Goal: Transaction & Acquisition: Book appointment/travel/reservation

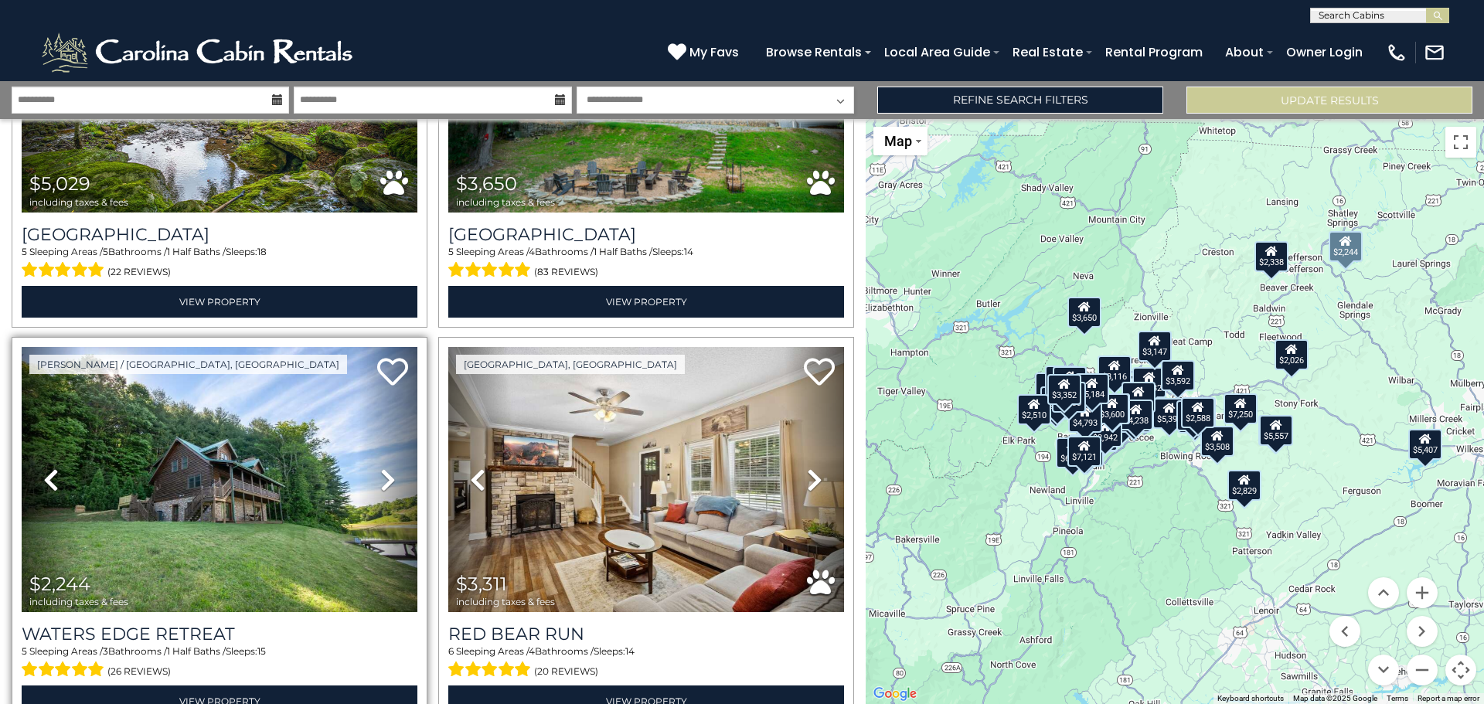
scroll to position [6725, 0]
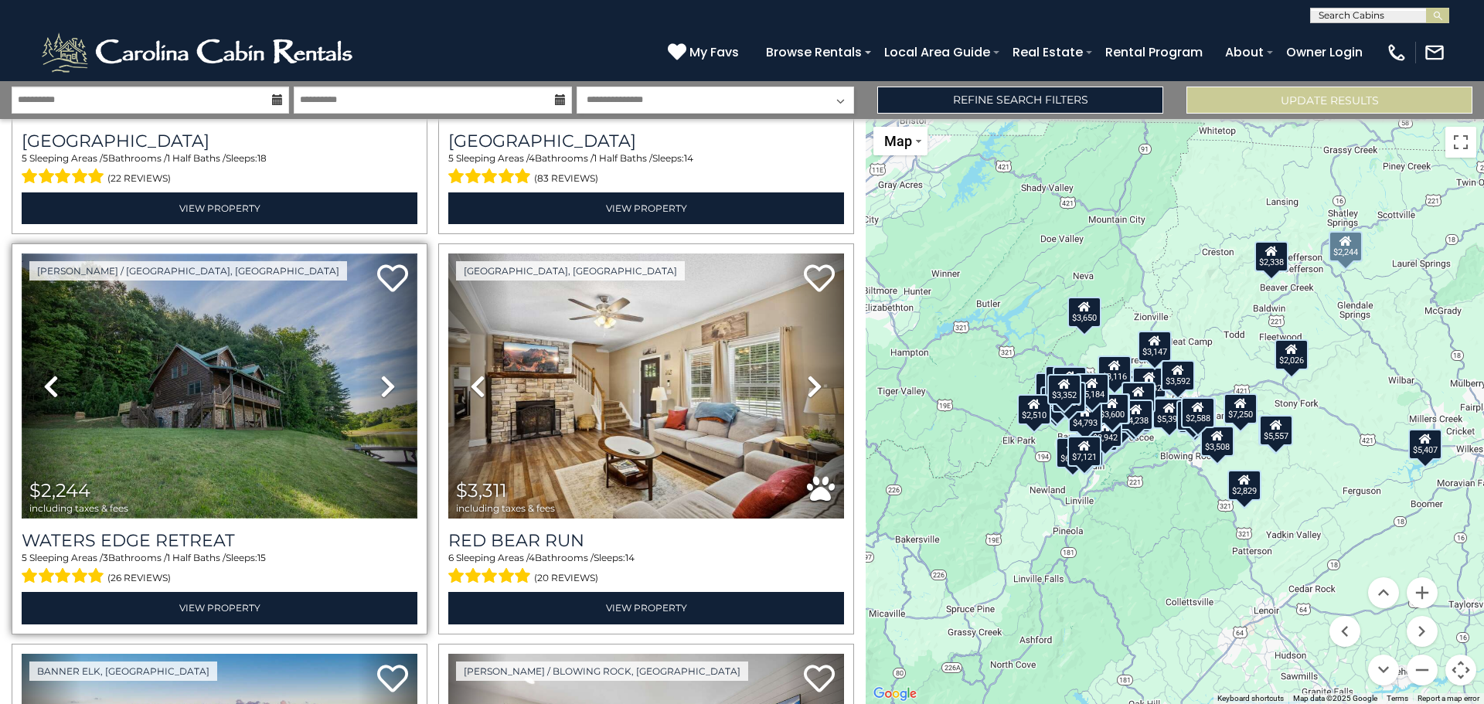
click at [188, 373] on img at bounding box center [220, 386] width 396 height 265
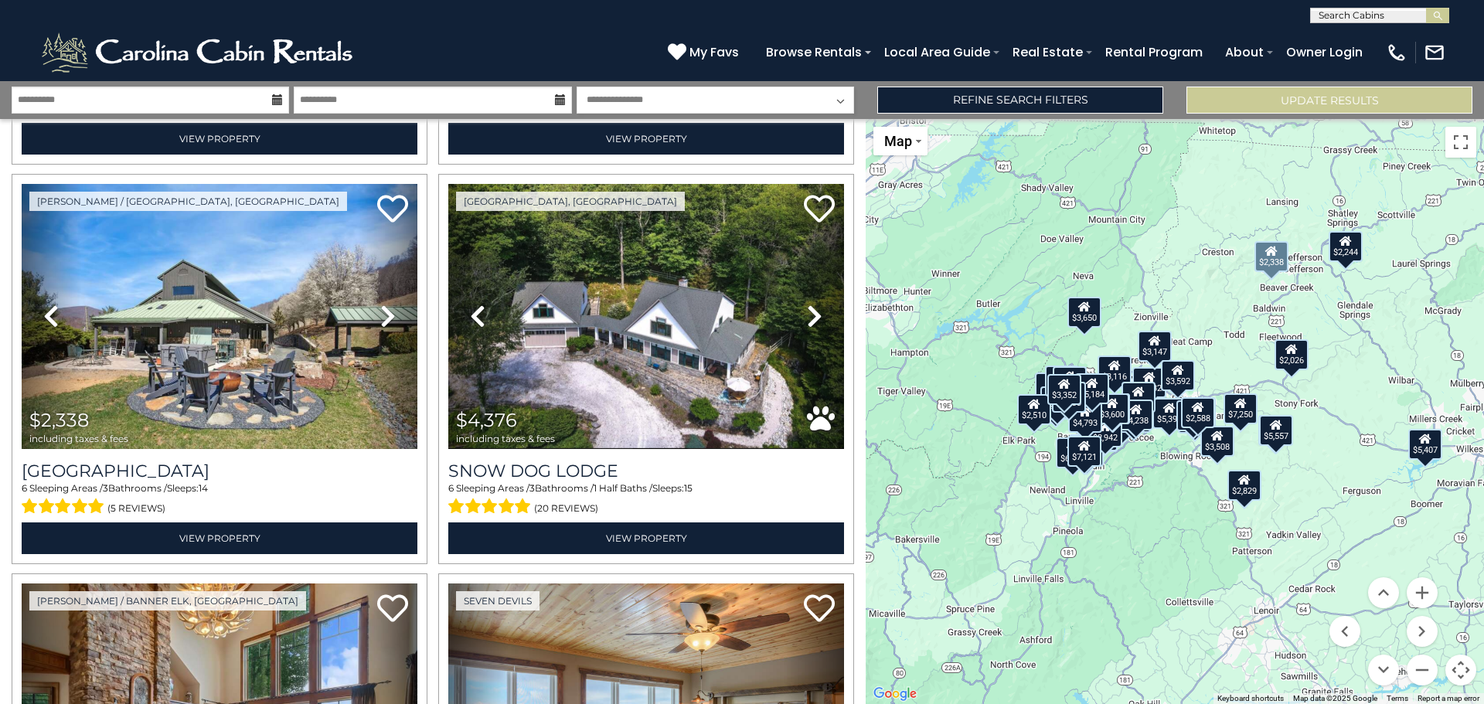
scroll to position [2318, 0]
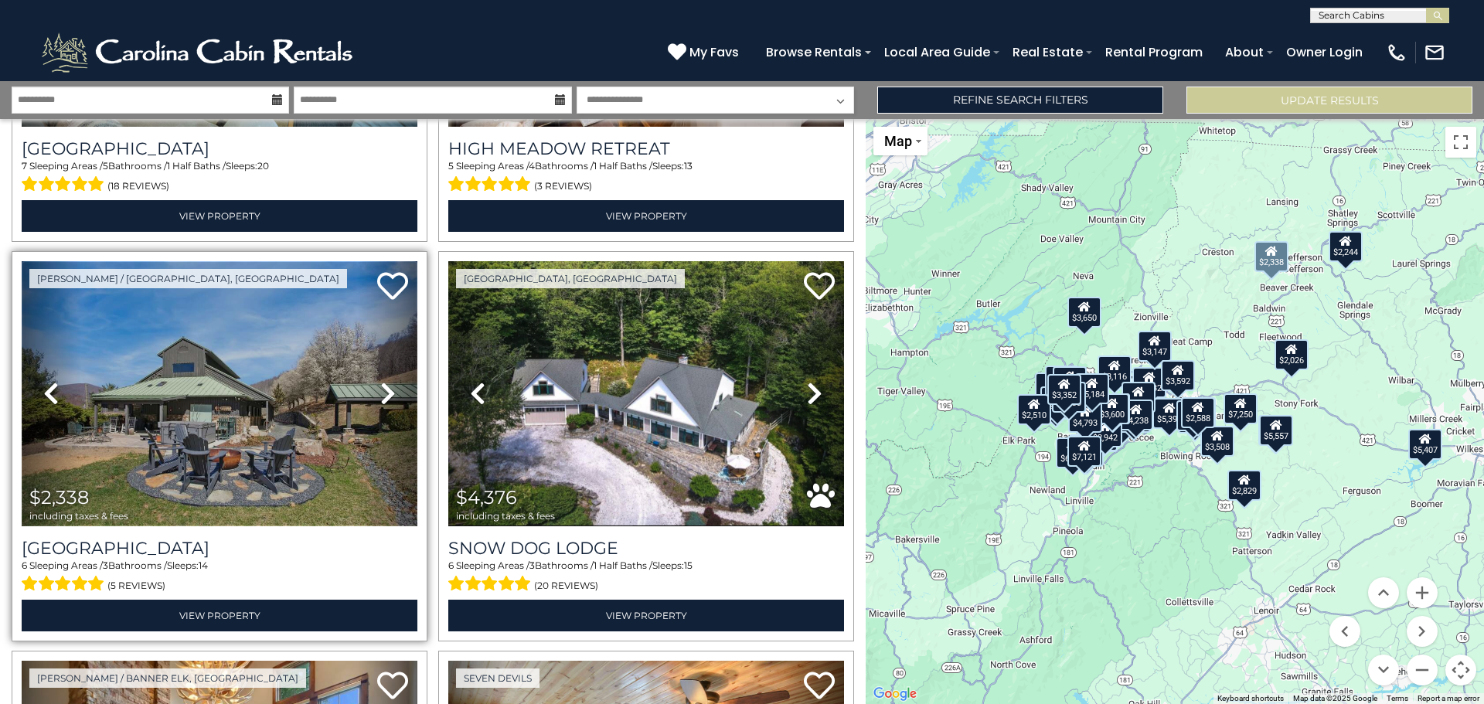
click at [111, 397] on img at bounding box center [220, 393] width 396 height 265
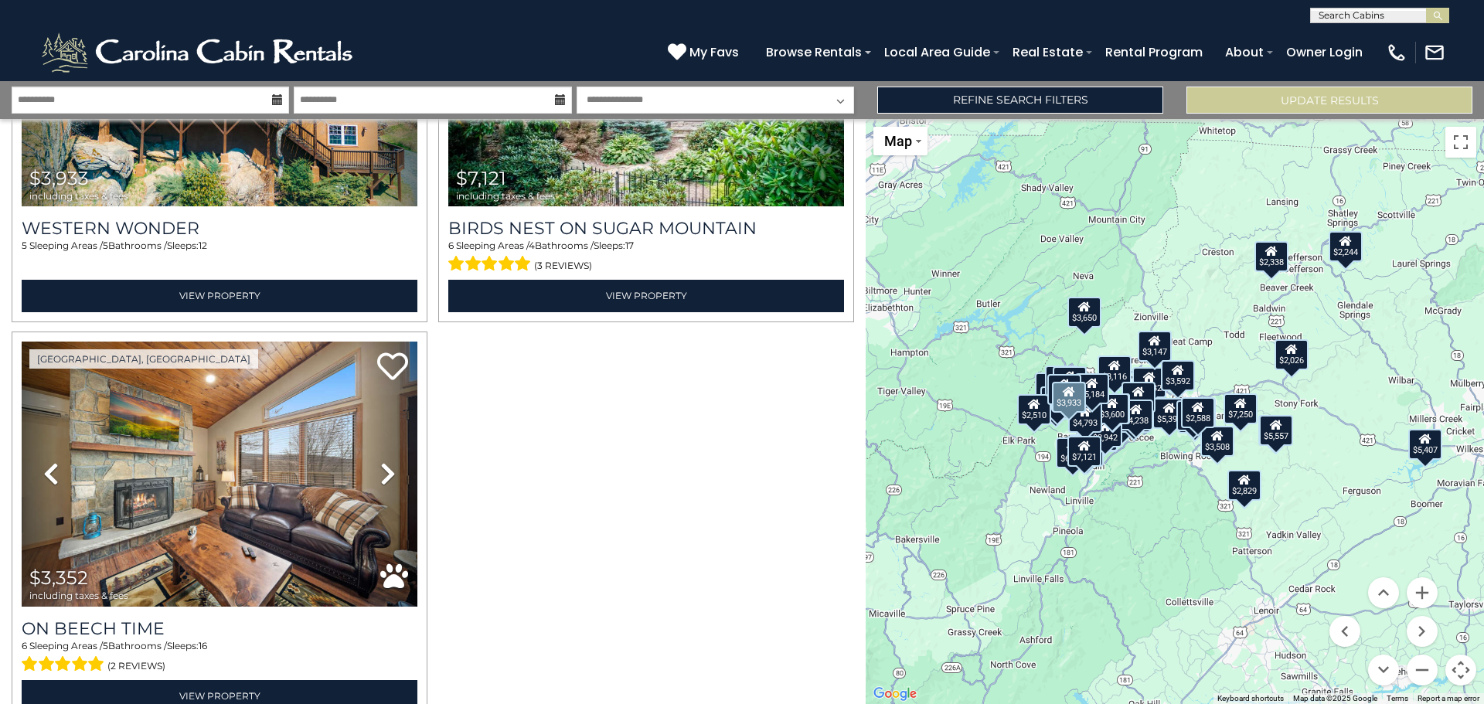
scroll to position [9452, 0]
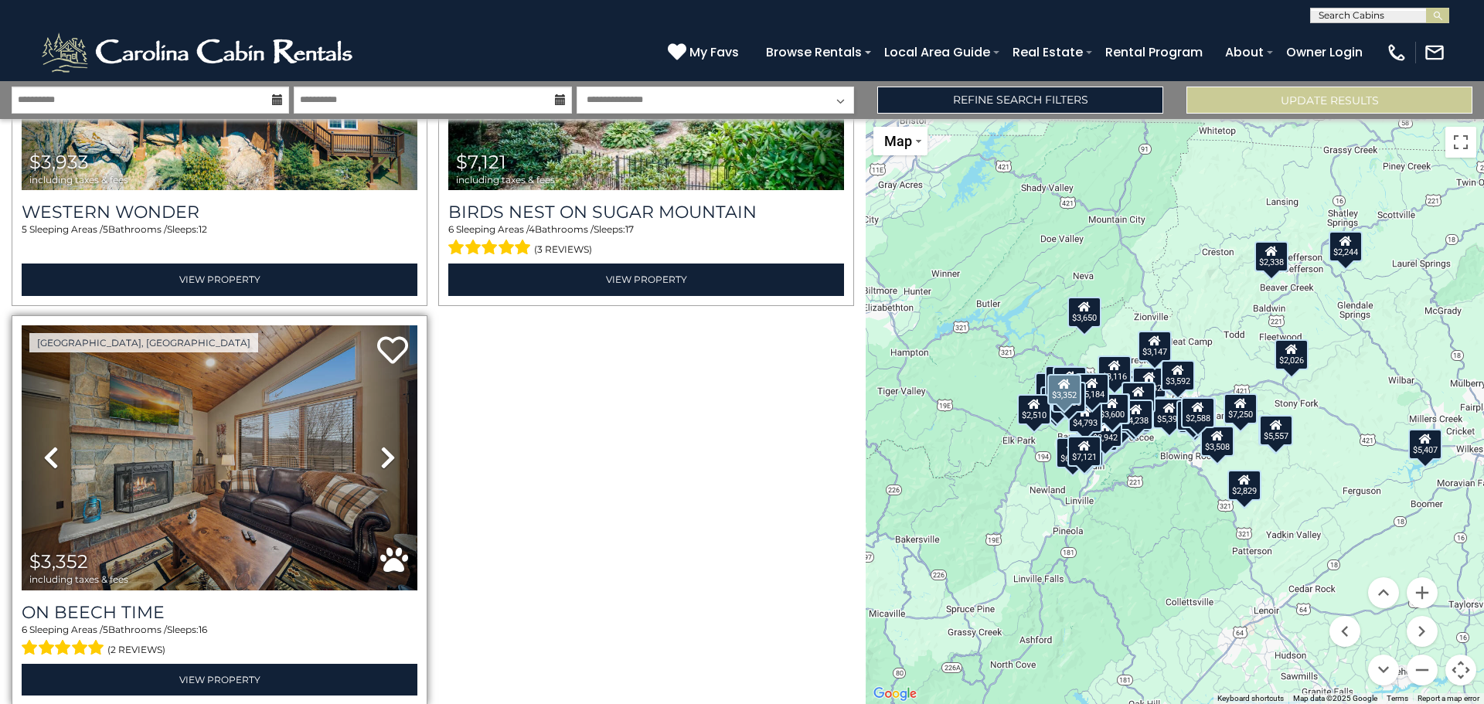
click at [383, 445] on icon at bounding box center [387, 457] width 15 height 25
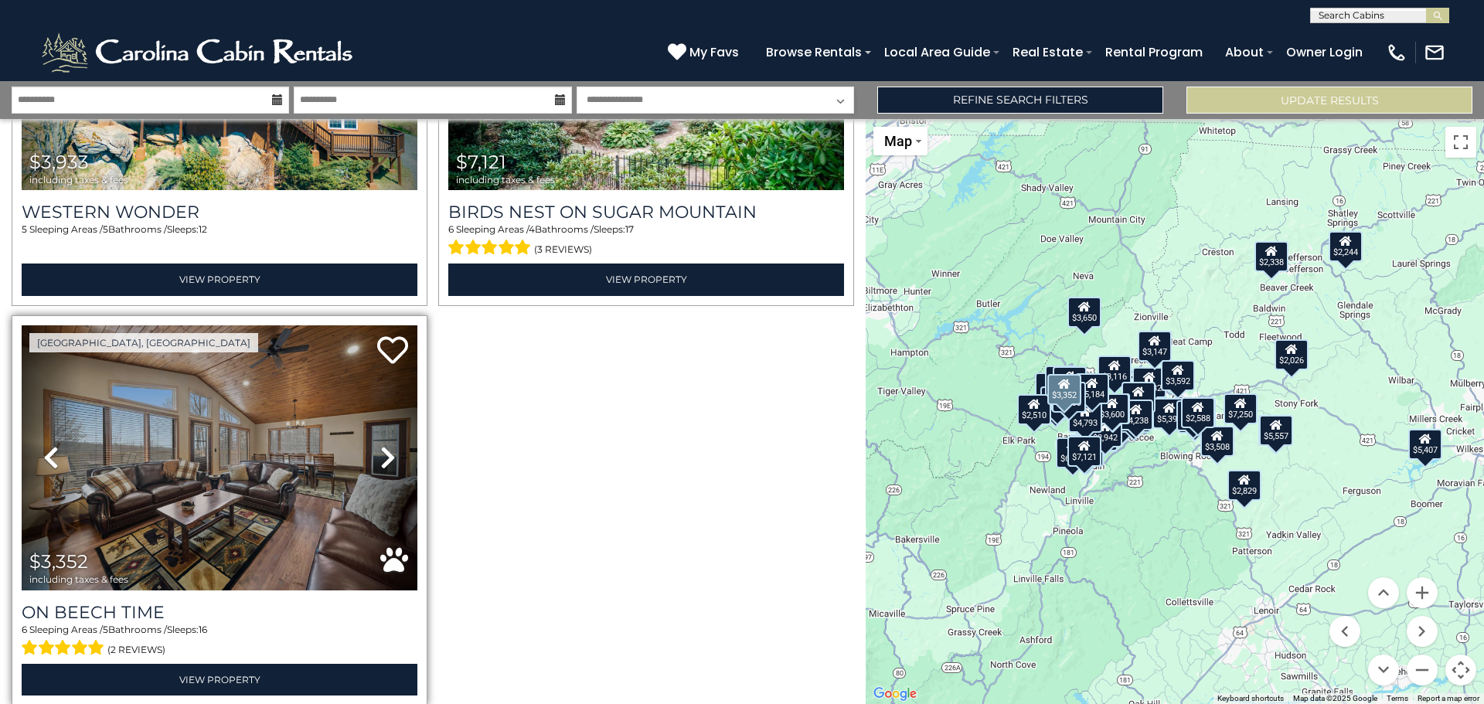
click at [383, 445] on icon at bounding box center [387, 457] width 15 height 25
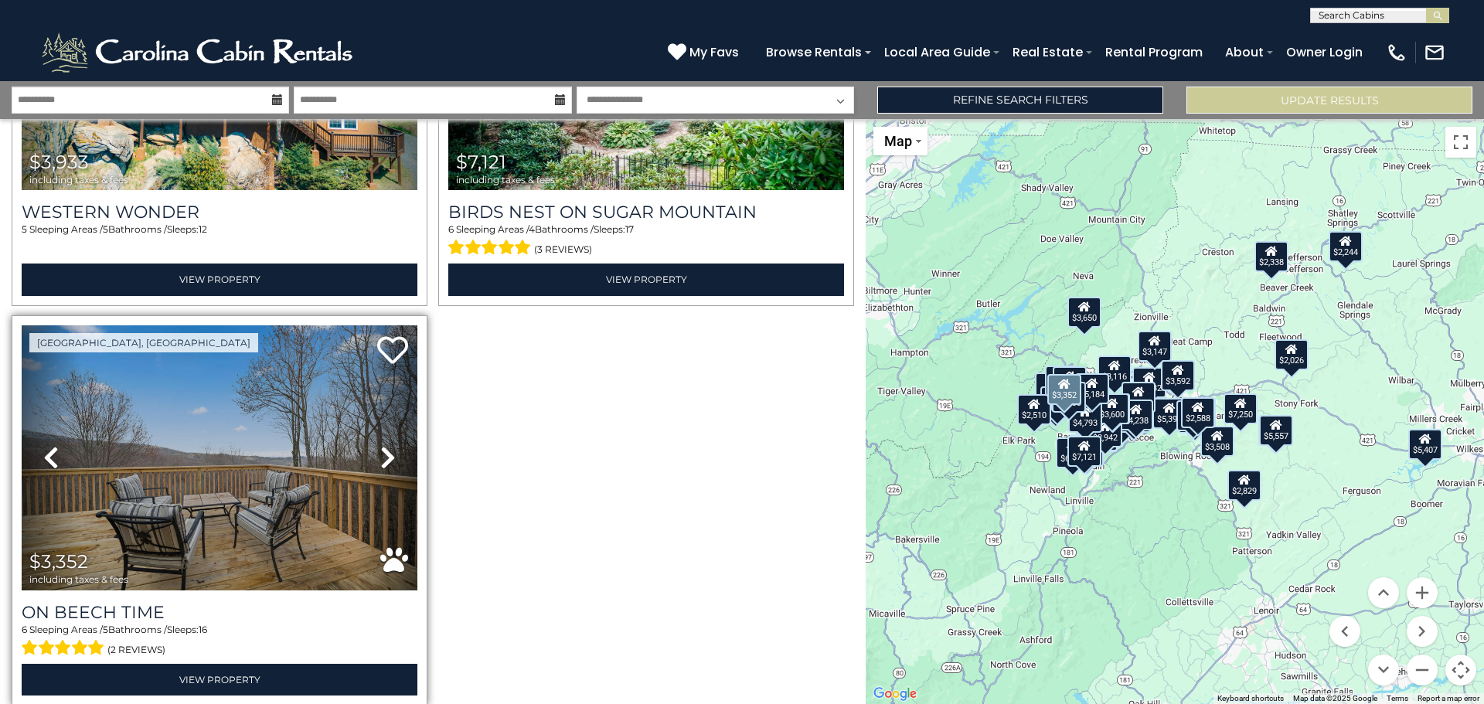
click at [387, 445] on icon at bounding box center [387, 457] width 15 height 25
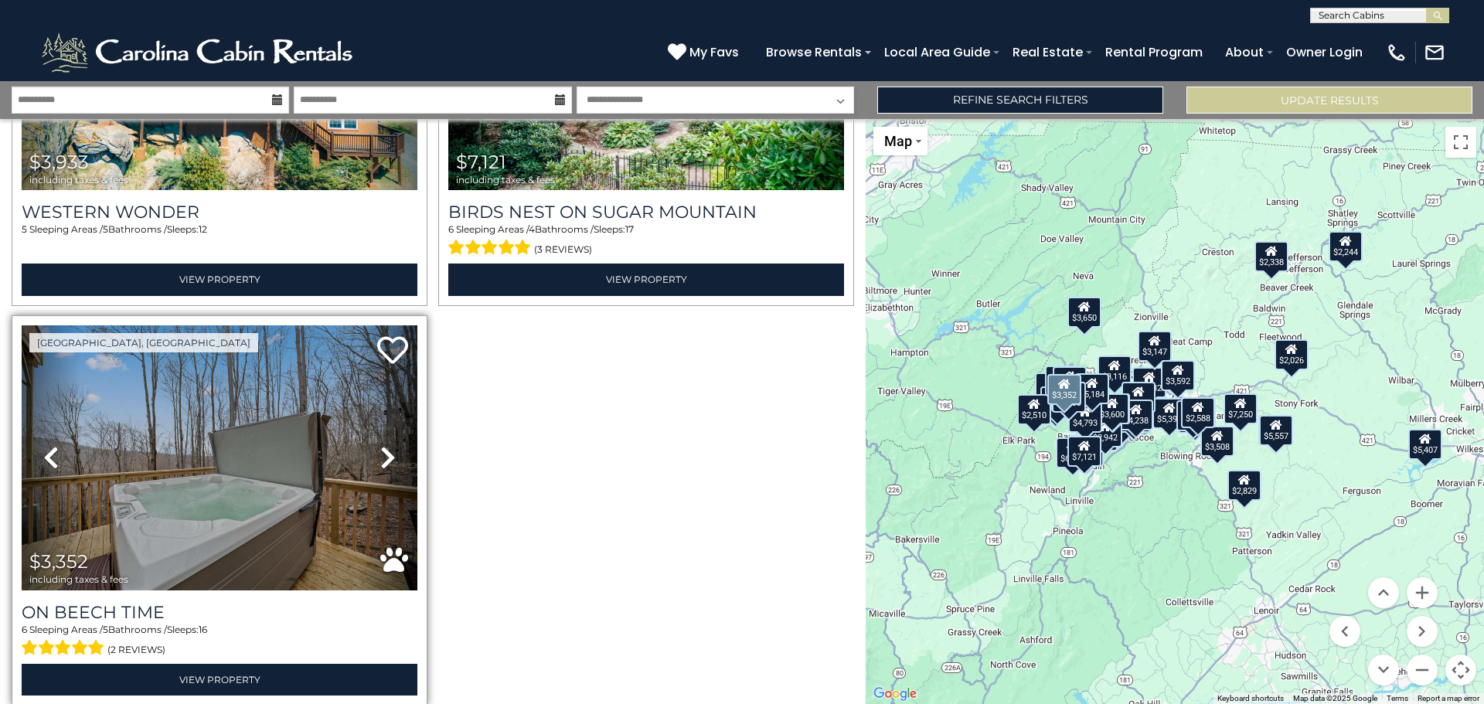
click at [387, 445] on icon at bounding box center [387, 457] width 15 height 25
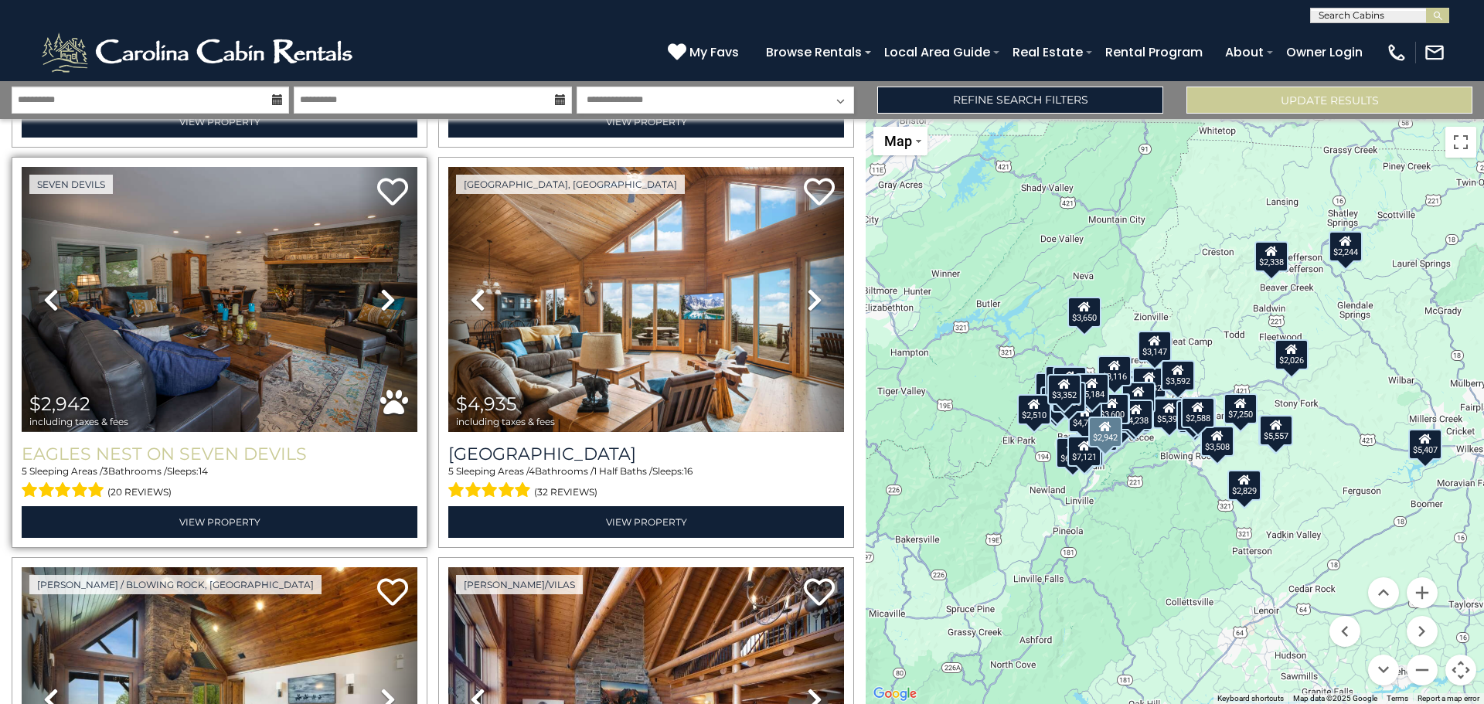
scroll to position [5587, 0]
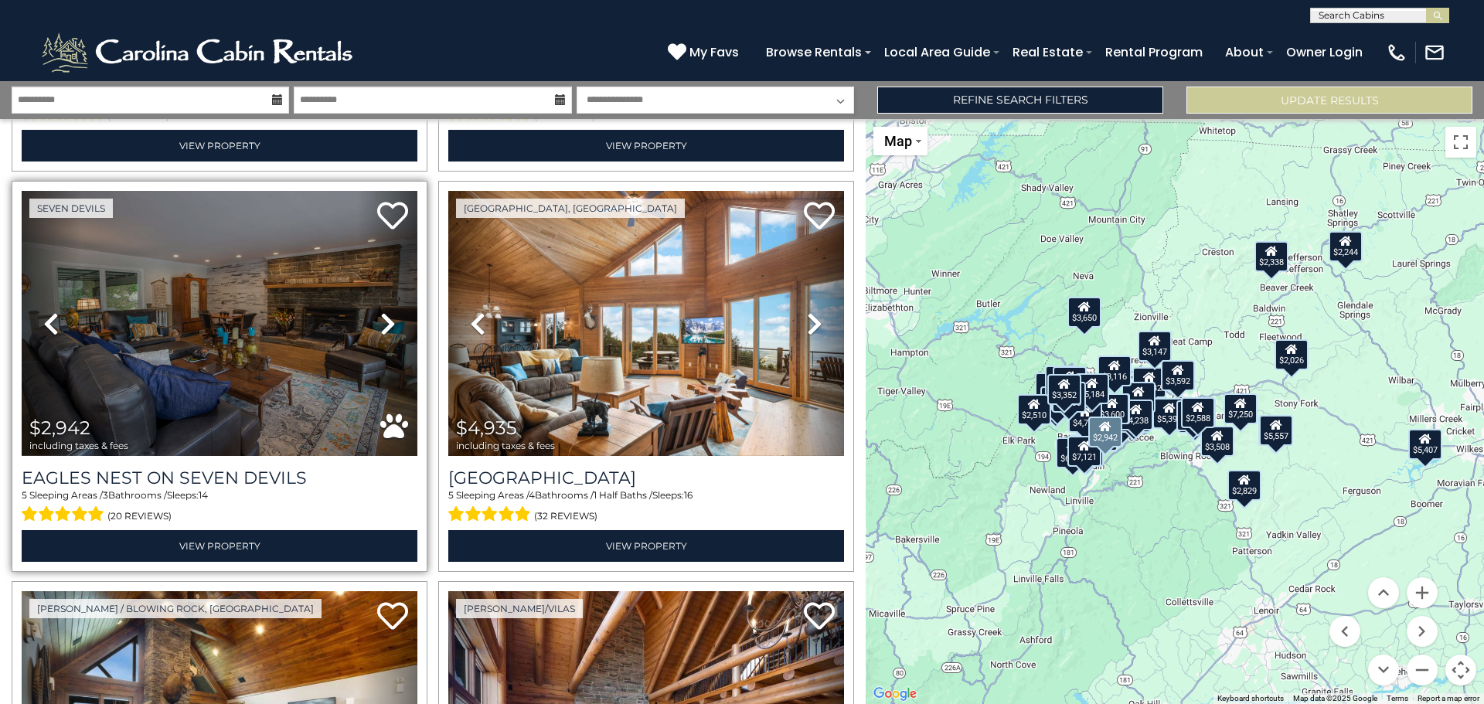
click at [385, 312] on icon at bounding box center [387, 324] width 15 height 25
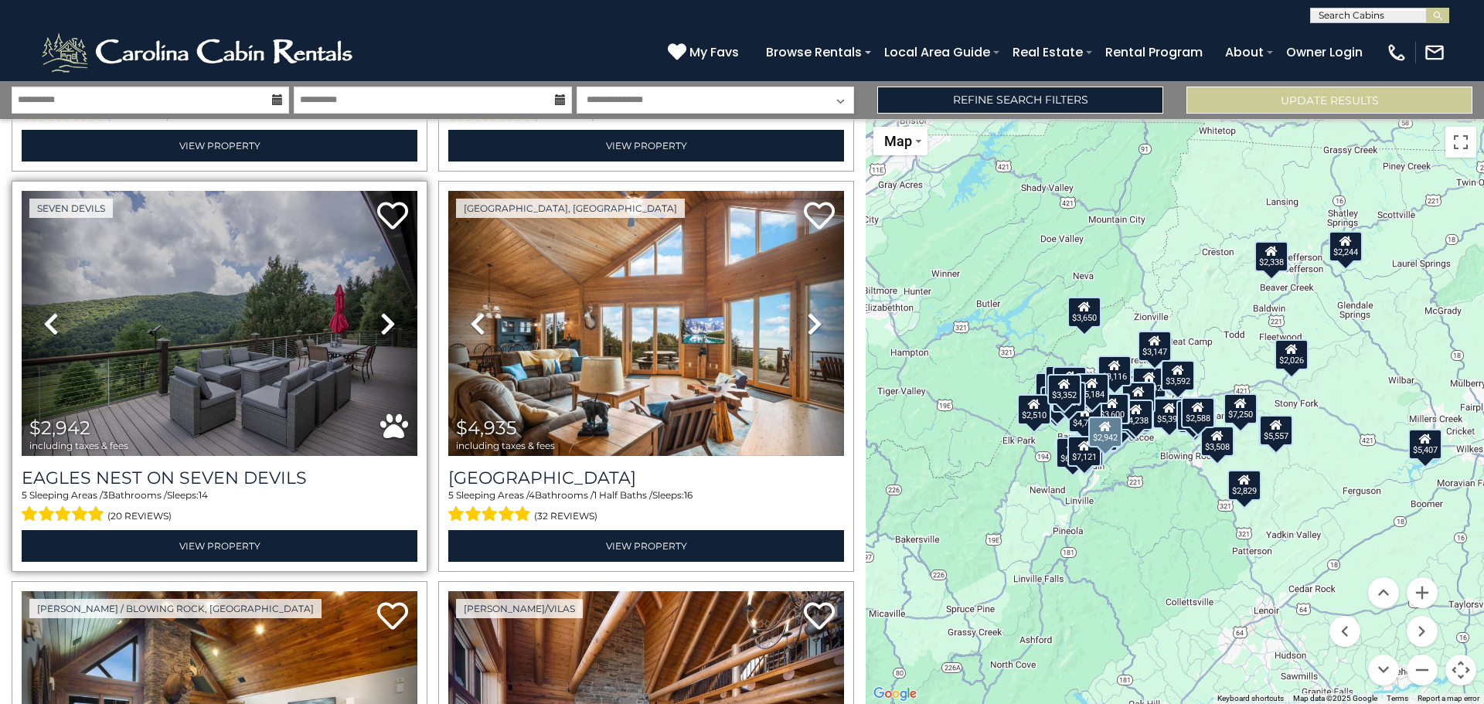
click at [385, 312] on icon at bounding box center [387, 324] width 15 height 25
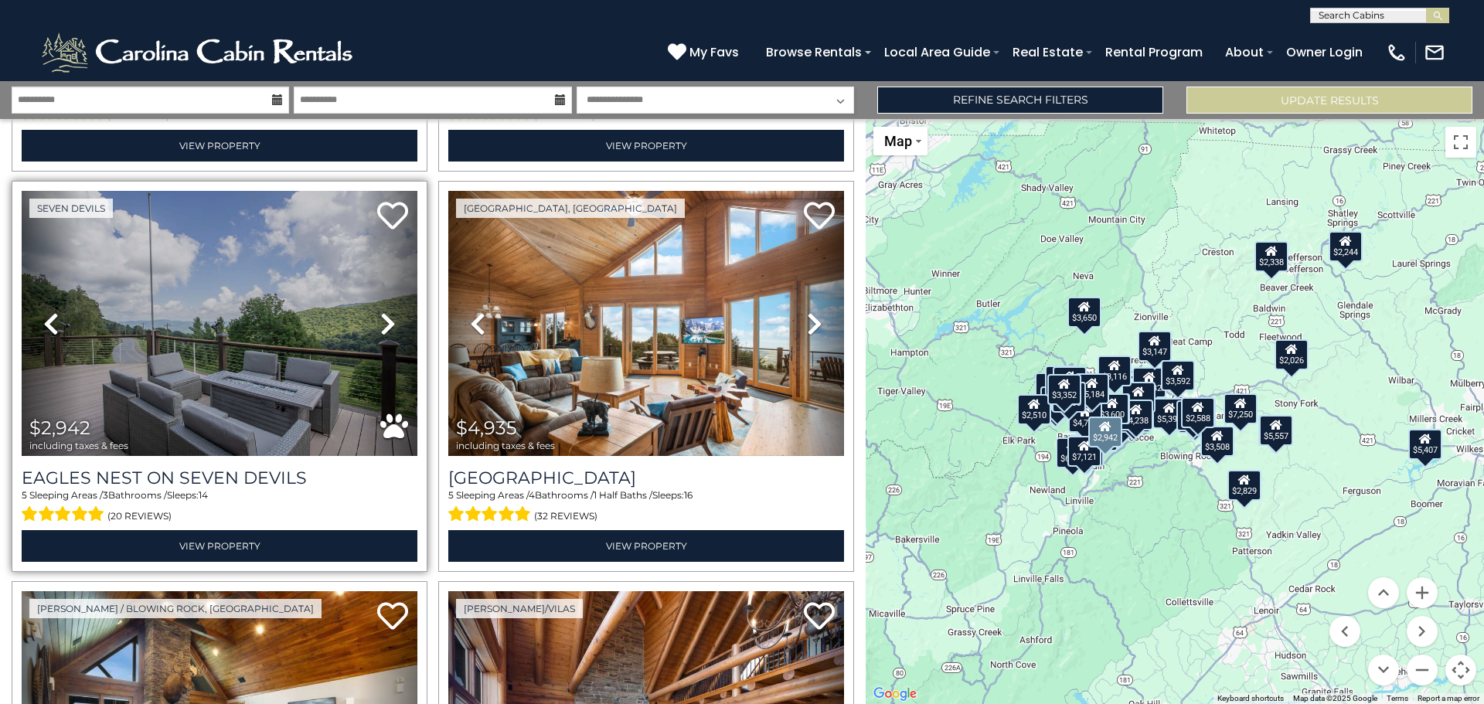
click at [375, 289] on link "Next" at bounding box center [388, 323] width 60 height 265
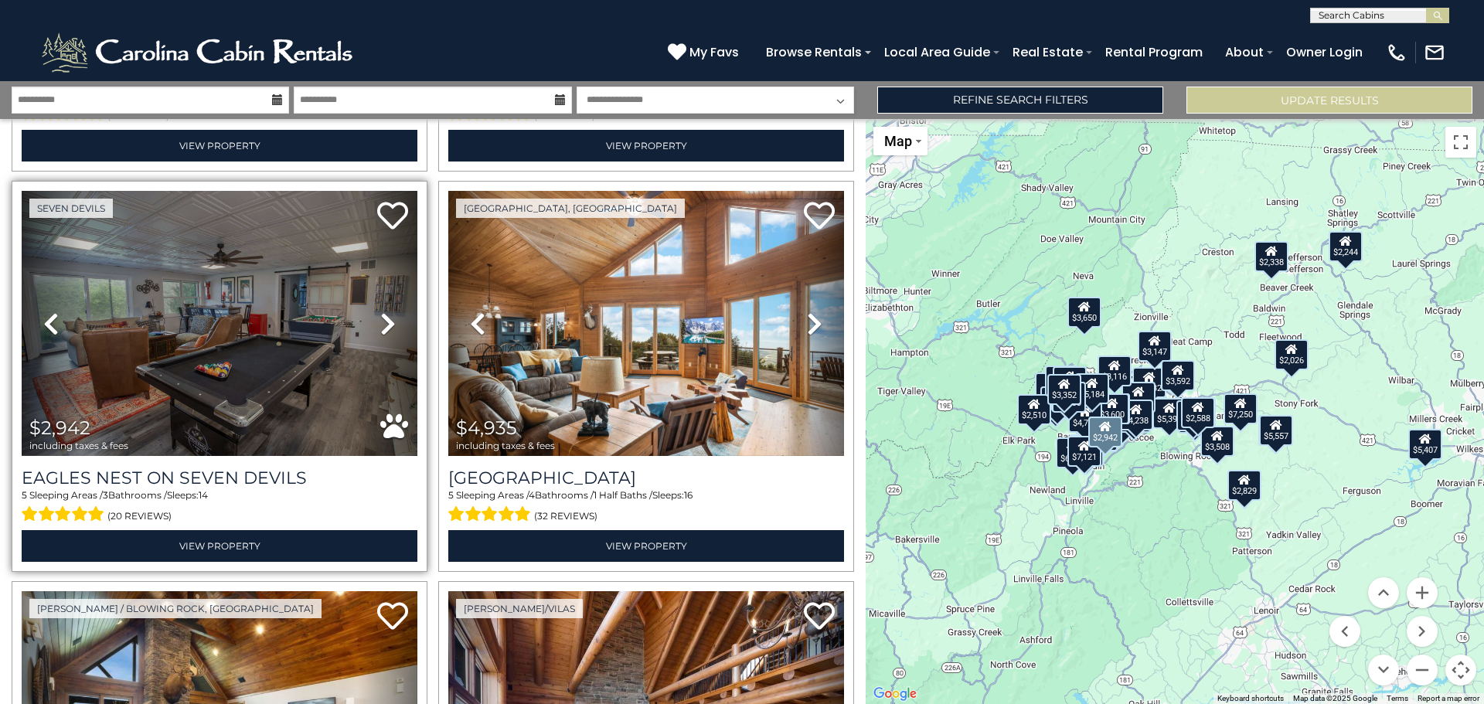
click at [380, 312] on icon at bounding box center [387, 324] width 15 height 25
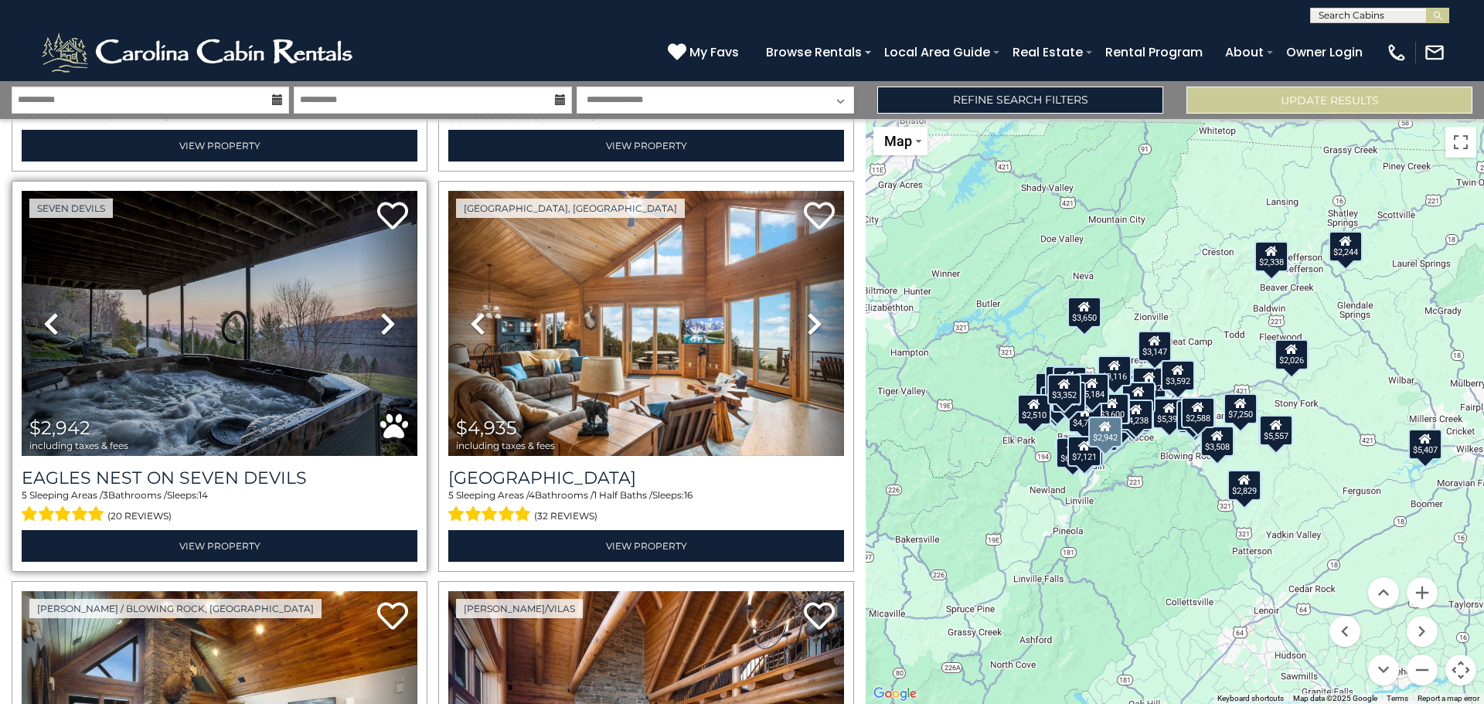
click at [383, 312] on icon at bounding box center [387, 324] width 15 height 25
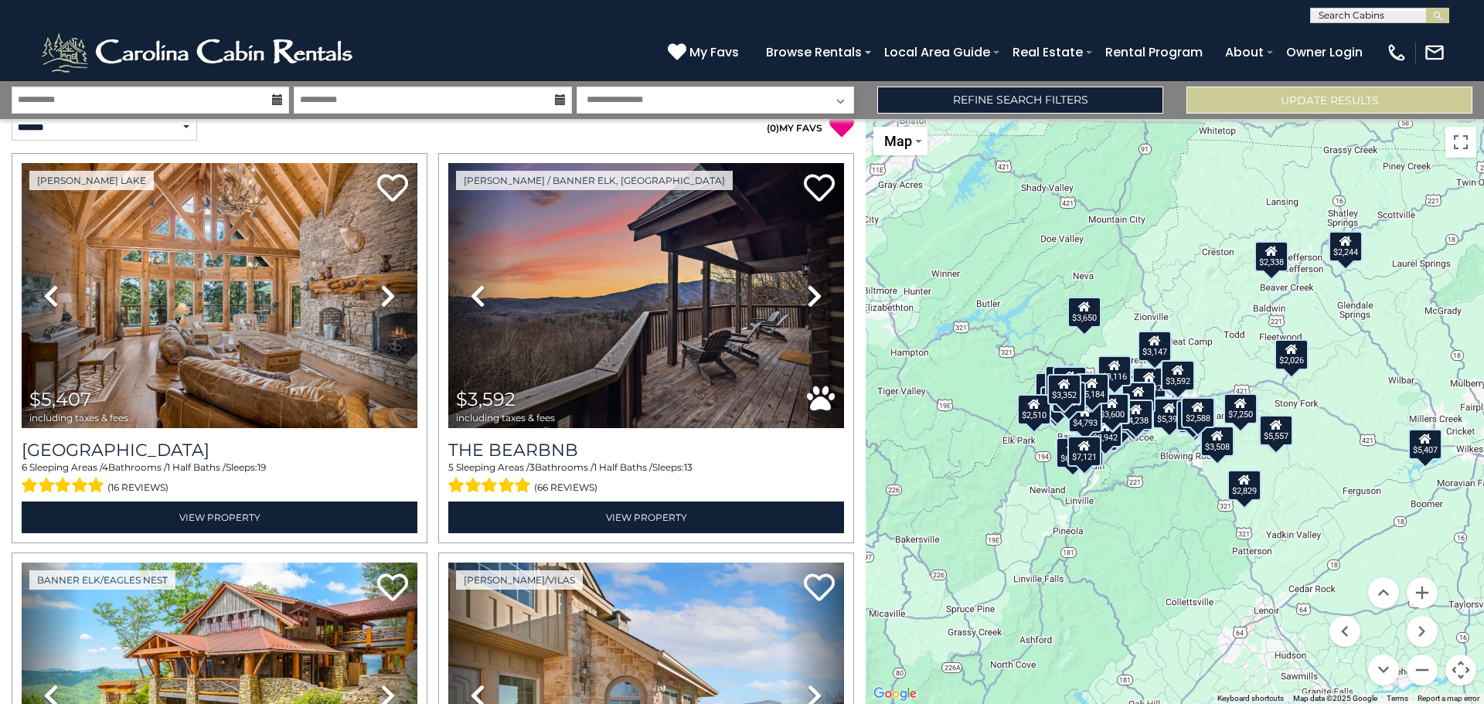
scroll to position [0, 0]
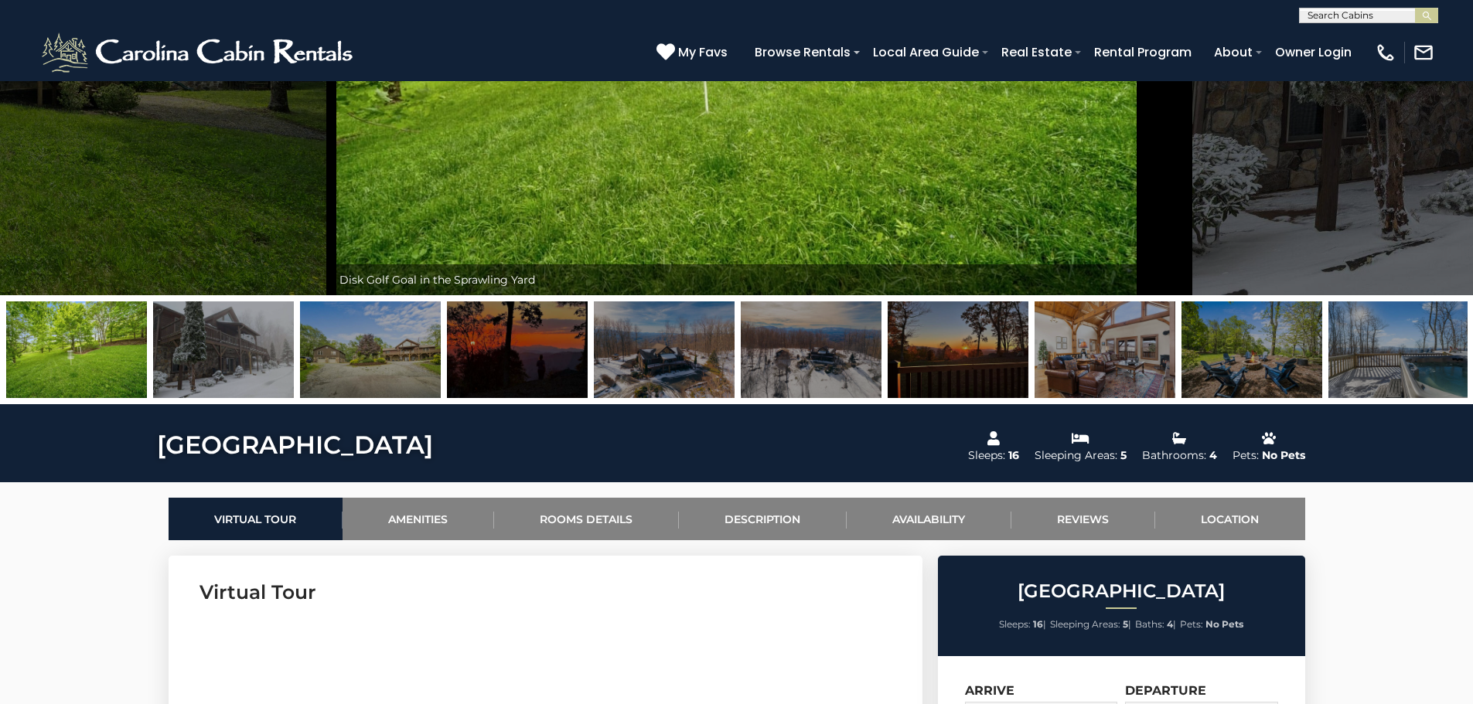
scroll to position [232, 0]
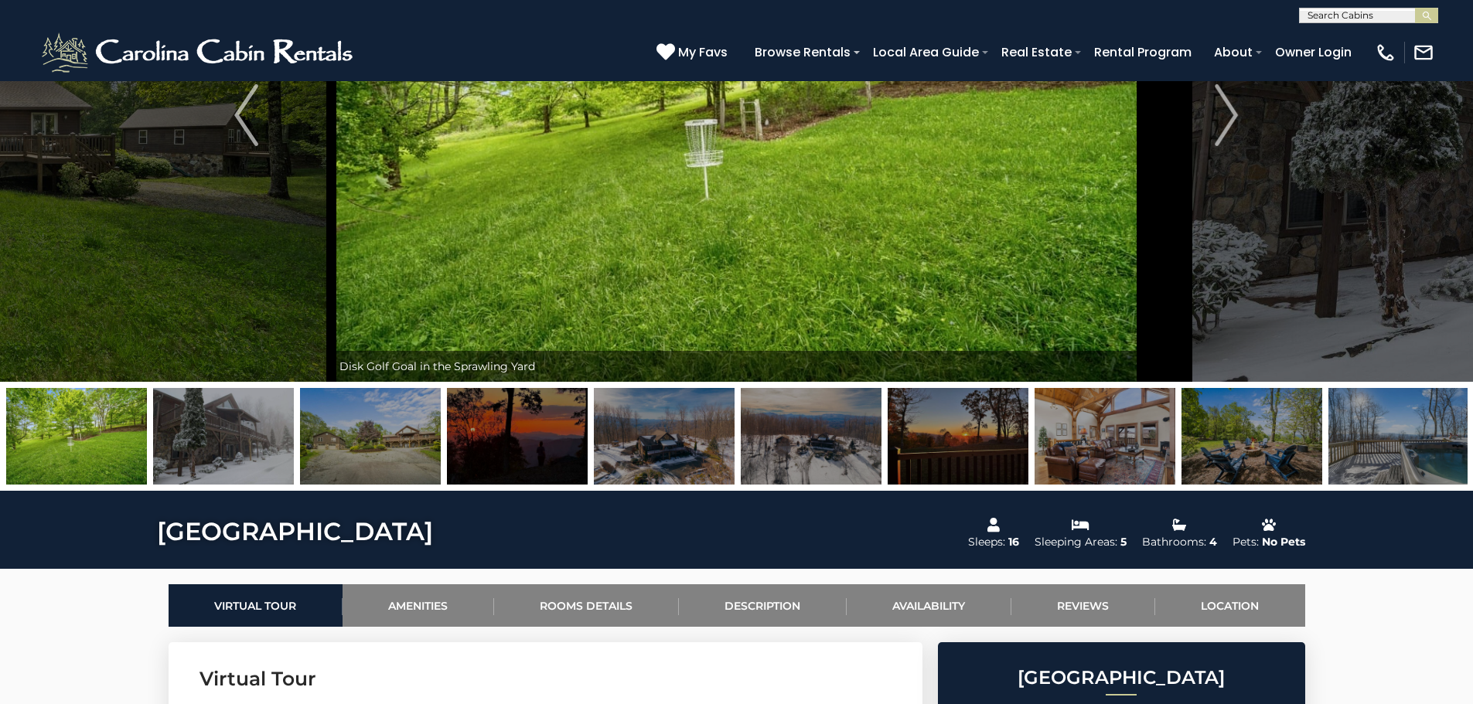
click at [257, 432] on img at bounding box center [223, 436] width 141 height 97
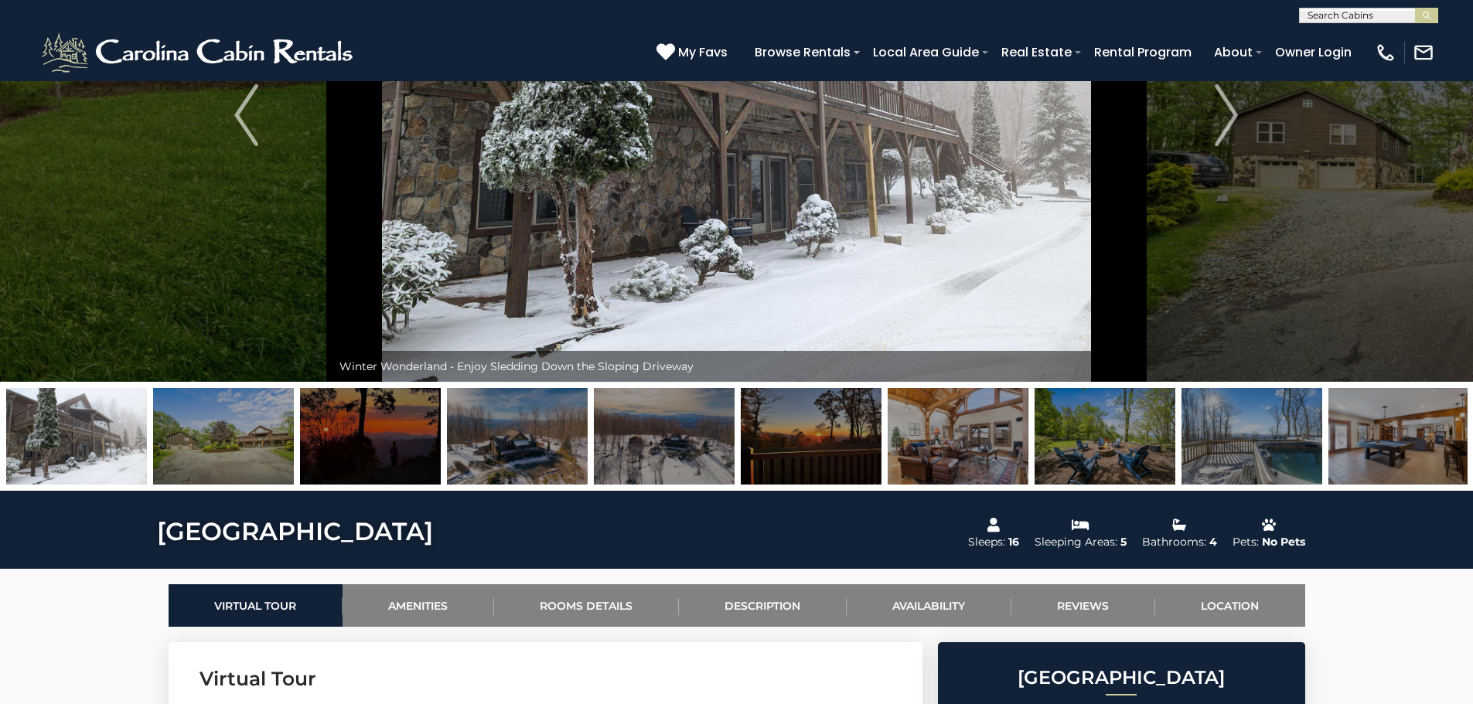
click at [257, 433] on img at bounding box center [223, 436] width 141 height 97
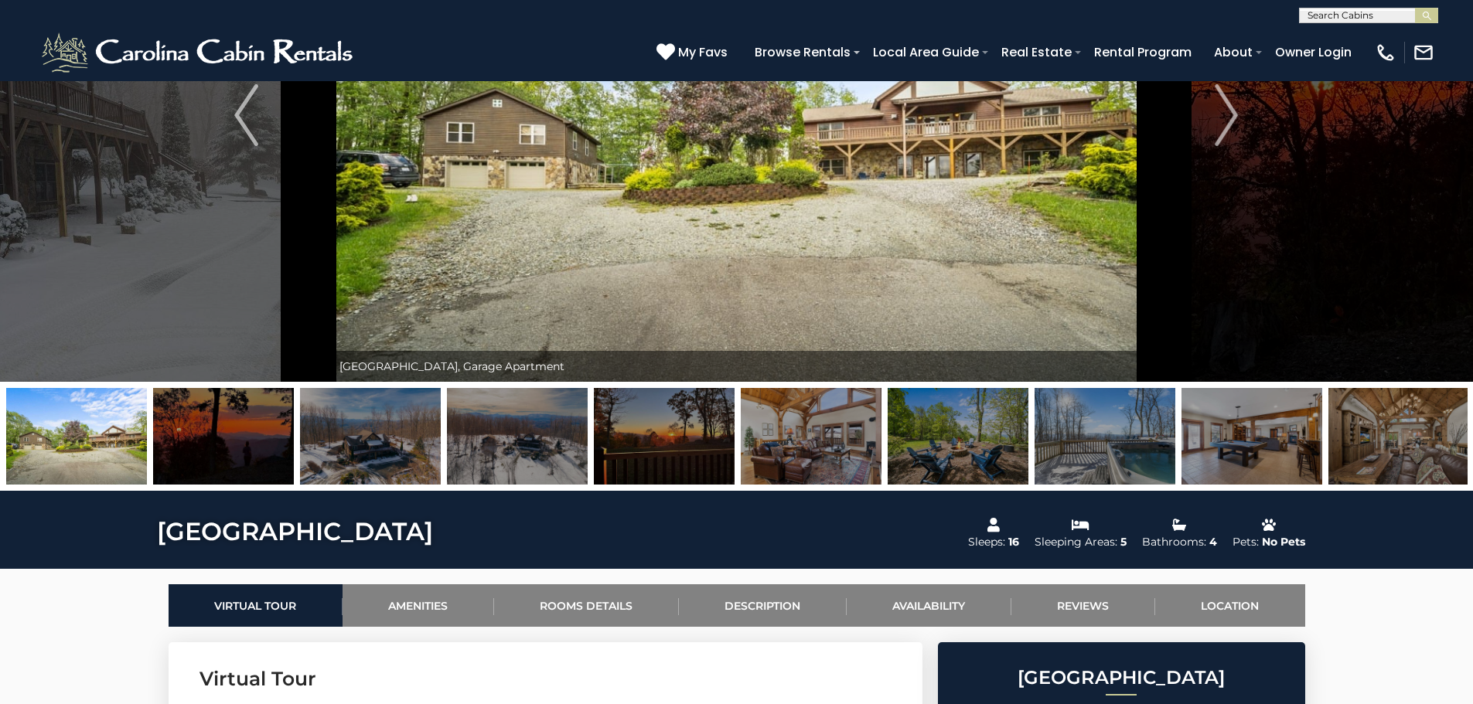
click at [256, 434] on img at bounding box center [223, 436] width 141 height 97
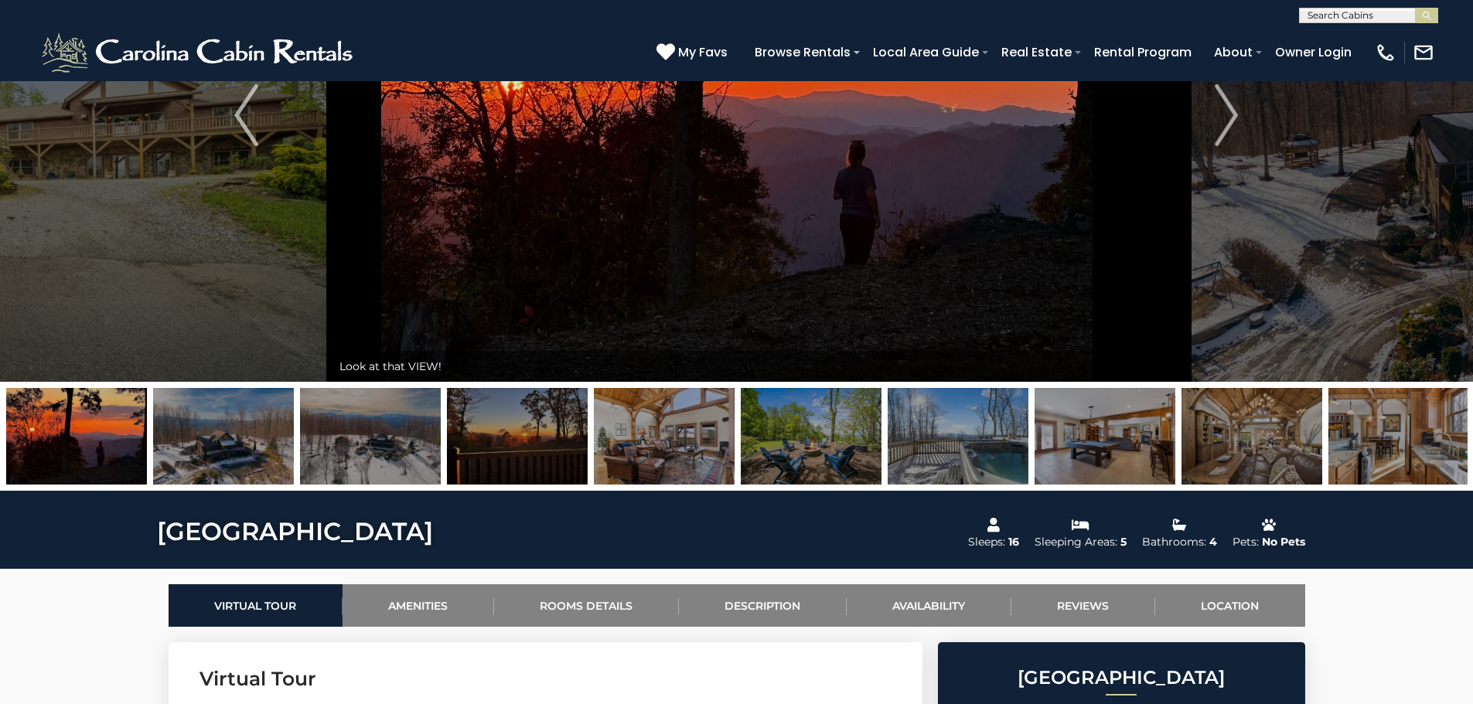
click at [256, 434] on img at bounding box center [223, 436] width 141 height 97
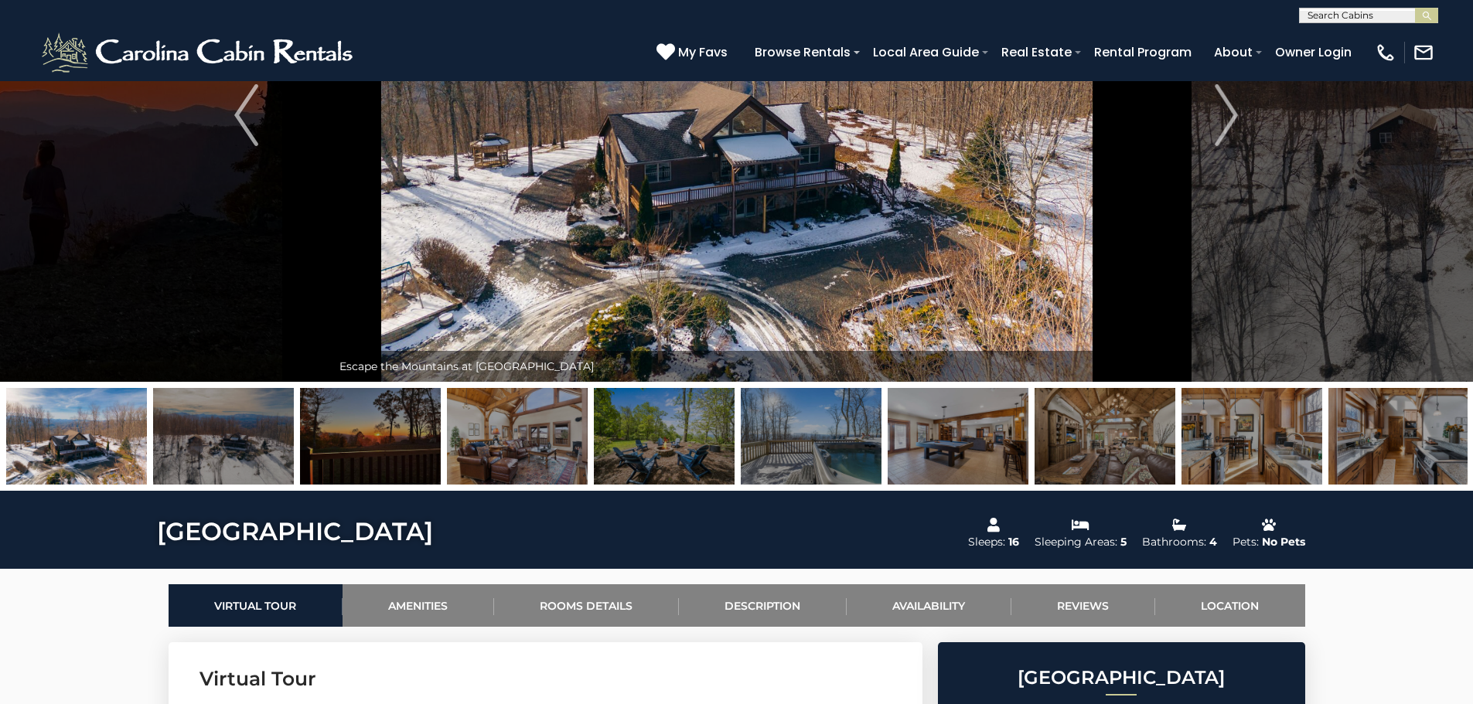
click at [257, 434] on img at bounding box center [223, 436] width 141 height 97
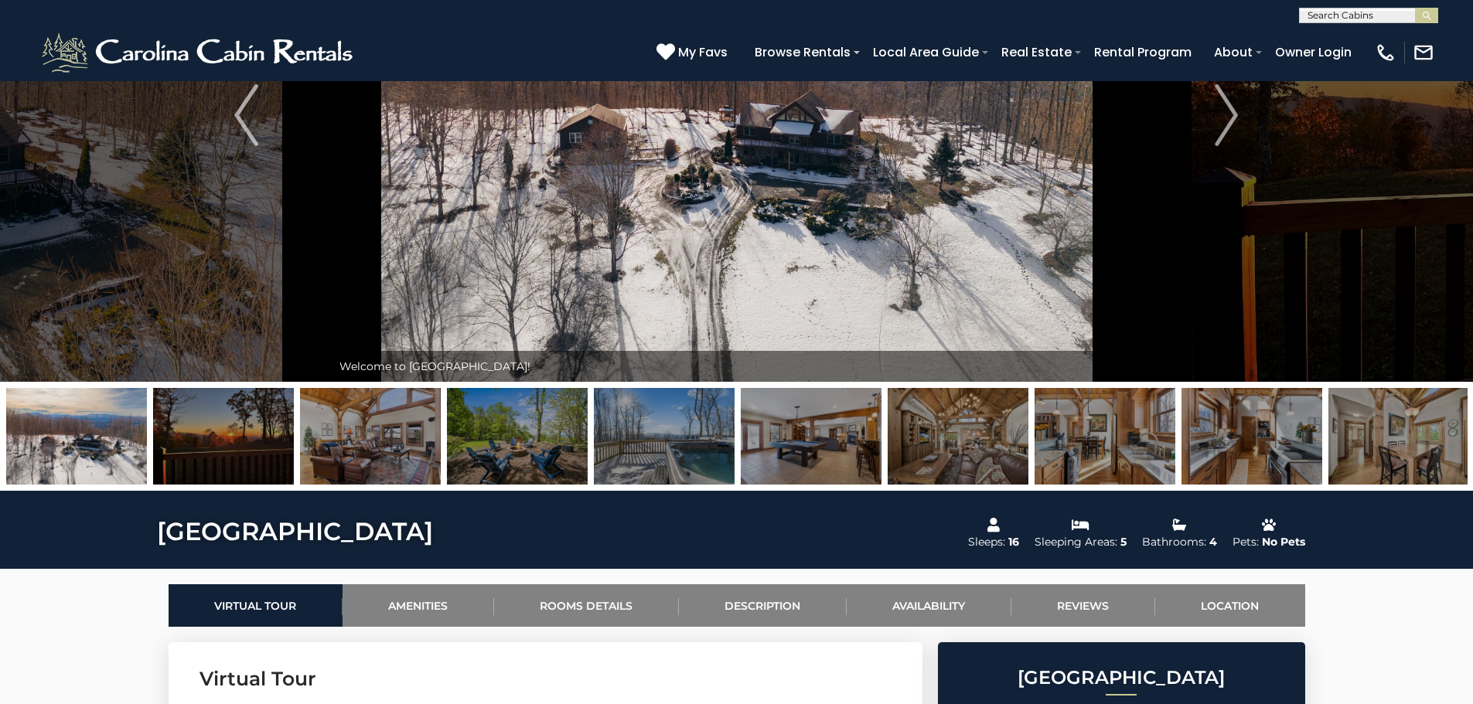
click at [257, 434] on img at bounding box center [223, 436] width 141 height 97
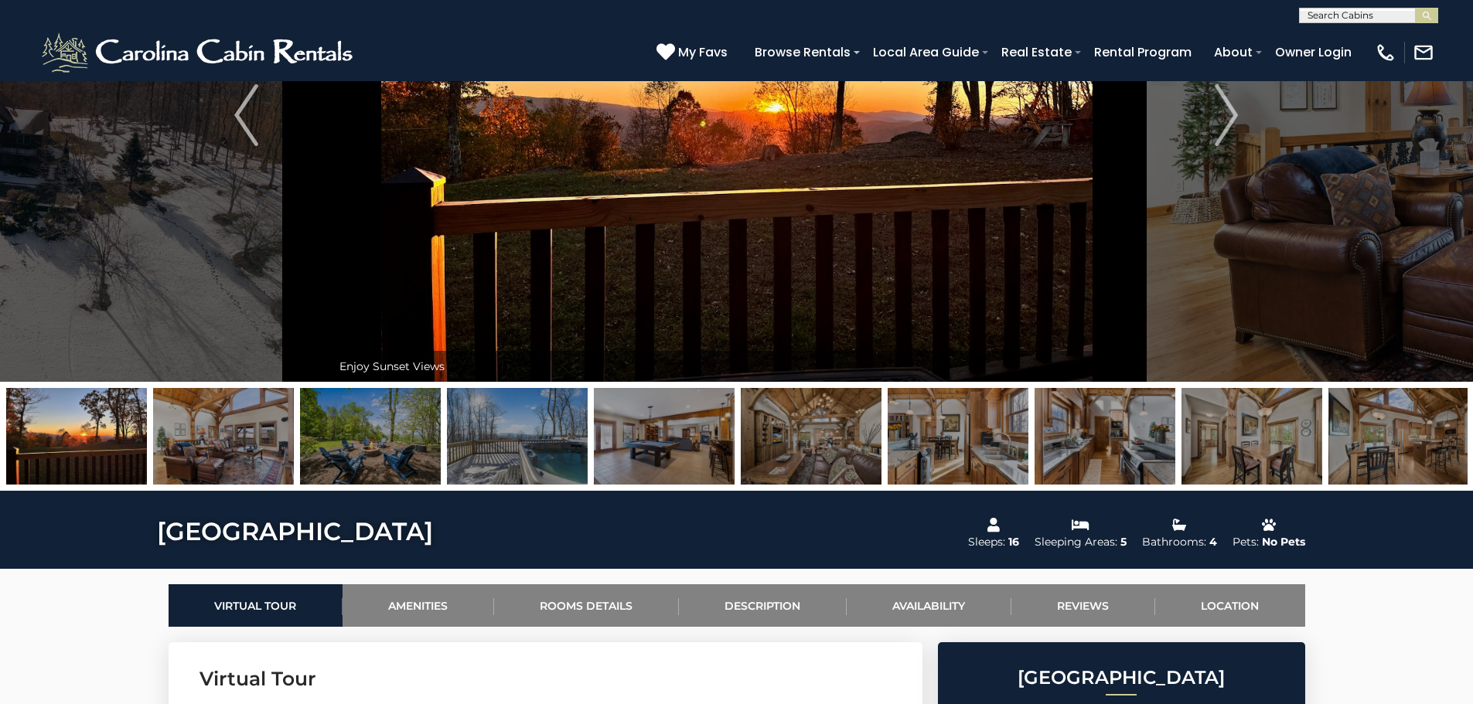
click at [257, 434] on img at bounding box center [223, 436] width 141 height 97
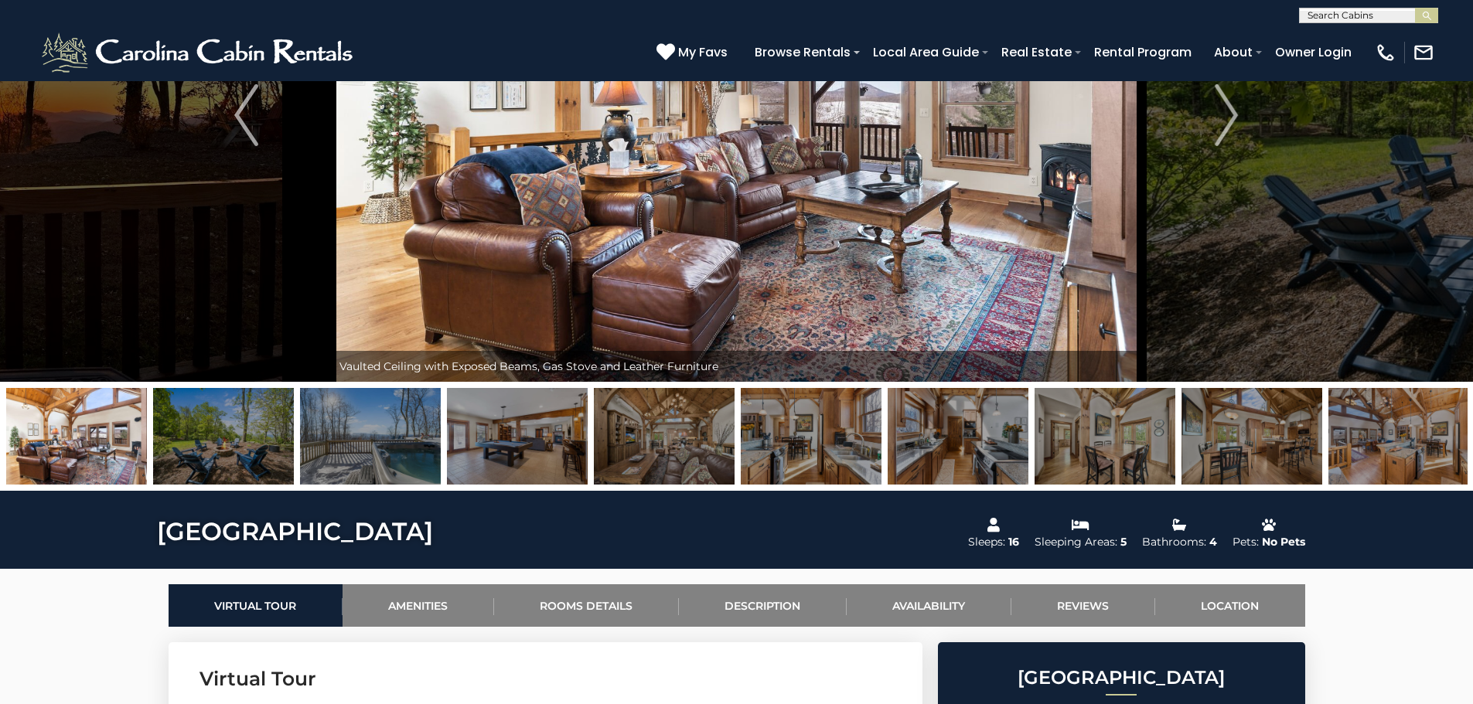
click at [257, 434] on img at bounding box center [223, 436] width 141 height 97
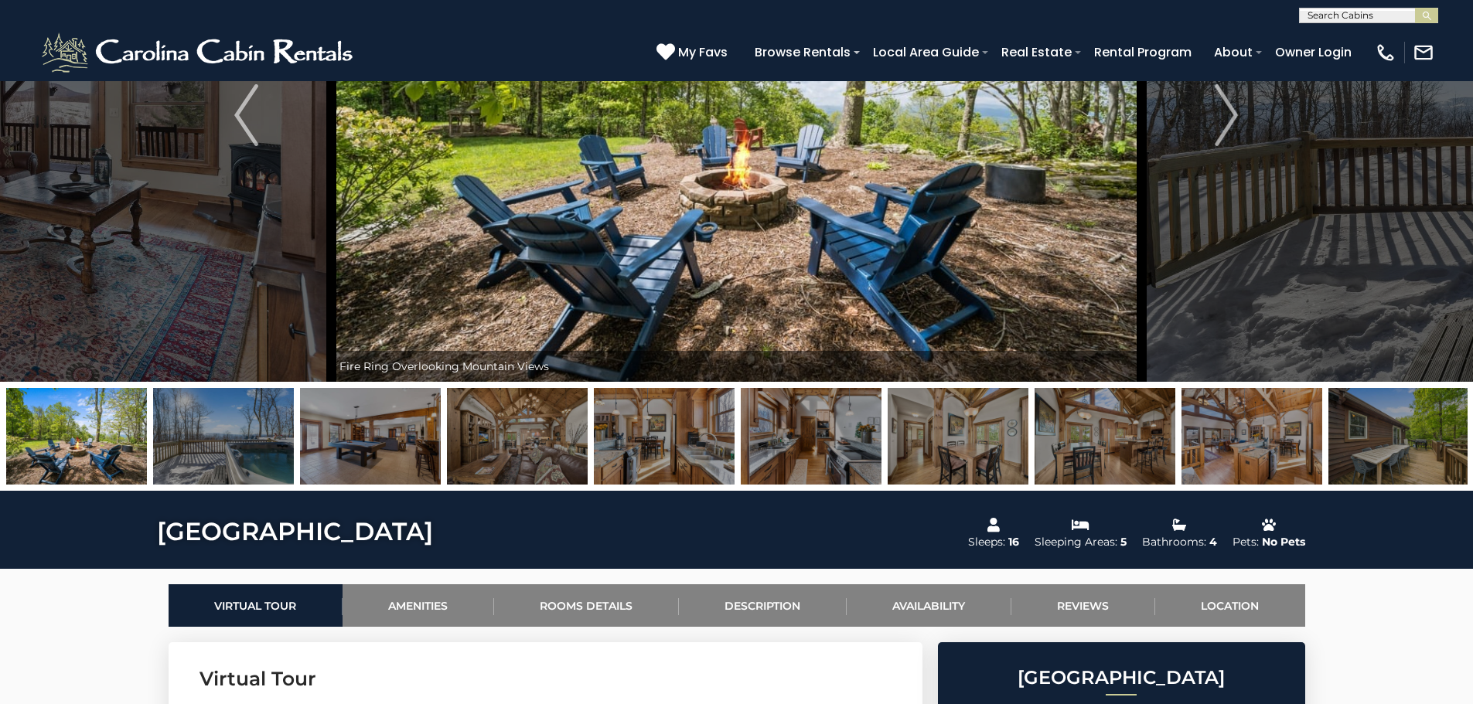
click at [257, 434] on img at bounding box center [223, 436] width 141 height 97
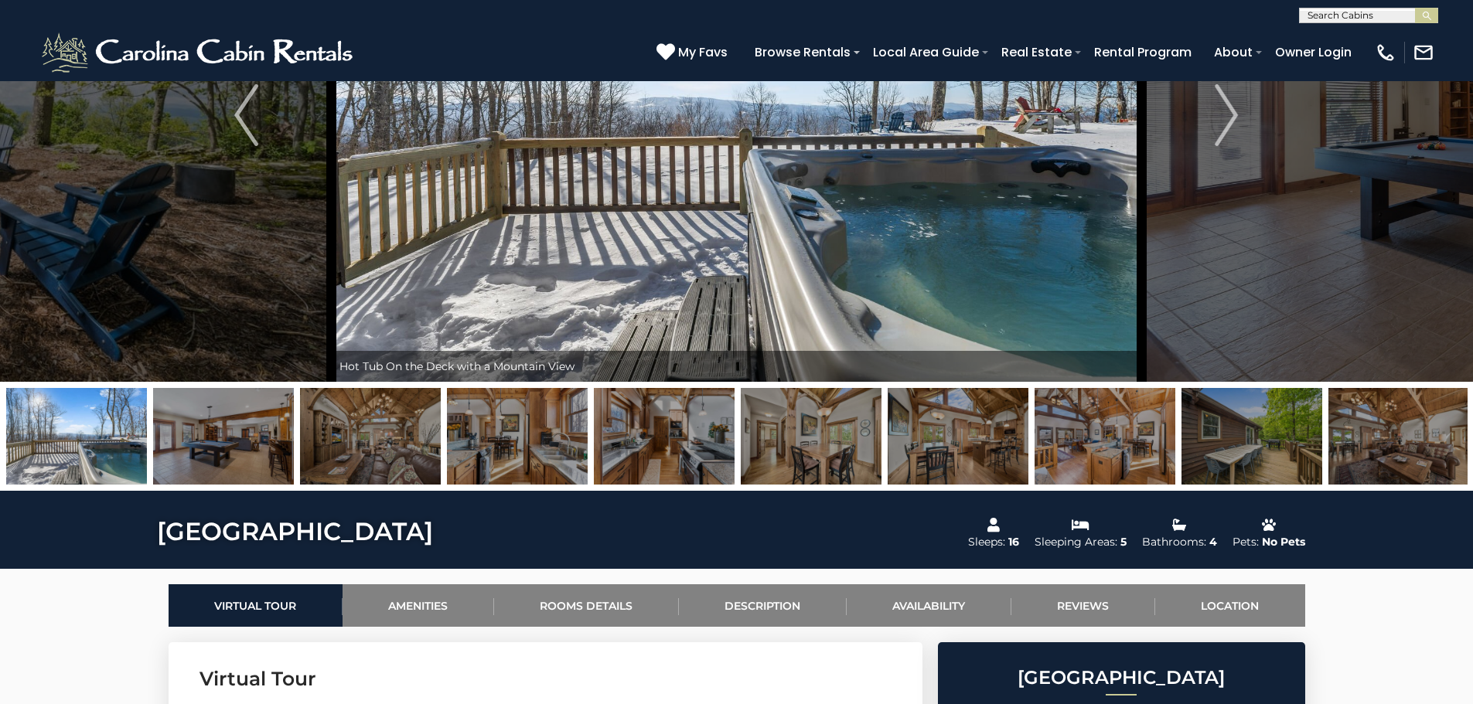
click at [257, 434] on img at bounding box center [223, 436] width 141 height 97
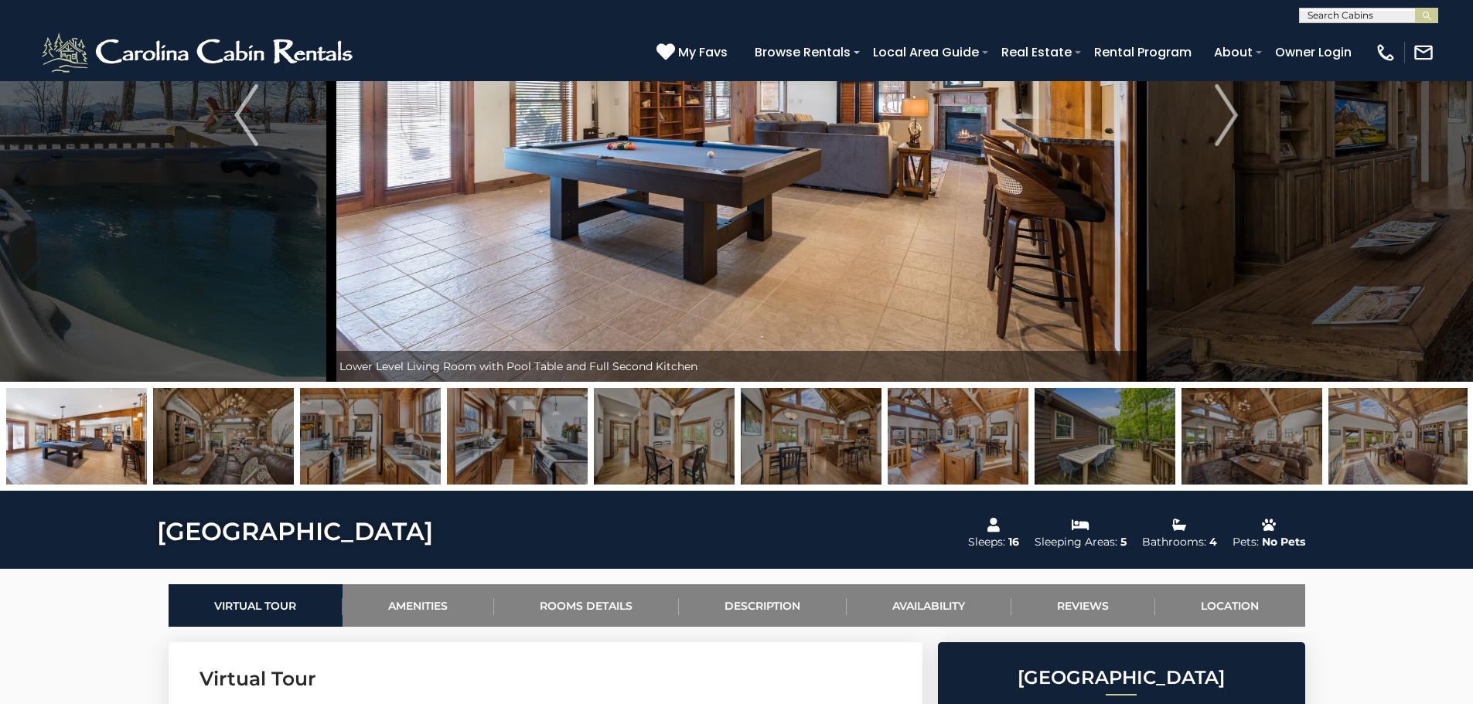
click at [257, 434] on img at bounding box center [223, 436] width 141 height 97
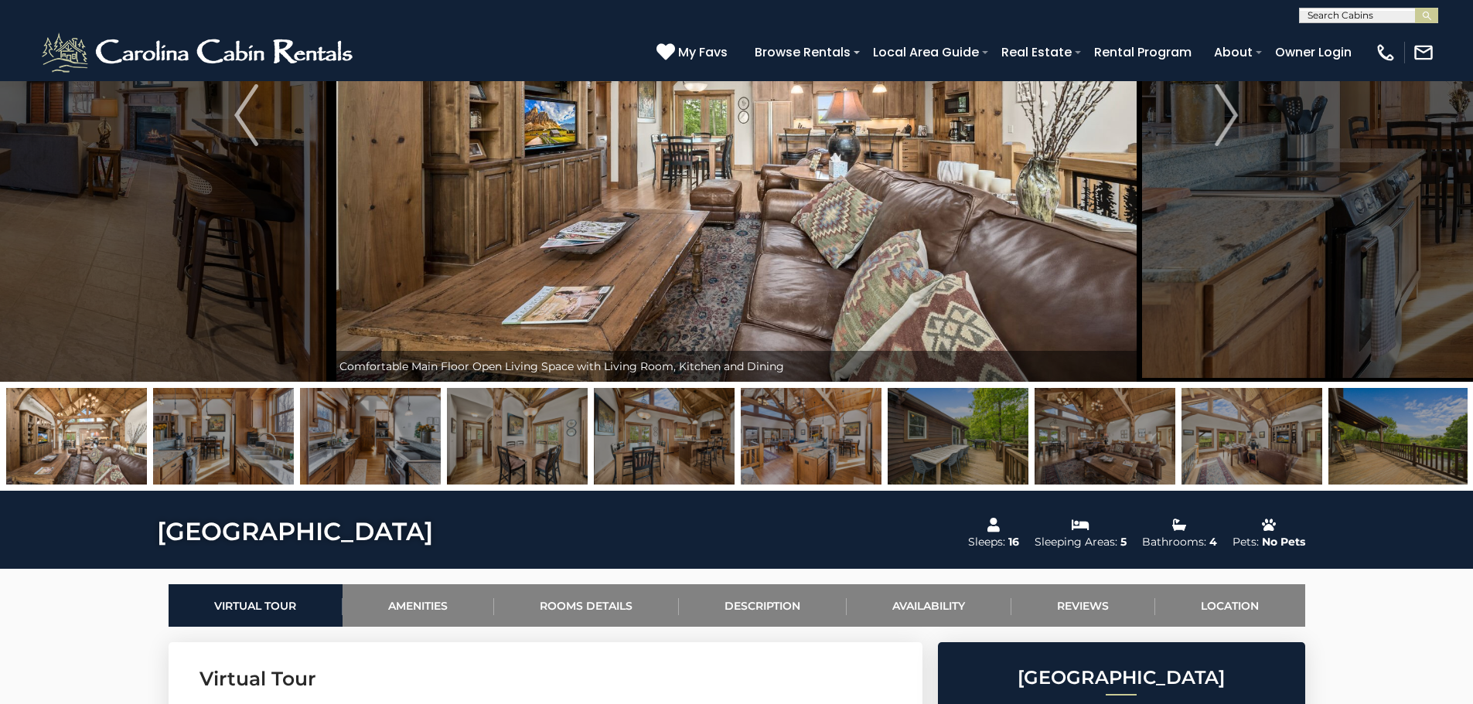
click at [257, 434] on img at bounding box center [223, 436] width 141 height 97
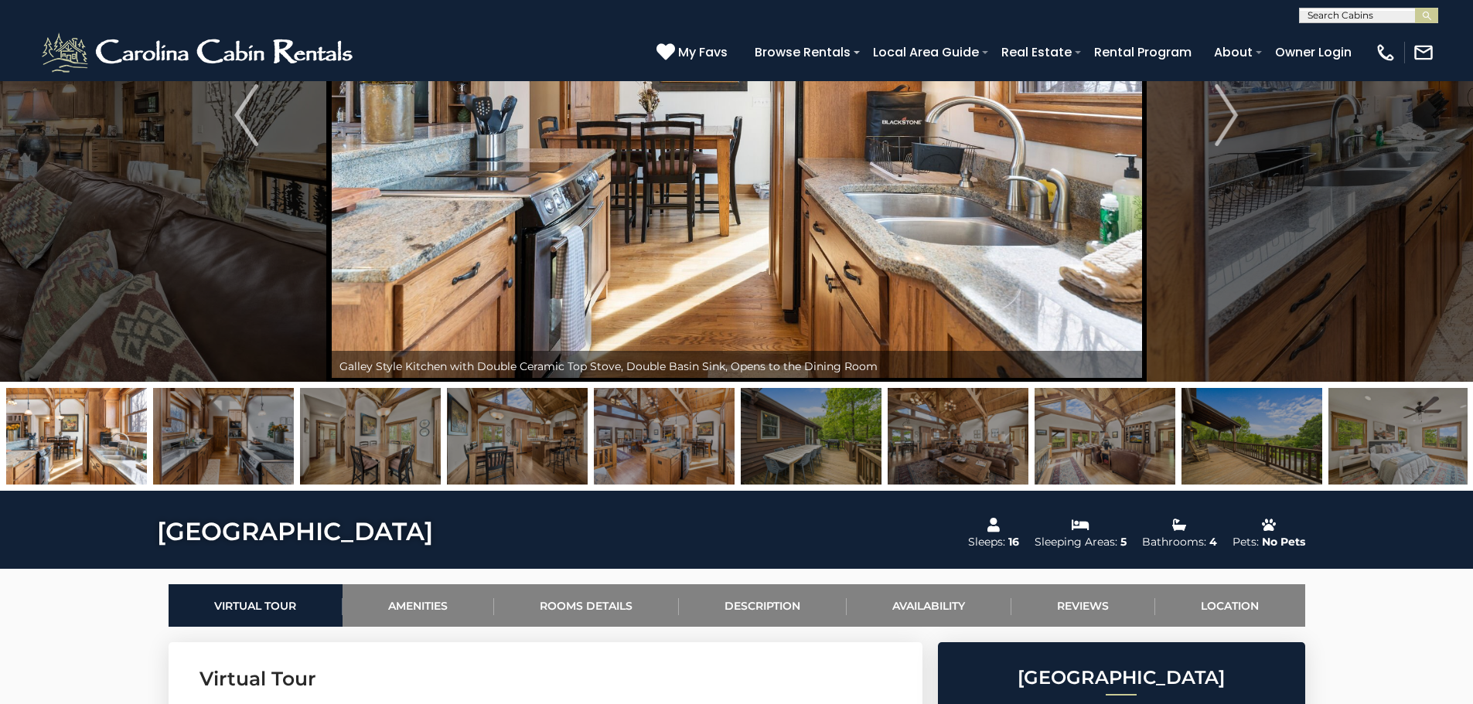
click at [257, 434] on img at bounding box center [223, 436] width 141 height 97
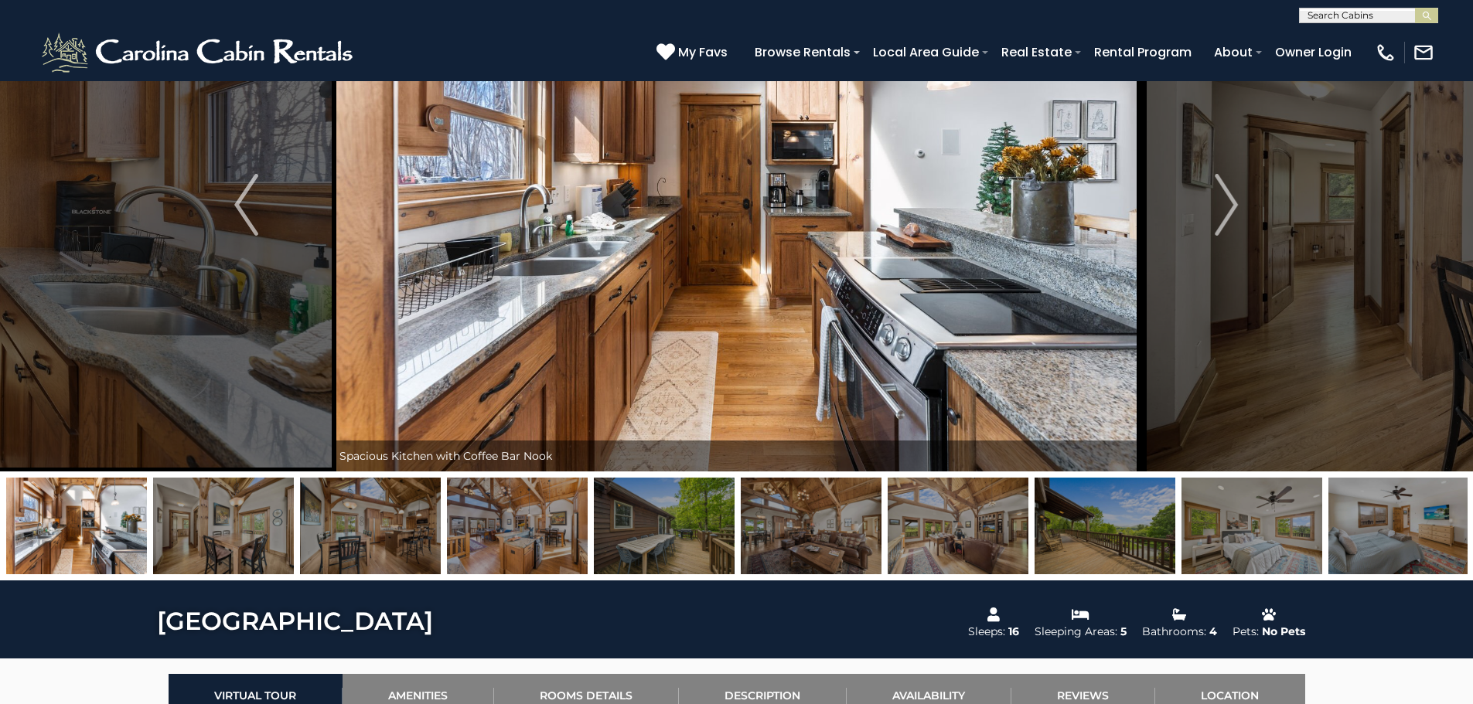
scroll to position [0, 0]
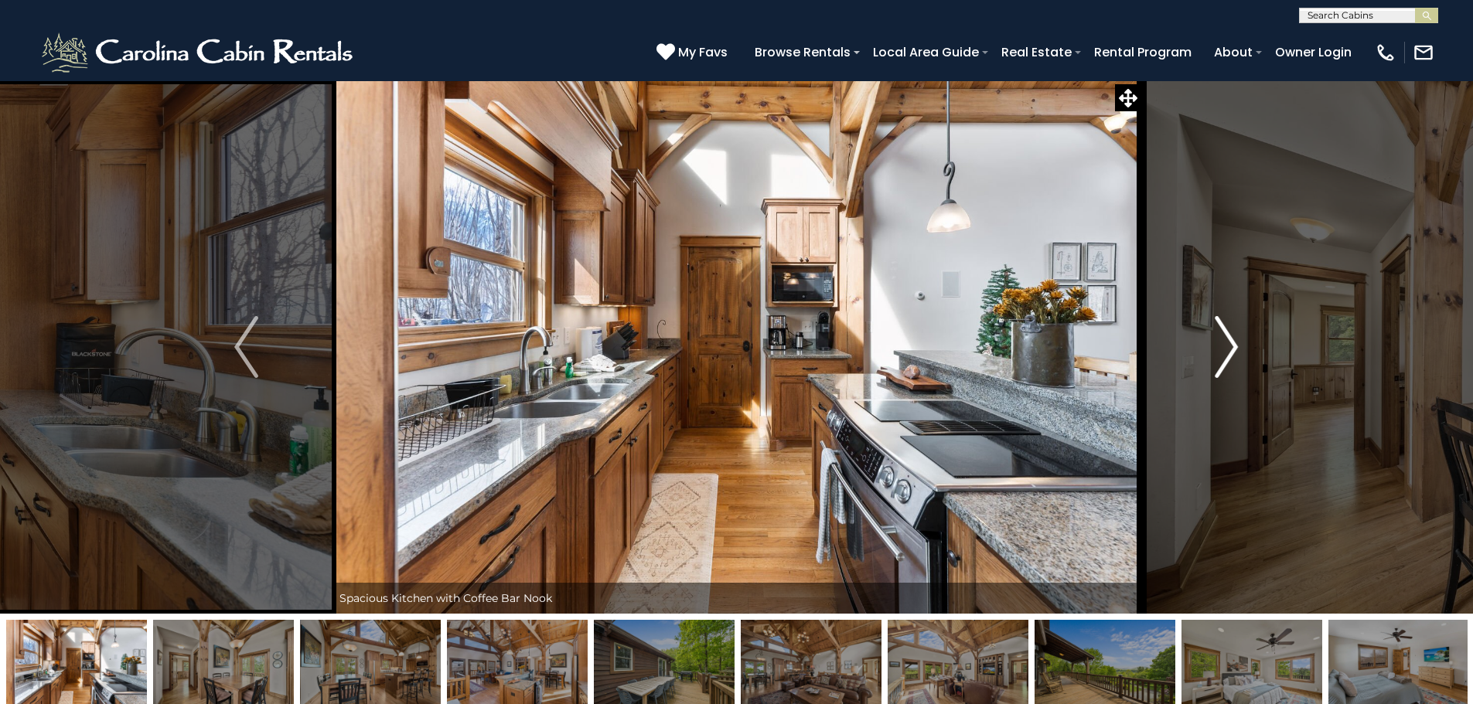
click at [1222, 348] on img "Next" at bounding box center [1225, 347] width 23 height 62
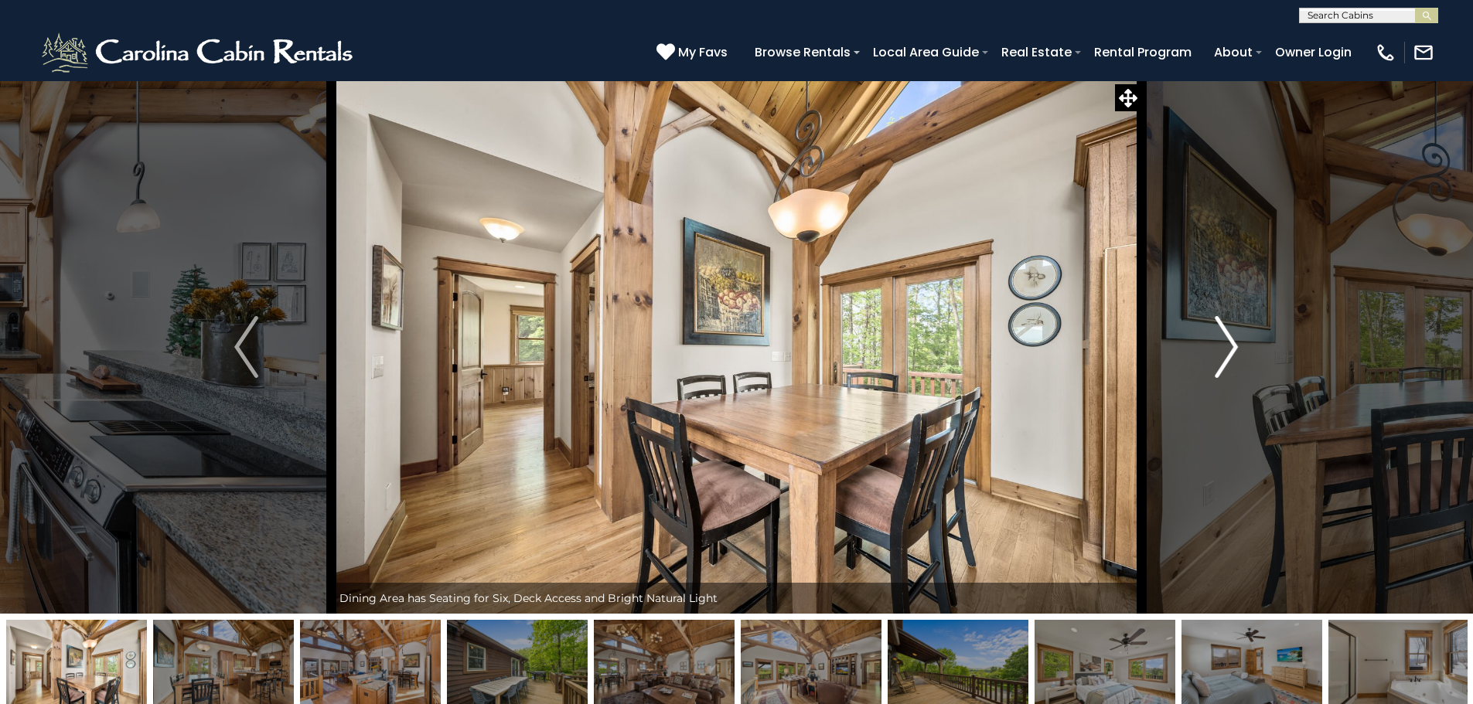
click at [1222, 348] on img "Next" at bounding box center [1225, 347] width 23 height 62
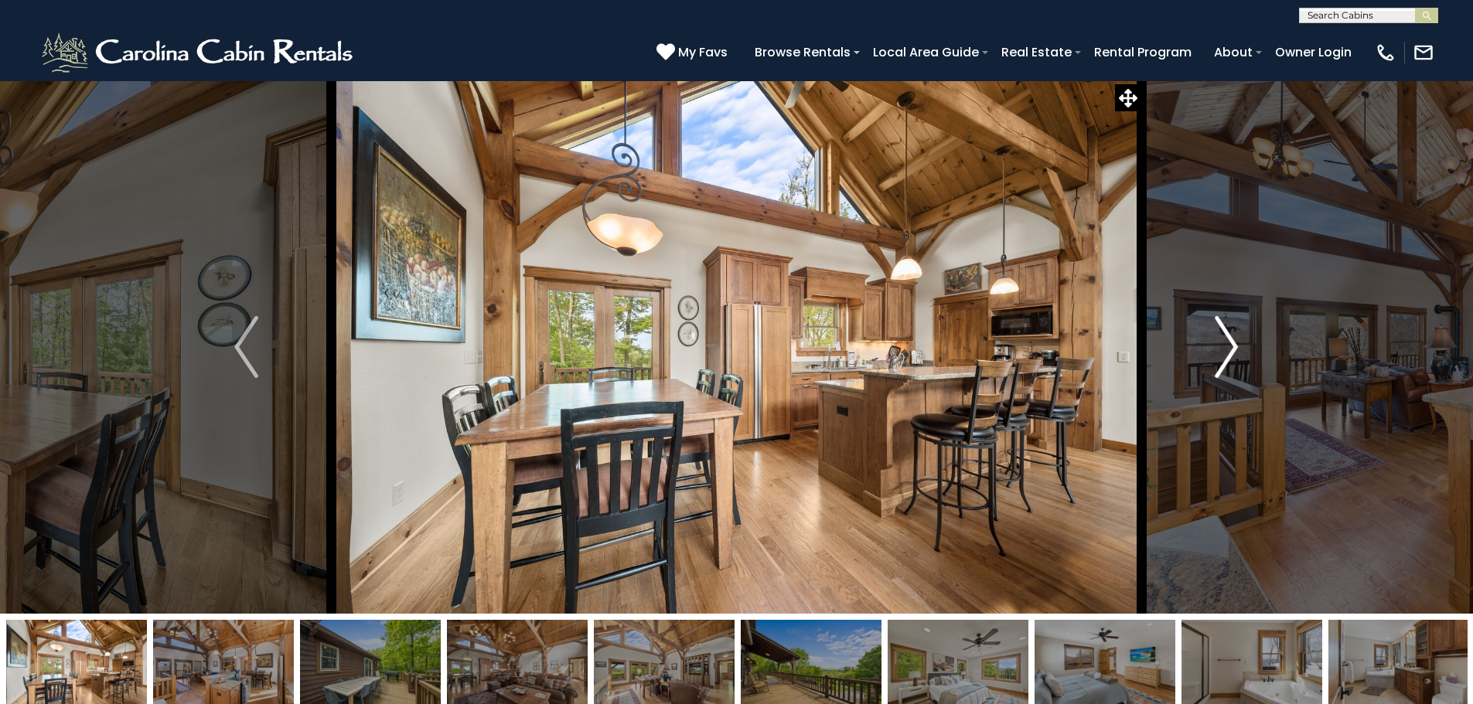
click at [1222, 348] on img "Next" at bounding box center [1225, 347] width 23 height 62
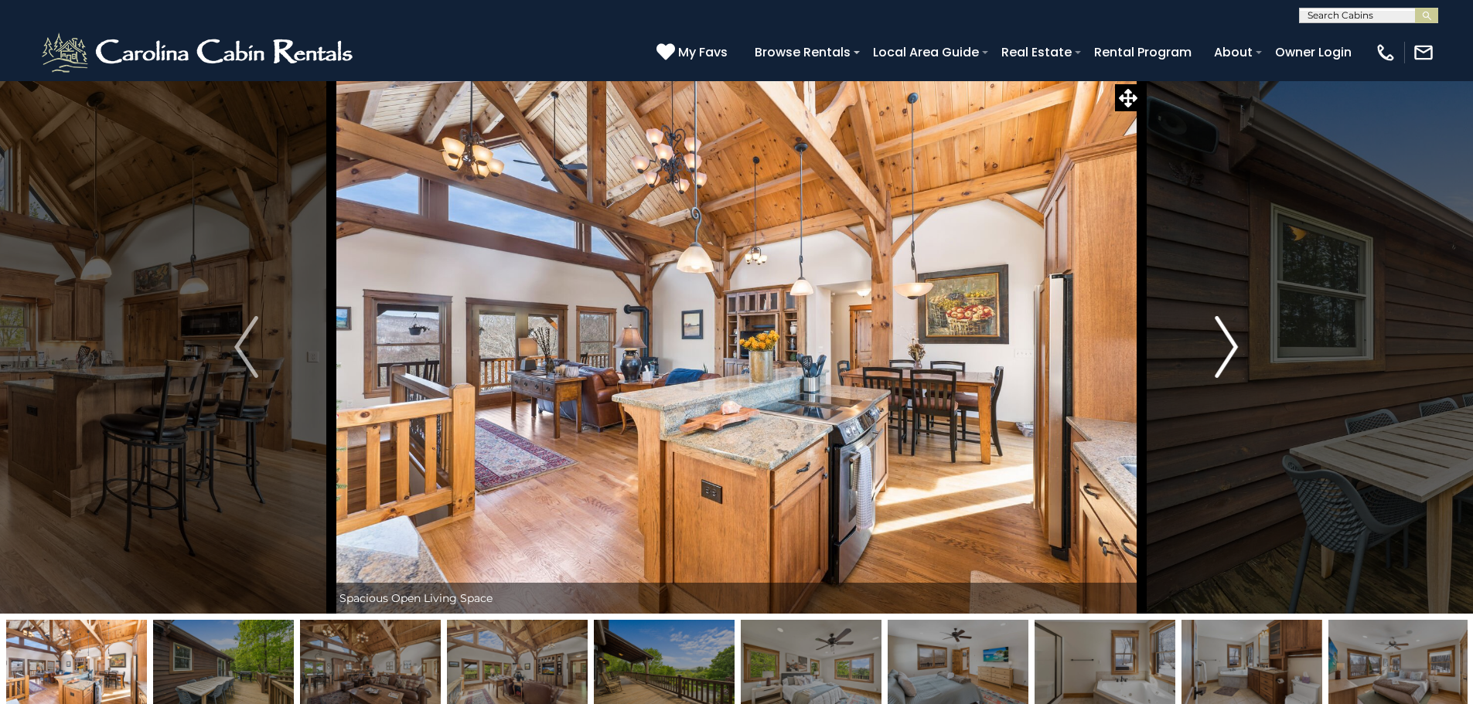
click at [1222, 348] on img "Next" at bounding box center [1225, 347] width 23 height 62
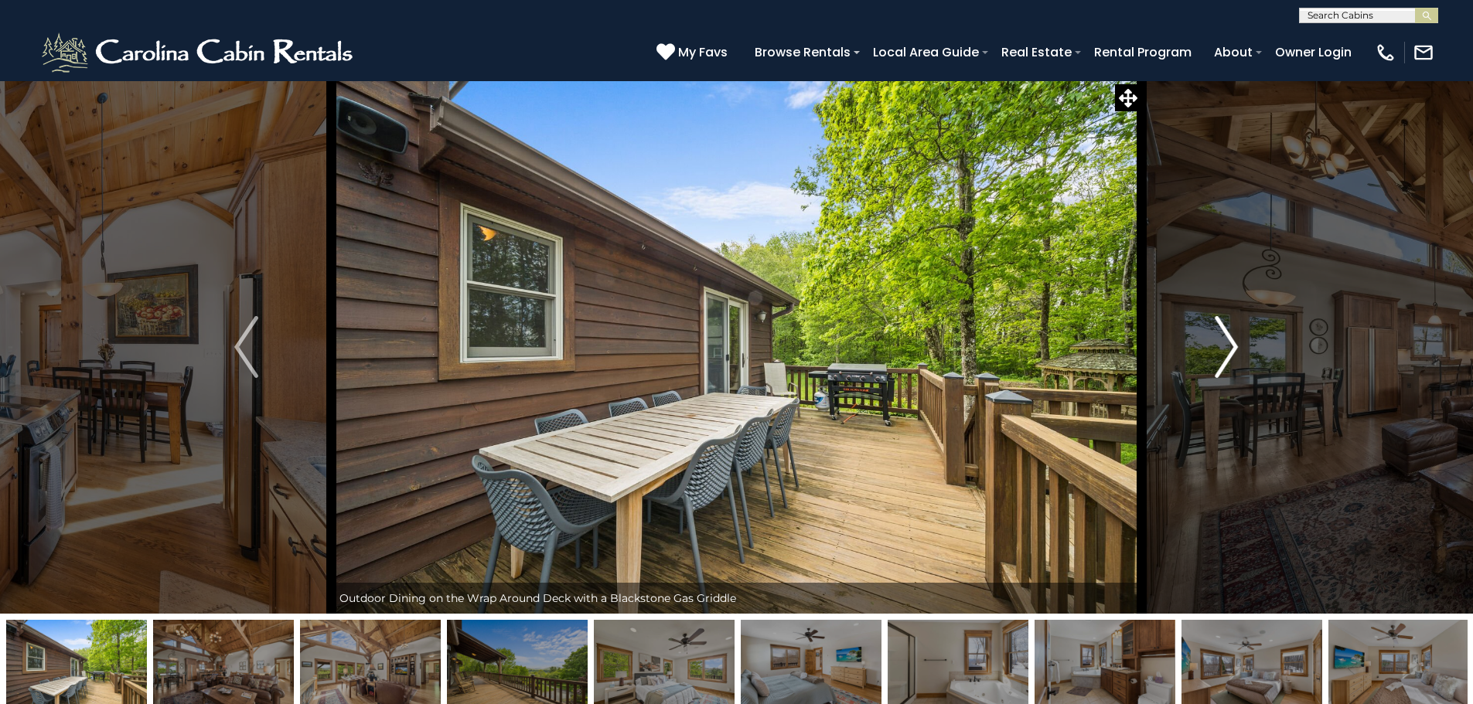
click at [1222, 348] on img "Next" at bounding box center [1225, 347] width 23 height 62
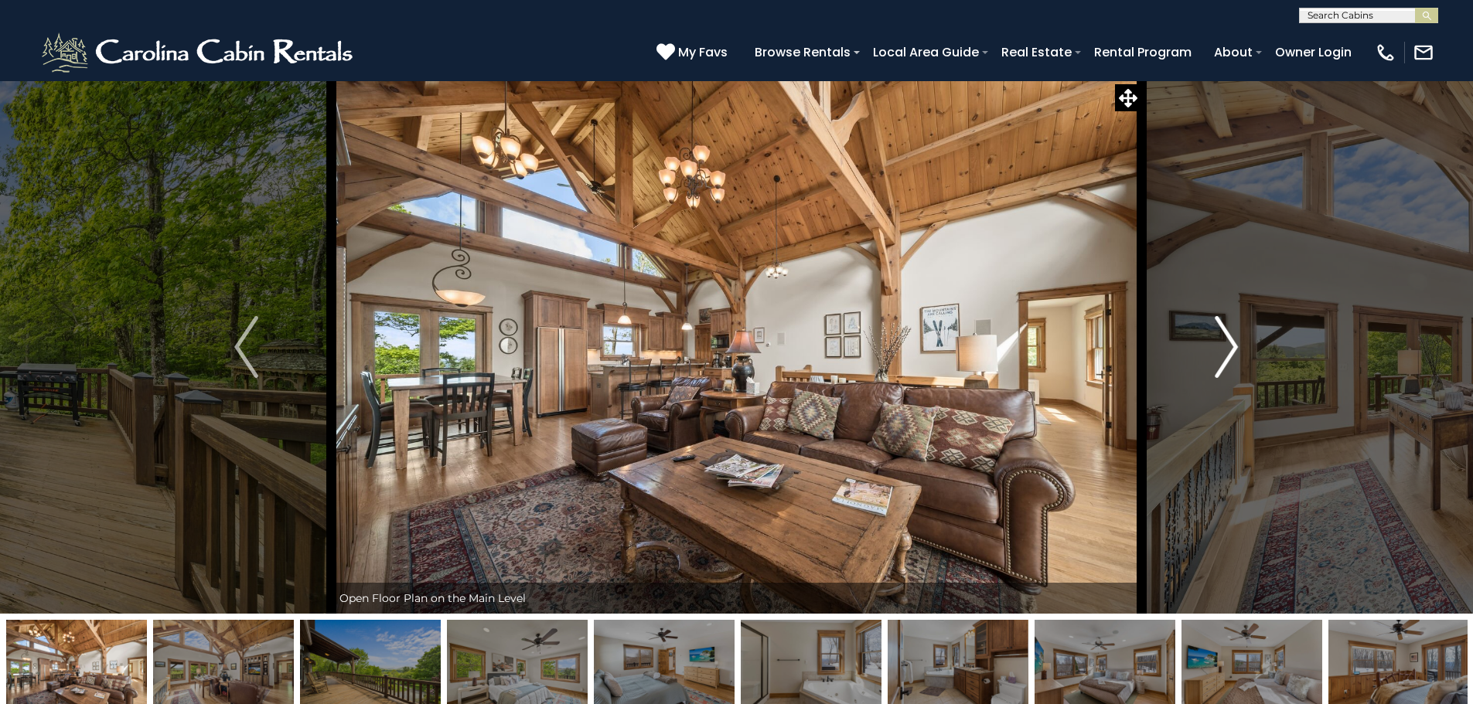
click at [1222, 348] on img "Next" at bounding box center [1225, 347] width 23 height 62
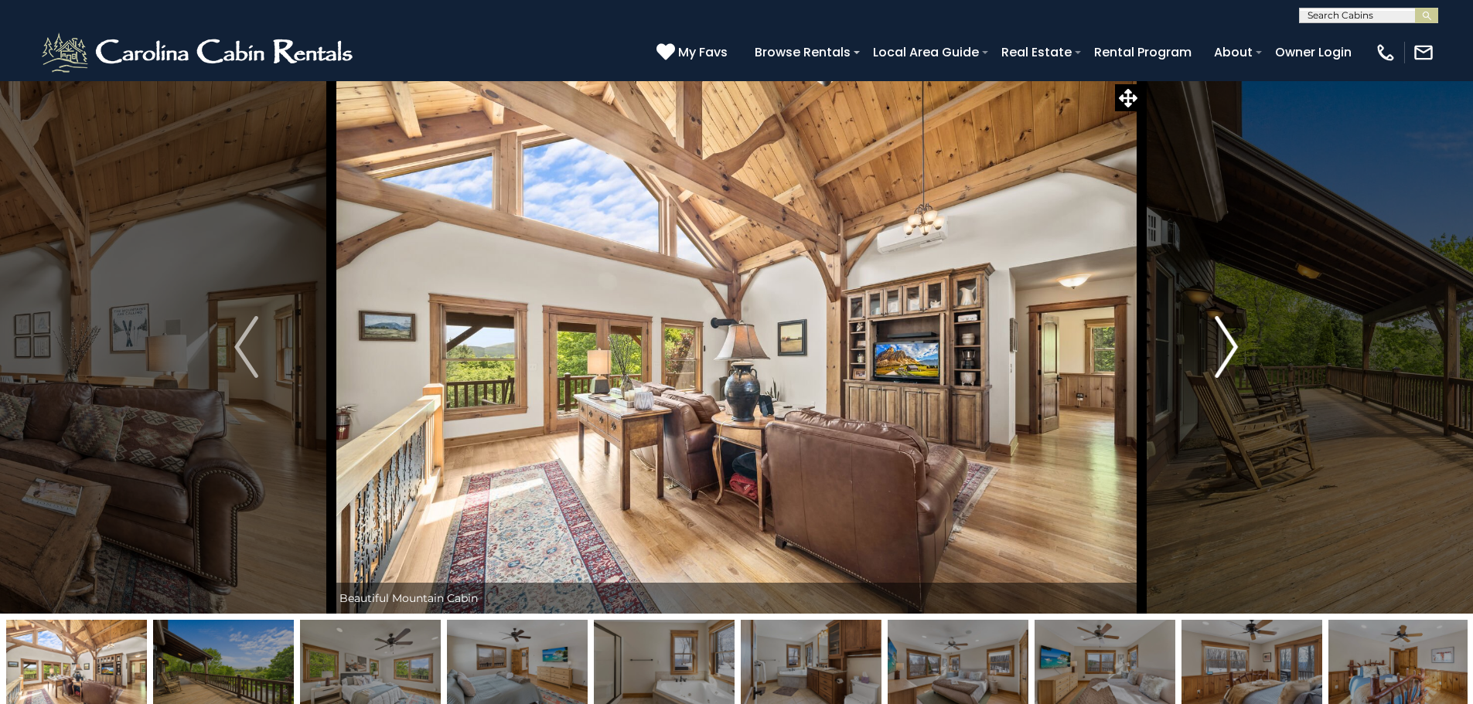
click at [1222, 348] on img "Next" at bounding box center [1225, 347] width 23 height 62
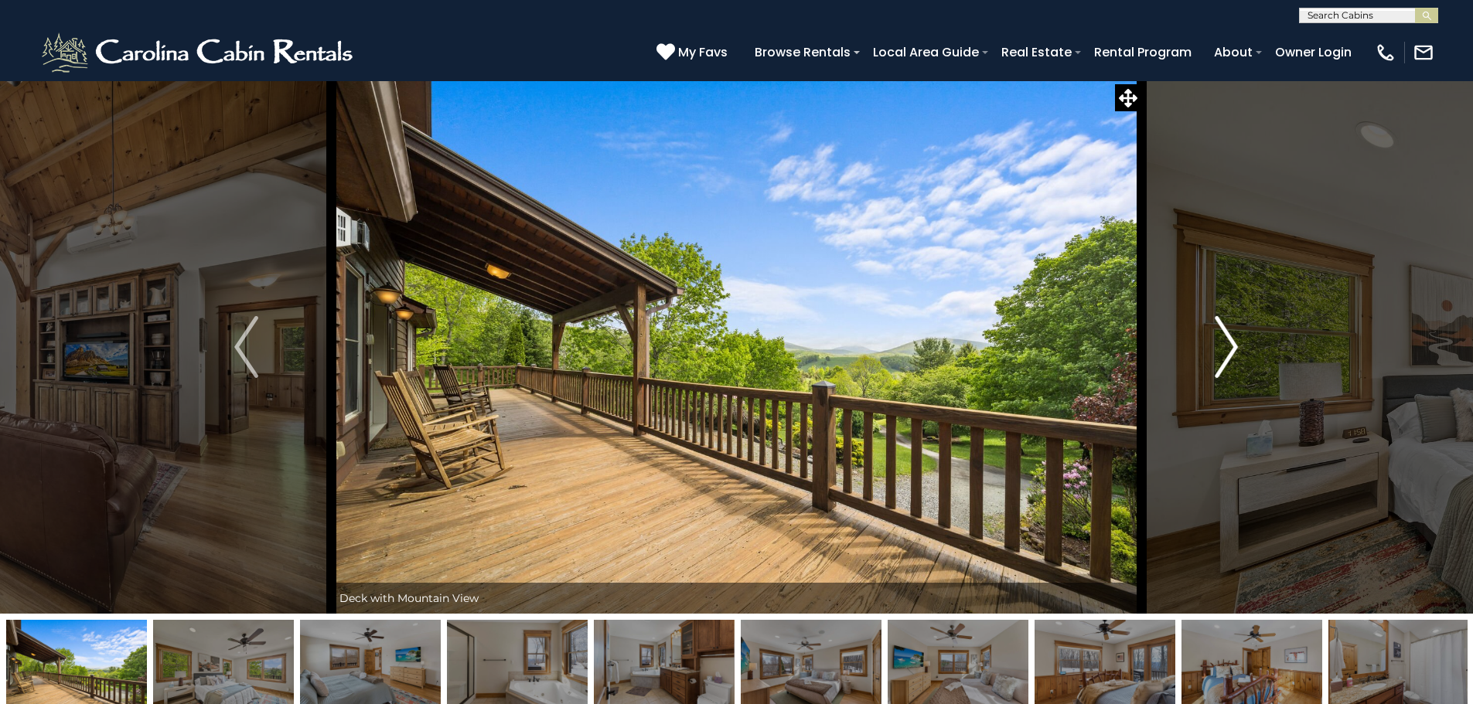
click at [1222, 348] on img "Next" at bounding box center [1225, 347] width 23 height 62
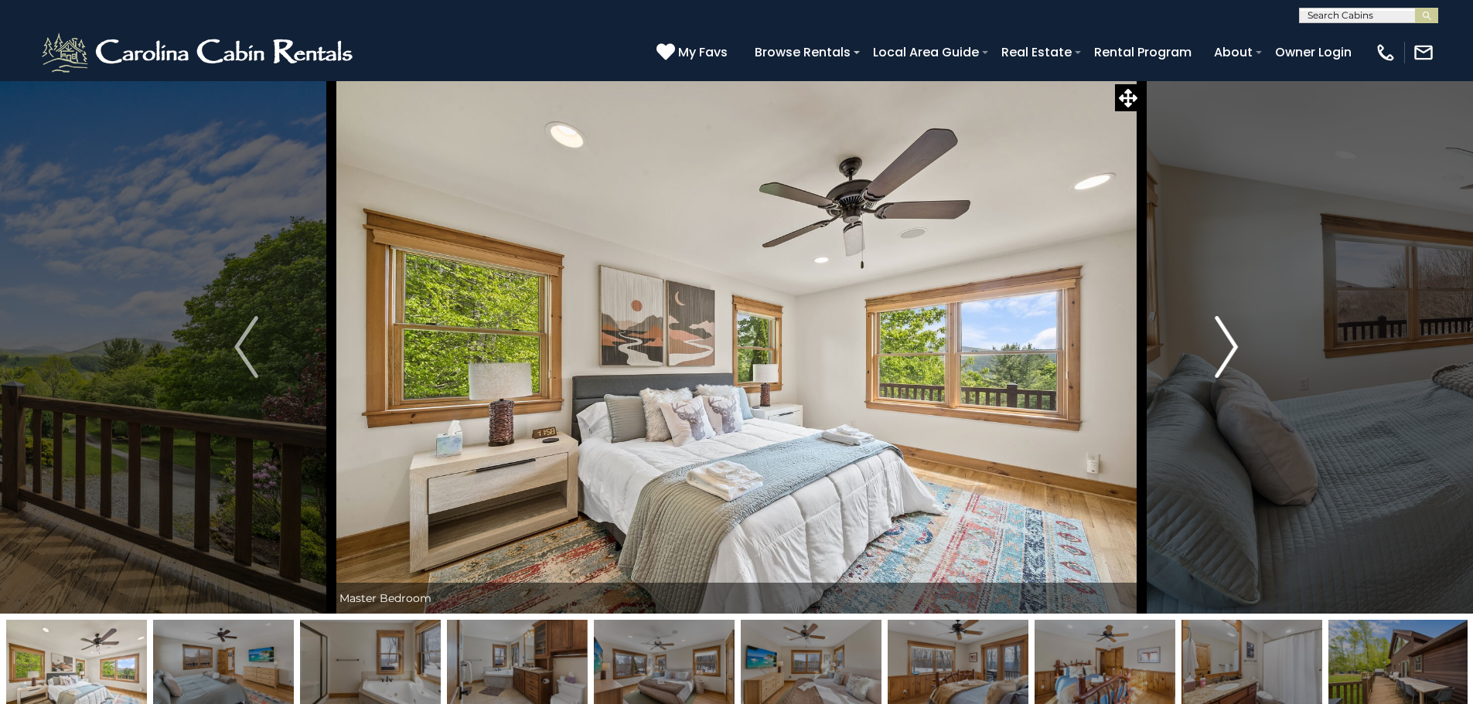
click at [1222, 348] on img "Next" at bounding box center [1225, 347] width 23 height 62
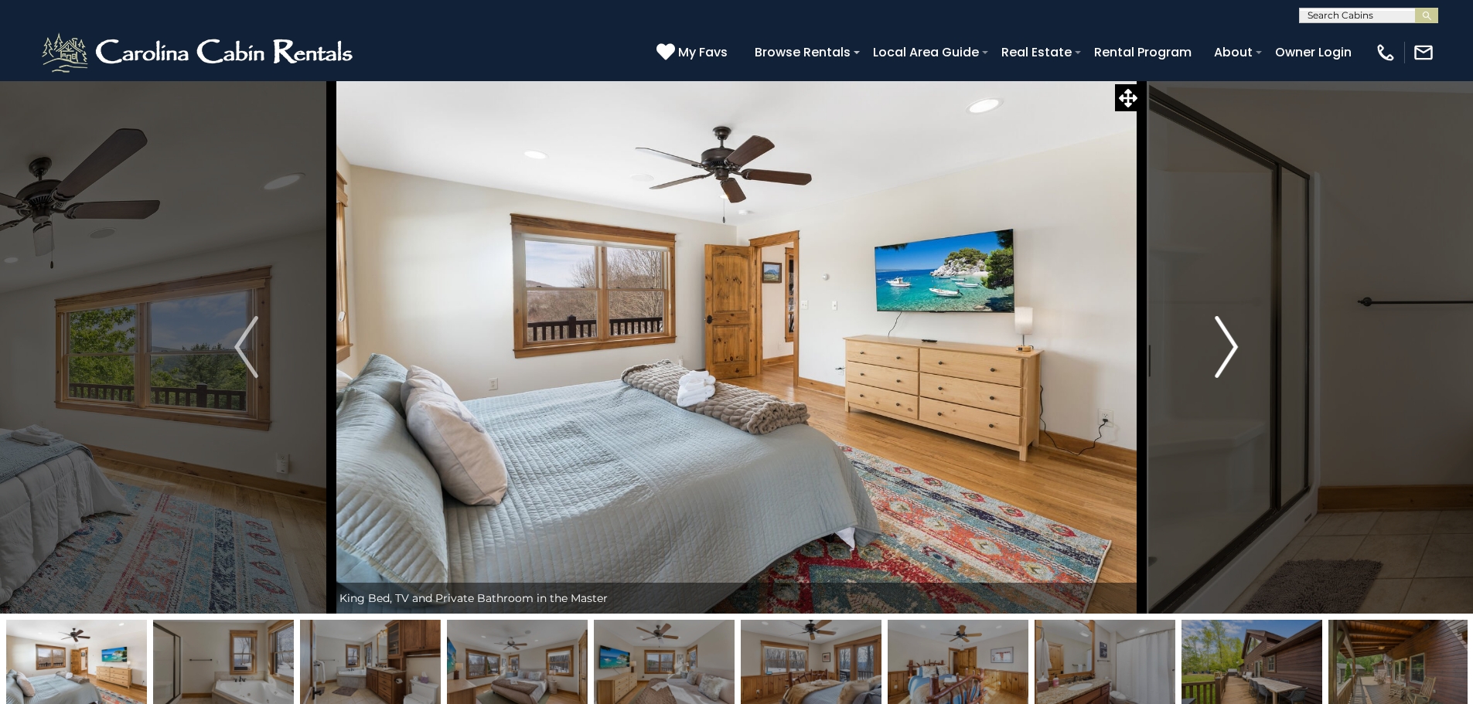
click at [1222, 348] on img "Next" at bounding box center [1225, 347] width 23 height 62
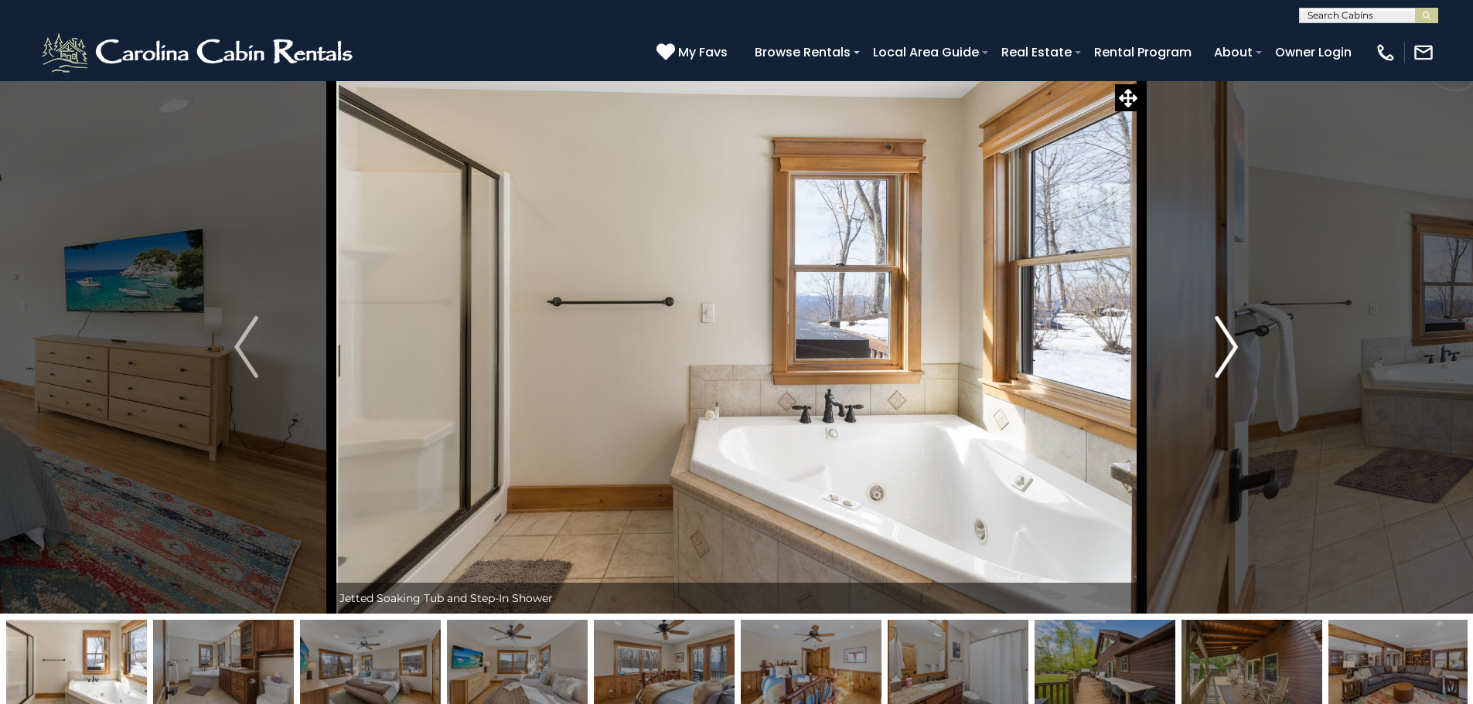
click at [1222, 348] on img "Next" at bounding box center [1225, 347] width 23 height 62
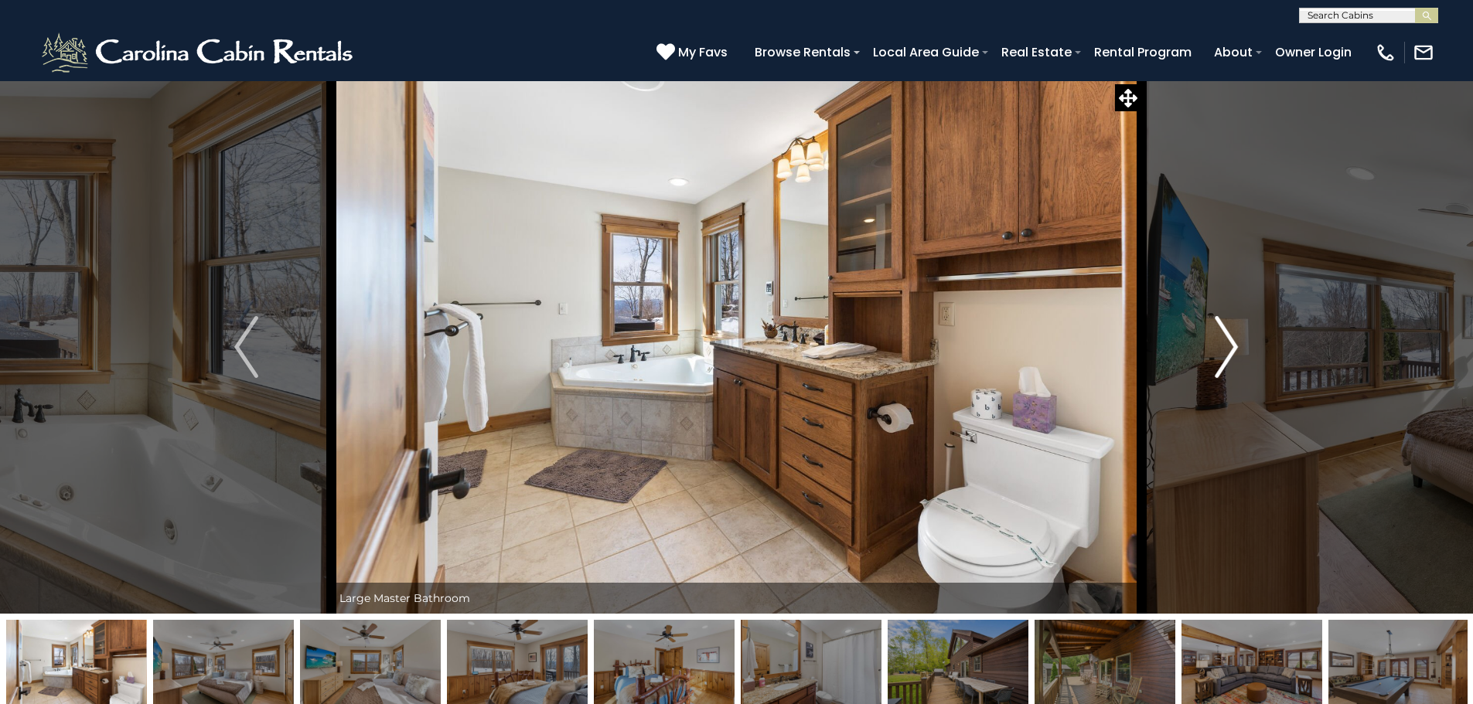
click at [1222, 348] on img "Next" at bounding box center [1225, 347] width 23 height 62
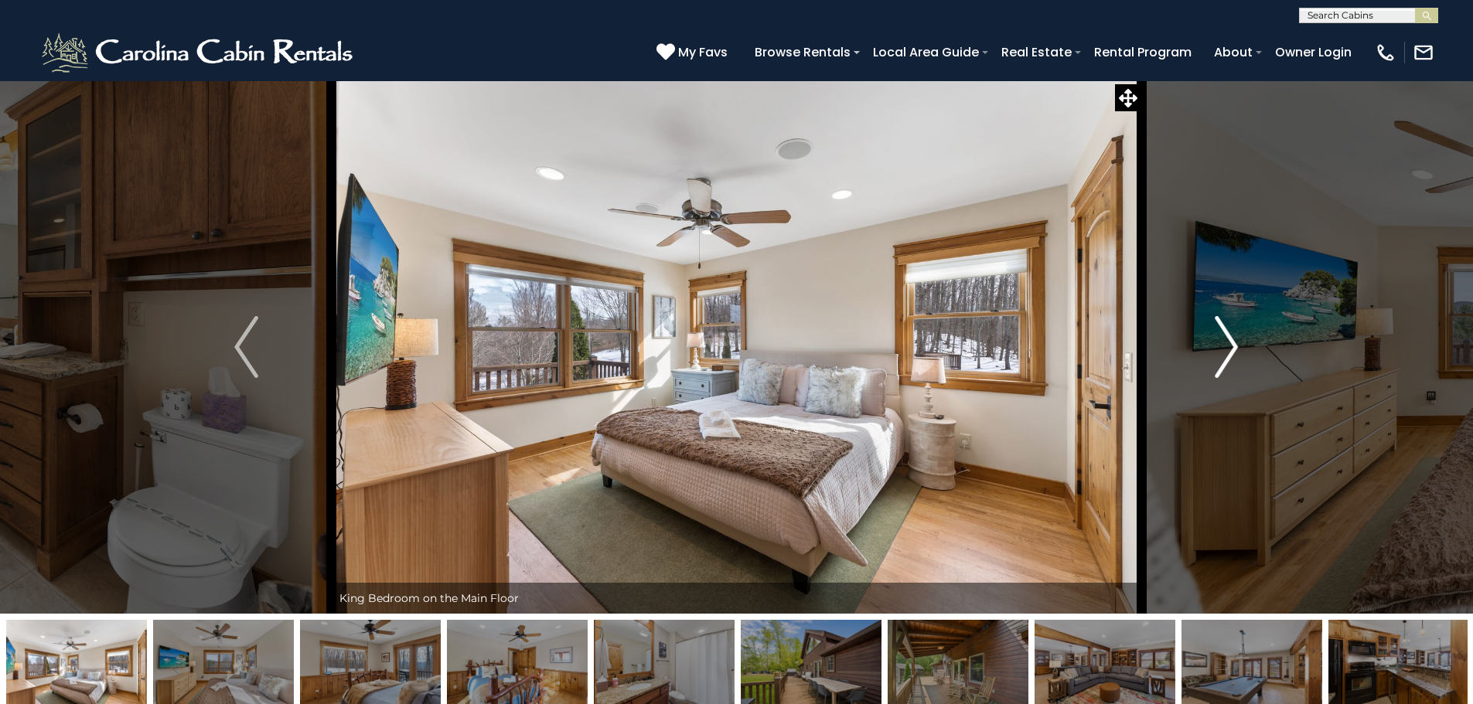
click at [1222, 348] on img "Next" at bounding box center [1225, 347] width 23 height 62
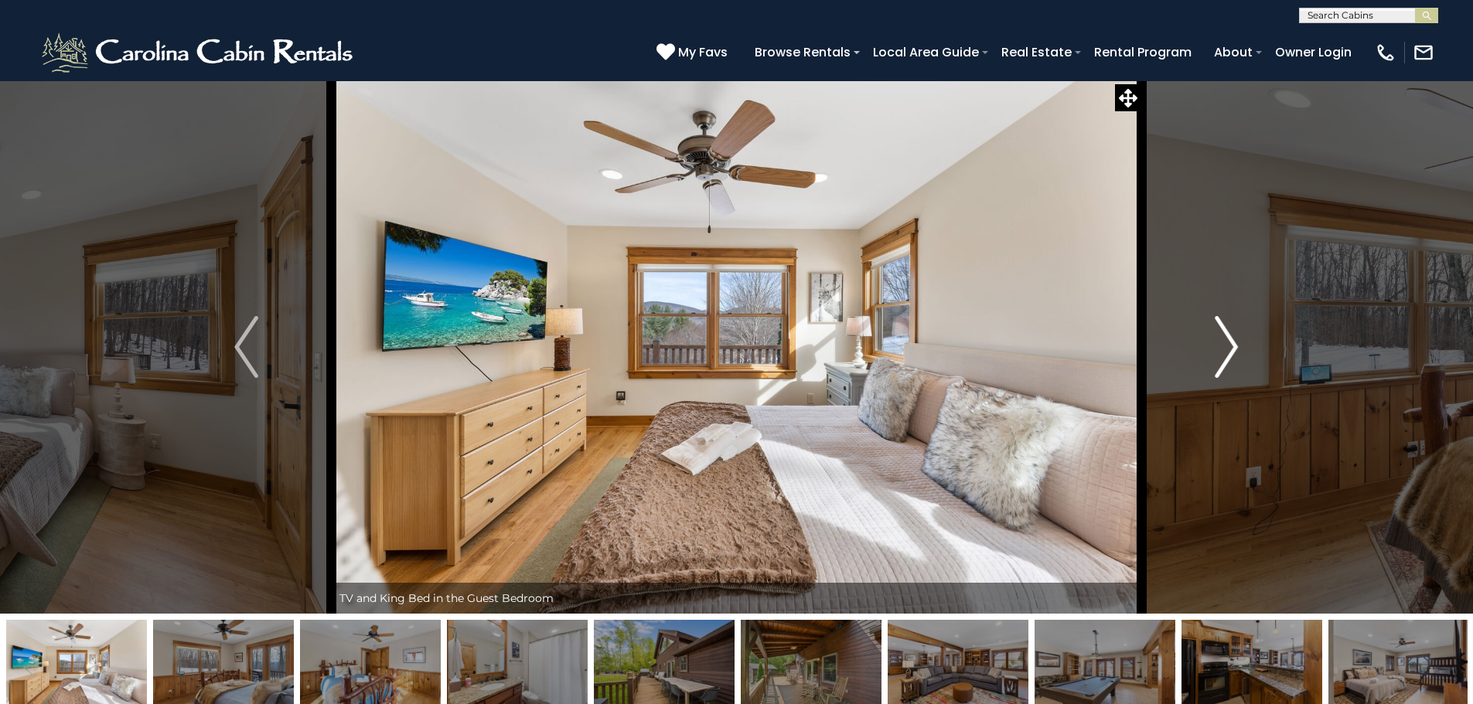
click at [1222, 348] on img "Next" at bounding box center [1225, 347] width 23 height 62
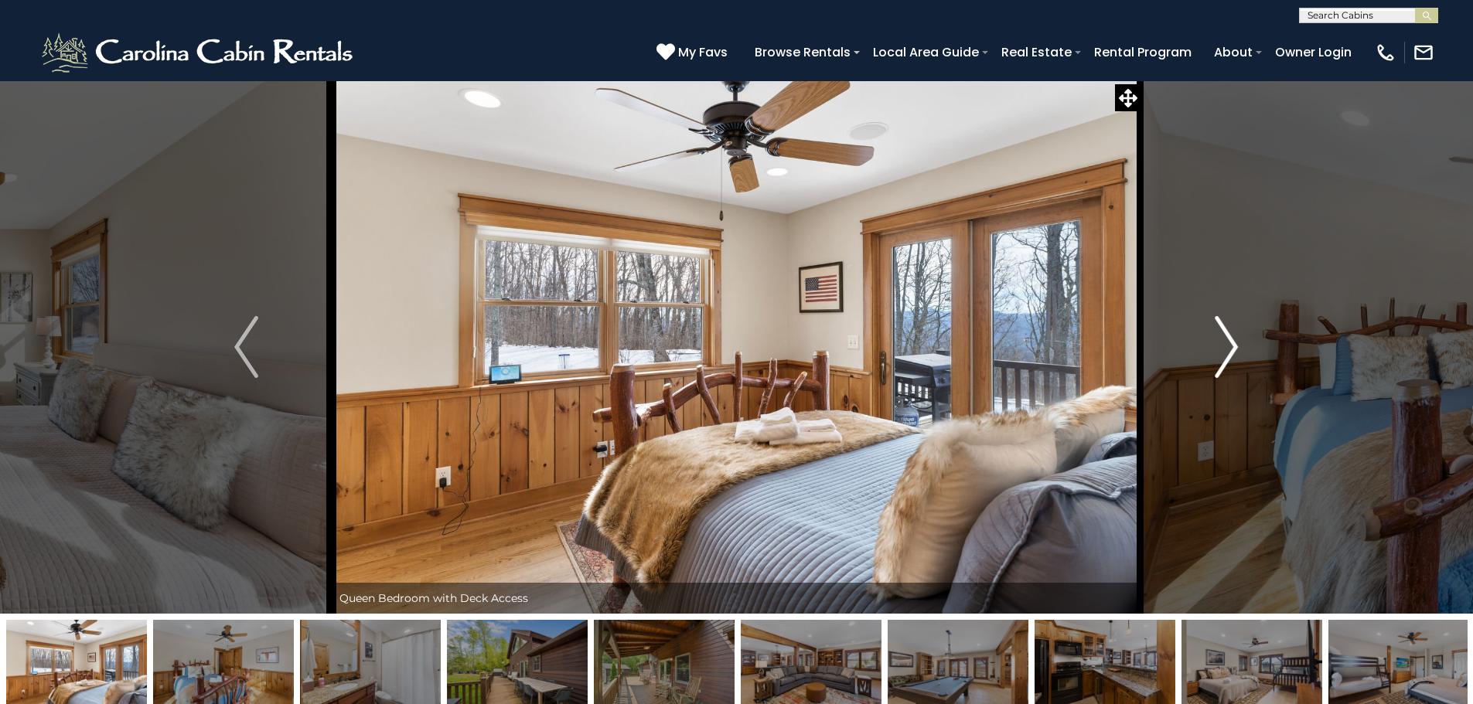
click at [1222, 348] on img "Next" at bounding box center [1225, 347] width 23 height 62
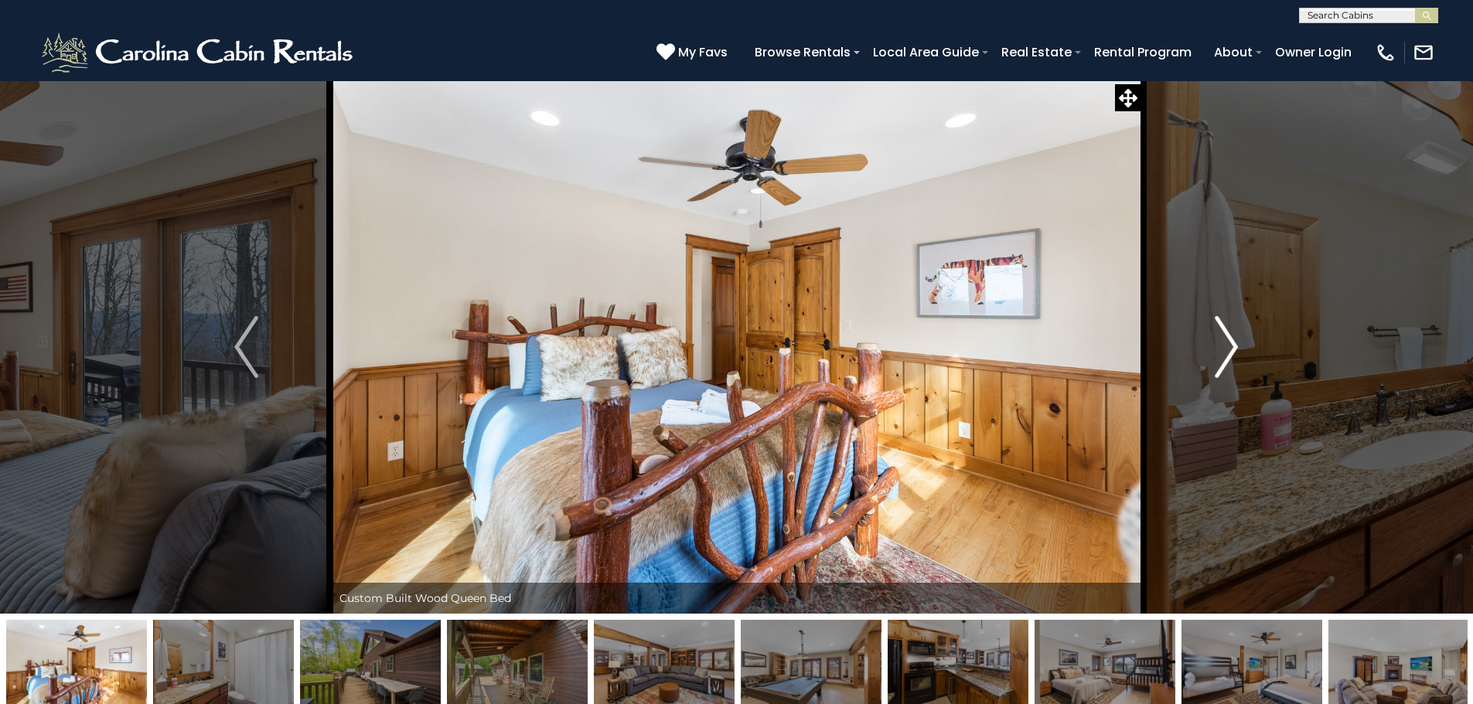
click at [1222, 348] on img "Next" at bounding box center [1225, 347] width 23 height 62
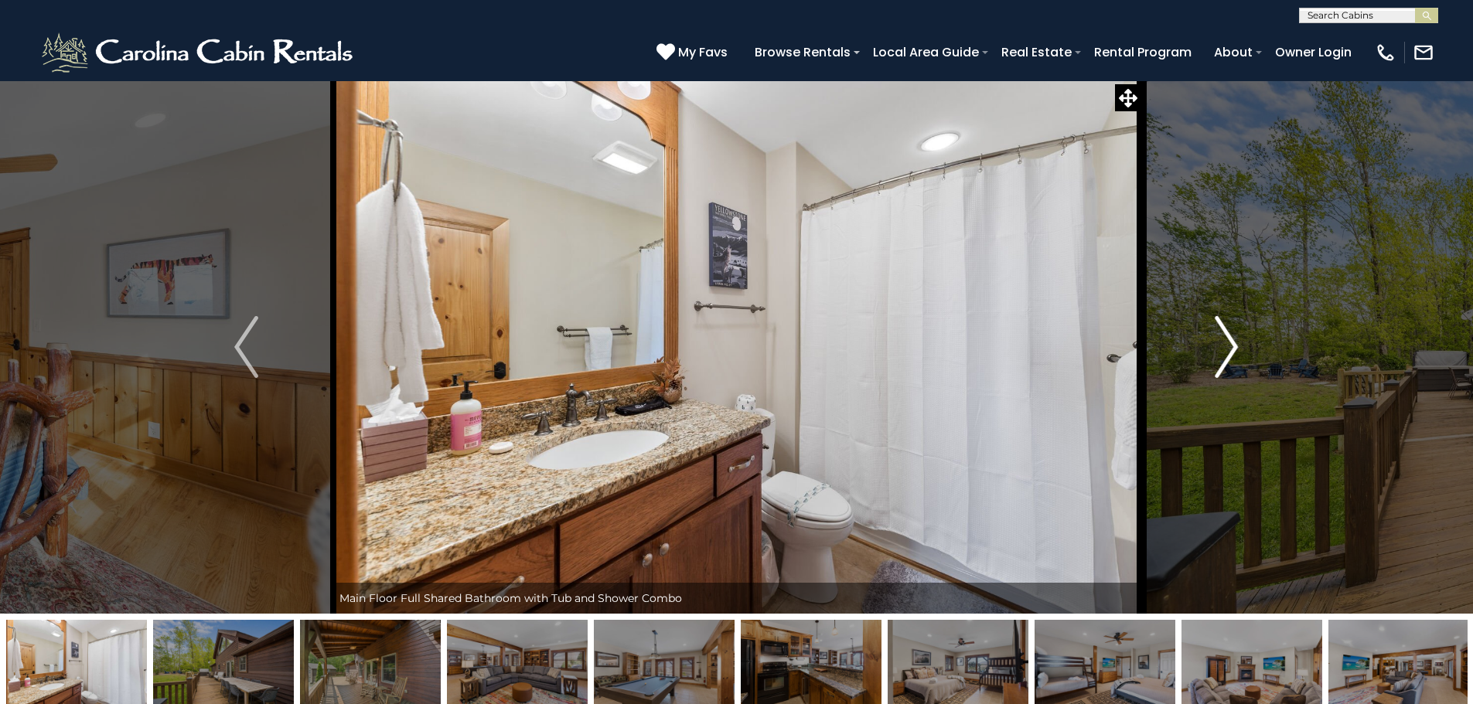
click at [1222, 348] on img "Next" at bounding box center [1225, 347] width 23 height 62
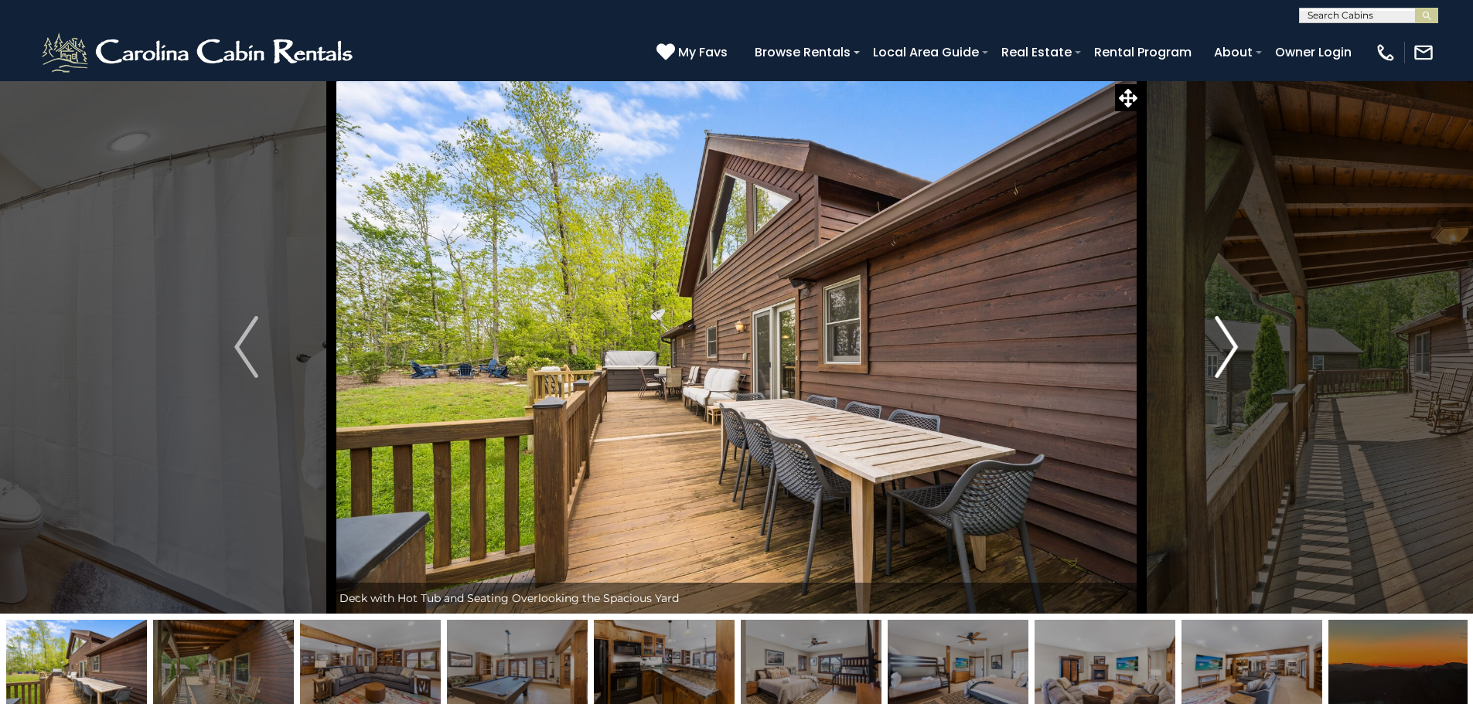
click at [1222, 348] on img "Next" at bounding box center [1225, 347] width 23 height 62
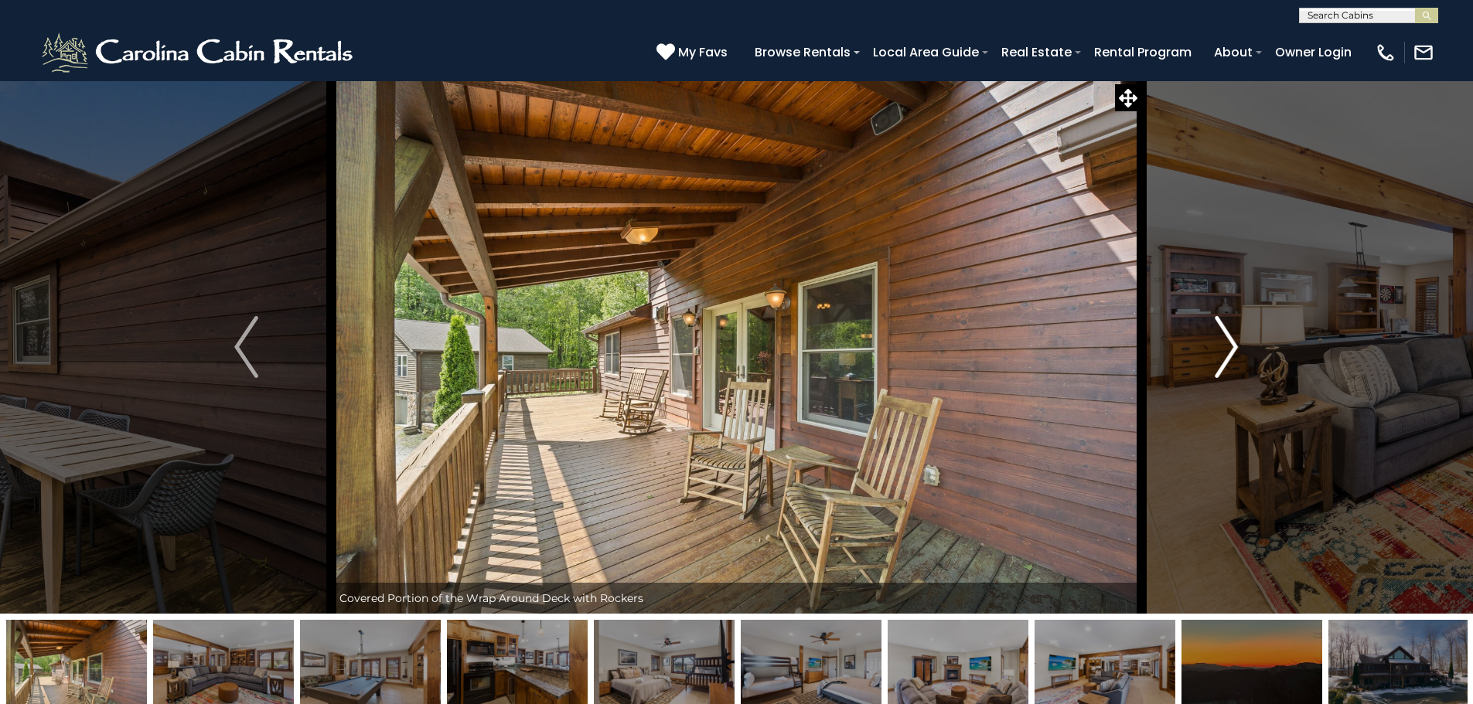
click at [1222, 348] on img "Next" at bounding box center [1225, 347] width 23 height 62
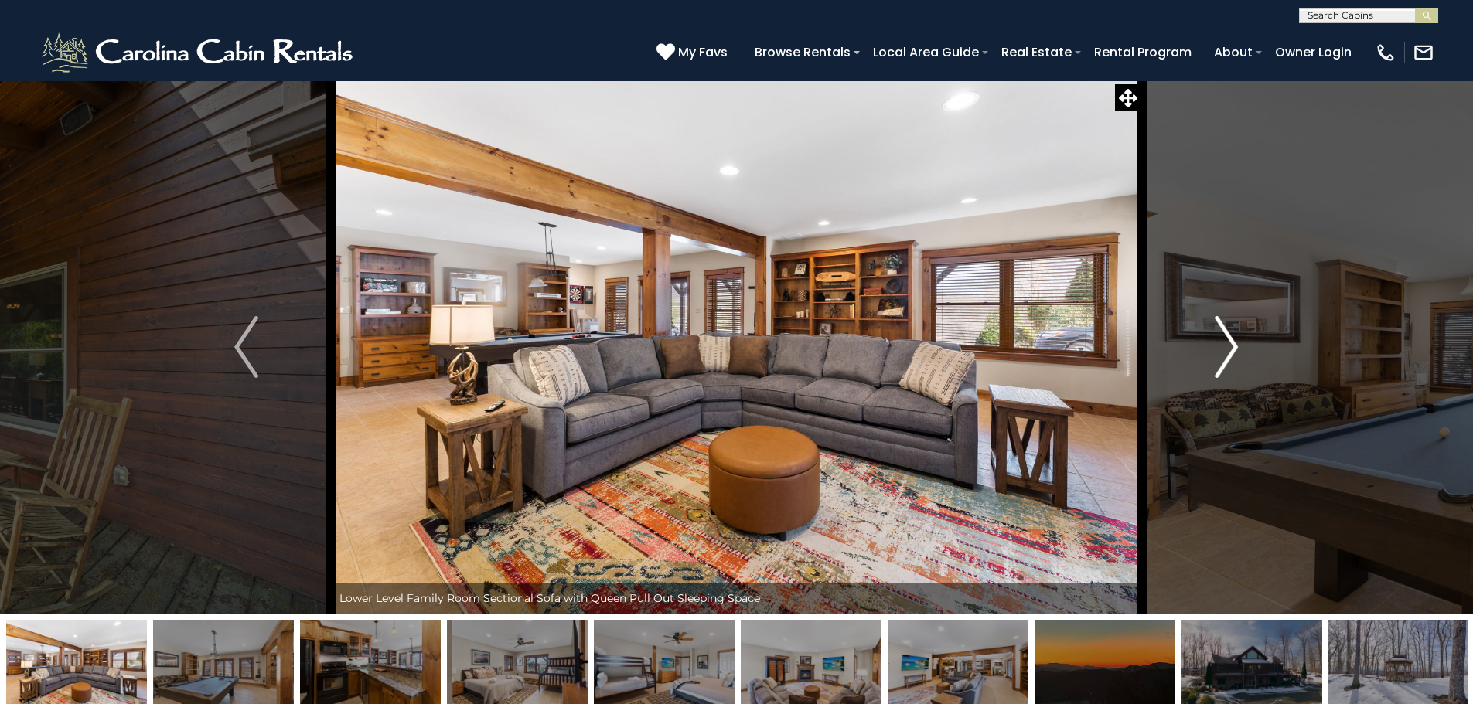
click at [1222, 348] on img "Next" at bounding box center [1225, 347] width 23 height 62
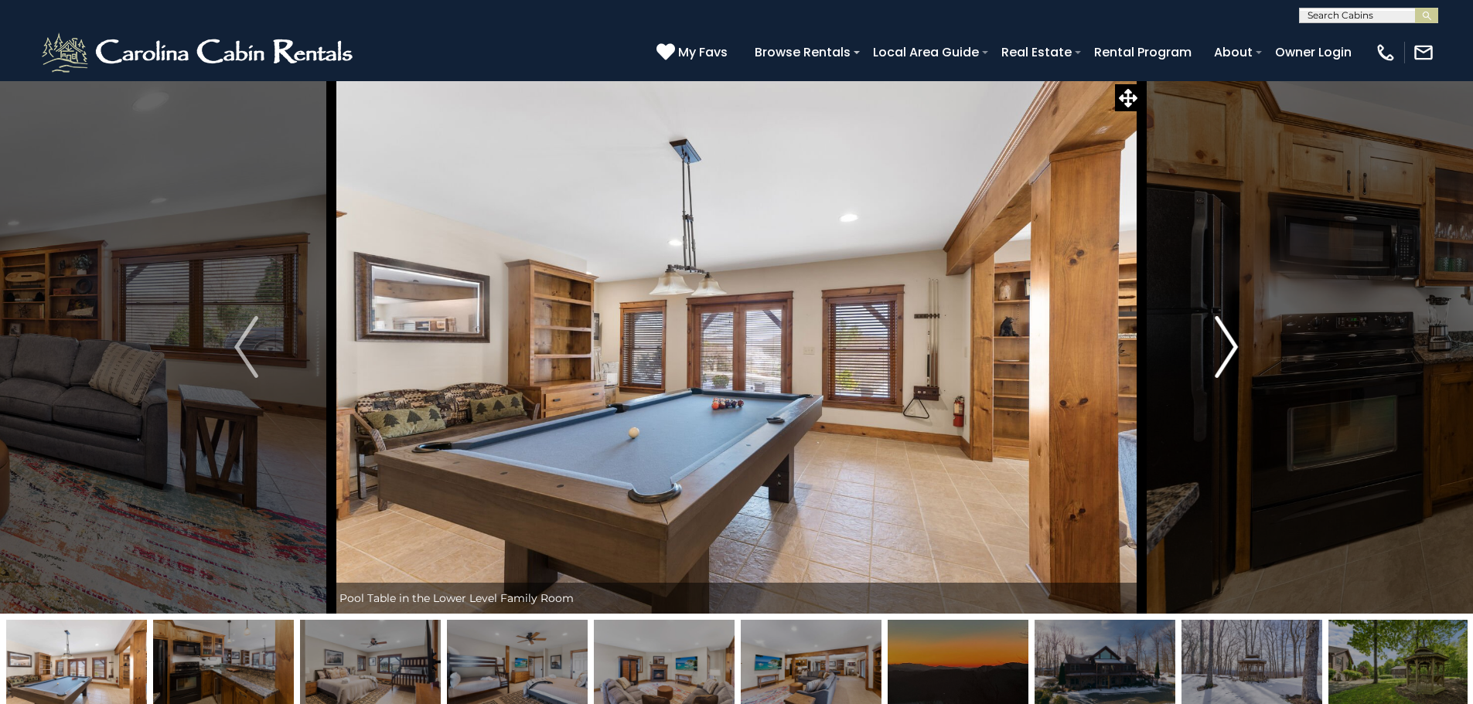
click at [1222, 348] on img "Next" at bounding box center [1225, 347] width 23 height 62
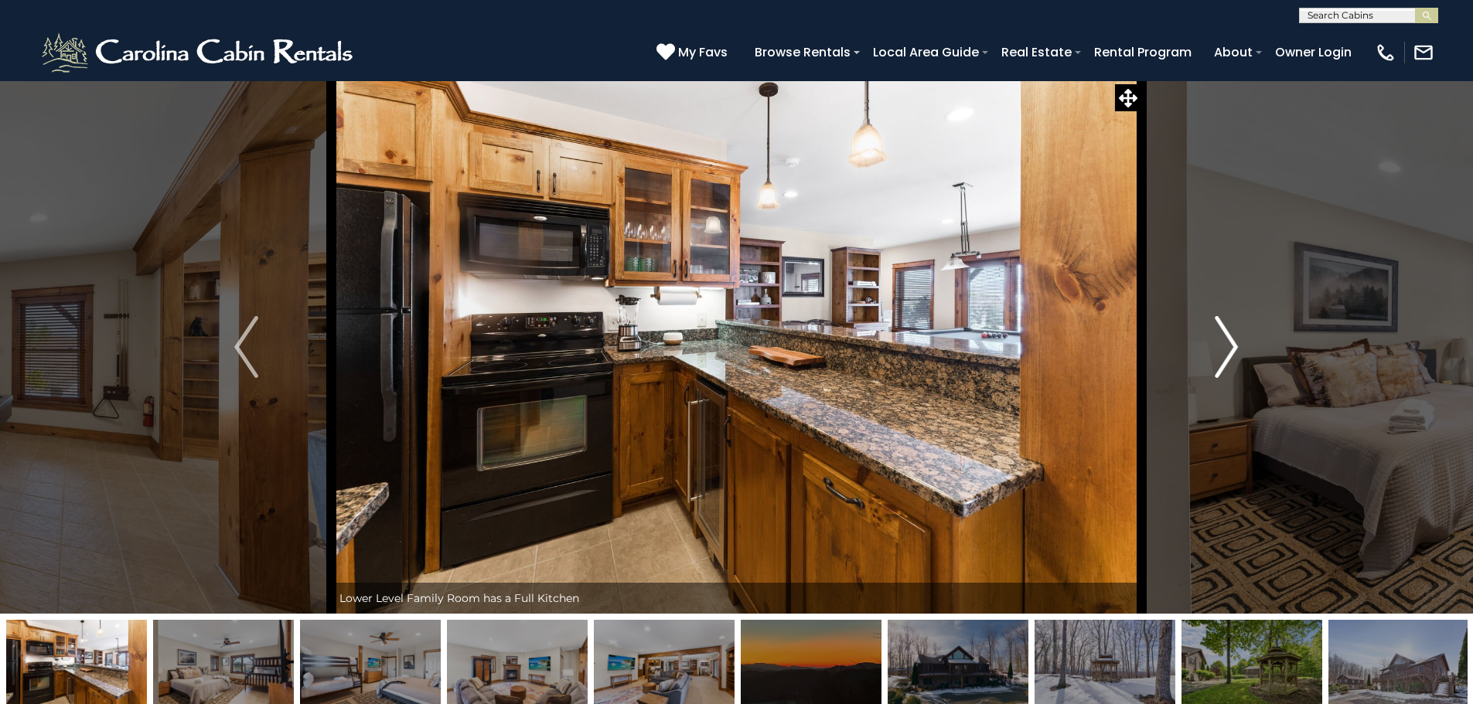
click at [1222, 348] on img "Next" at bounding box center [1225, 347] width 23 height 62
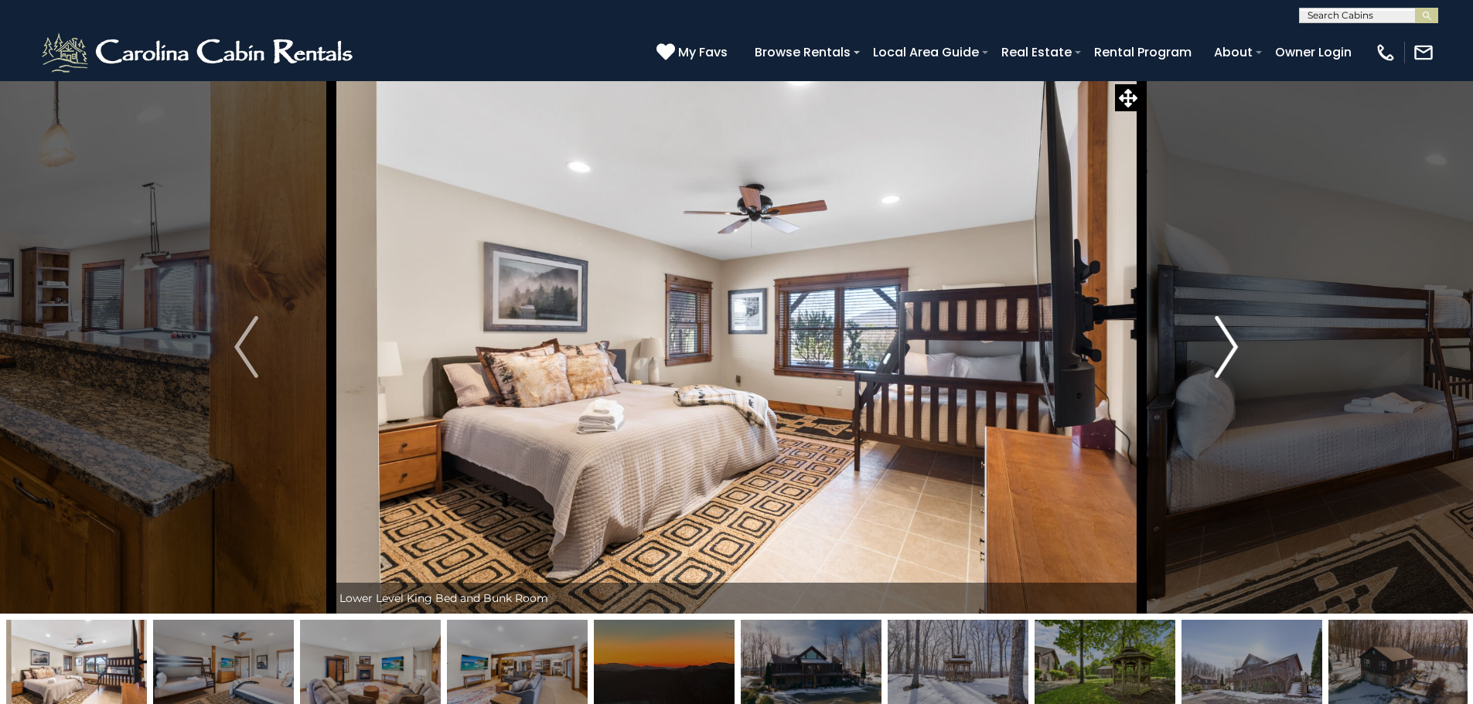
click at [1222, 348] on img "Next" at bounding box center [1225, 347] width 23 height 62
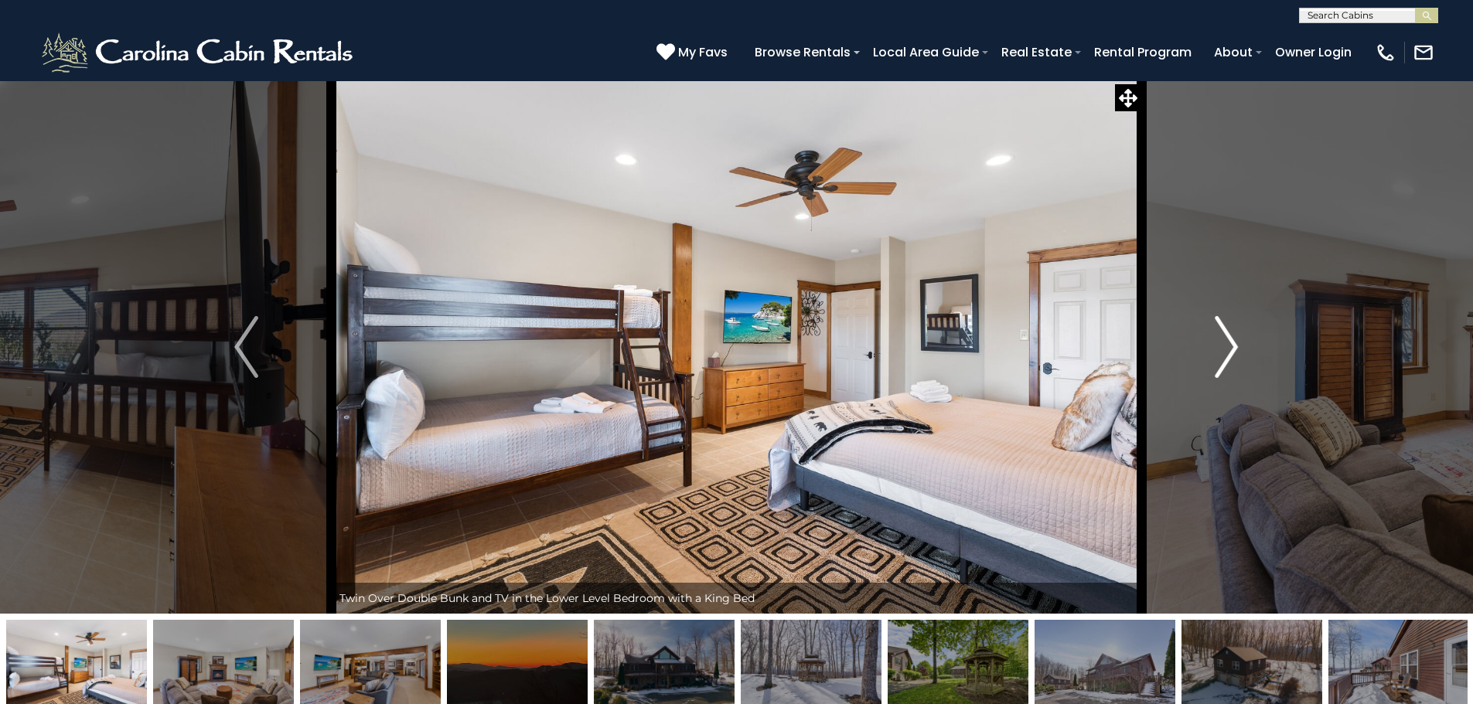
click at [1222, 348] on img "Next" at bounding box center [1225, 347] width 23 height 62
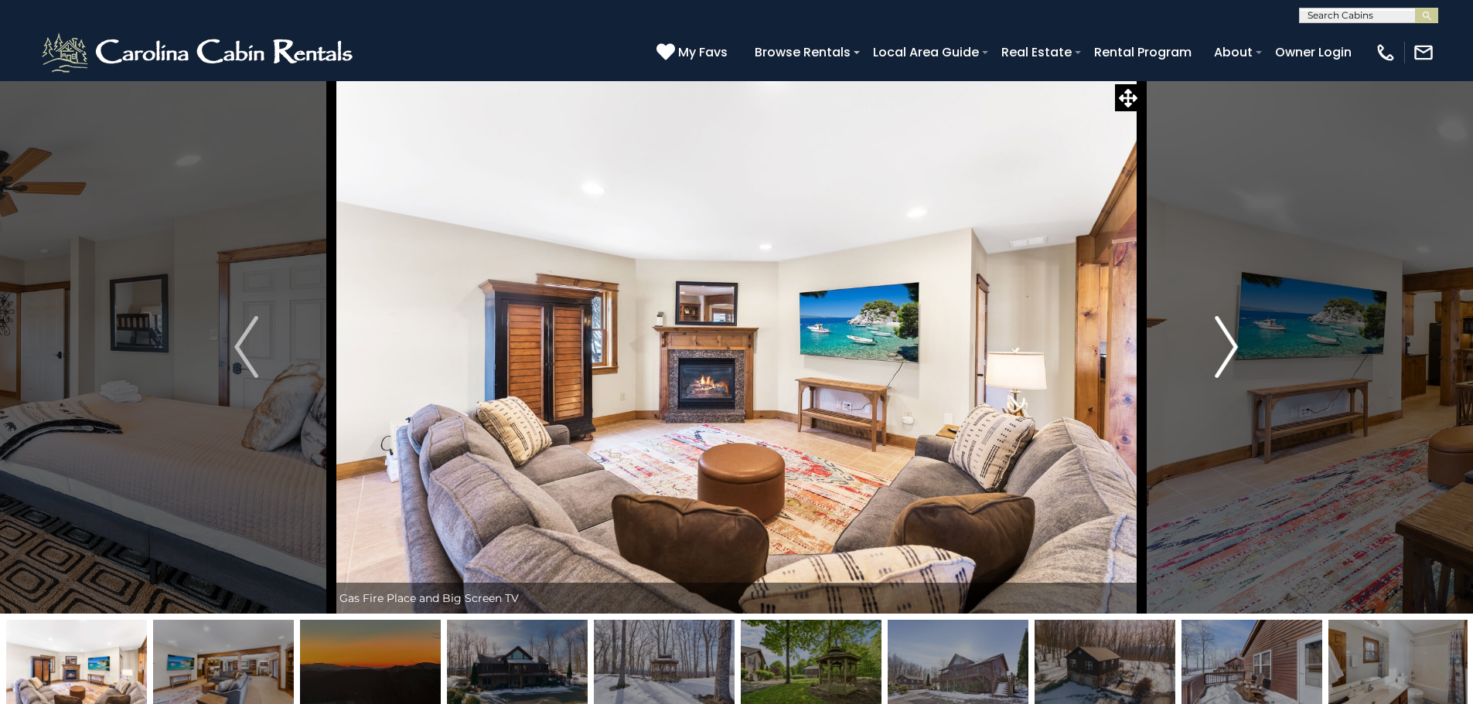
click at [1222, 348] on img "Next" at bounding box center [1225, 347] width 23 height 62
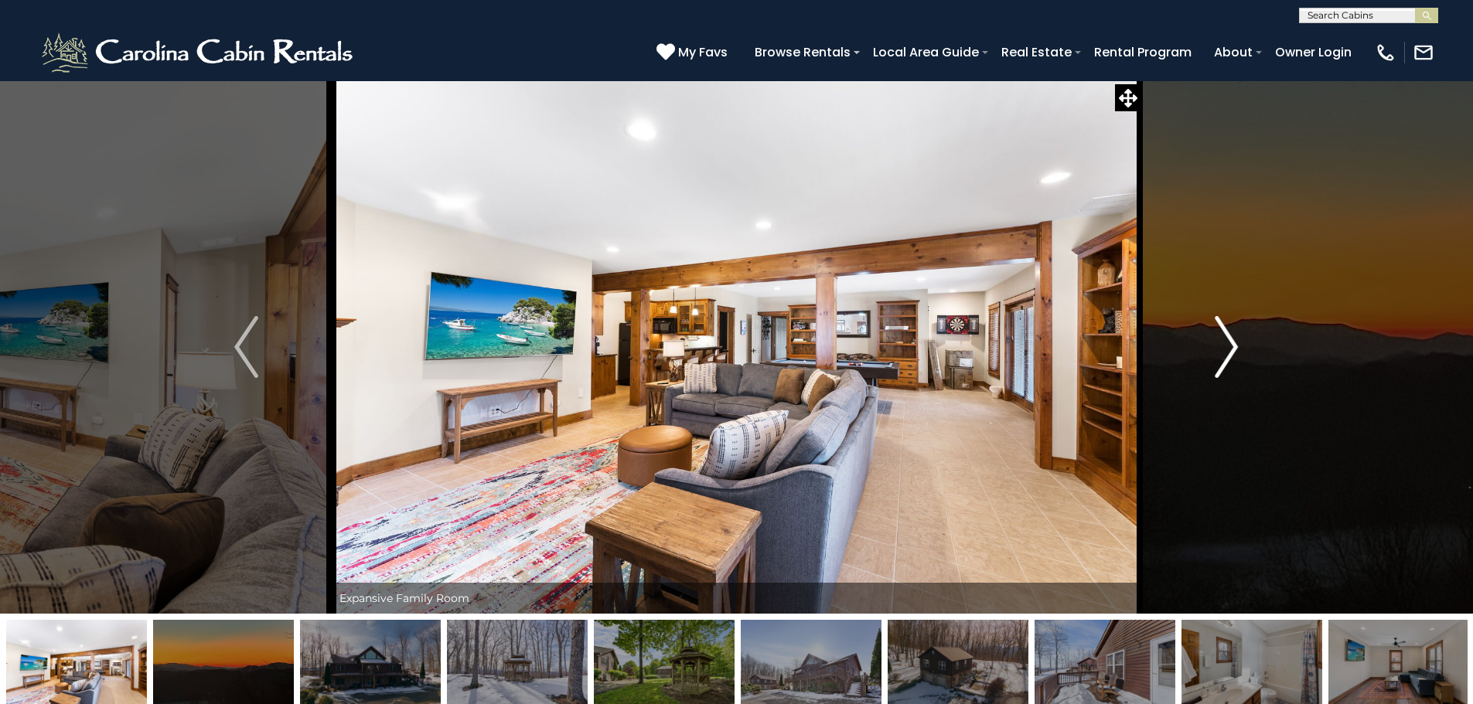
click at [1222, 348] on img "Next" at bounding box center [1225, 347] width 23 height 62
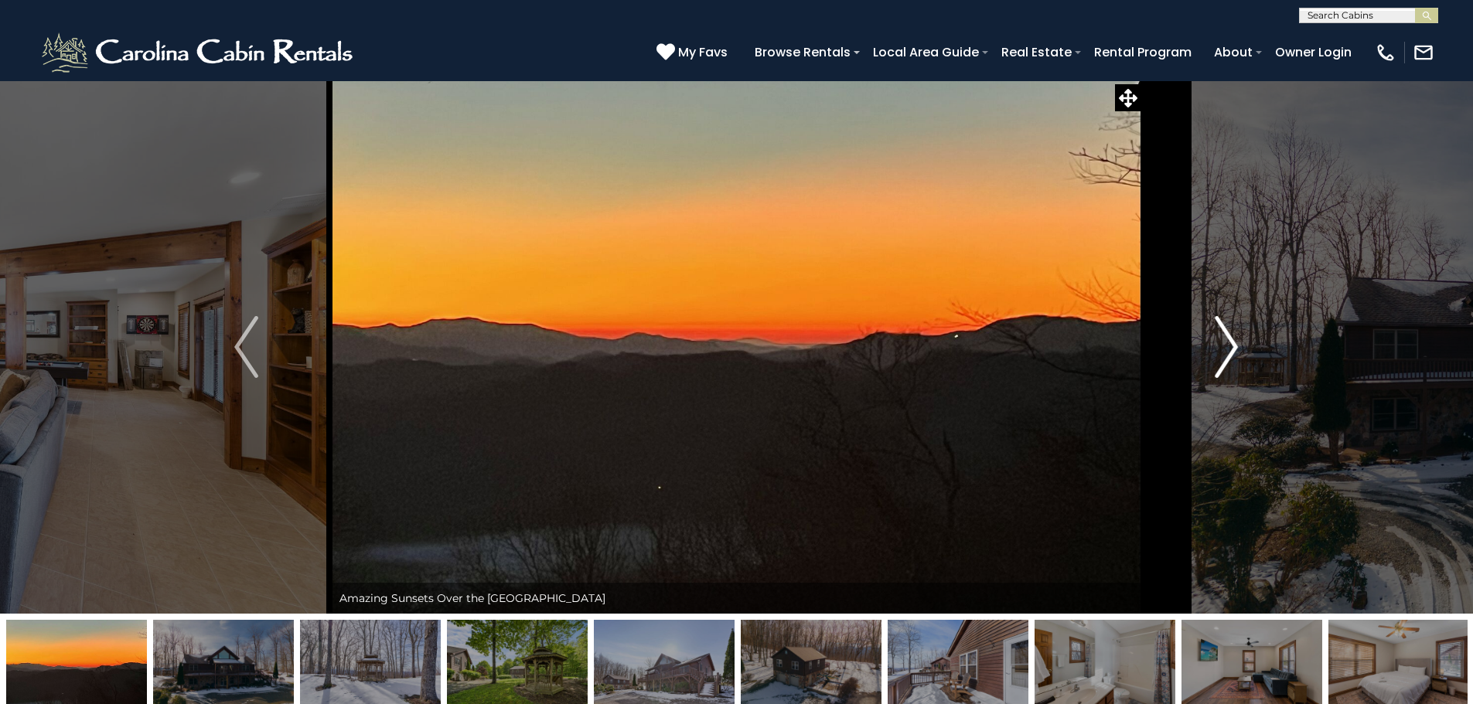
click at [1222, 348] on img "Next" at bounding box center [1225, 347] width 23 height 62
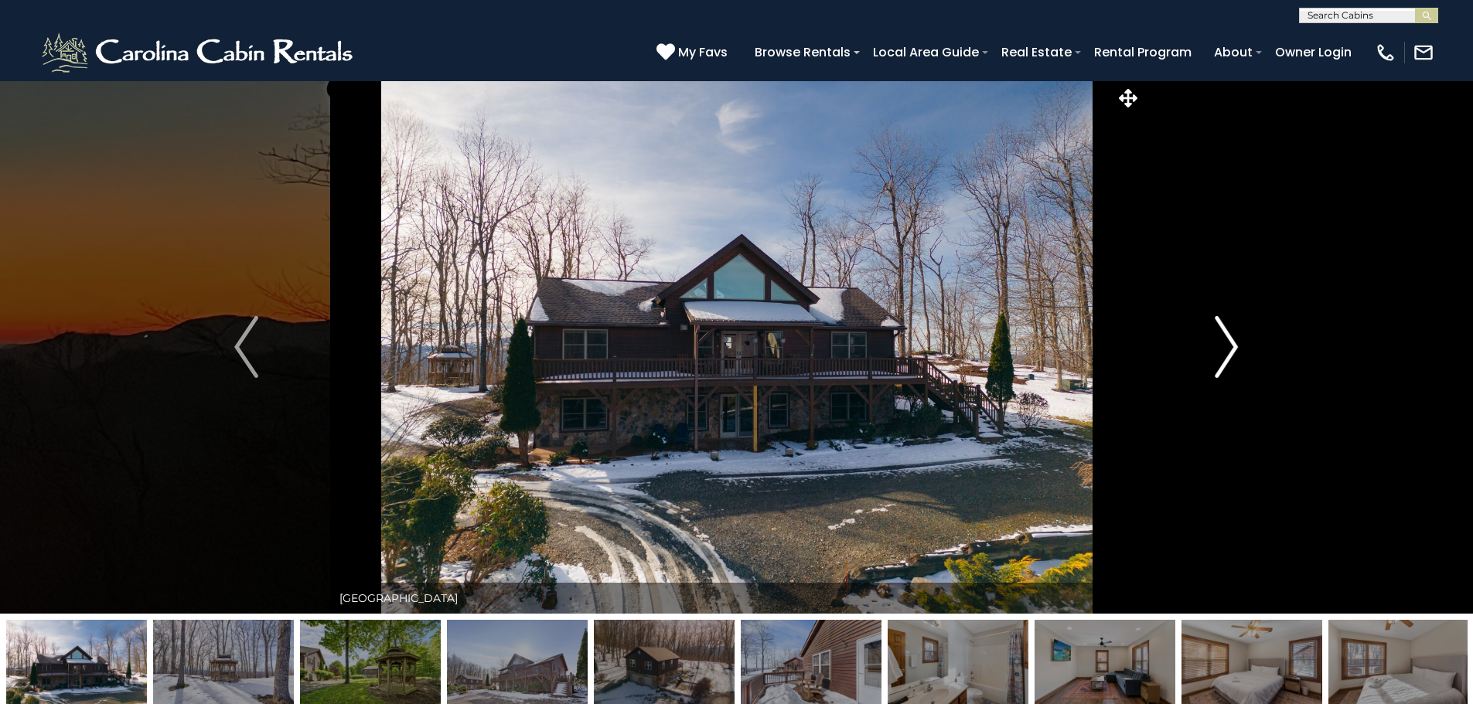
click at [1221, 348] on img "Next" at bounding box center [1225, 347] width 23 height 62
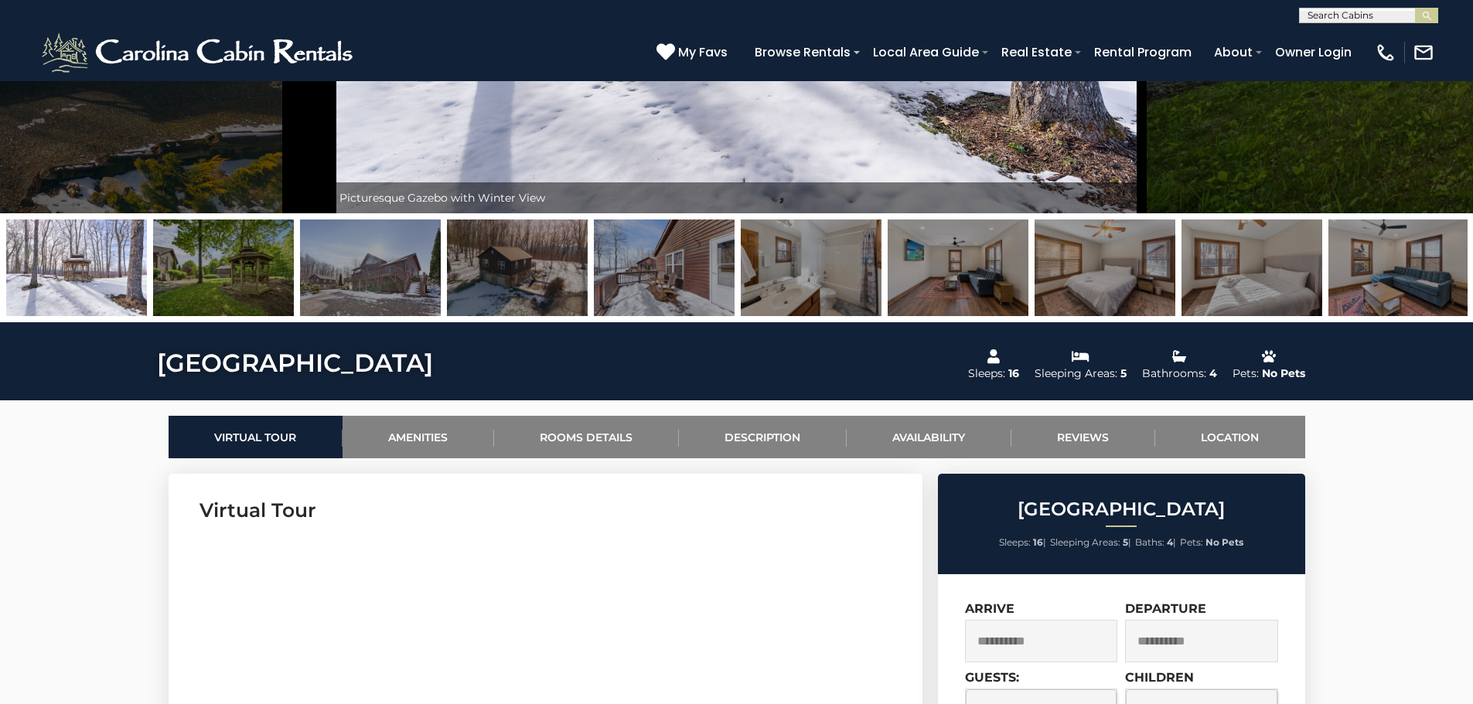
scroll to position [387, 0]
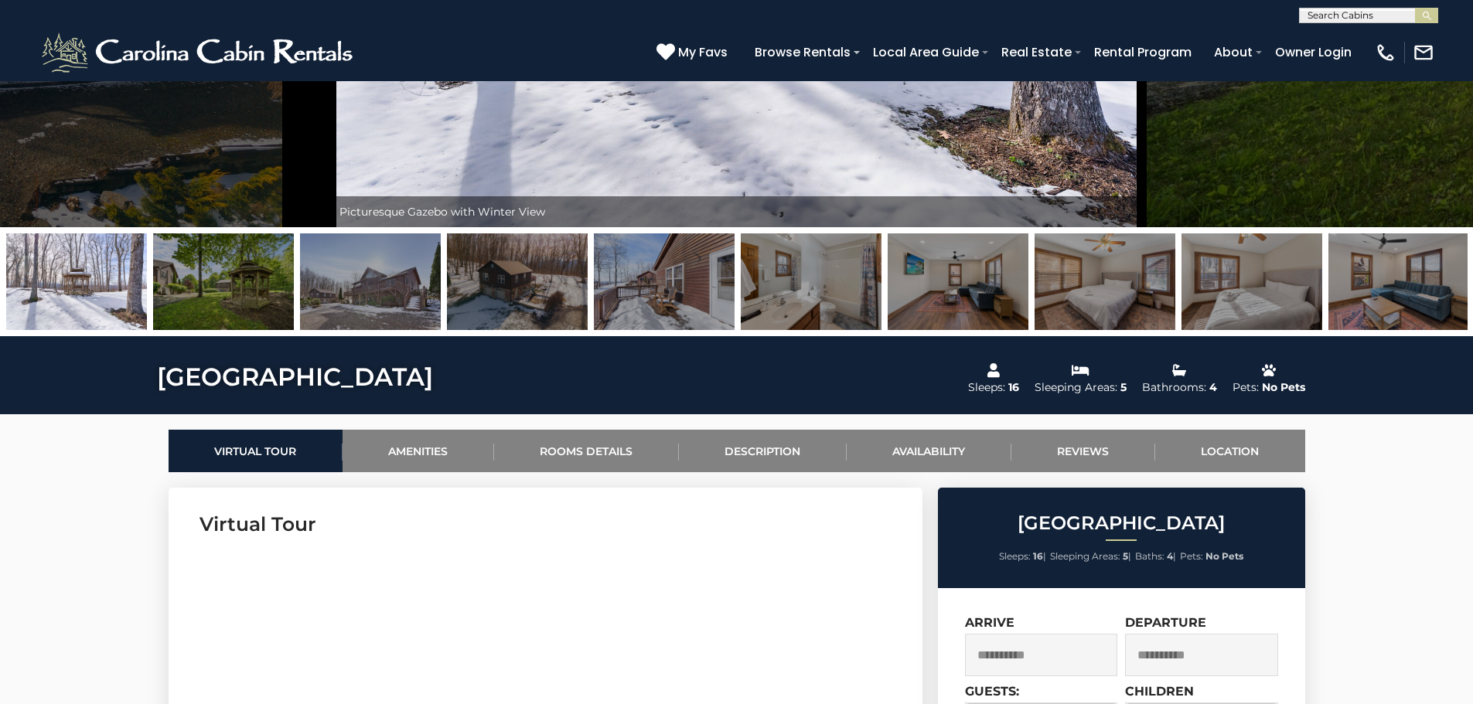
click at [404, 281] on img at bounding box center [370, 281] width 141 height 97
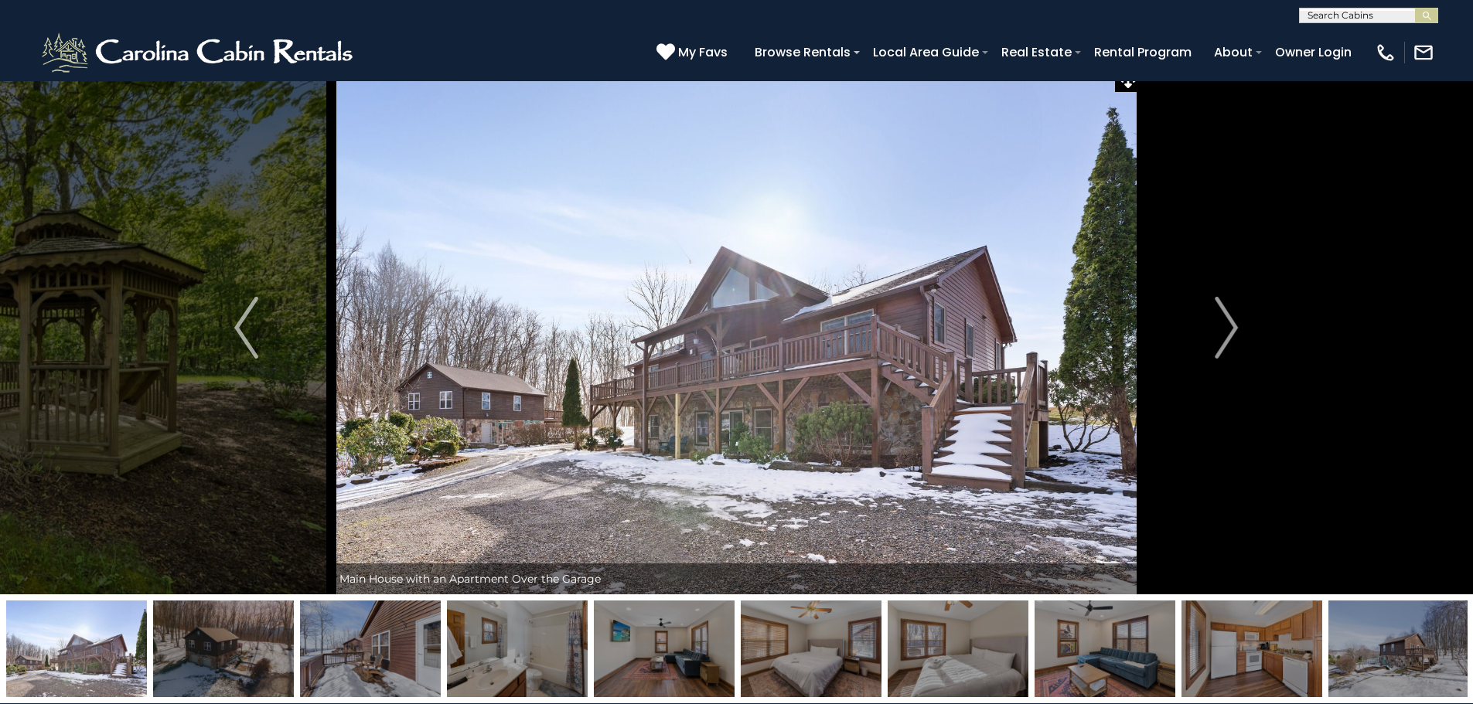
scroll to position [0, 0]
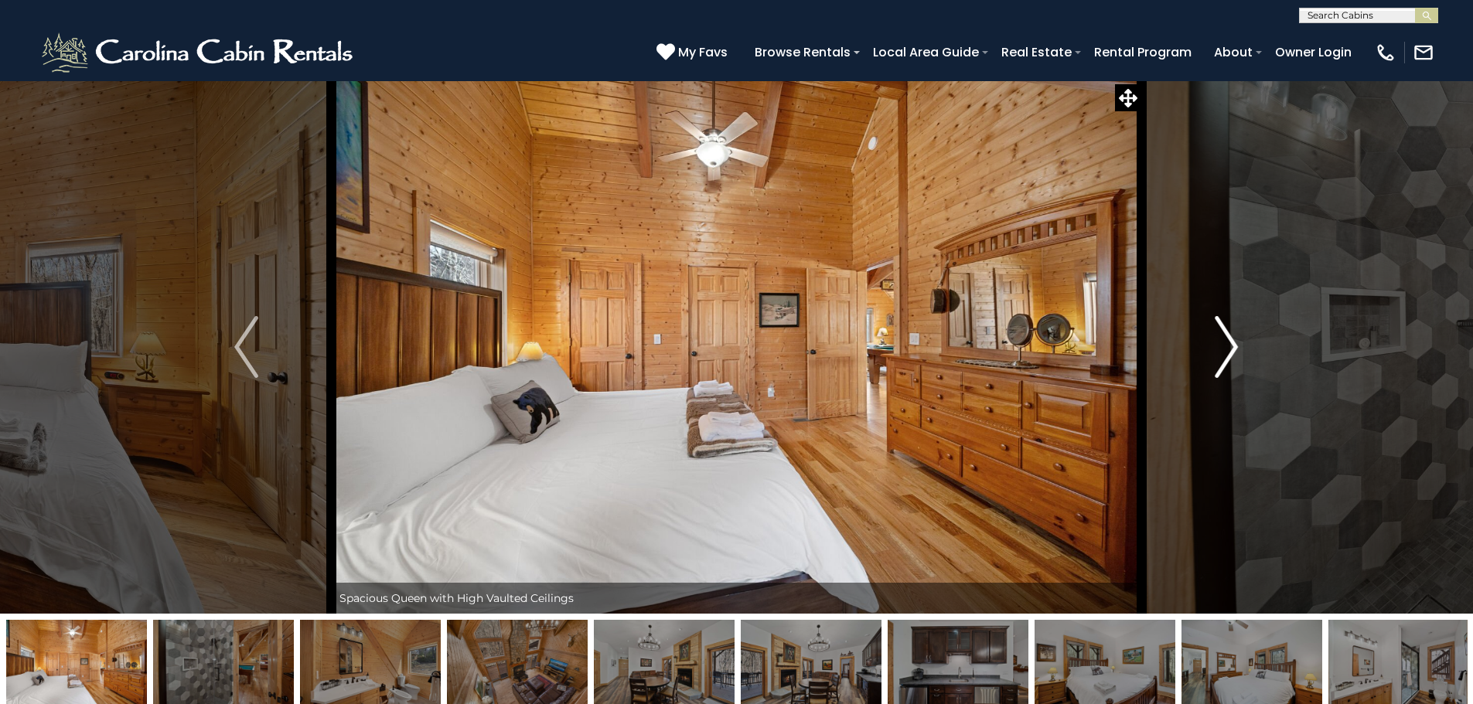
click at [1222, 363] on img "Next" at bounding box center [1225, 347] width 23 height 62
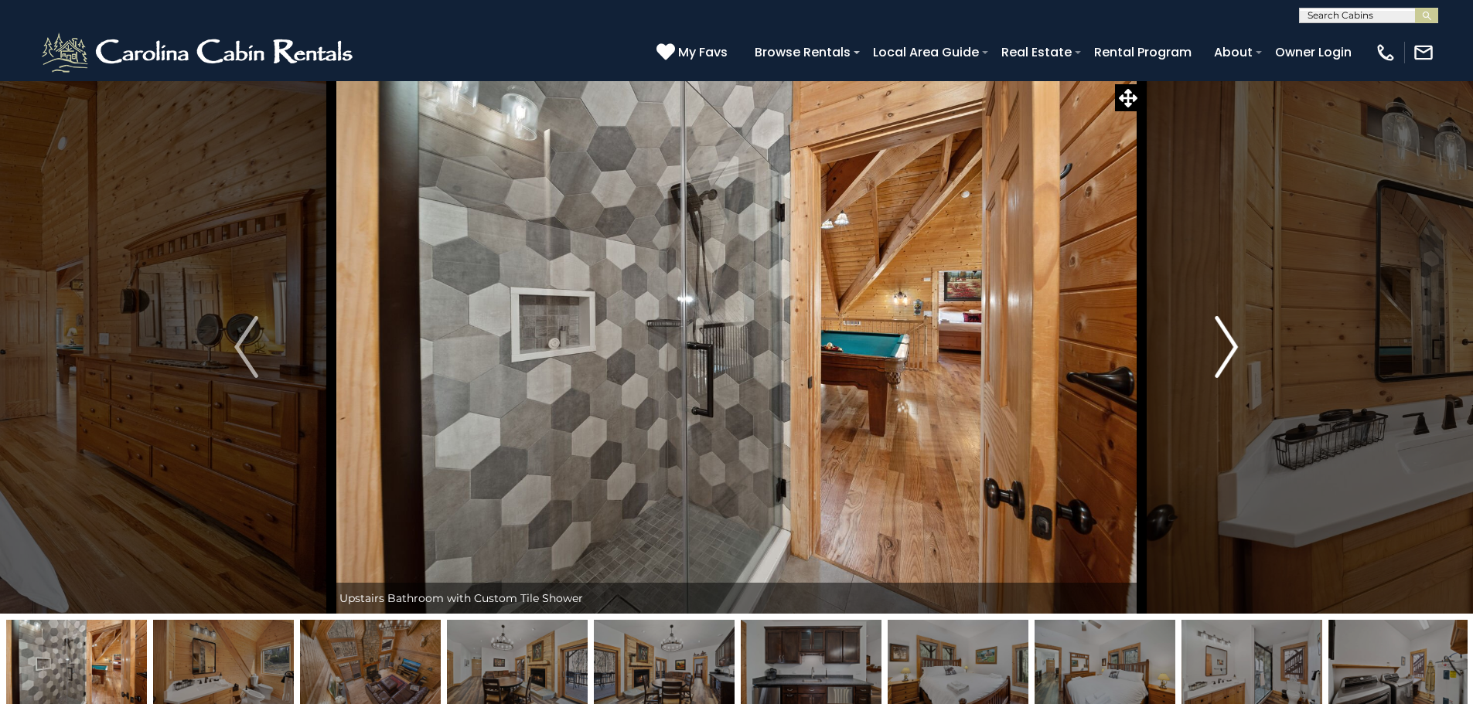
click at [1222, 363] on img "Next" at bounding box center [1225, 347] width 23 height 62
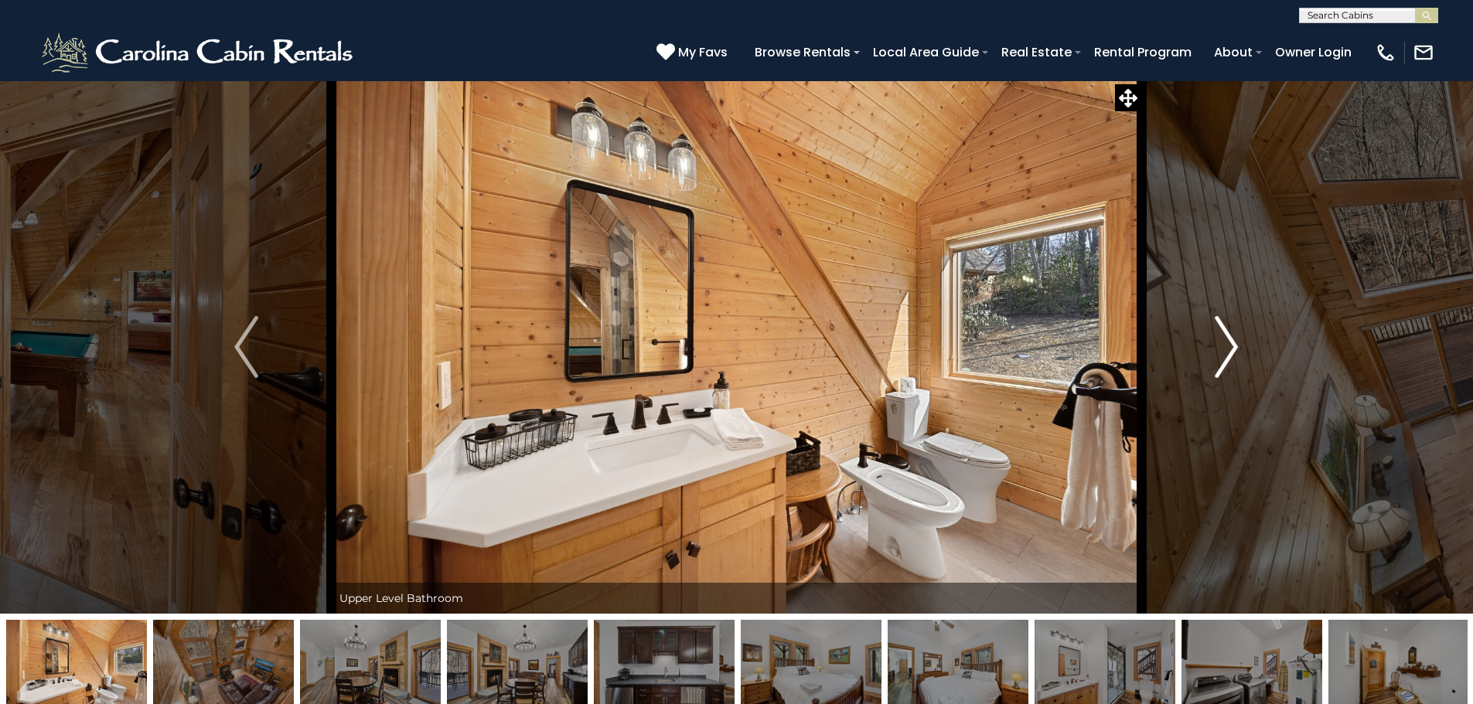
click at [1221, 363] on img "Next" at bounding box center [1225, 347] width 23 height 62
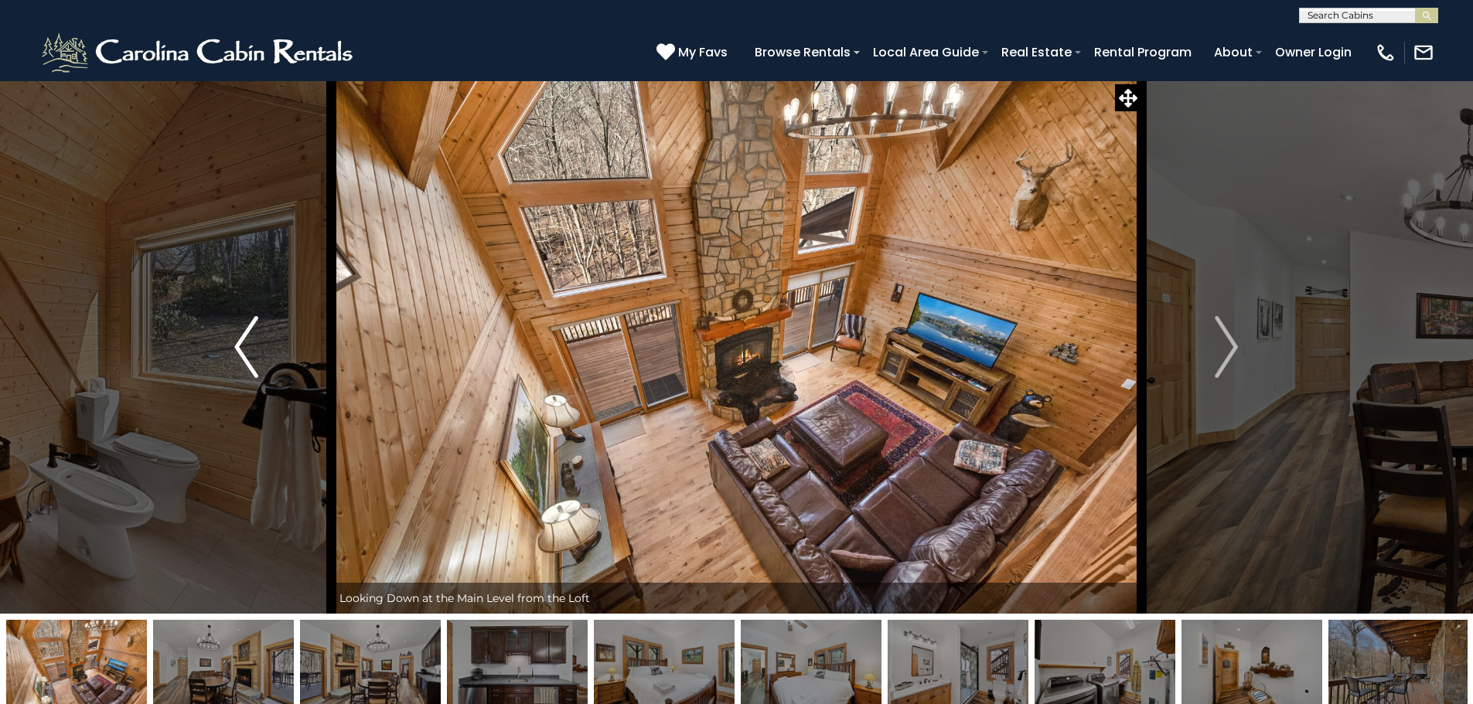
click at [235, 328] on img "Previous" at bounding box center [245, 347] width 23 height 62
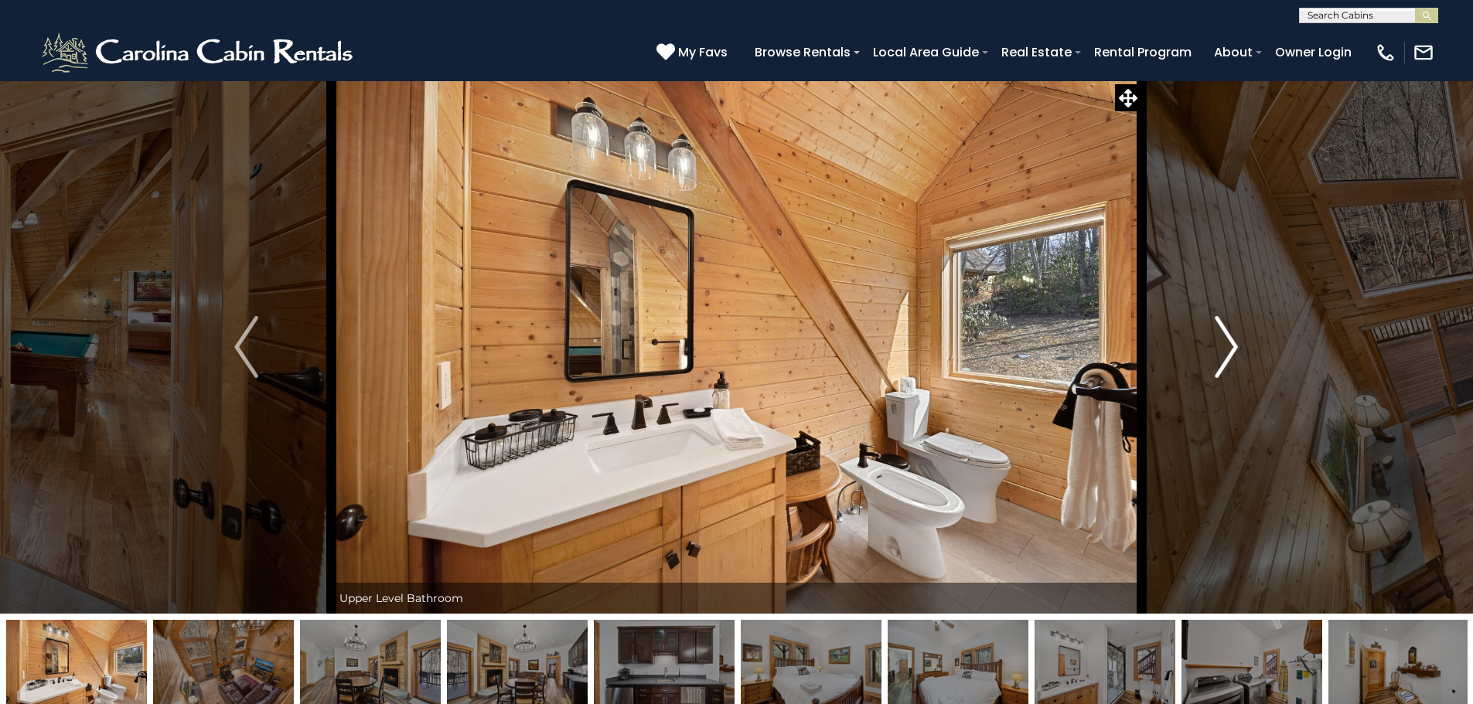
click at [1230, 358] on img "Next" at bounding box center [1225, 347] width 23 height 62
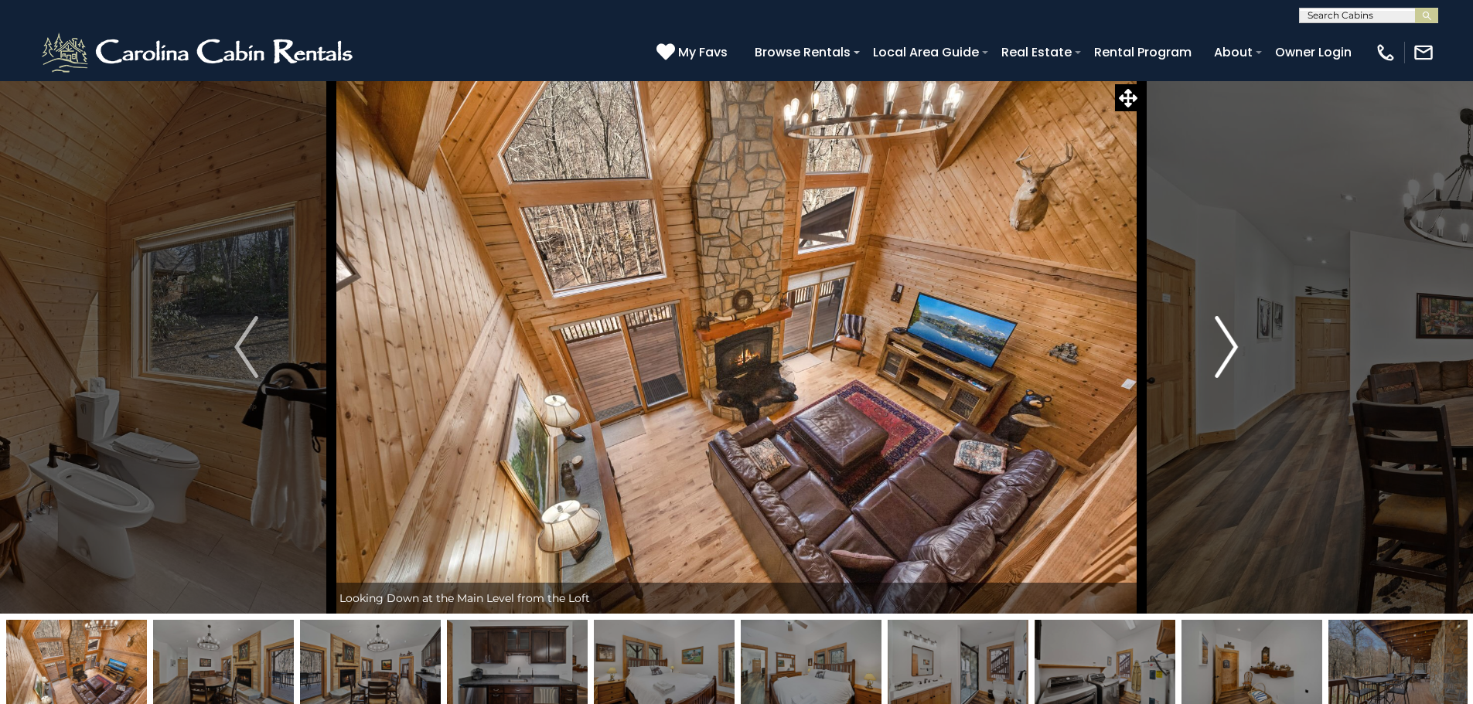
click at [1230, 358] on img "Next" at bounding box center [1225, 347] width 23 height 62
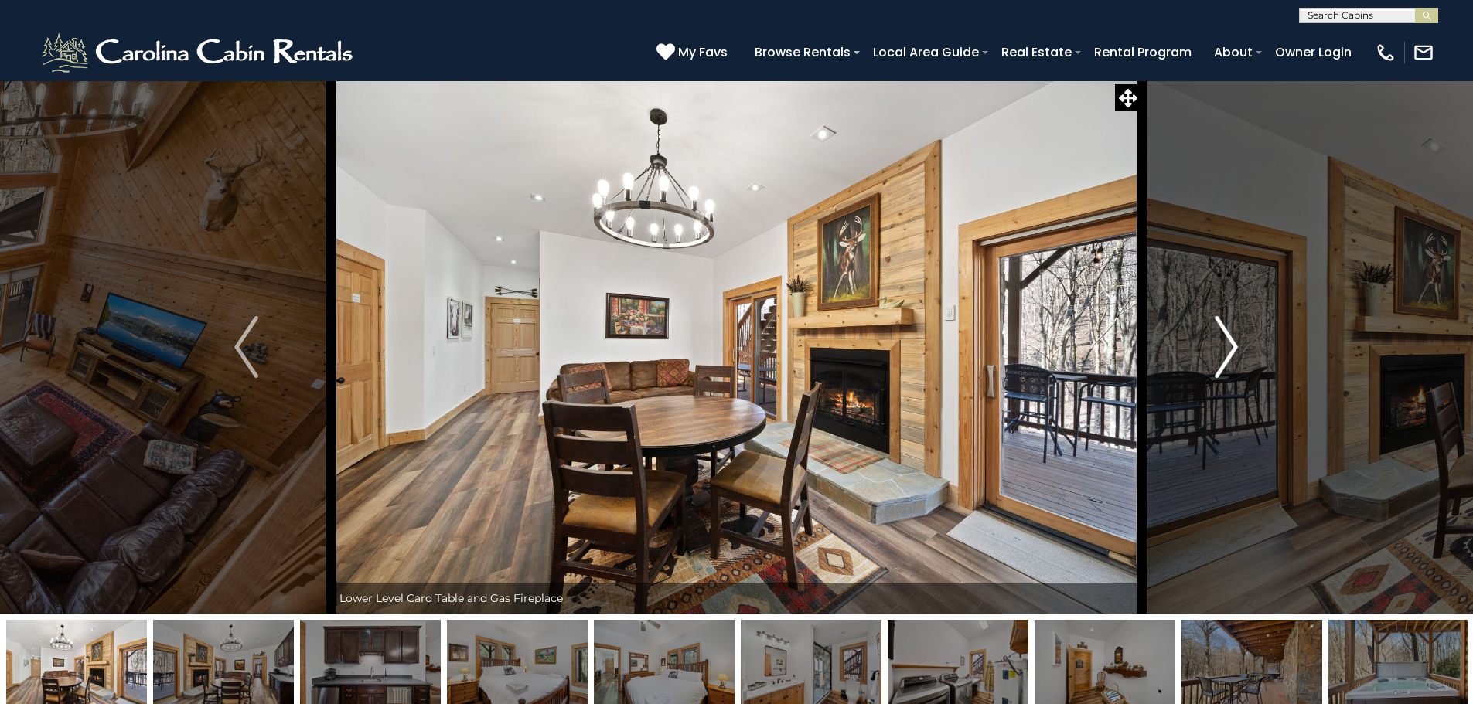
click at [1230, 358] on img "Next" at bounding box center [1225, 347] width 23 height 62
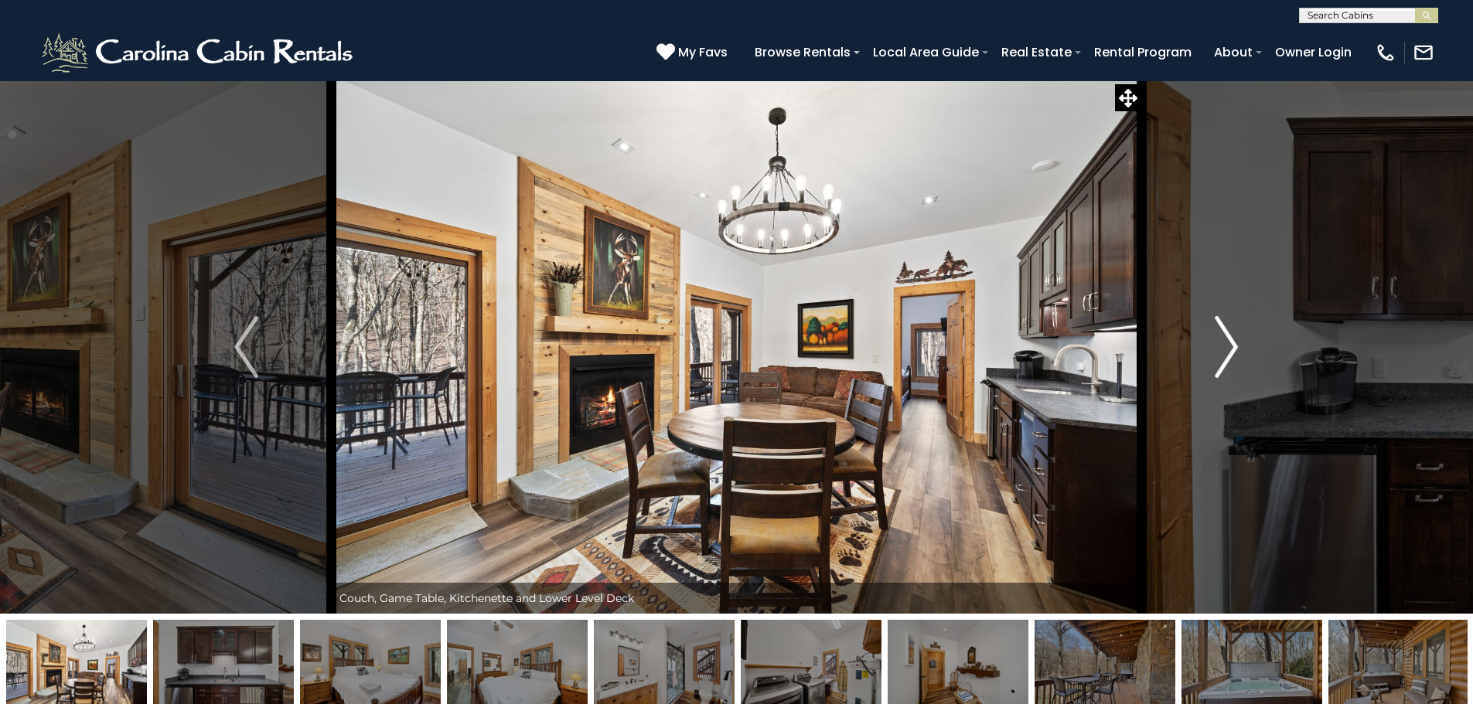
click at [1230, 358] on img "Next" at bounding box center [1225, 347] width 23 height 62
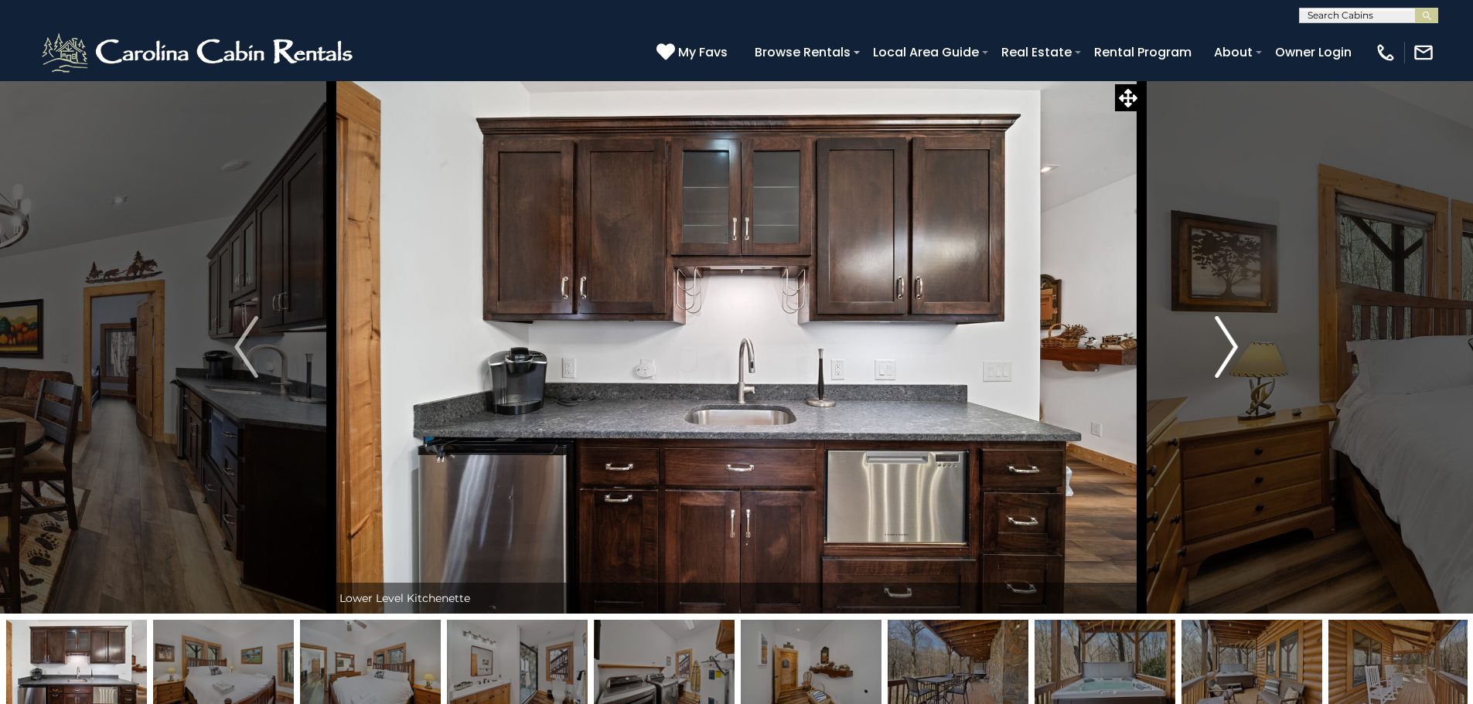
click at [1230, 358] on img "Next" at bounding box center [1225, 347] width 23 height 62
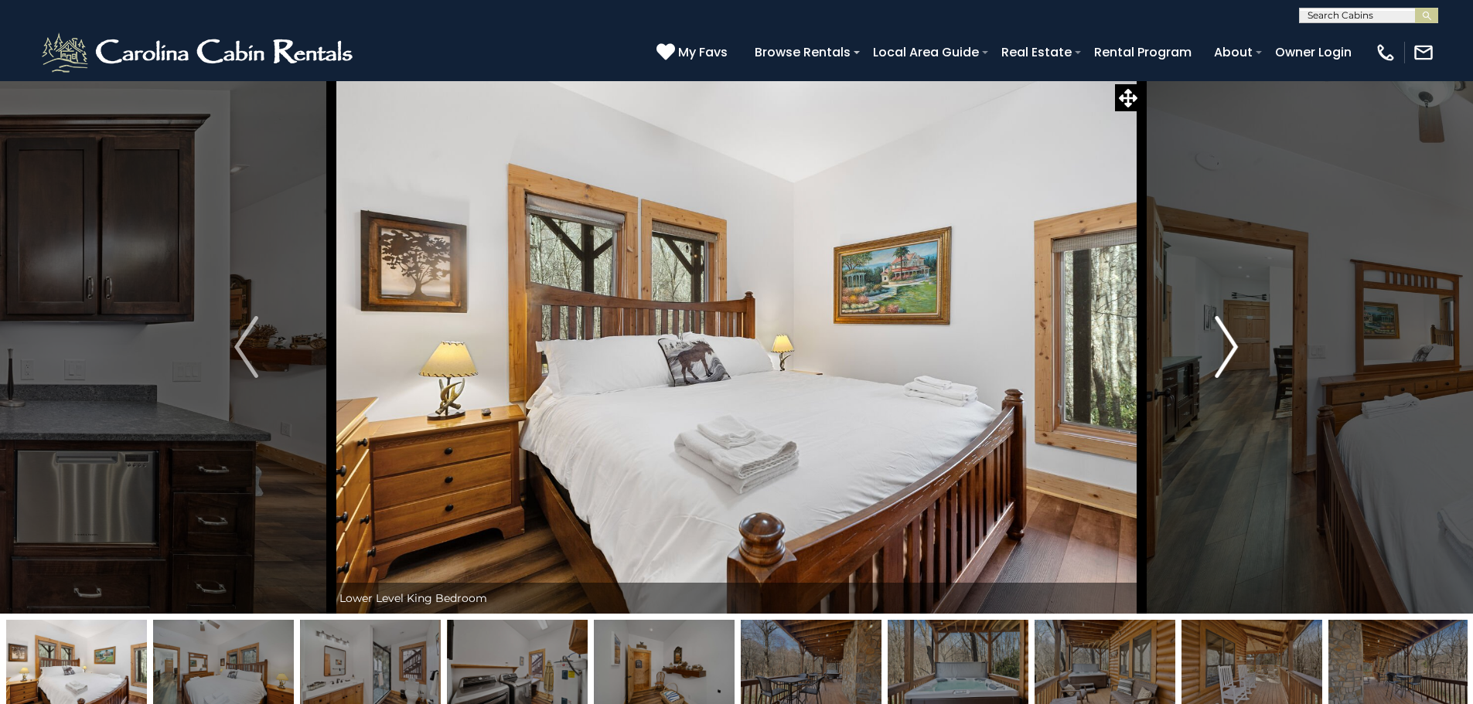
click at [1230, 358] on img "Next" at bounding box center [1225, 347] width 23 height 62
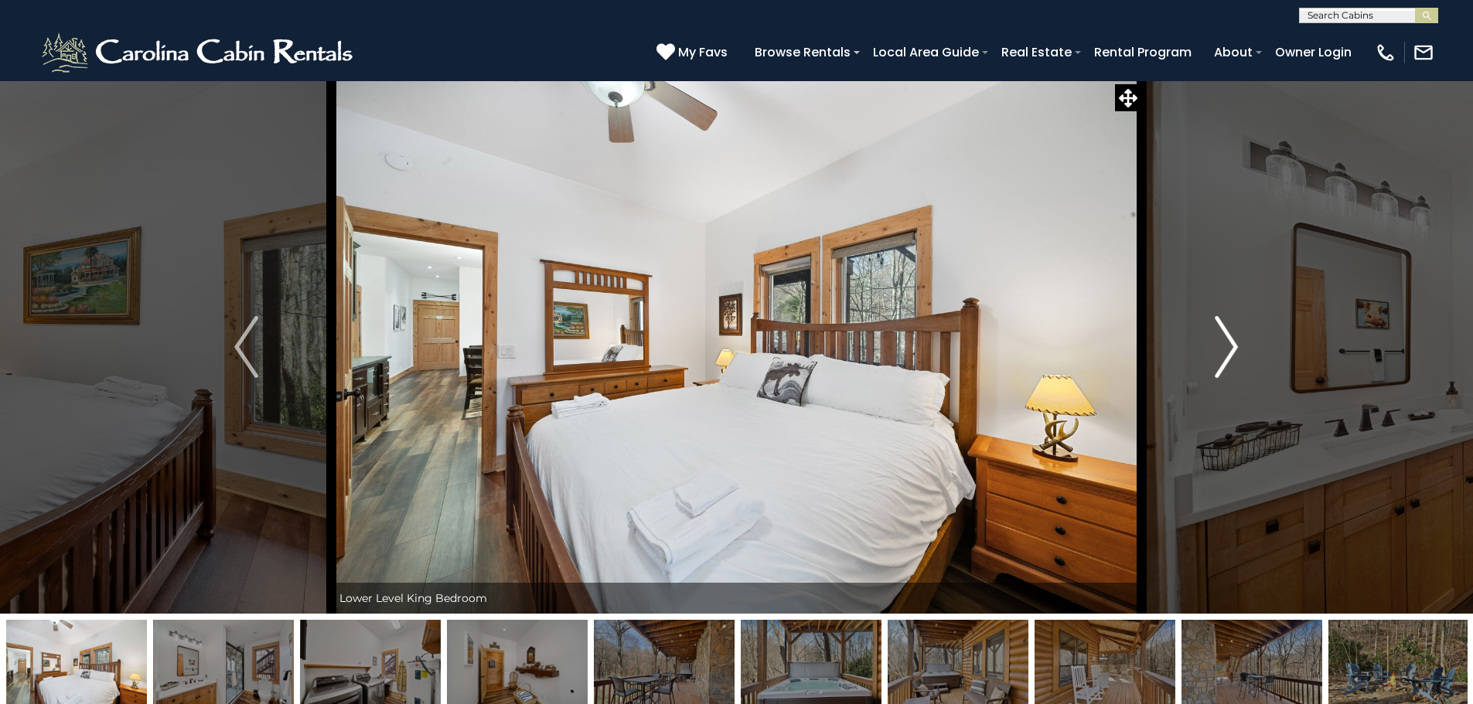
click at [1230, 358] on img "Next" at bounding box center [1225, 347] width 23 height 62
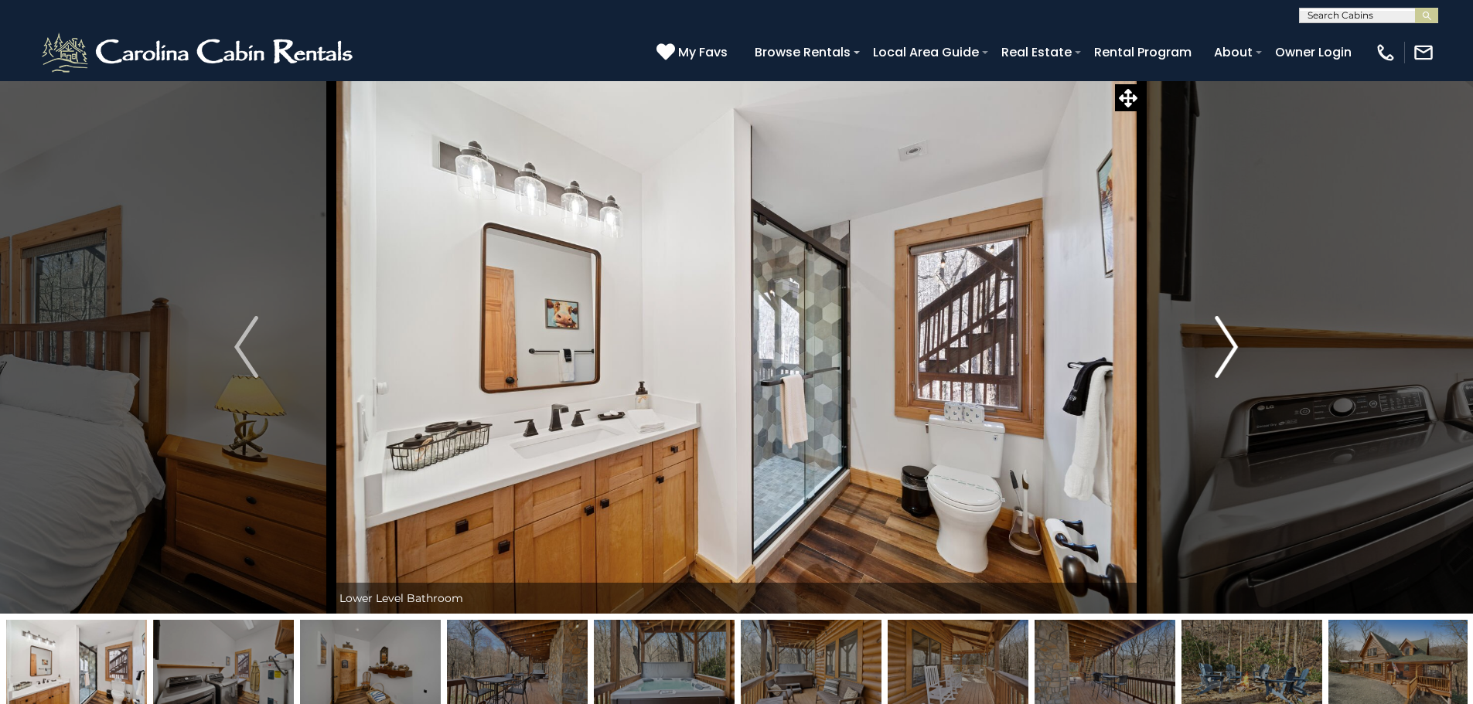
click at [1230, 358] on img "Next" at bounding box center [1225, 347] width 23 height 62
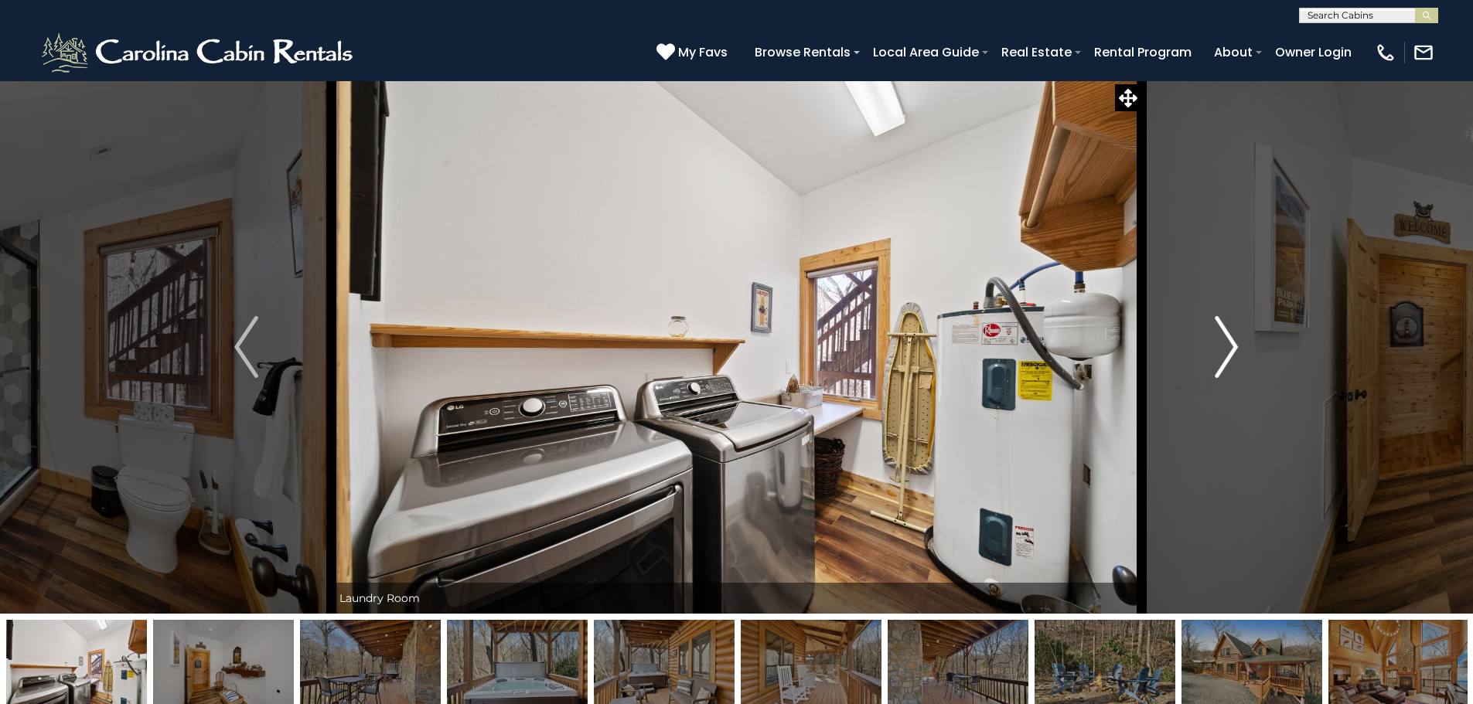
click at [1230, 358] on img "Next" at bounding box center [1225, 347] width 23 height 62
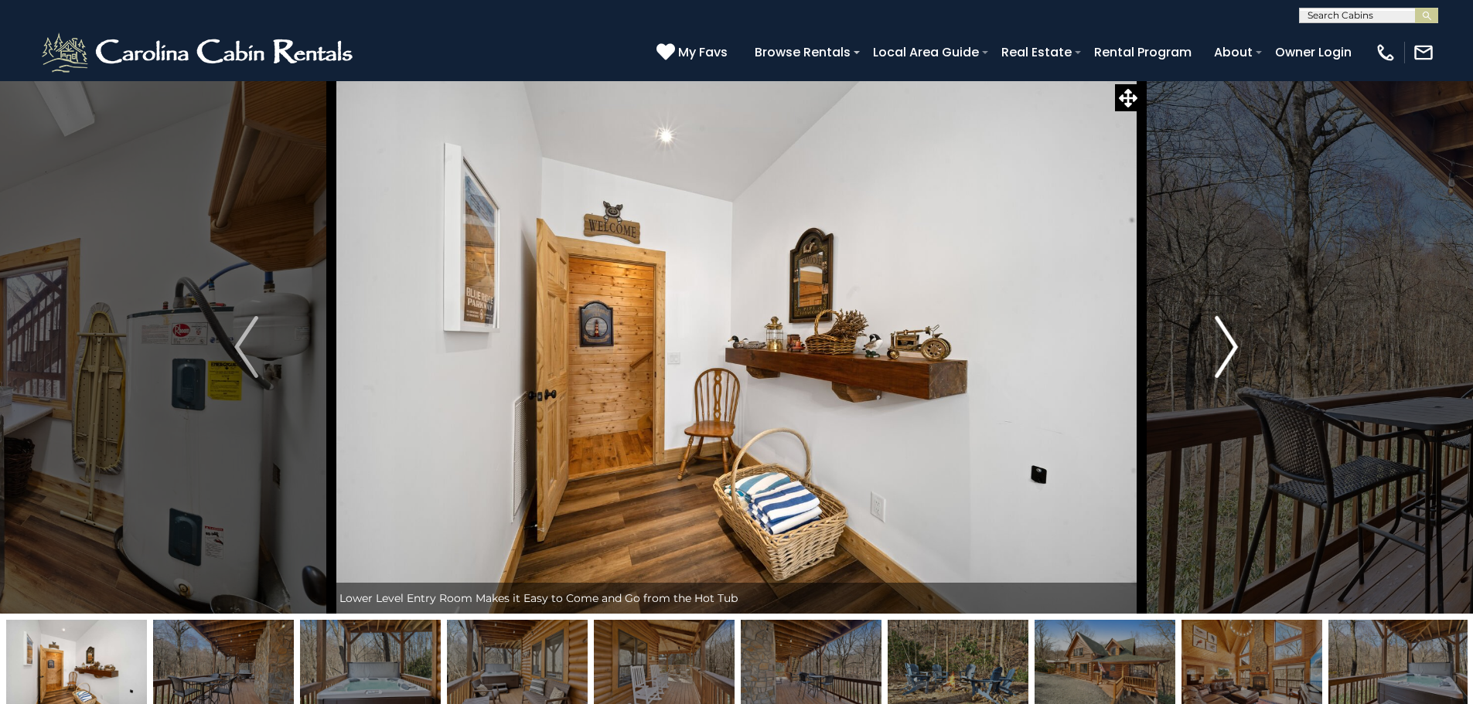
click at [1230, 358] on img "Next" at bounding box center [1225, 347] width 23 height 62
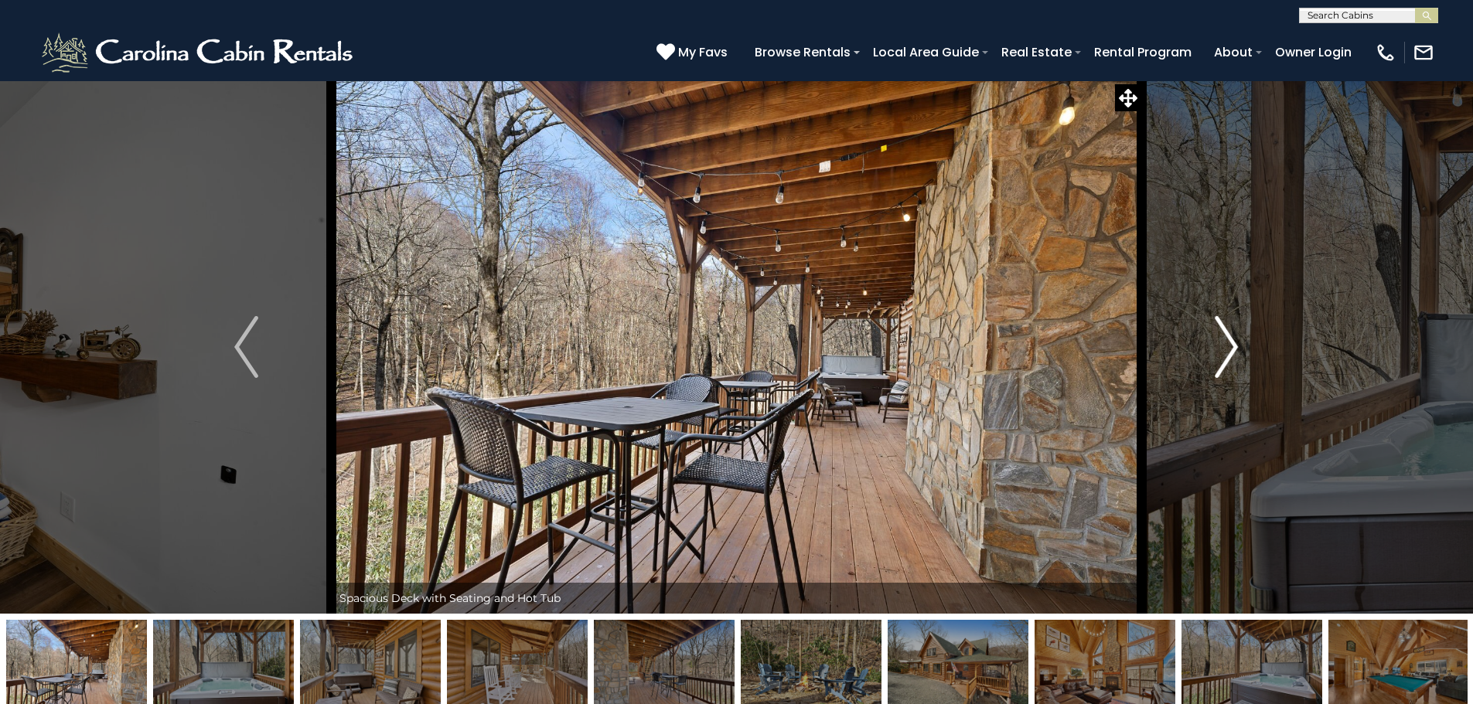
click at [1230, 358] on img "Next" at bounding box center [1225, 347] width 23 height 62
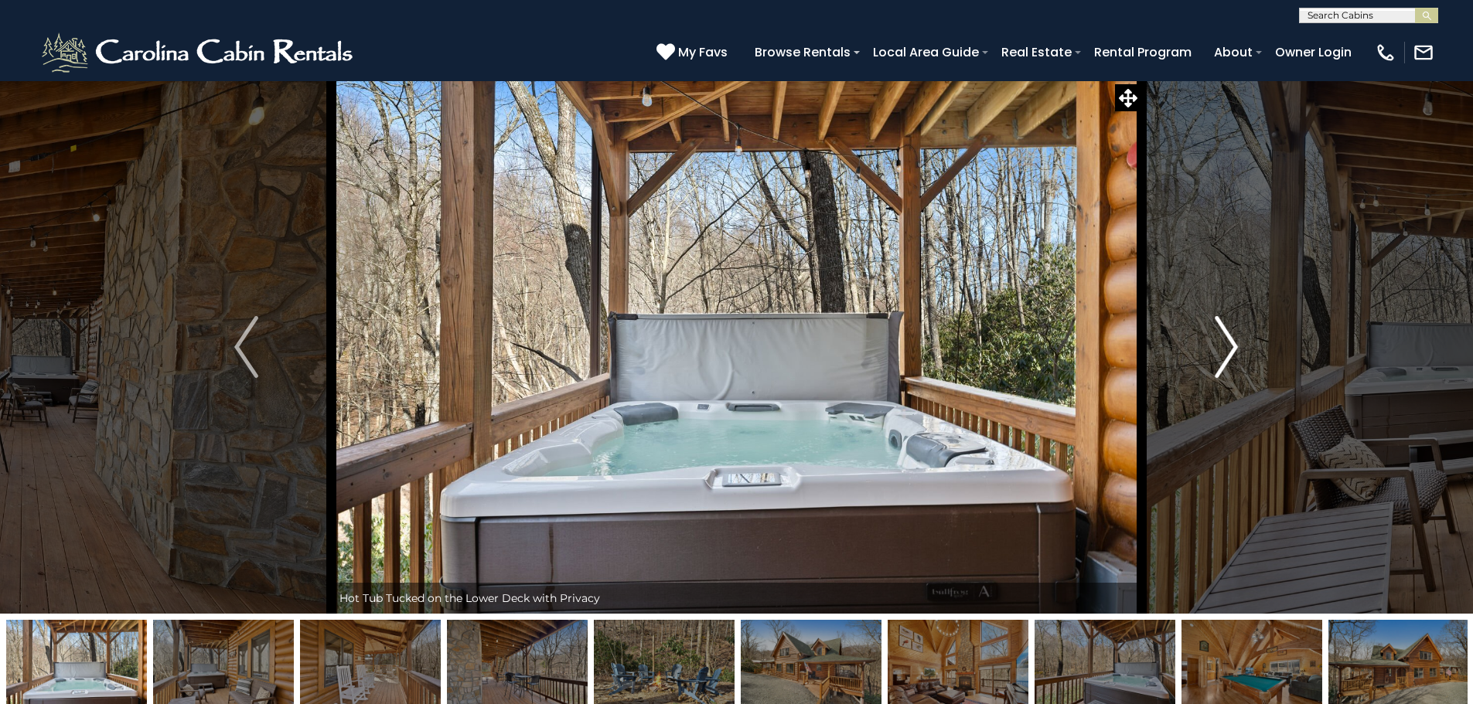
click at [1230, 358] on img "Next" at bounding box center [1225, 347] width 23 height 62
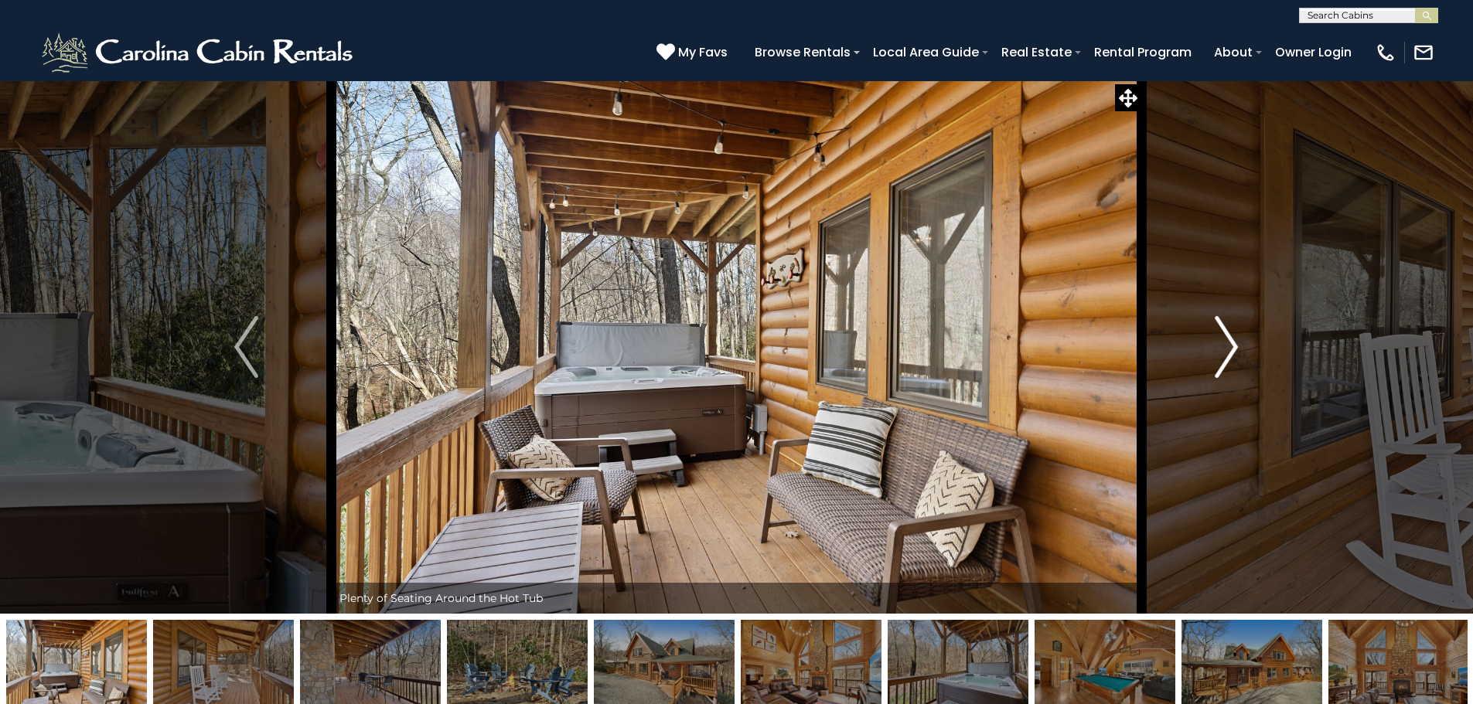
click at [1230, 358] on img "Next" at bounding box center [1225, 347] width 23 height 62
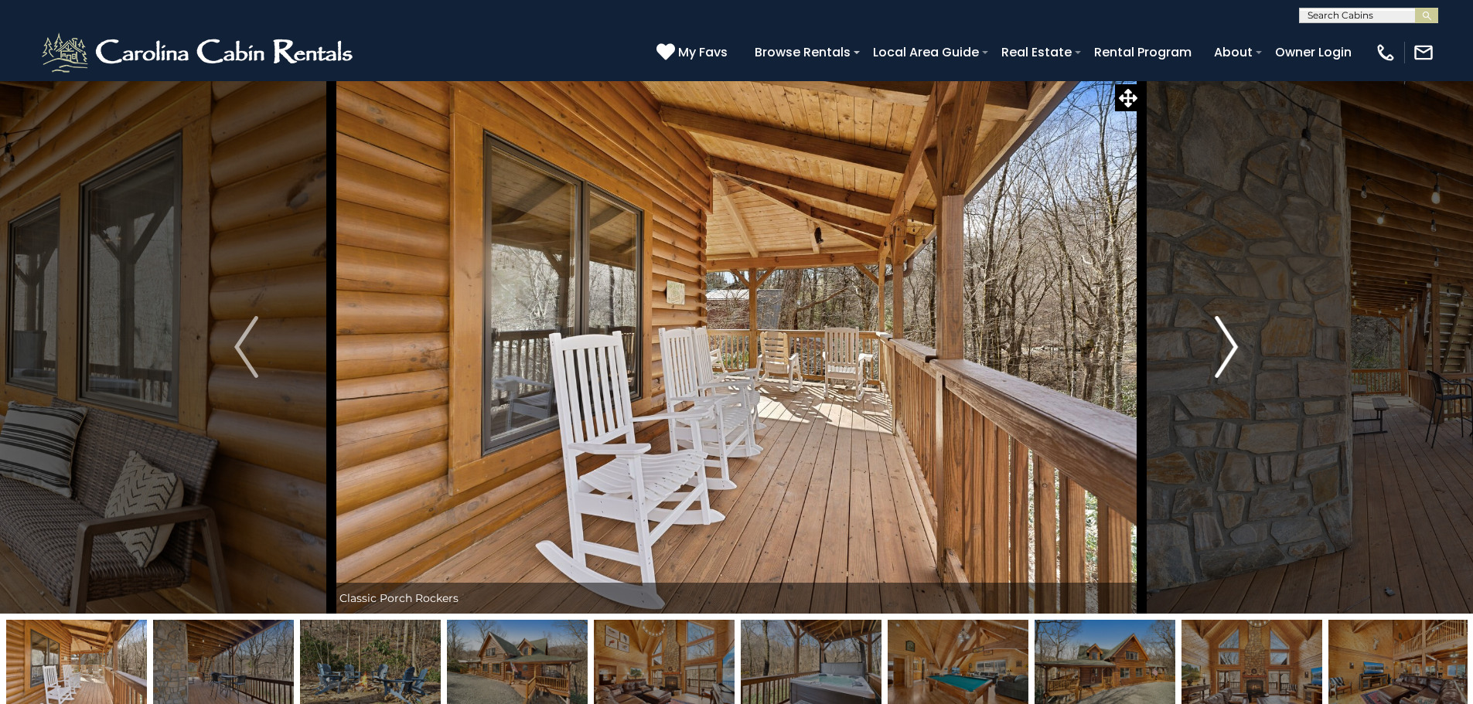
click at [1230, 358] on img "Next" at bounding box center [1225, 347] width 23 height 62
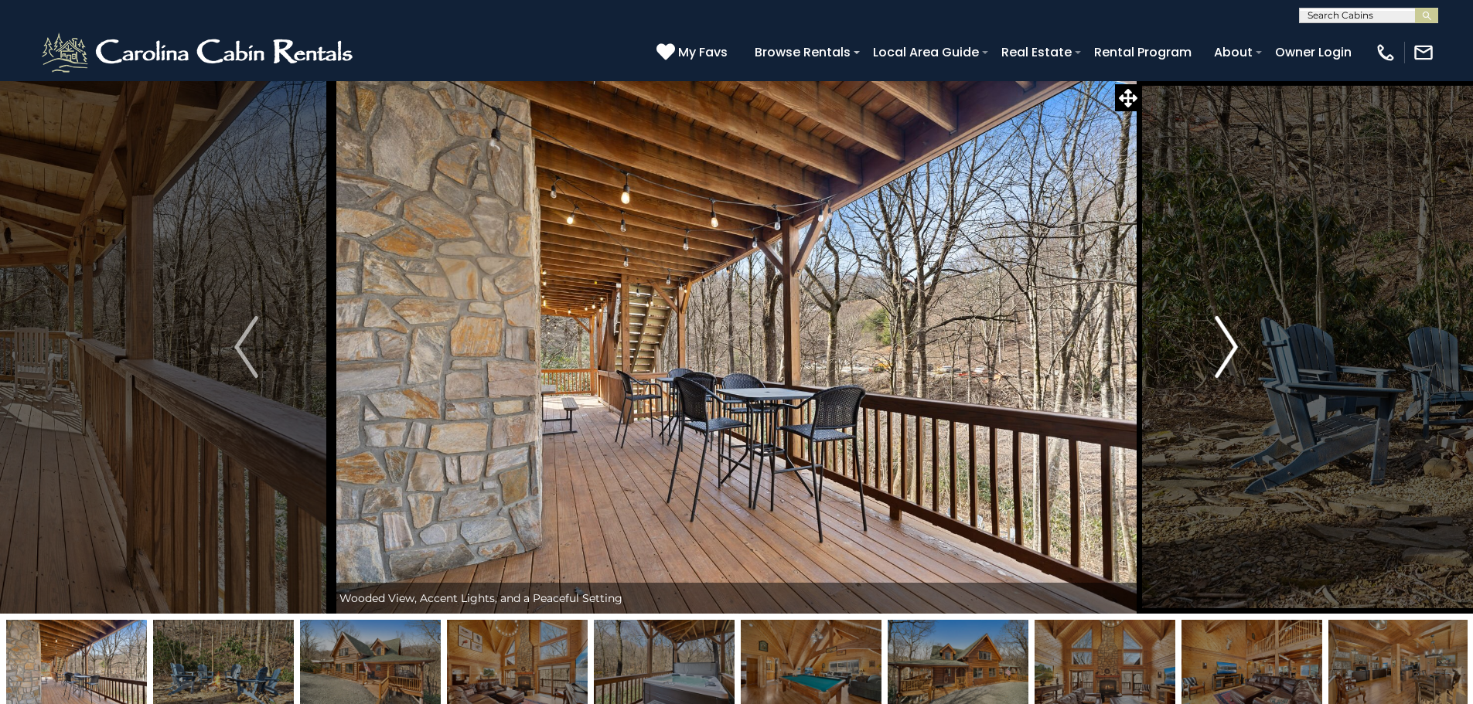
click at [1230, 358] on img "Next" at bounding box center [1225, 347] width 23 height 62
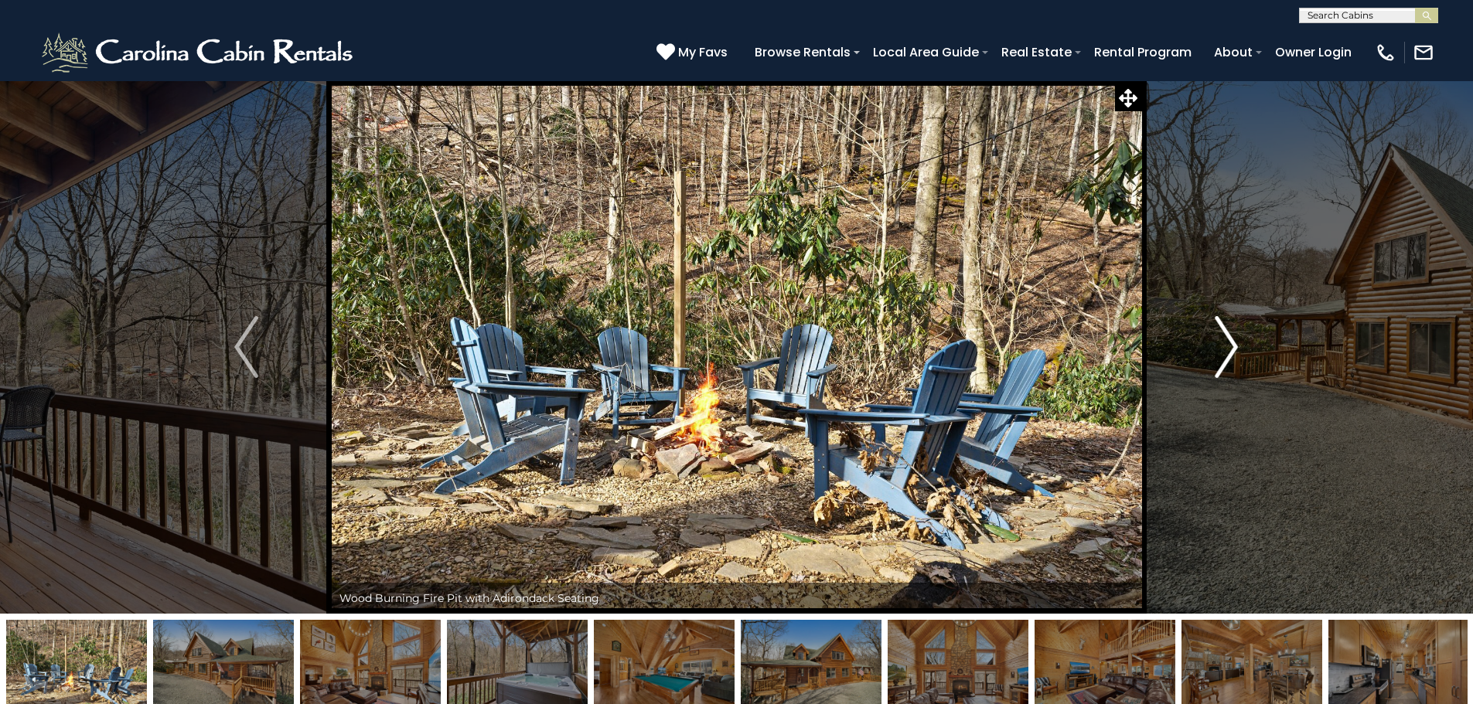
click at [1230, 358] on img "Next" at bounding box center [1225, 347] width 23 height 62
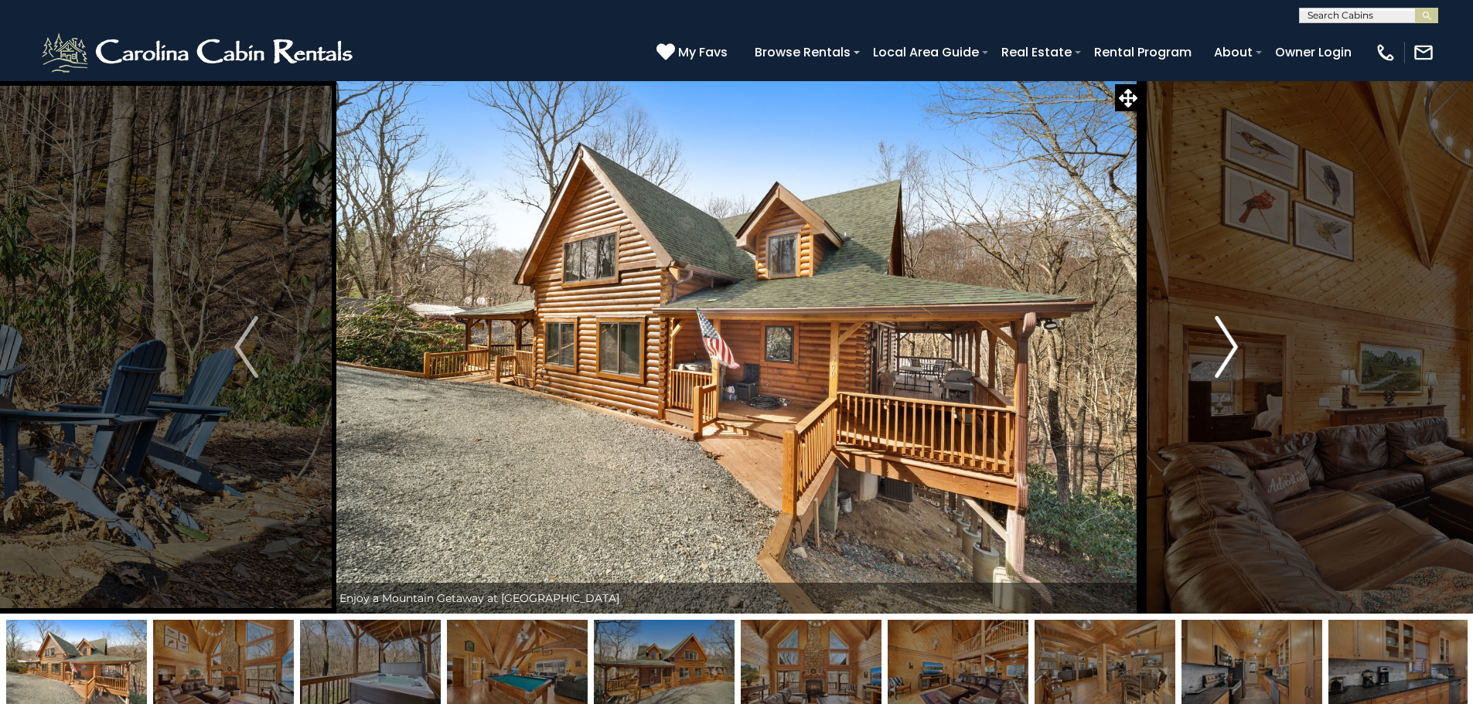
click at [1230, 358] on img "Next" at bounding box center [1225, 347] width 23 height 62
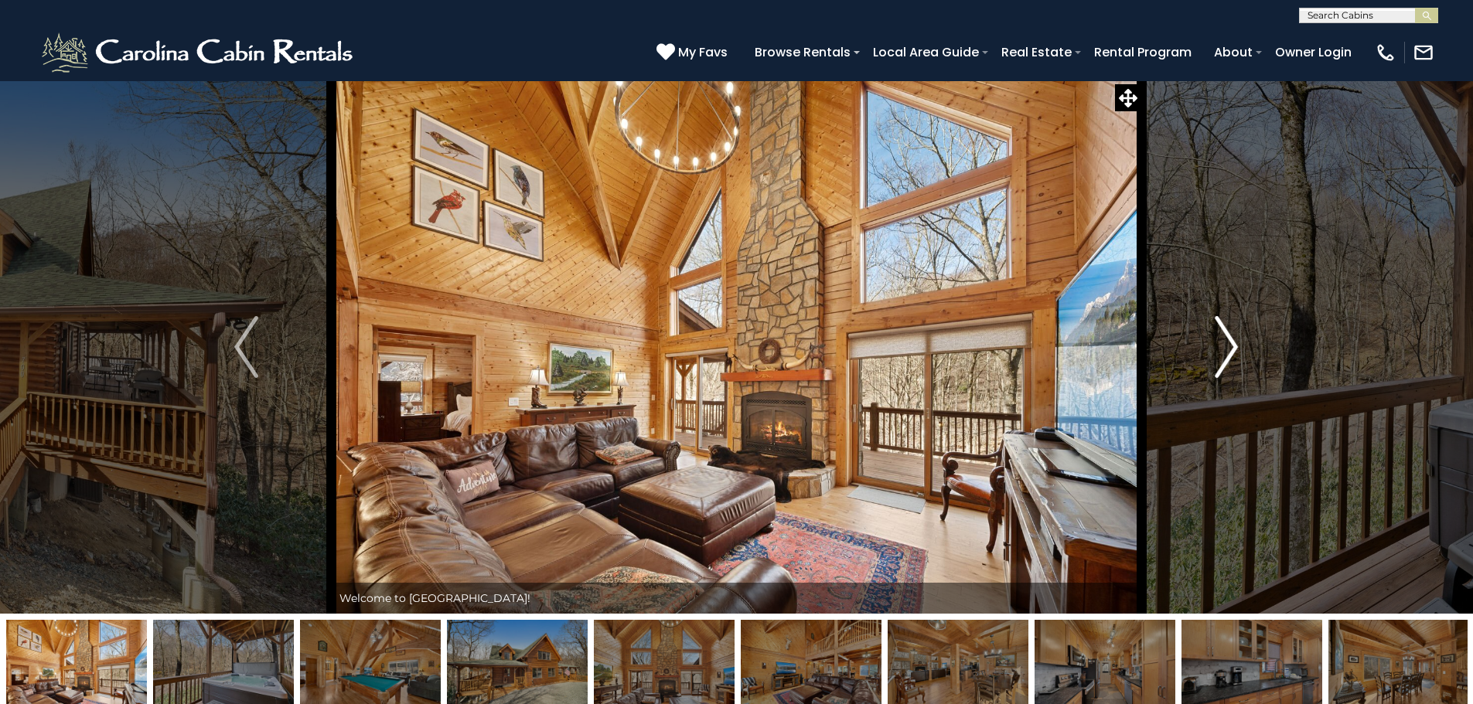
click at [1230, 358] on img "Next" at bounding box center [1225, 347] width 23 height 62
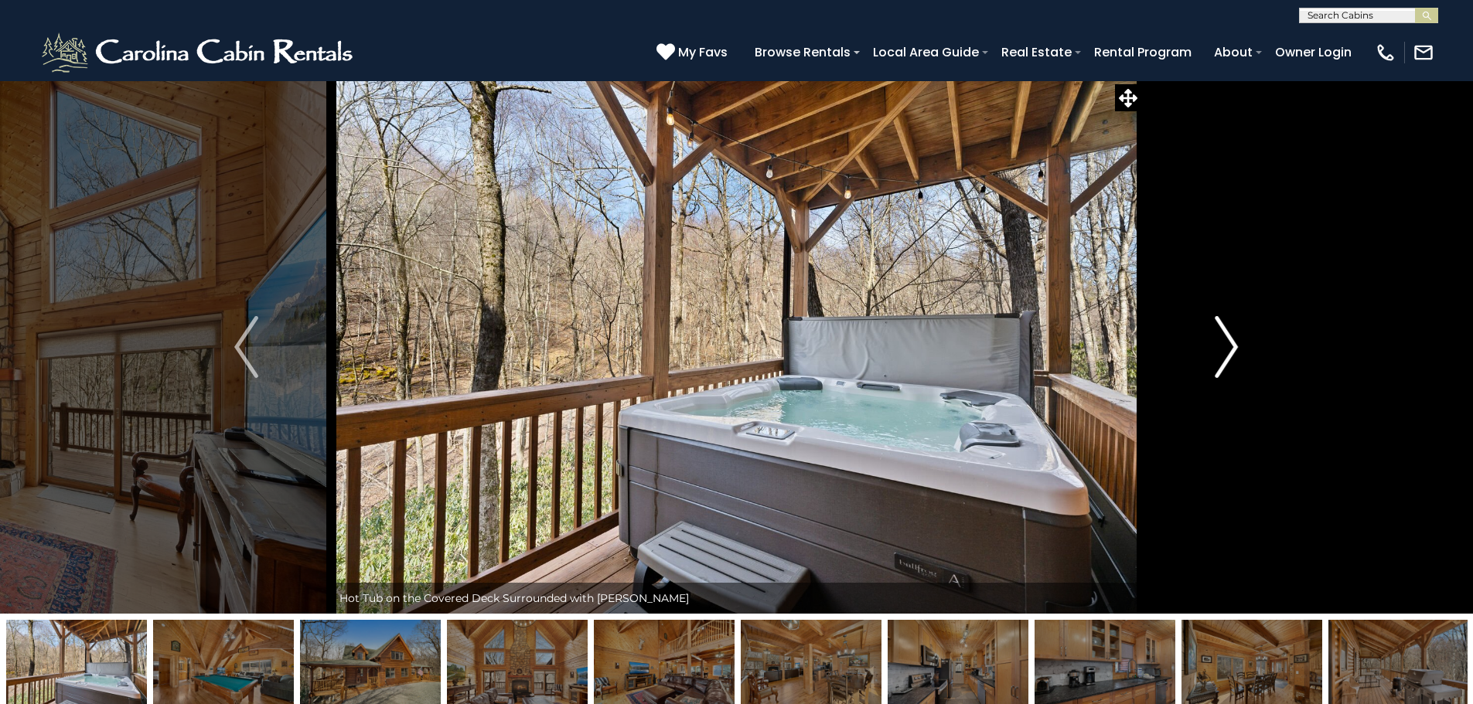
click at [1230, 358] on img "Next" at bounding box center [1225, 347] width 23 height 62
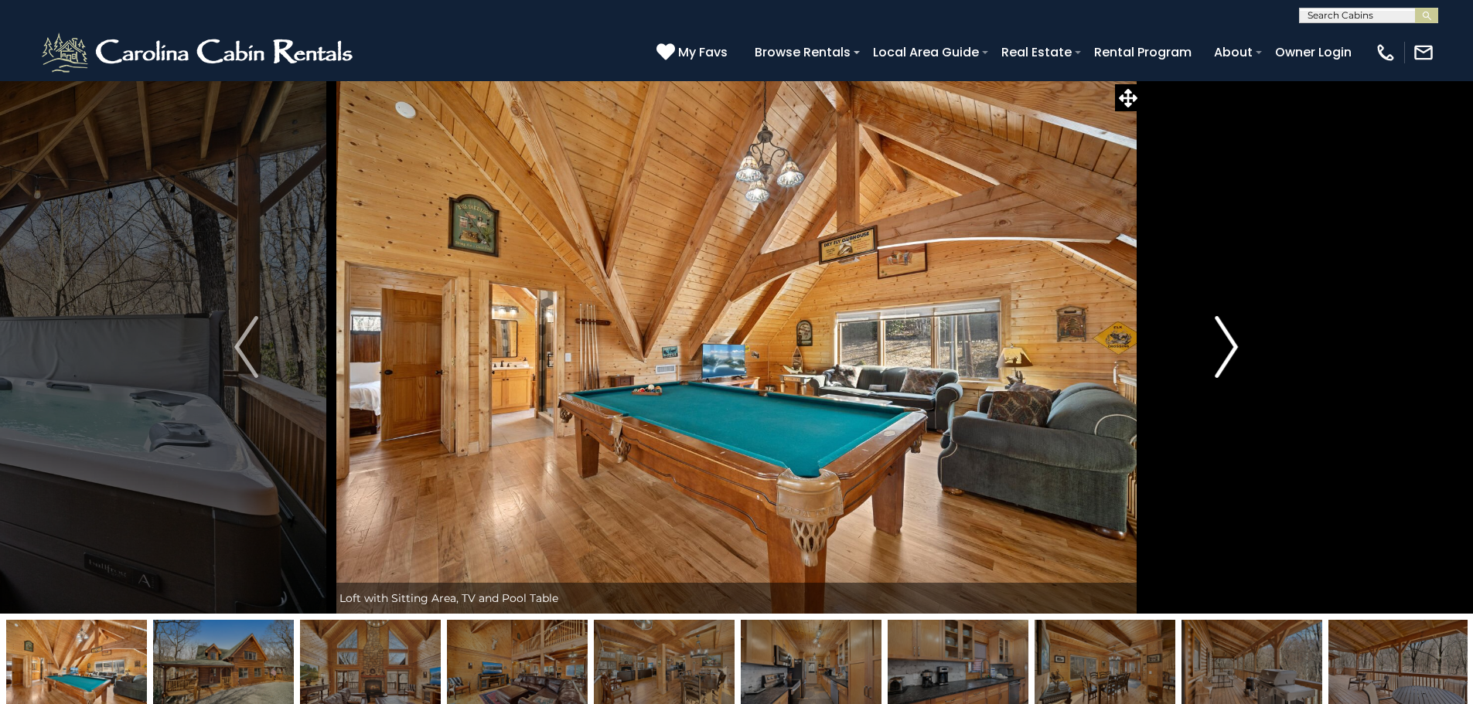
click at [1230, 358] on img "Next" at bounding box center [1225, 347] width 23 height 62
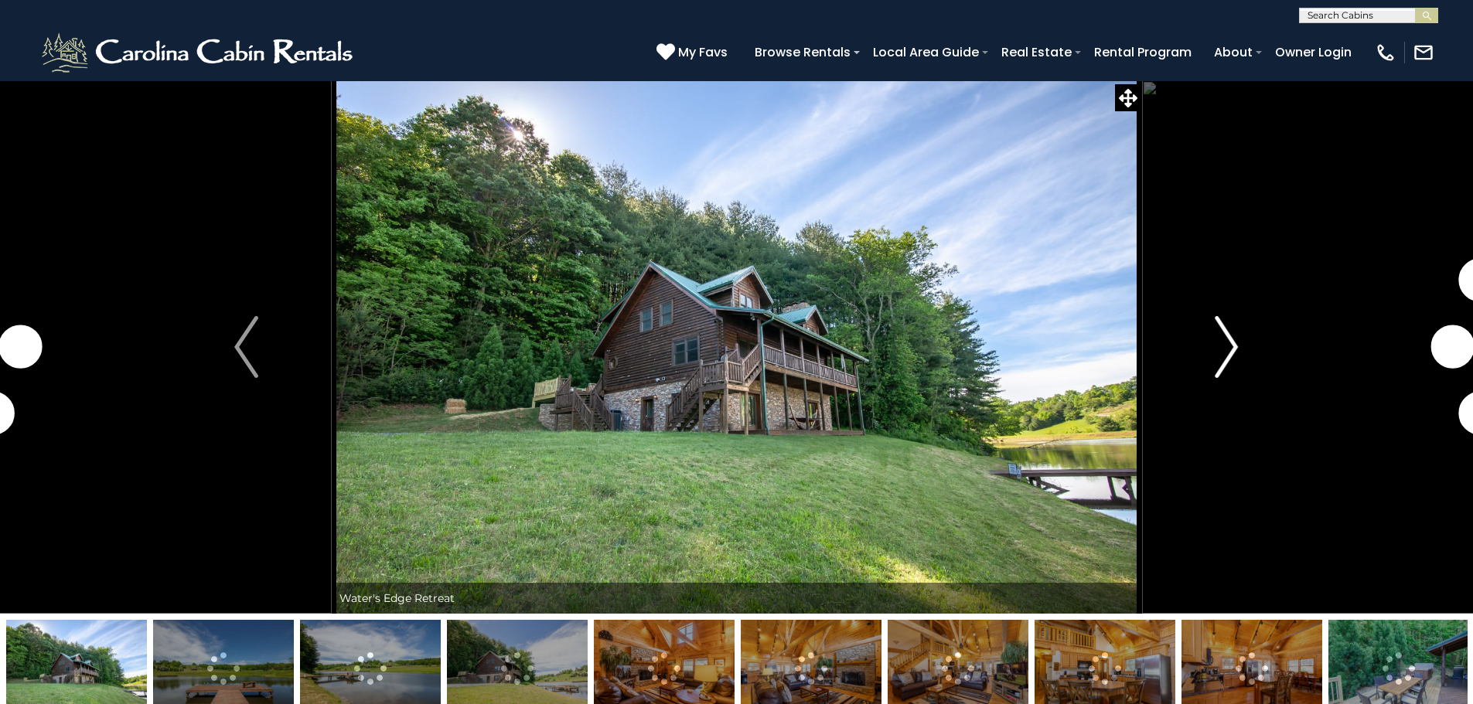
click at [1226, 355] on img "Next" at bounding box center [1225, 347] width 23 height 62
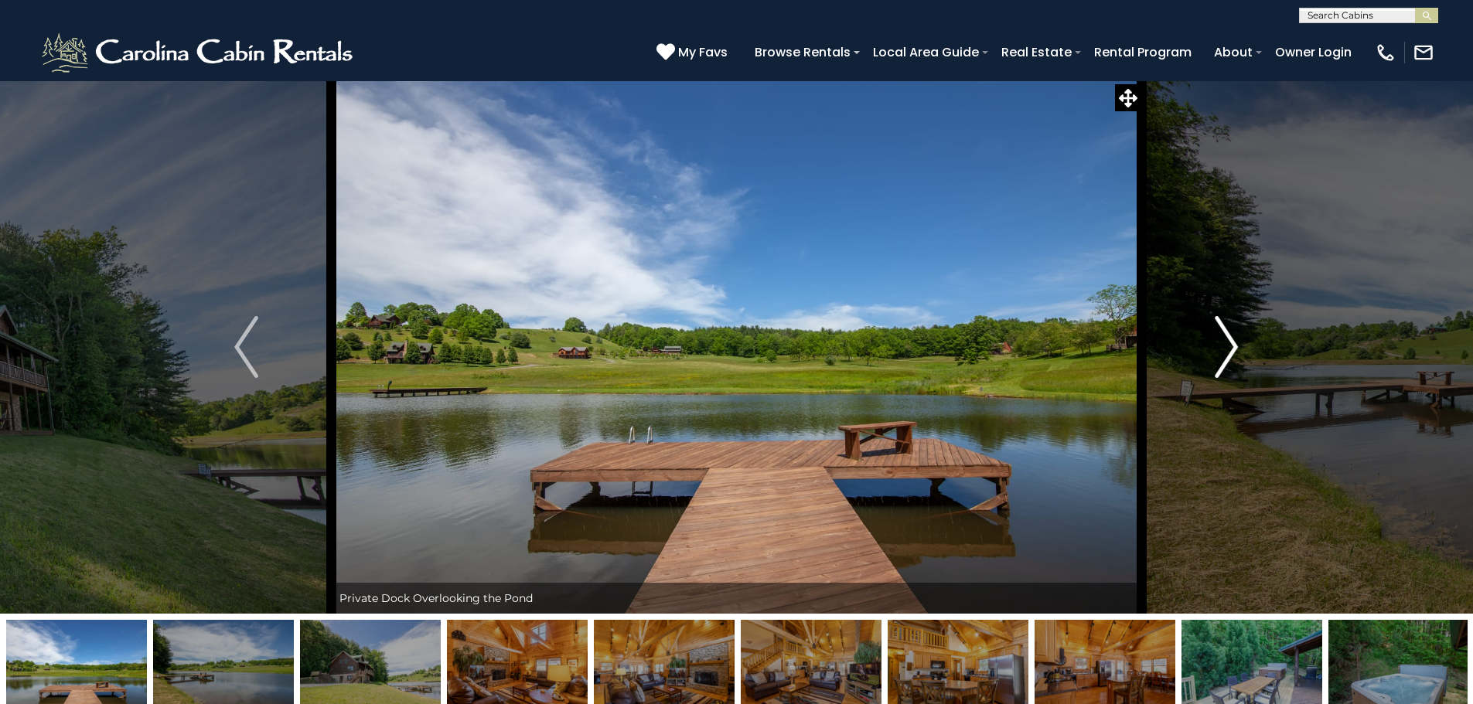
click at [1226, 355] on img "Next" at bounding box center [1225, 347] width 23 height 62
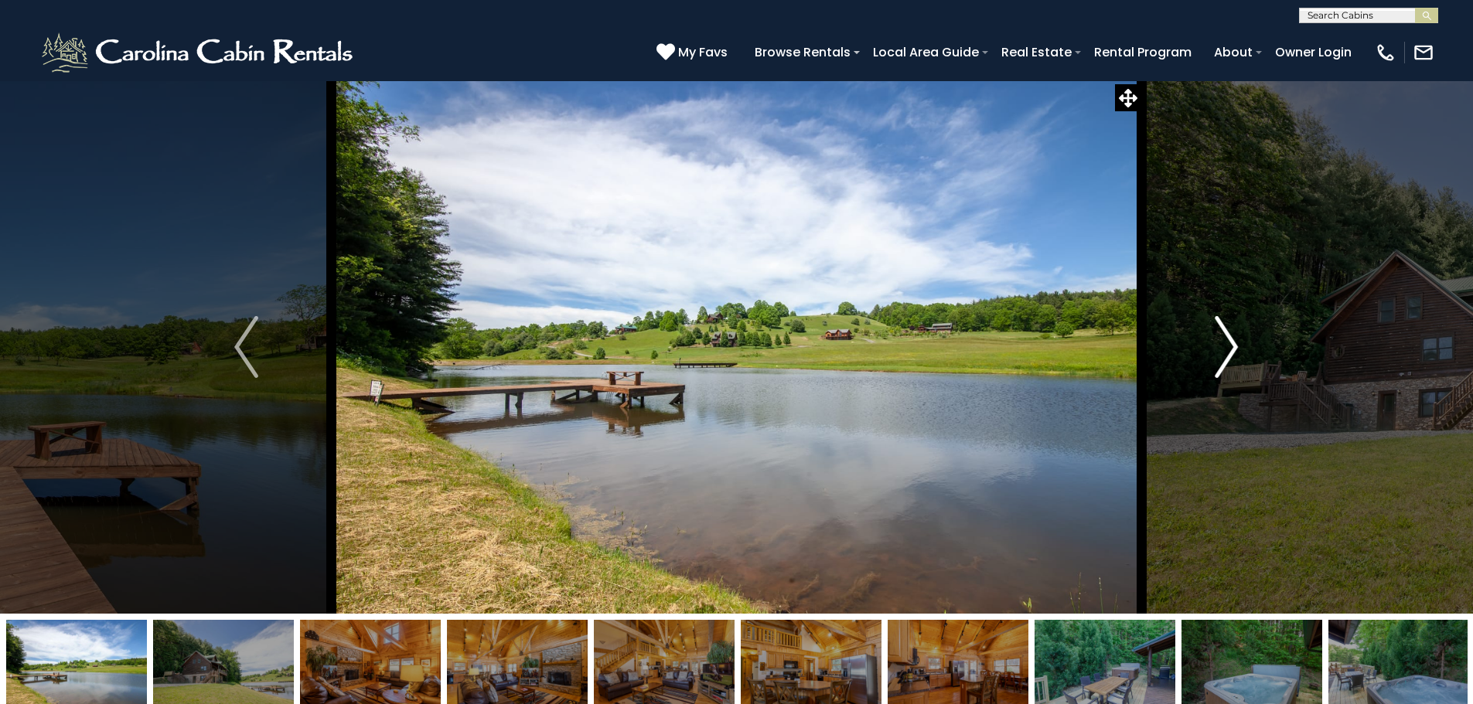
click at [1226, 355] on img "Next" at bounding box center [1225, 347] width 23 height 62
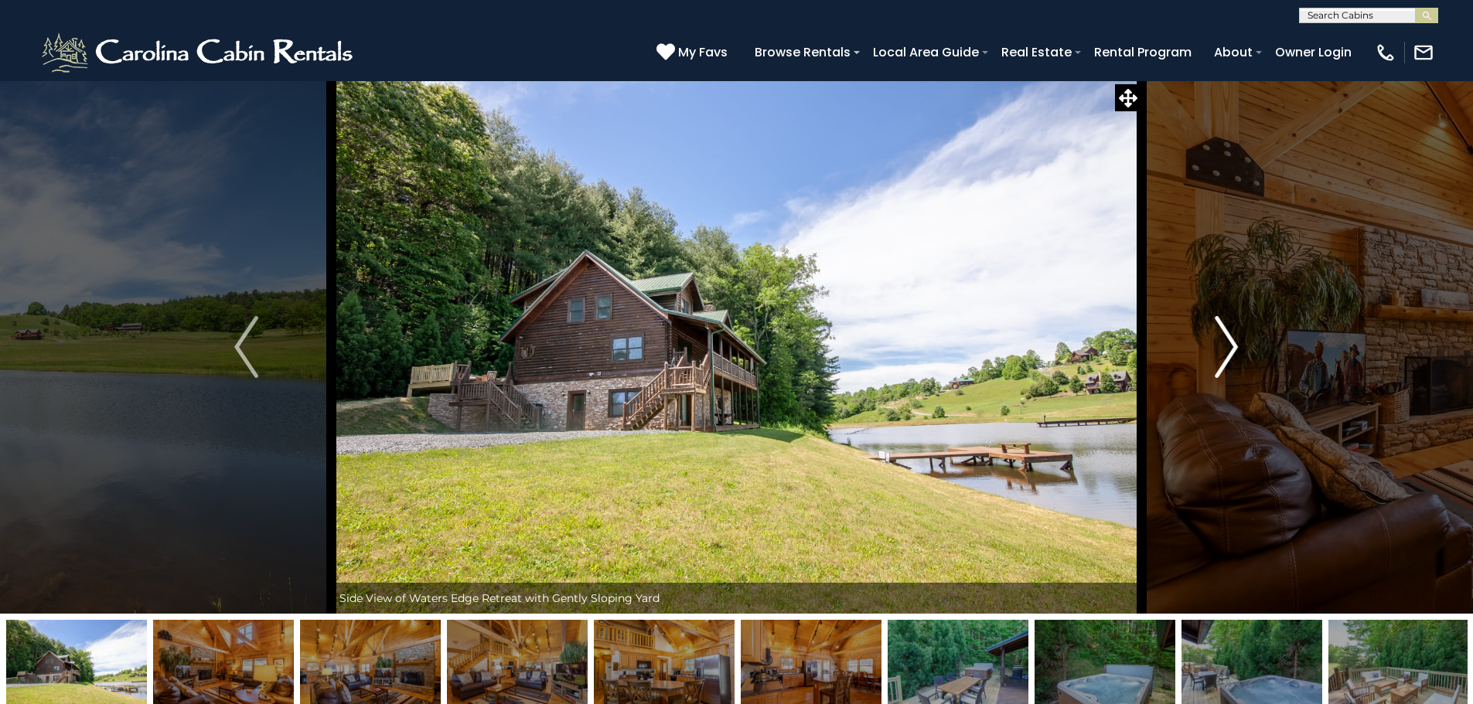
click at [1226, 355] on img "Next" at bounding box center [1225, 347] width 23 height 62
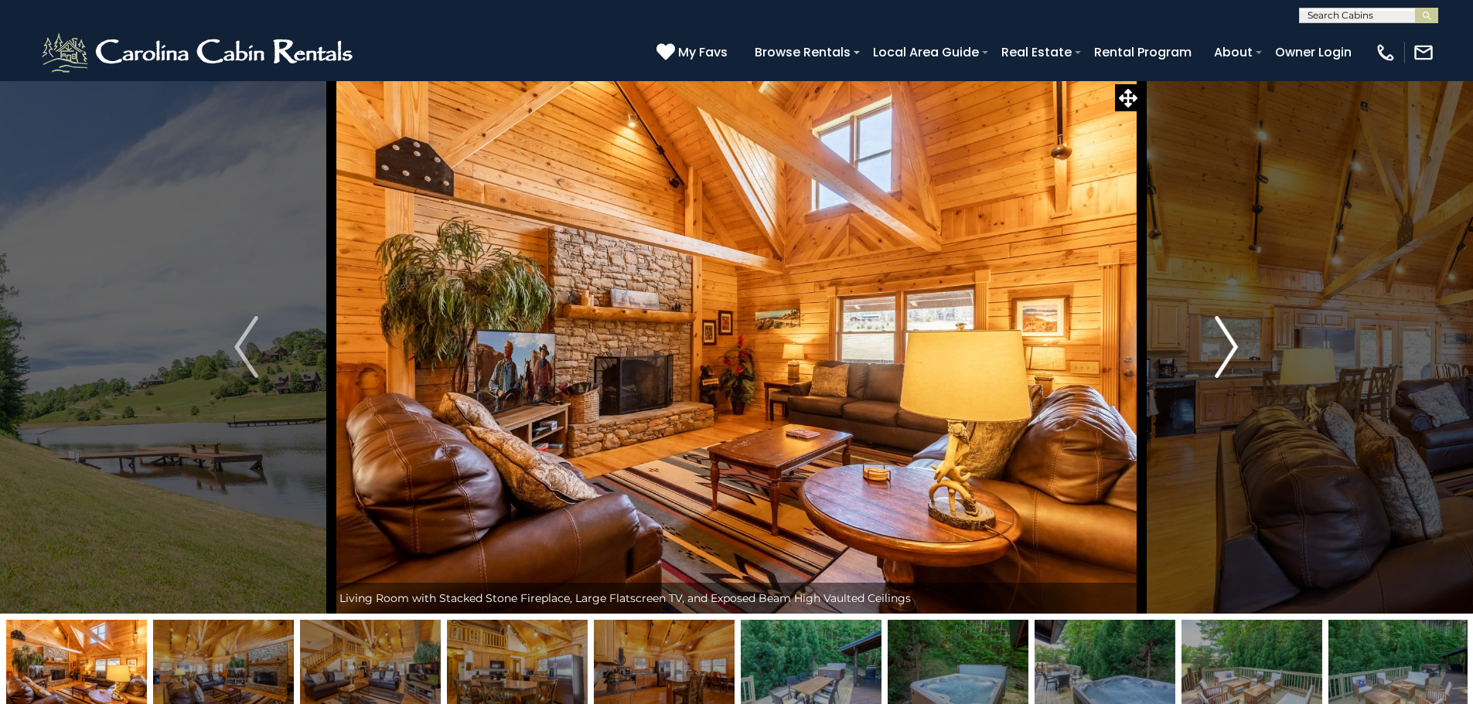
click at [1226, 355] on img "Next" at bounding box center [1225, 347] width 23 height 62
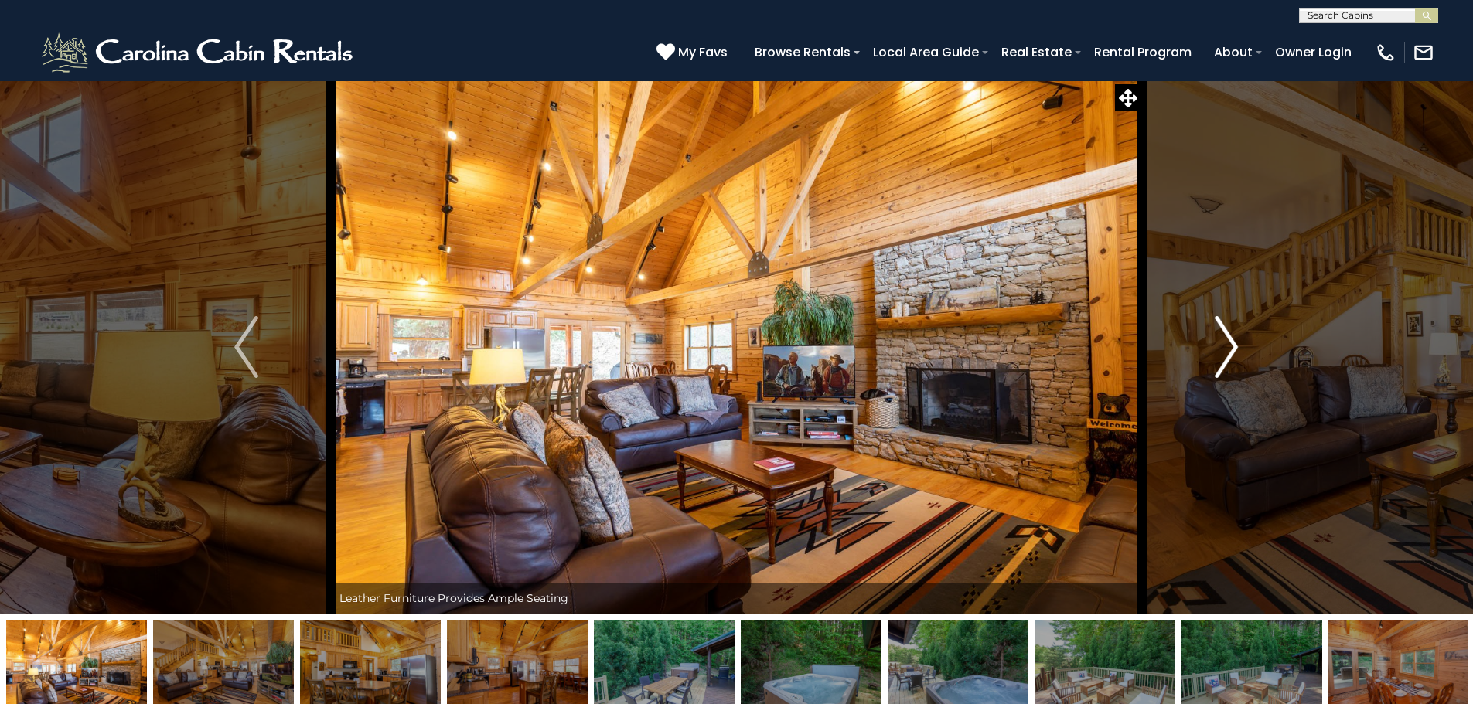
click at [1226, 355] on img "Next" at bounding box center [1225, 347] width 23 height 62
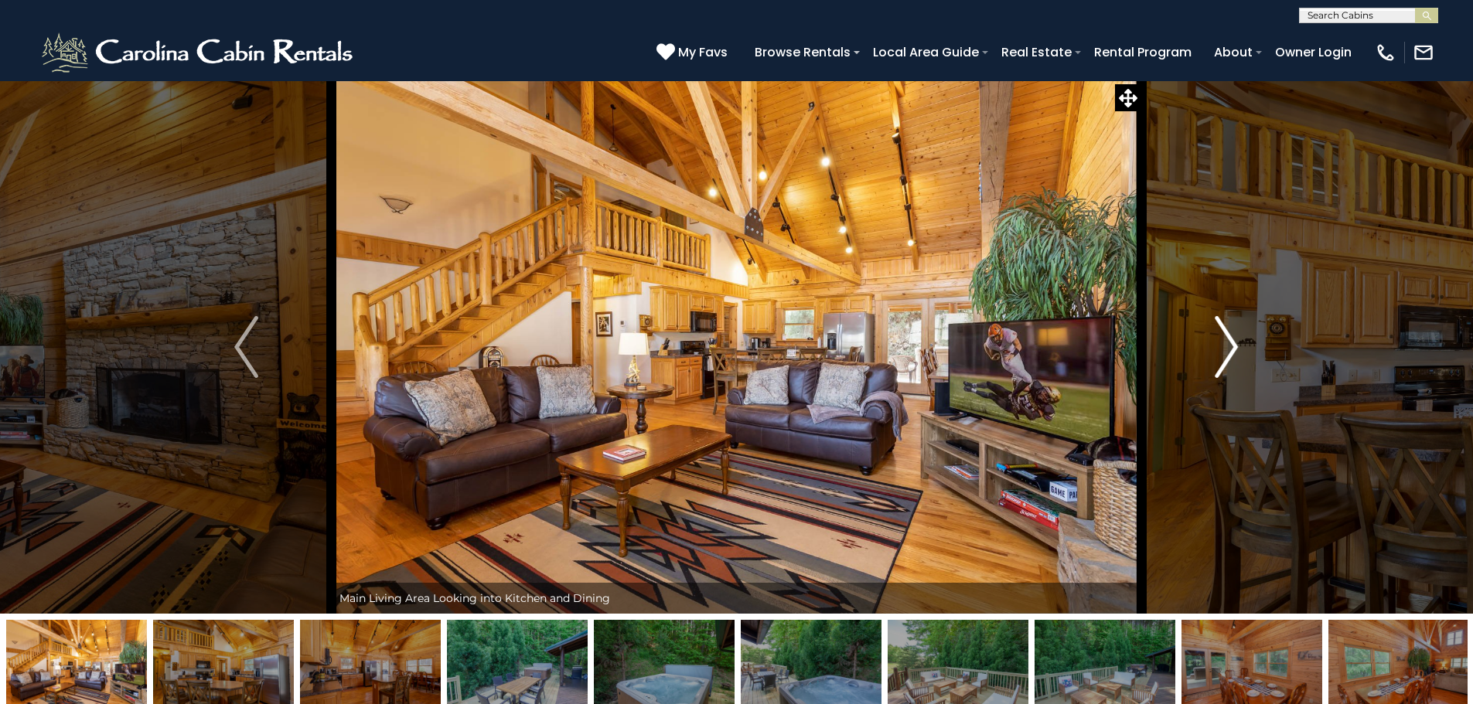
click at [1226, 355] on img "Next" at bounding box center [1225, 347] width 23 height 62
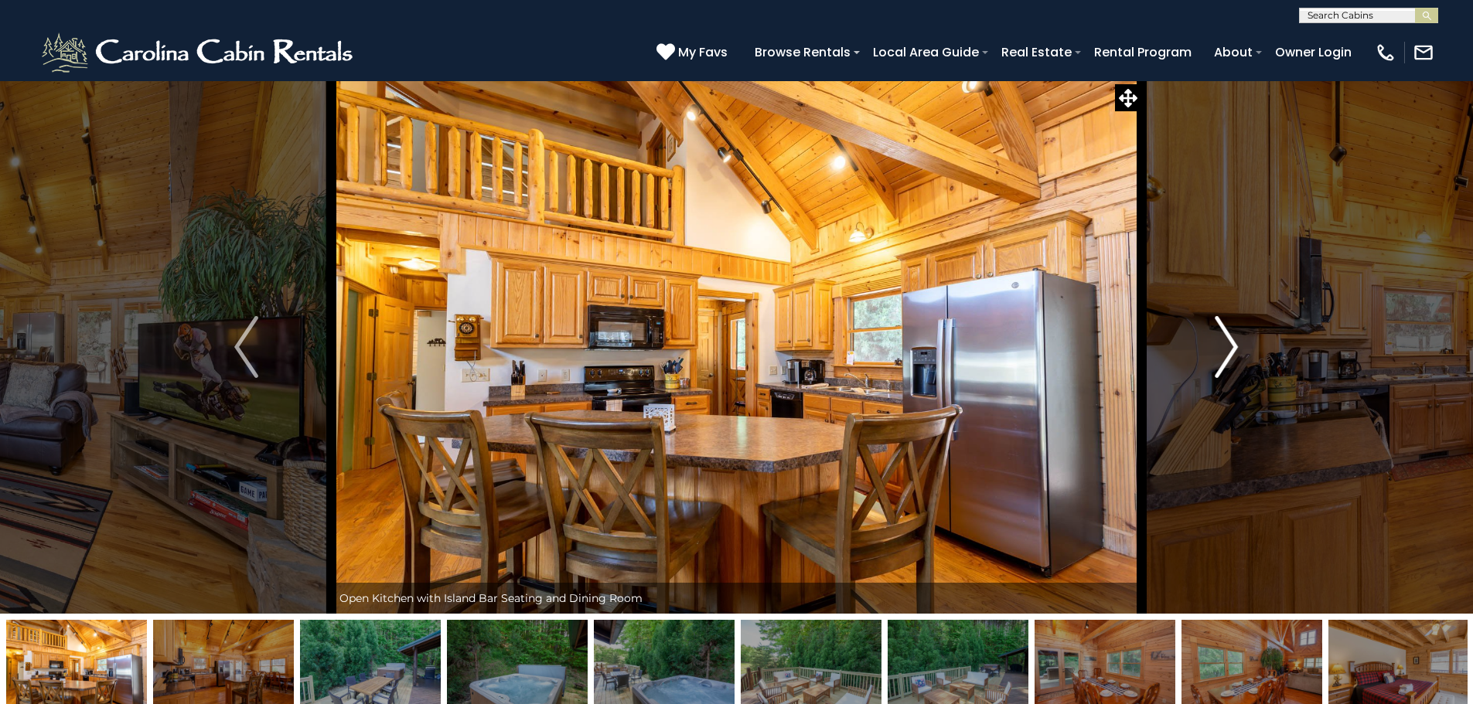
click at [1226, 355] on img "Next" at bounding box center [1225, 347] width 23 height 62
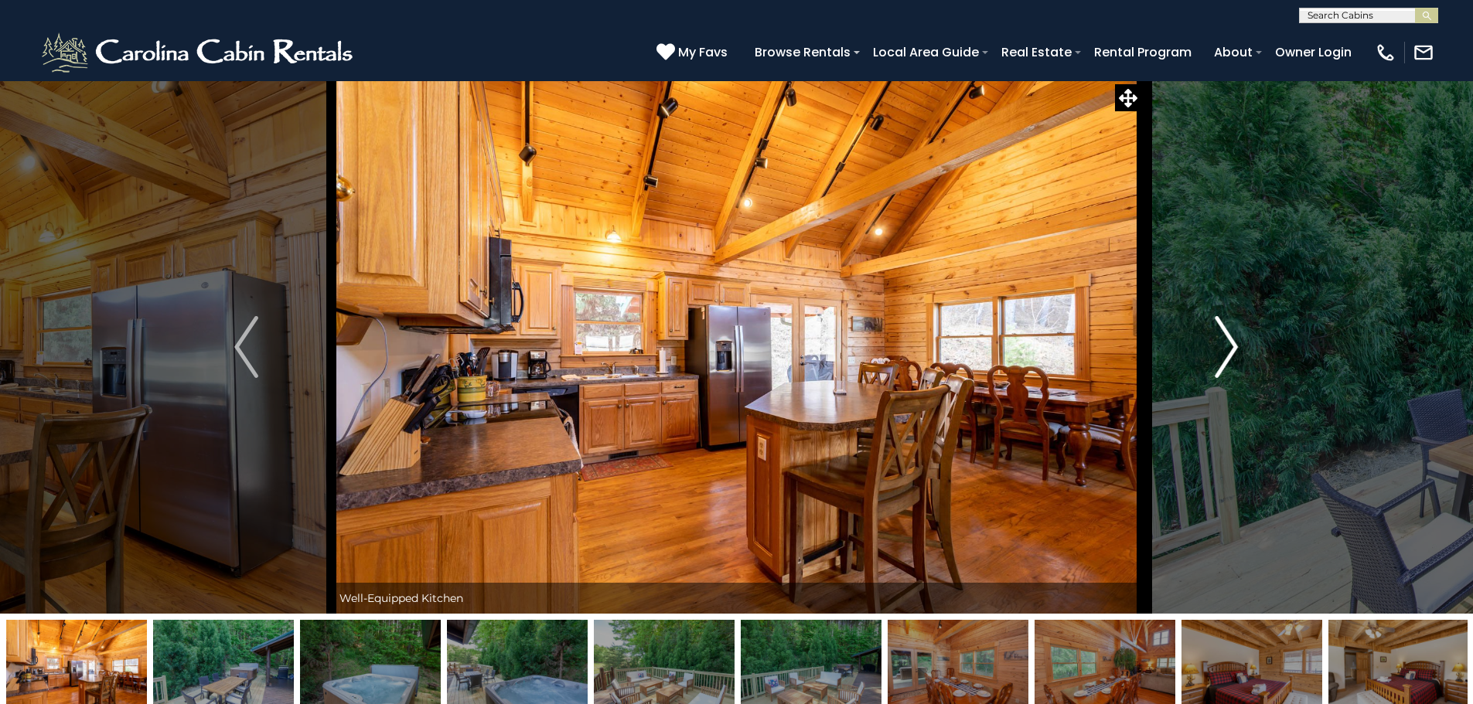
click at [1226, 355] on img "Next" at bounding box center [1225, 347] width 23 height 62
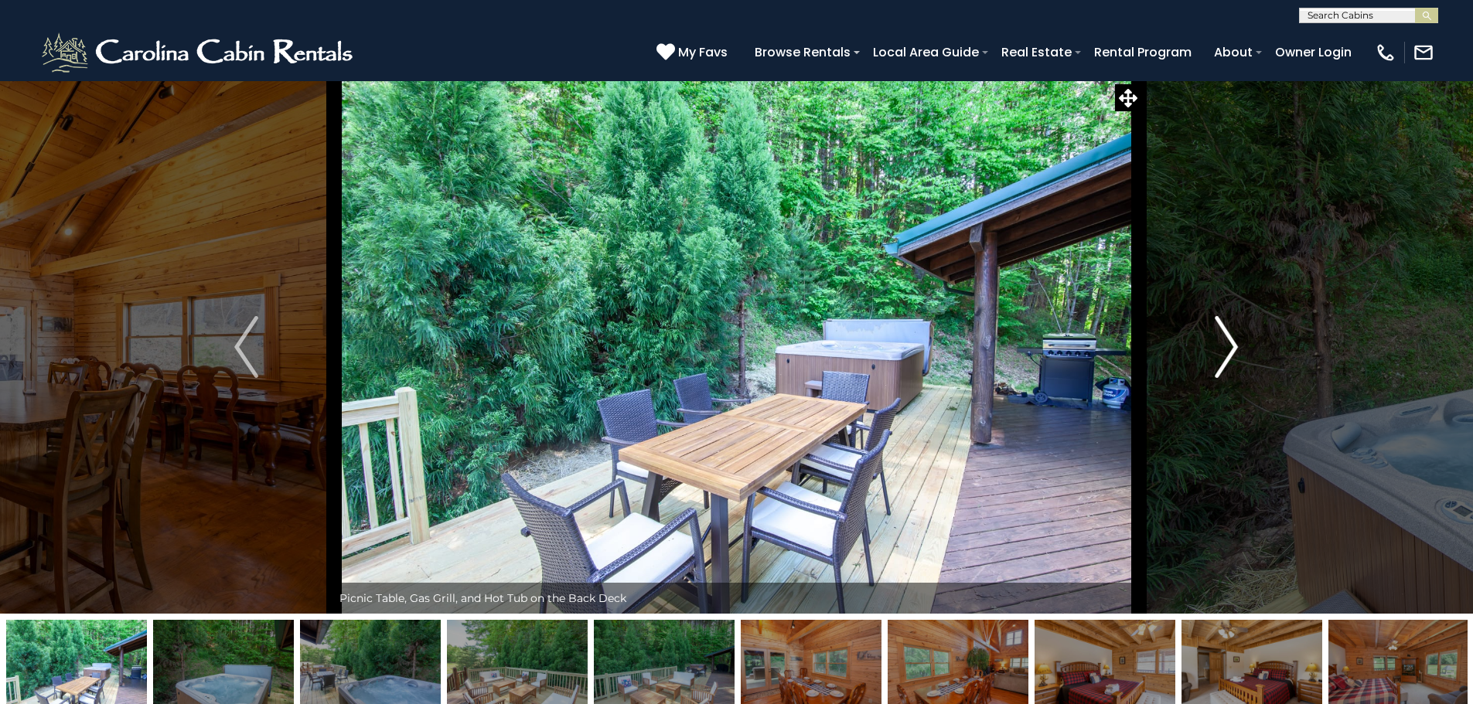
click at [1226, 355] on img "Next" at bounding box center [1225, 347] width 23 height 62
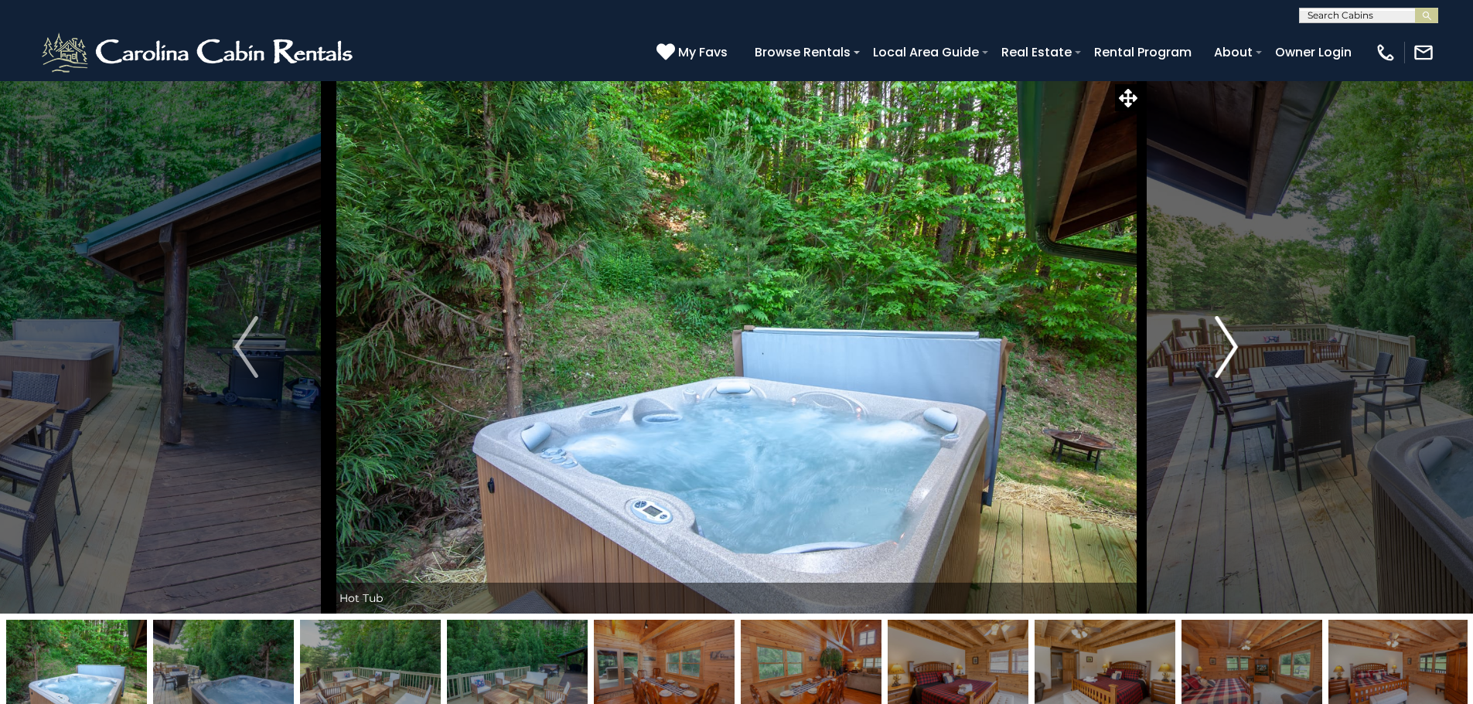
click at [1226, 355] on img "Next" at bounding box center [1225, 347] width 23 height 62
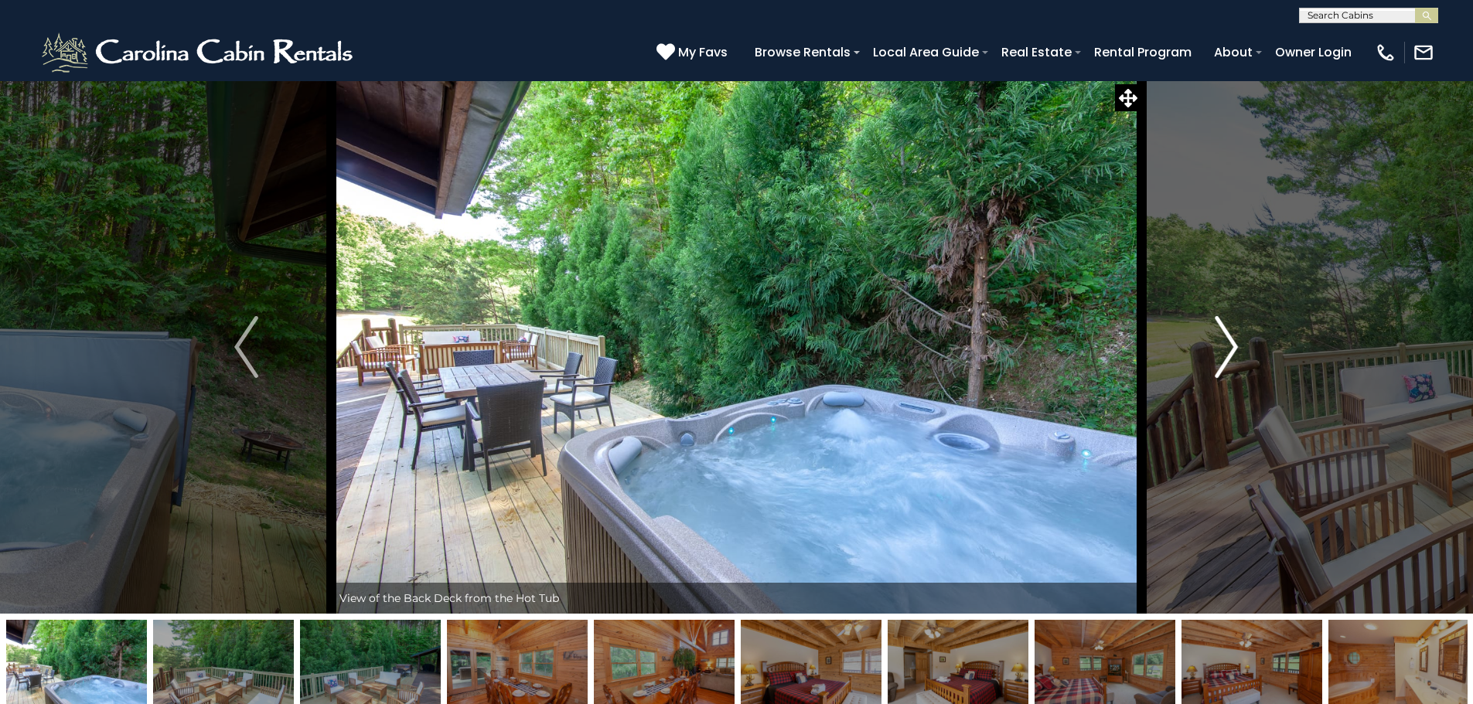
click at [1226, 355] on img "Next" at bounding box center [1225, 347] width 23 height 62
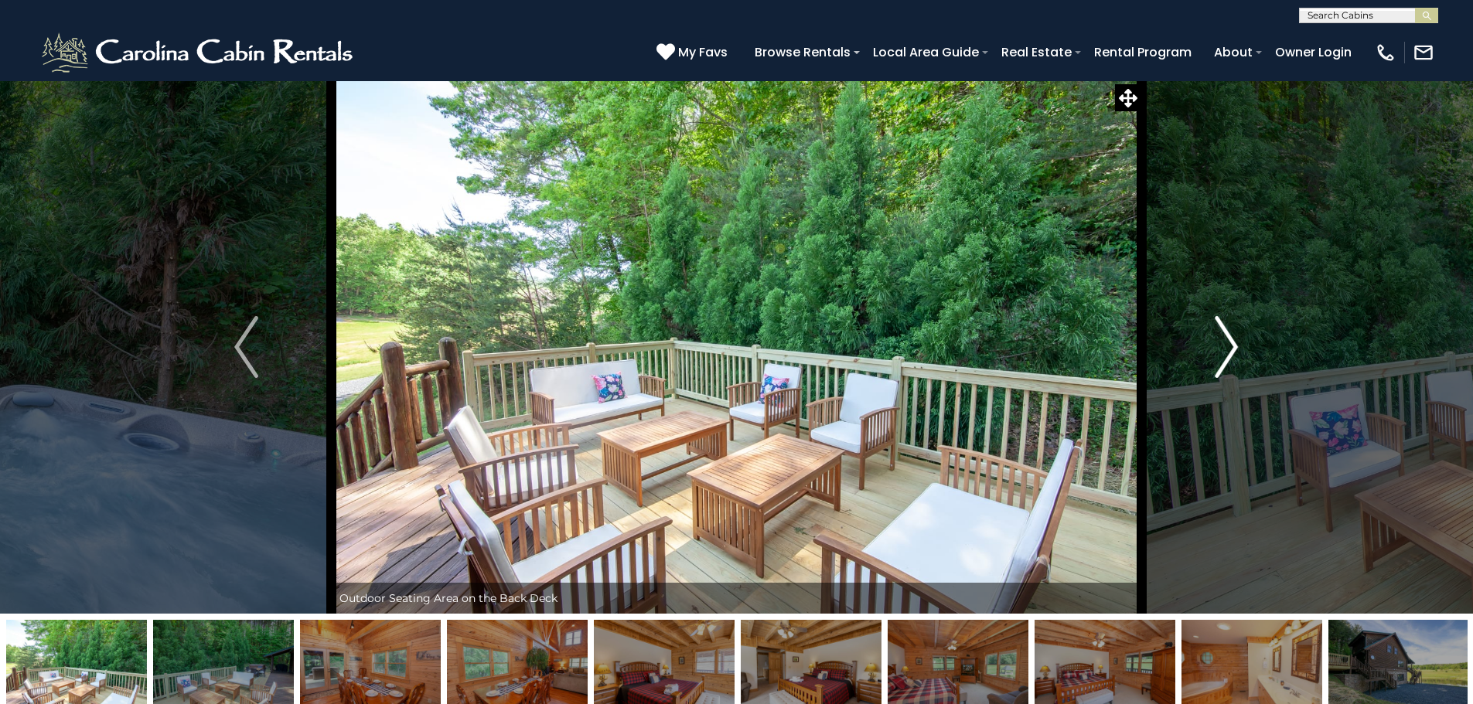
click at [1226, 355] on img "Next" at bounding box center [1225, 347] width 23 height 62
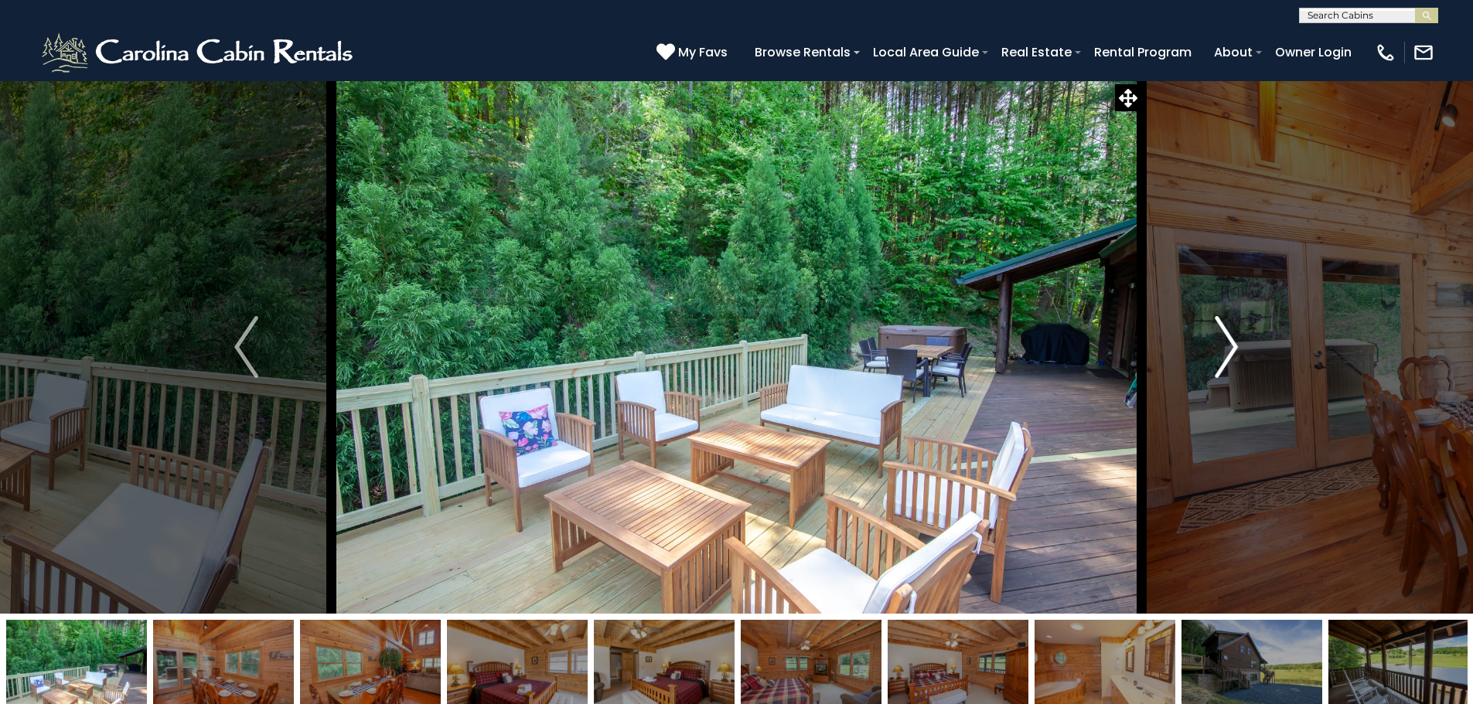
click at [1226, 355] on img "Next" at bounding box center [1225, 347] width 23 height 62
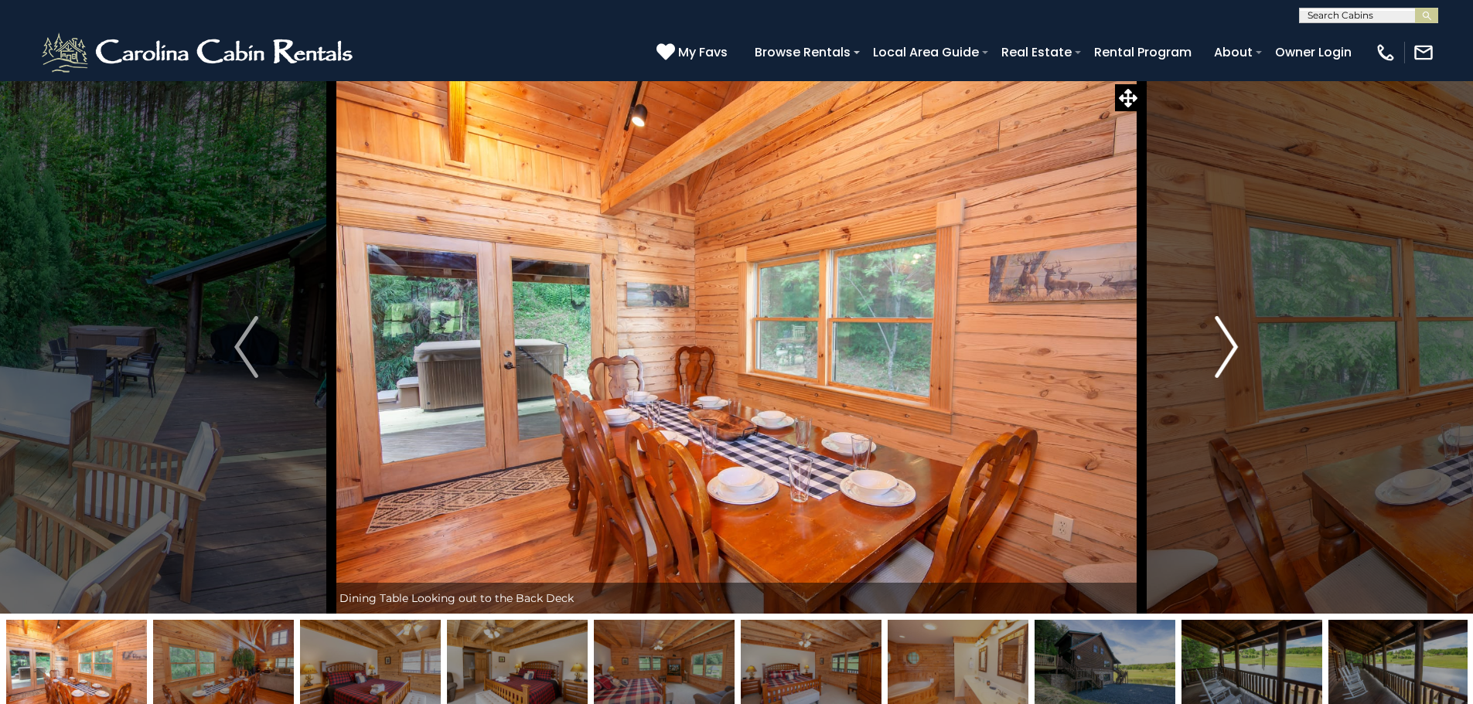
click at [1226, 355] on img "Next" at bounding box center [1225, 347] width 23 height 62
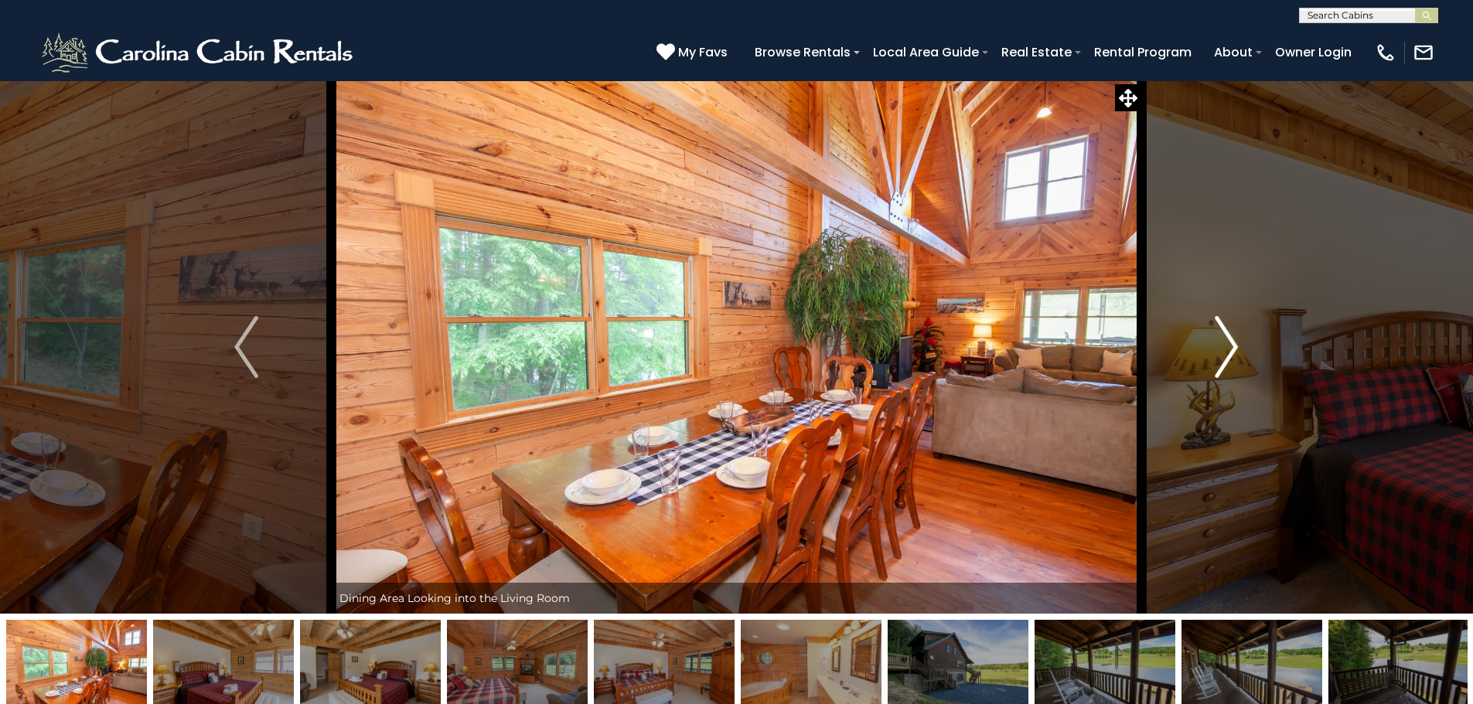
click at [1226, 355] on img "Next" at bounding box center [1225, 347] width 23 height 62
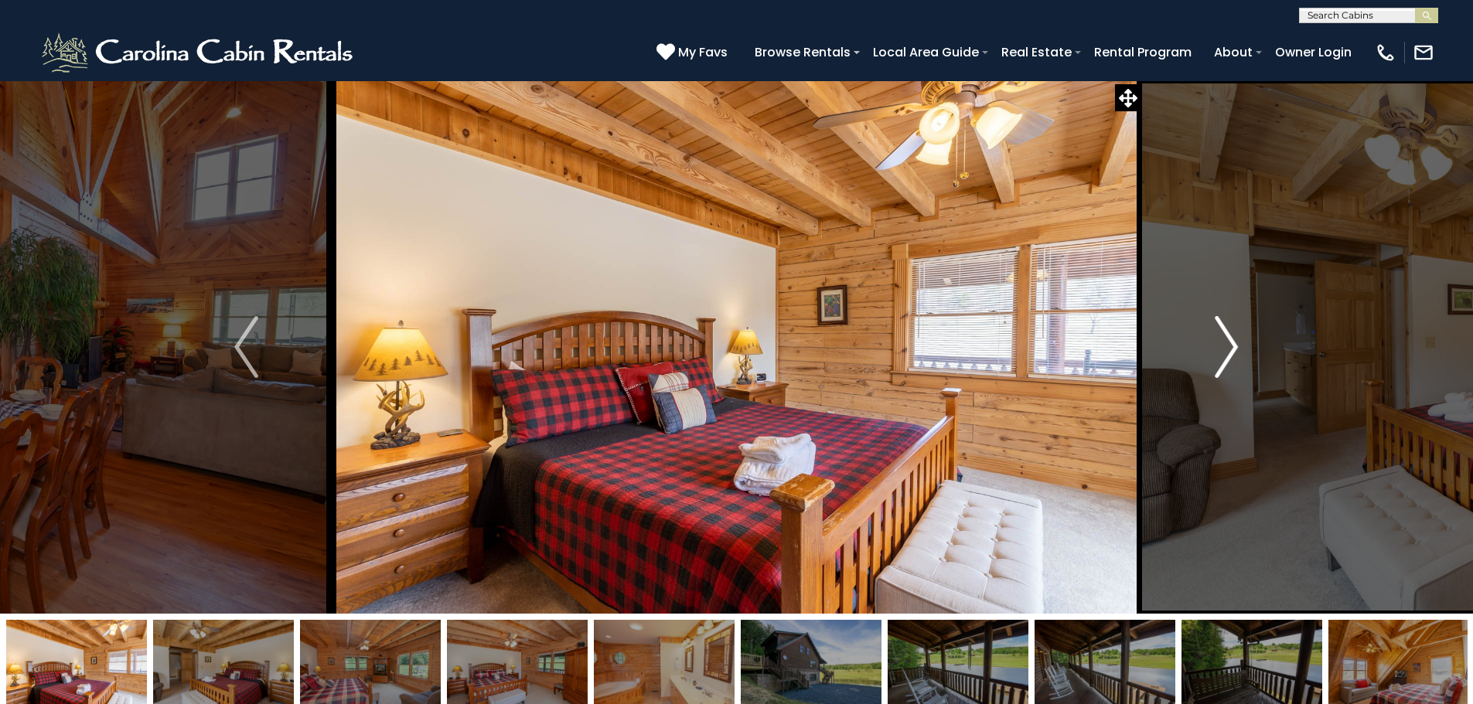
click at [1226, 355] on img "Next" at bounding box center [1225, 347] width 23 height 62
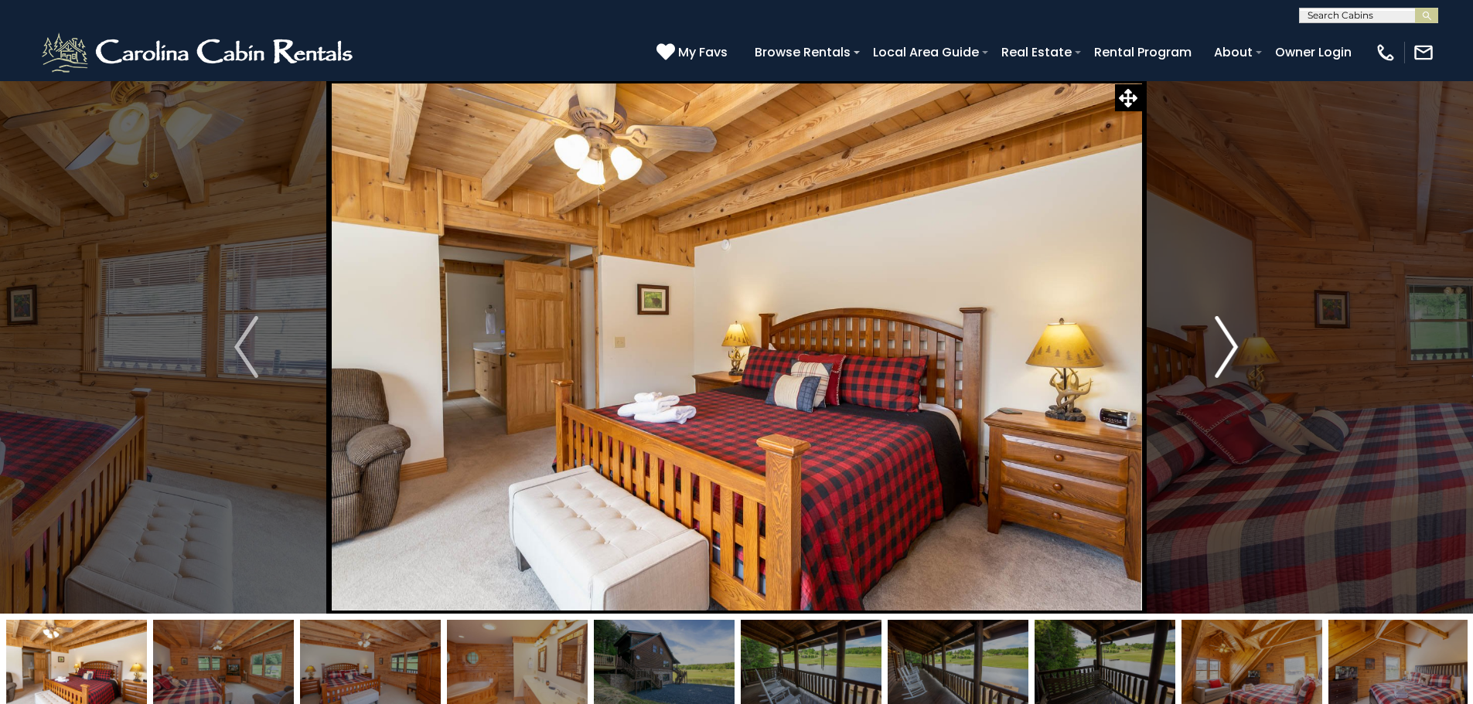
click at [1226, 355] on img "Next" at bounding box center [1225, 347] width 23 height 62
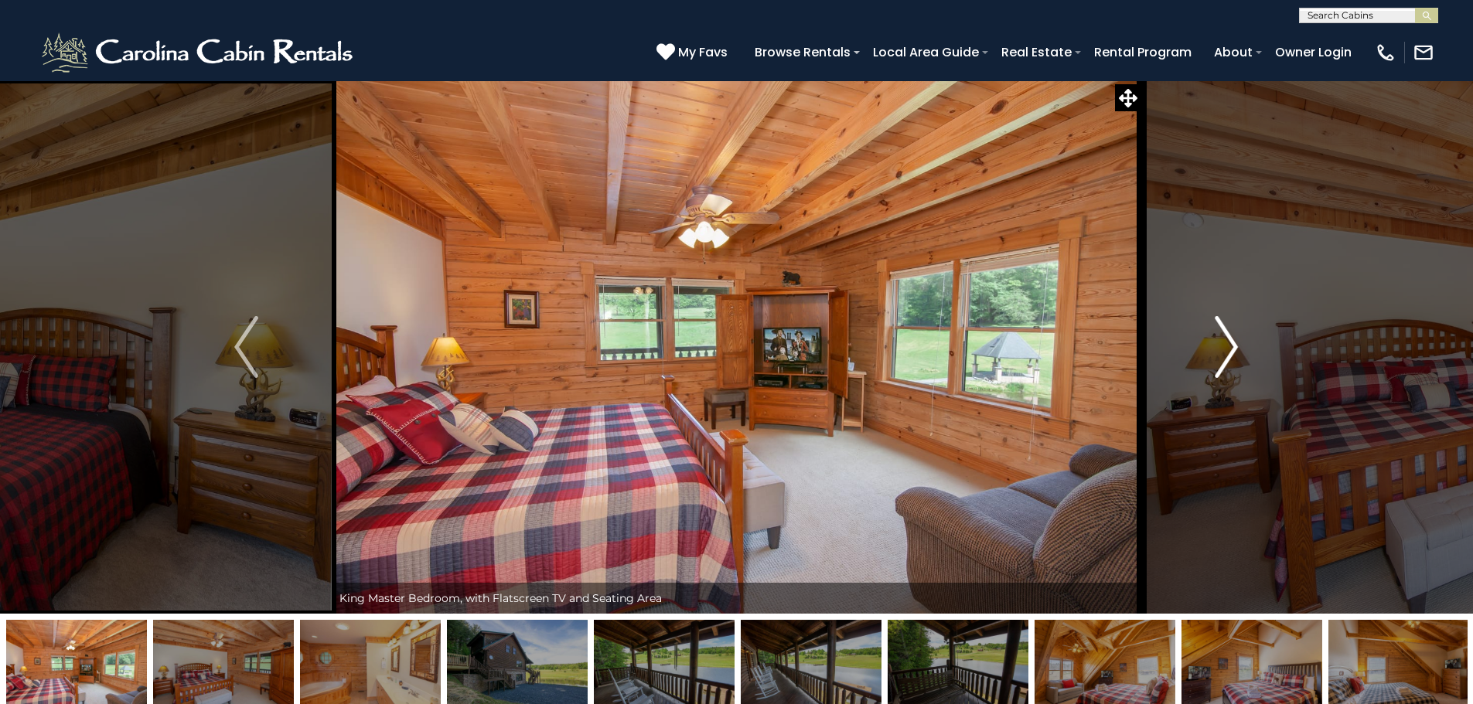
click at [1226, 355] on img "Next" at bounding box center [1225, 347] width 23 height 62
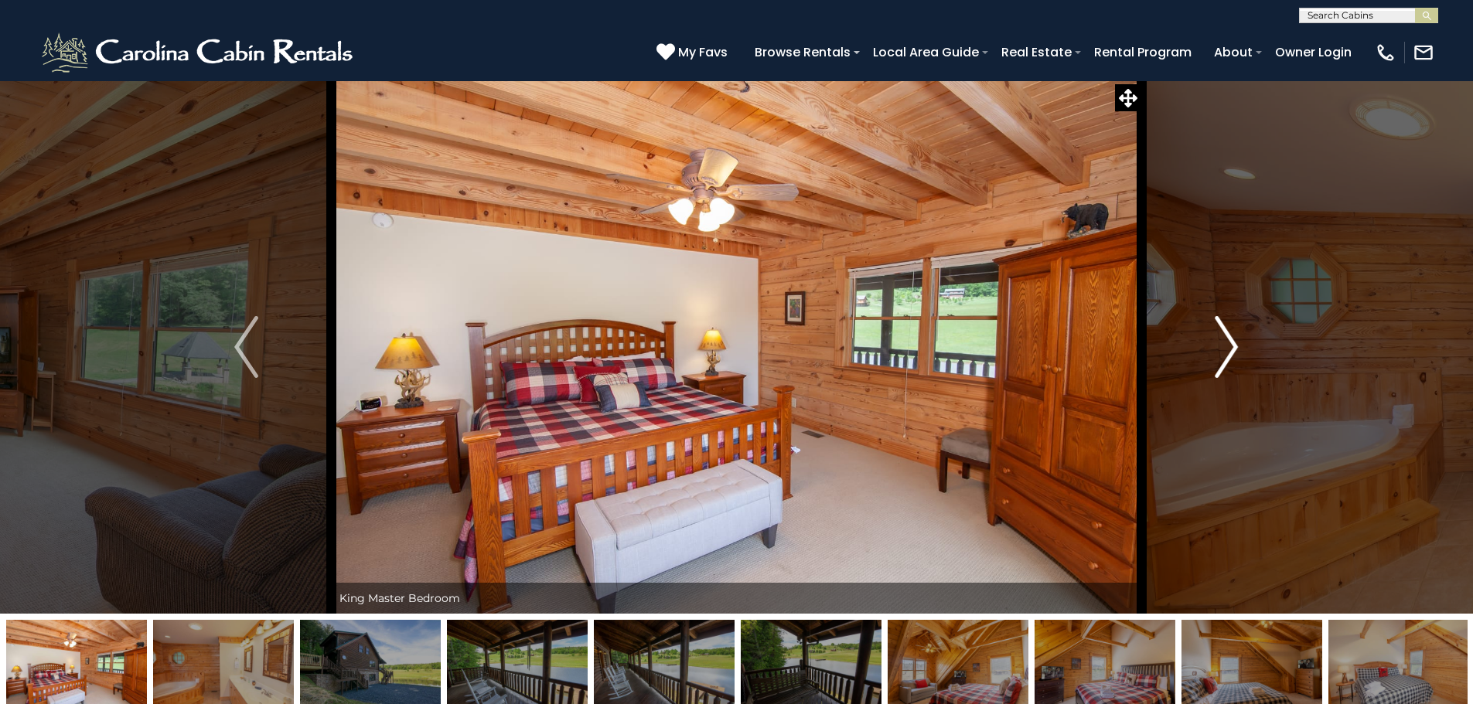
click at [1226, 355] on img "Next" at bounding box center [1225, 347] width 23 height 62
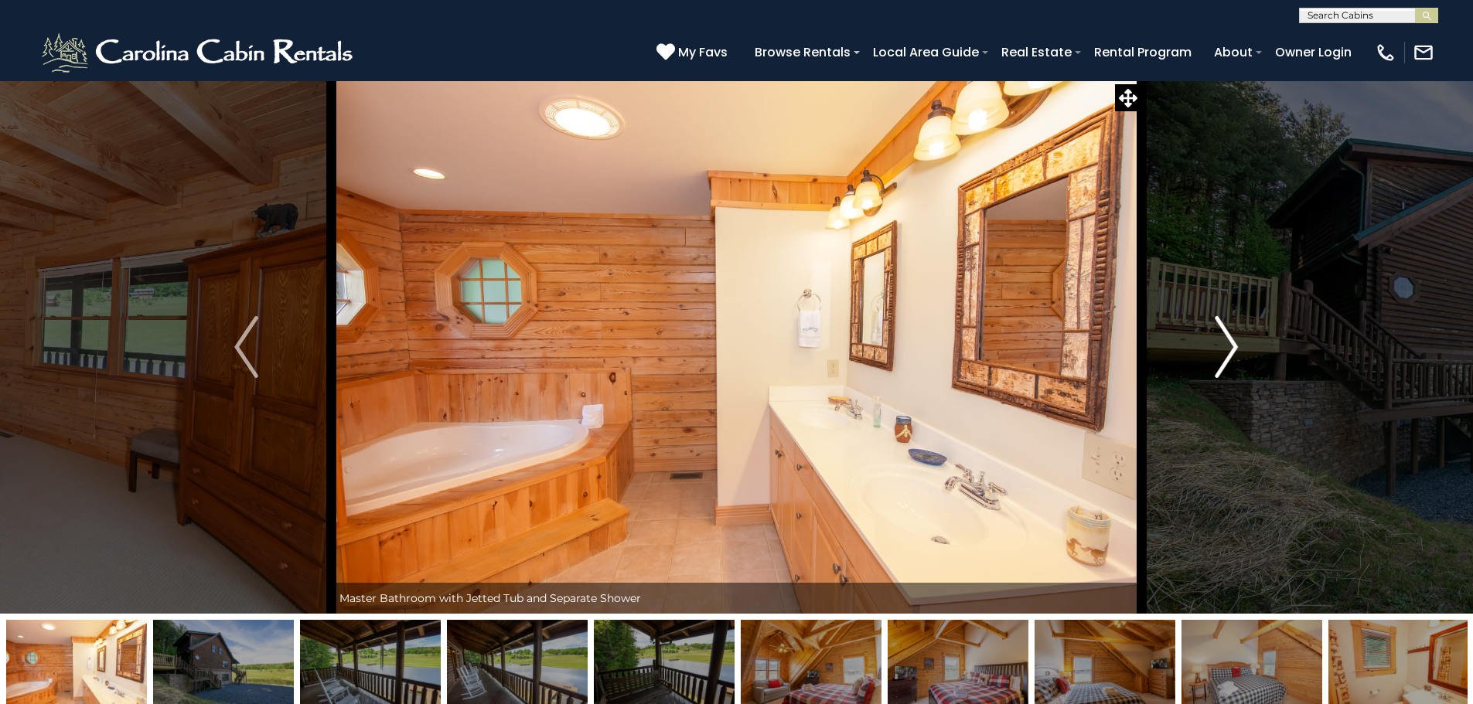
click at [1226, 355] on img "Next" at bounding box center [1225, 347] width 23 height 62
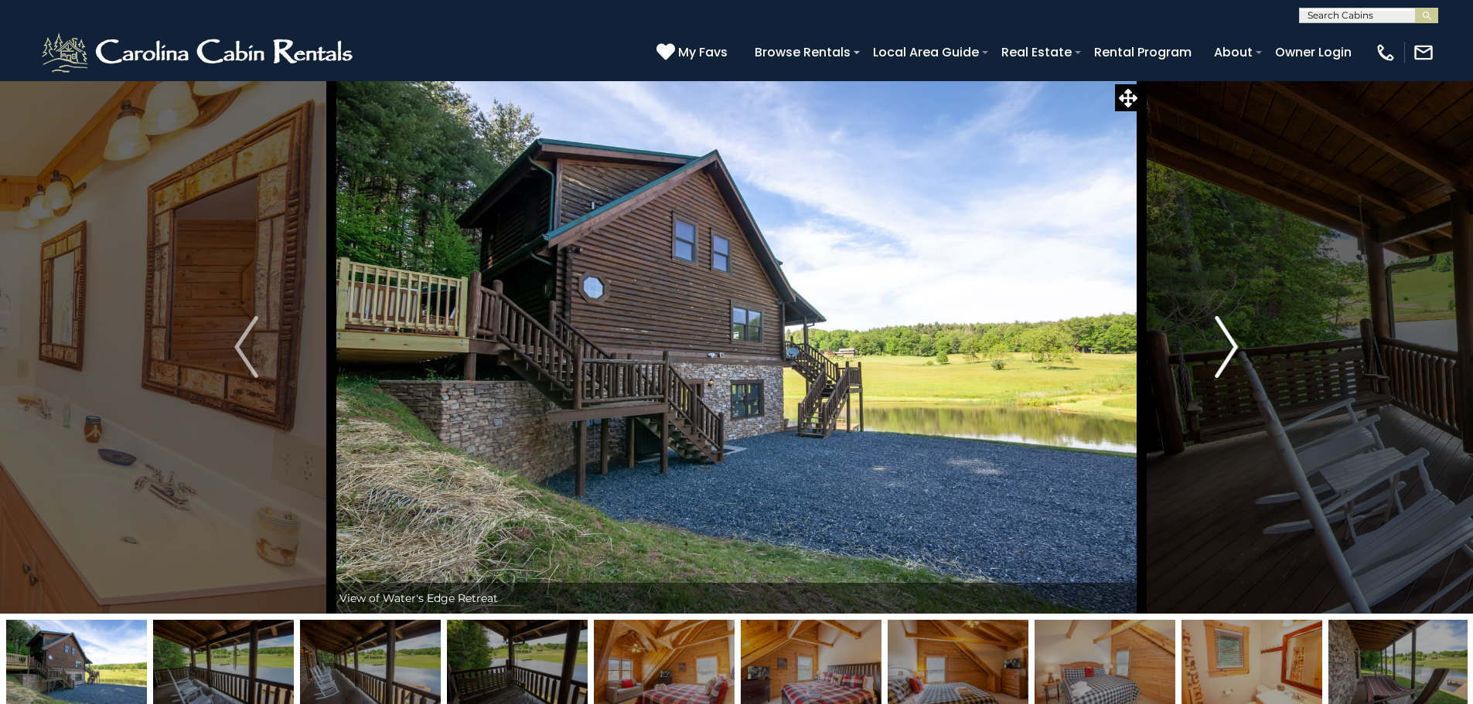
click at [1226, 355] on img "Next" at bounding box center [1225, 347] width 23 height 62
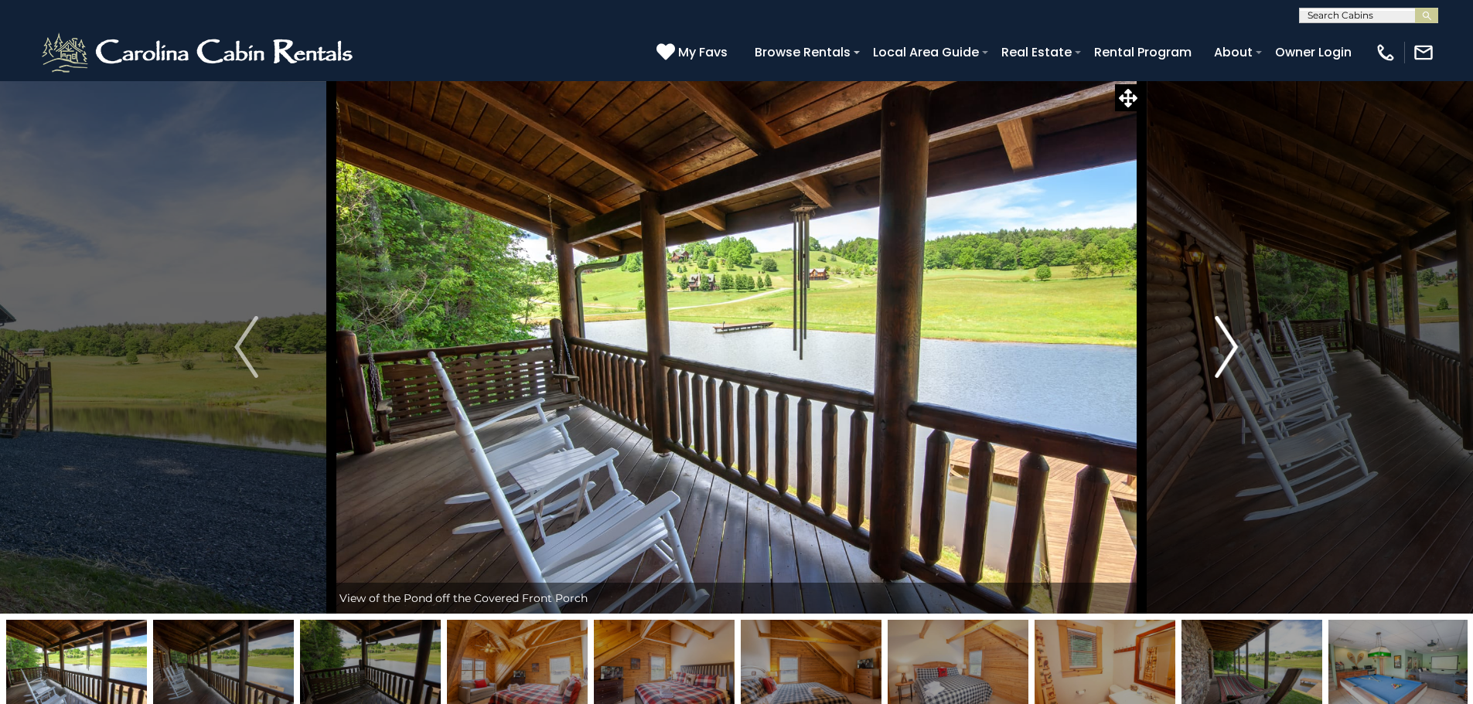
click at [1226, 355] on img "Next" at bounding box center [1225, 347] width 23 height 62
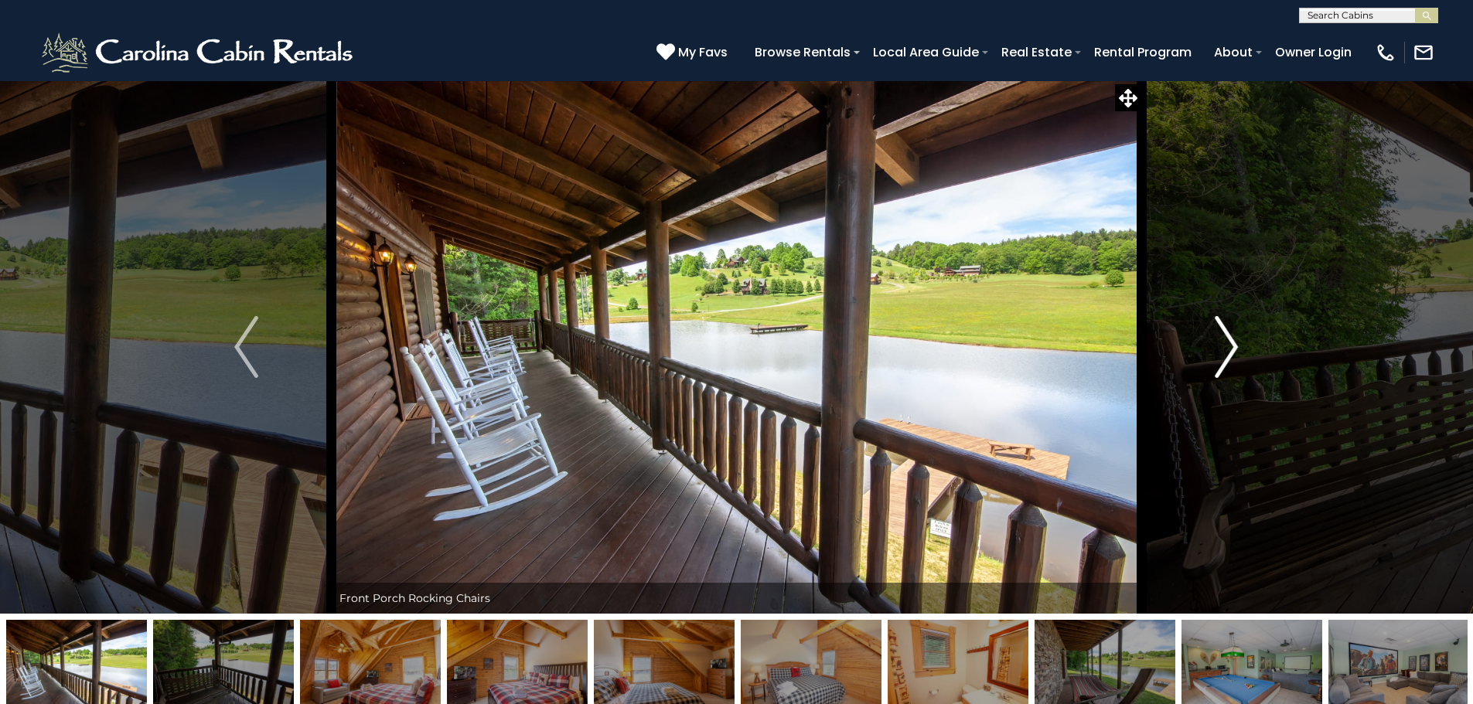
click at [1226, 355] on img "Next" at bounding box center [1225, 347] width 23 height 62
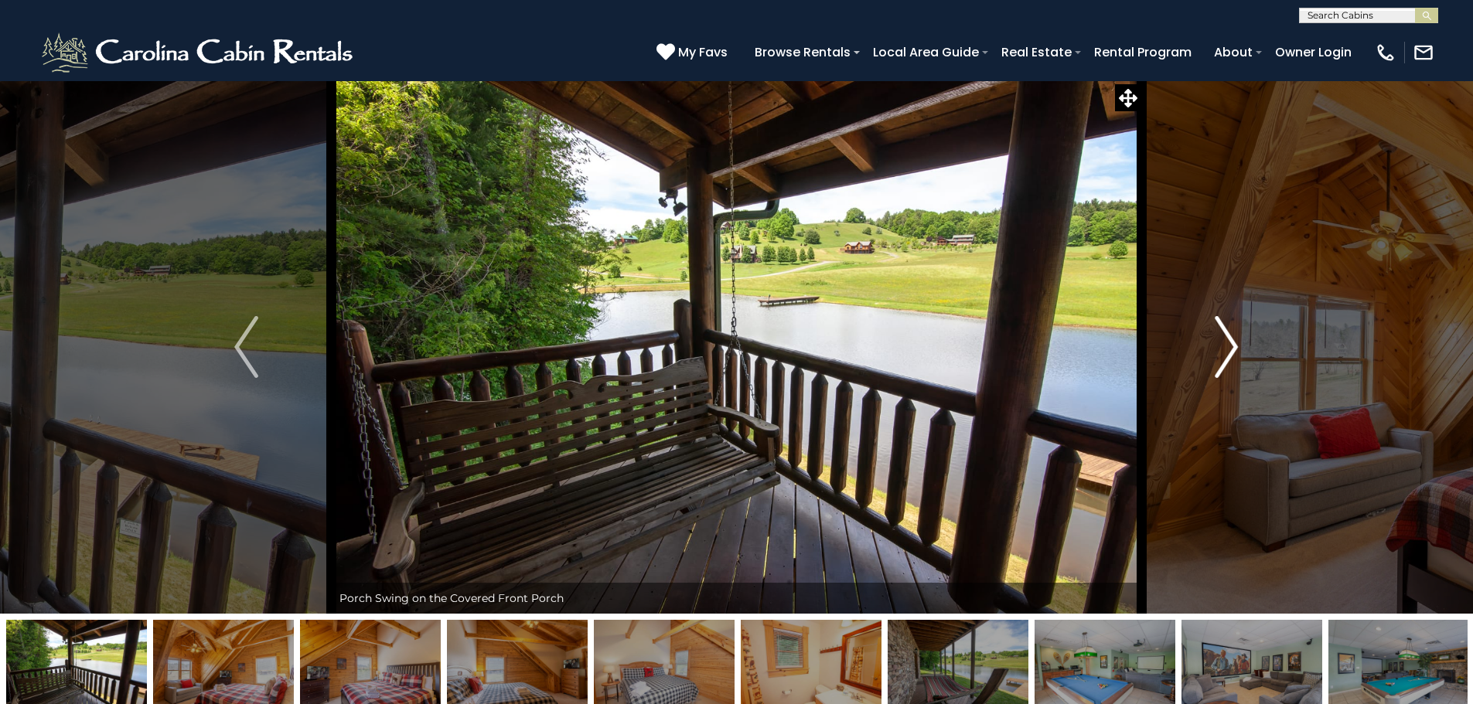
click at [1226, 355] on img "Next" at bounding box center [1225, 347] width 23 height 62
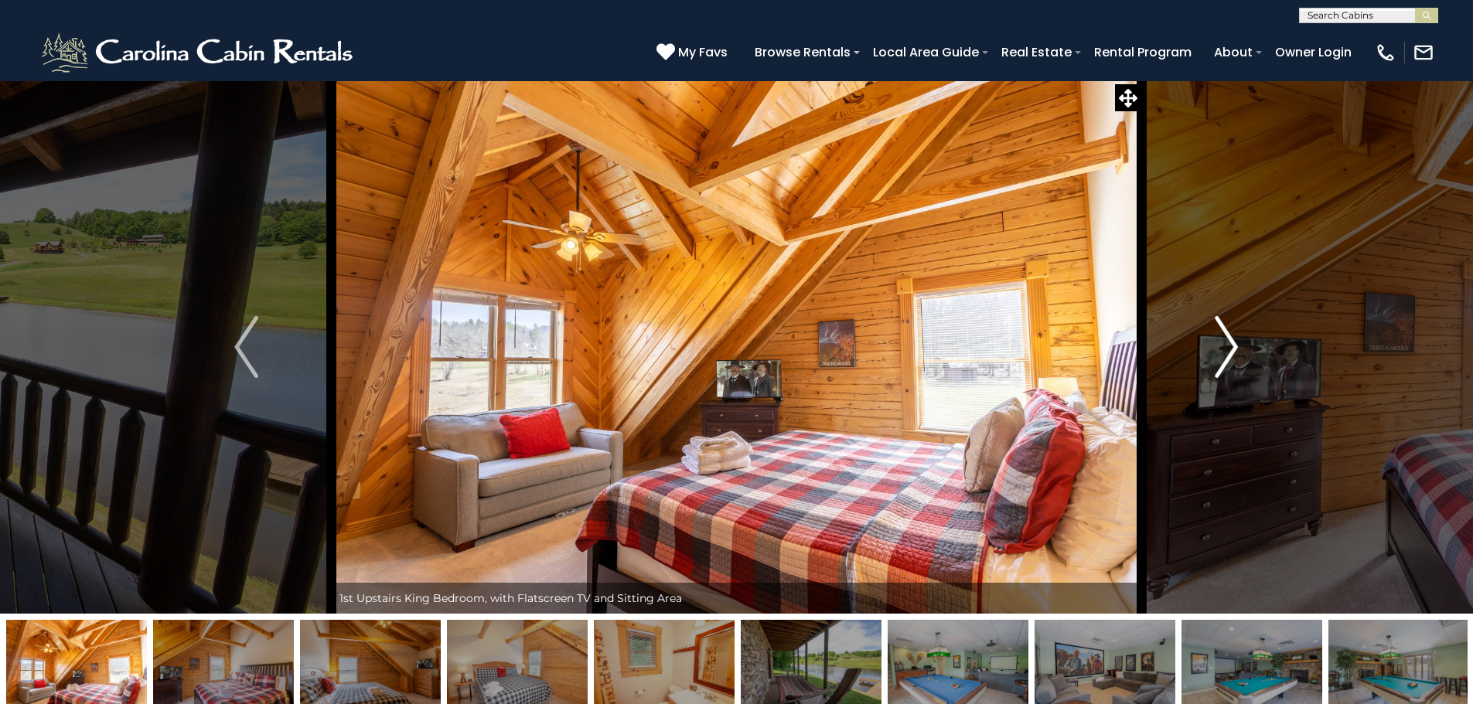
click at [1226, 355] on img "Next" at bounding box center [1225, 347] width 23 height 62
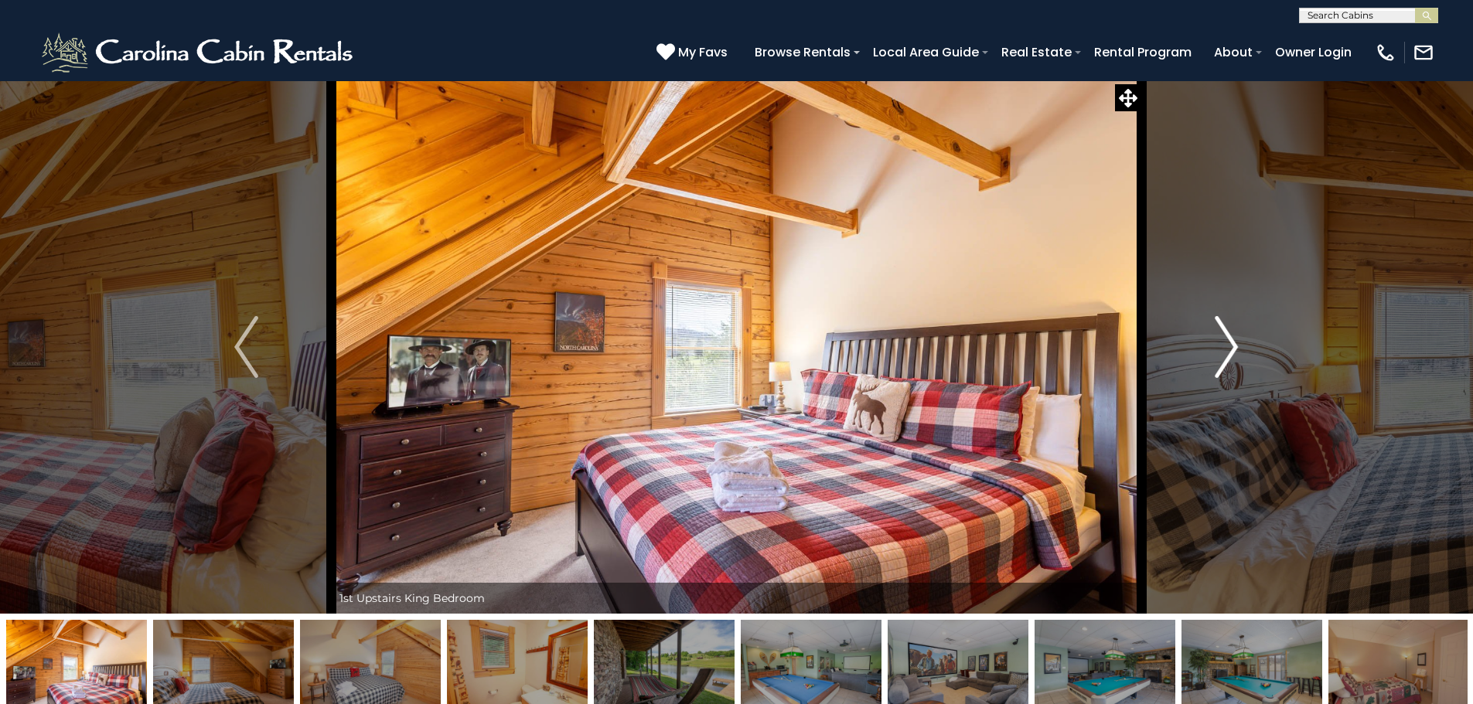
click at [1226, 355] on img "Next" at bounding box center [1225, 347] width 23 height 62
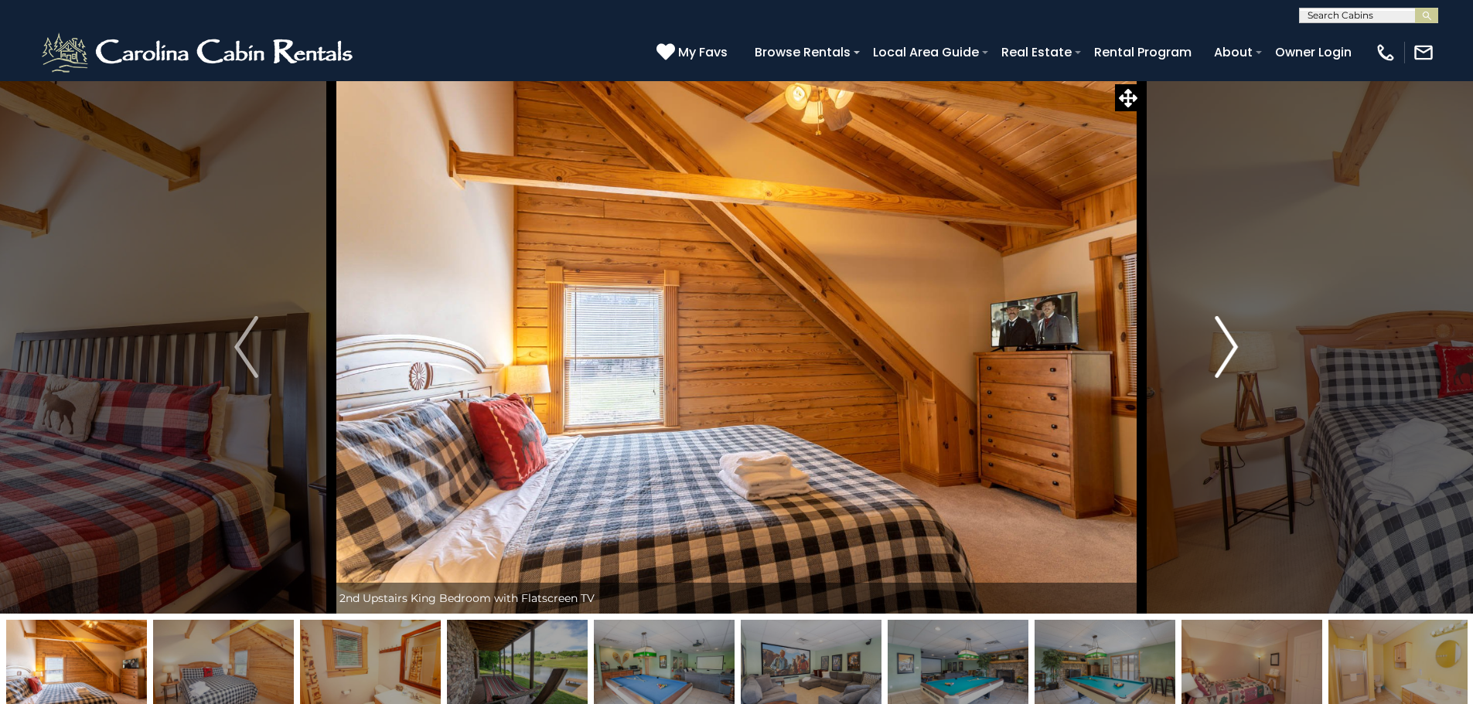
click at [1226, 355] on img "Next" at bounding box center [1225, 347] width 23 height 62
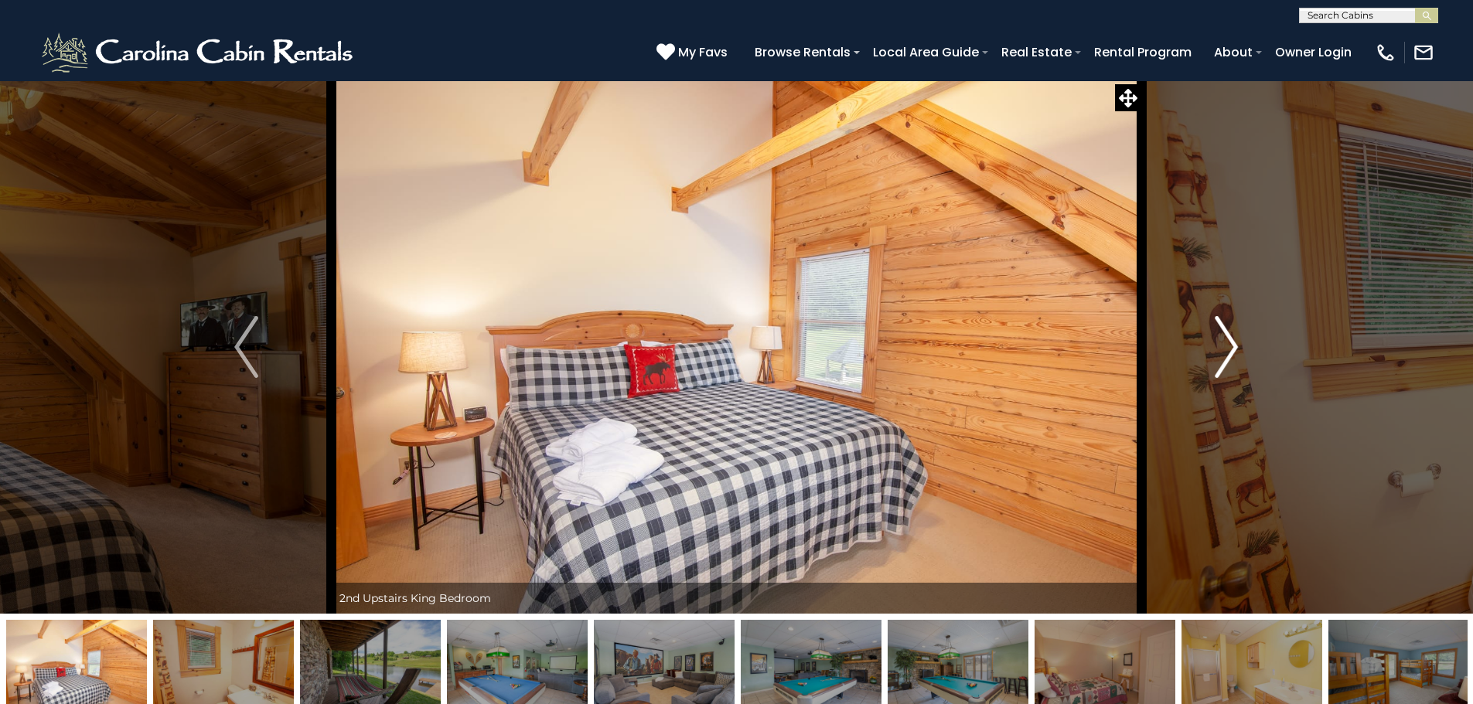
click at [1226, 355] on img "Next" at bounding box center [1225, 347] width 23 height 62
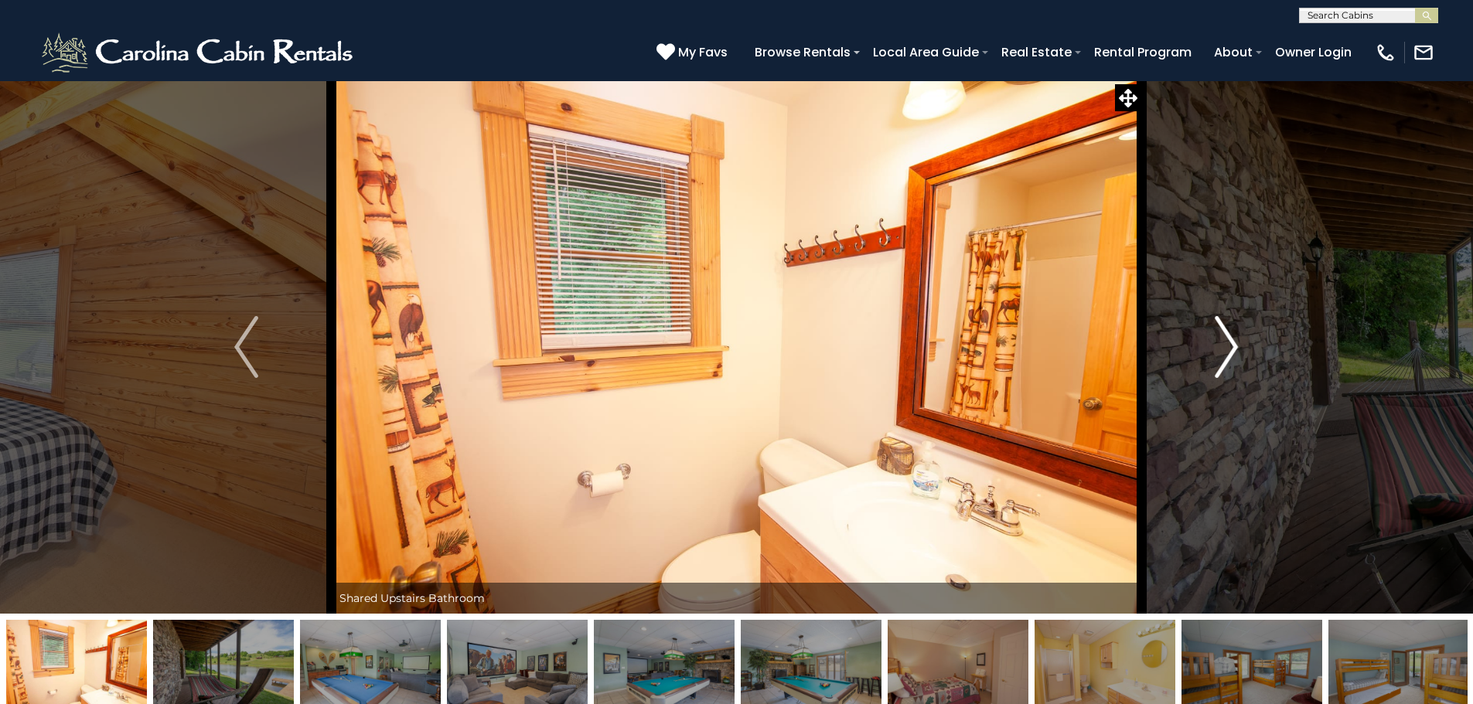
click at [1226, 355] on img "Next" at bounding box center [1225, 347] width 23 height 62
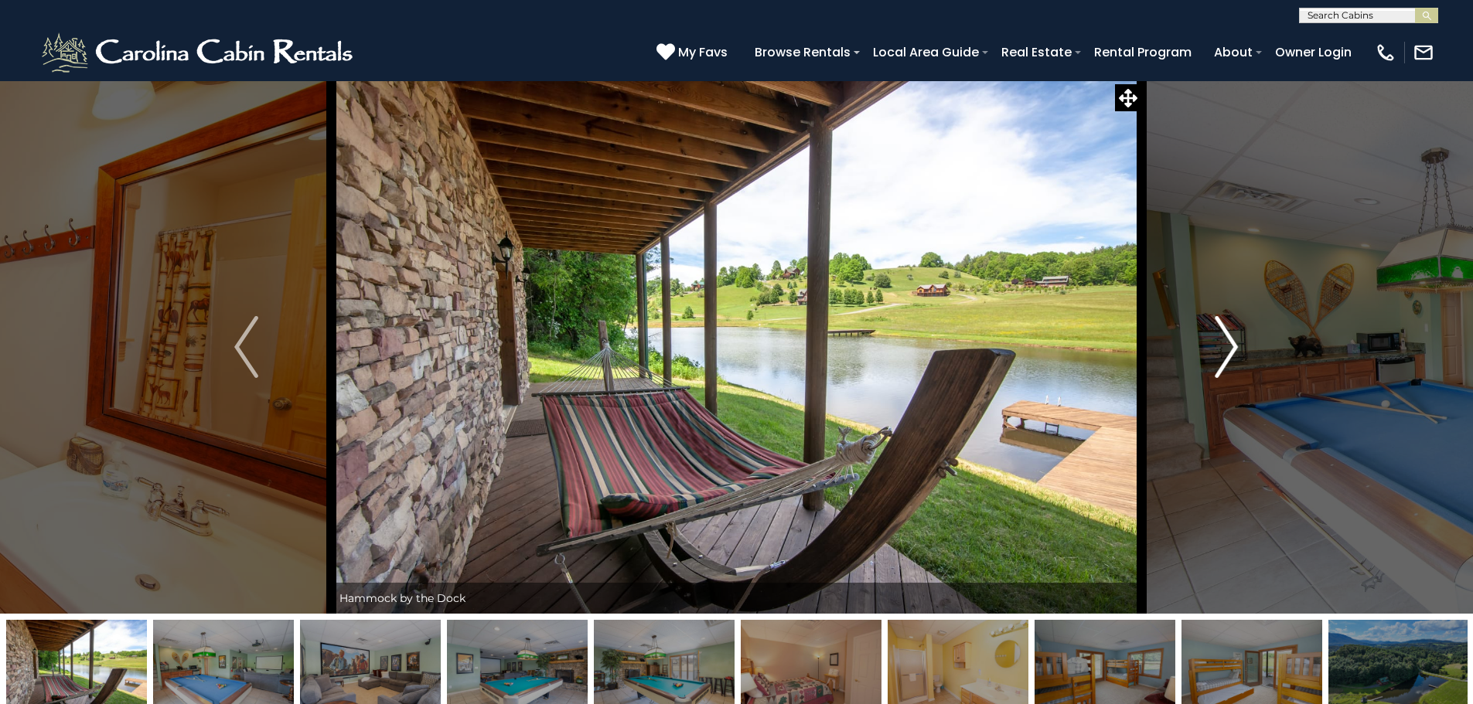
click at [1226, 355] on img "Next" at bounding box center [1225, 347] width 23 height 62
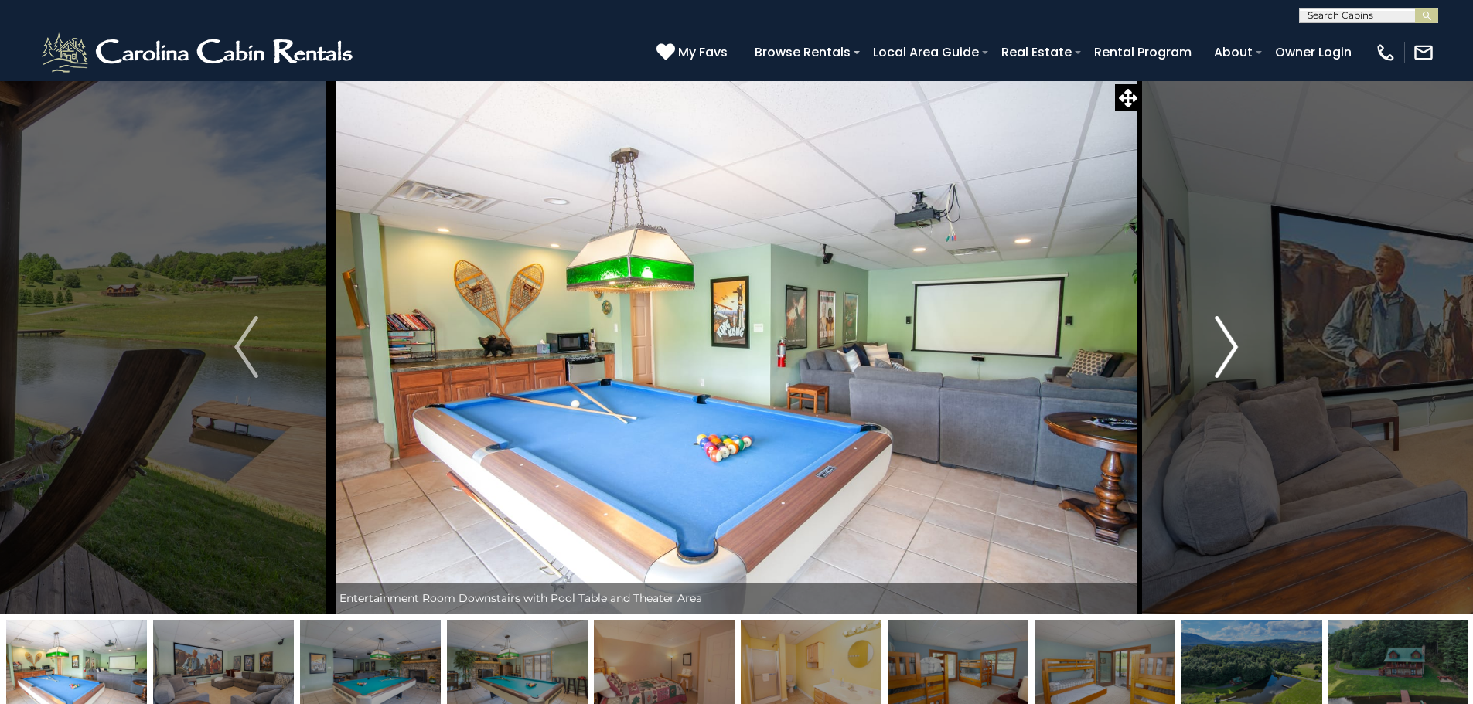
click at [1226, 355] on img "Next" at bounding box center [1225, 347] width 23 height 62
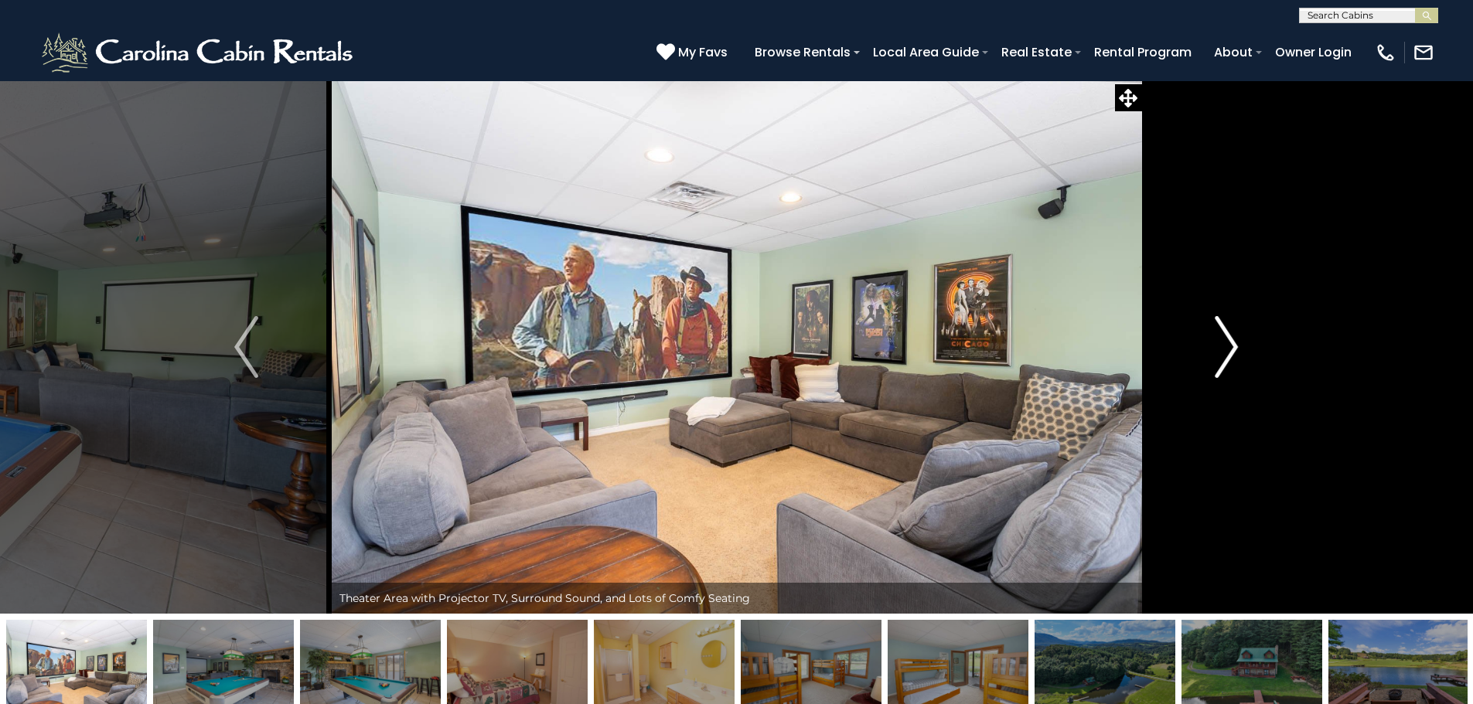
click at [1227, 355] on img "Next" at bounding box center [1225, 347] width 23 height 62
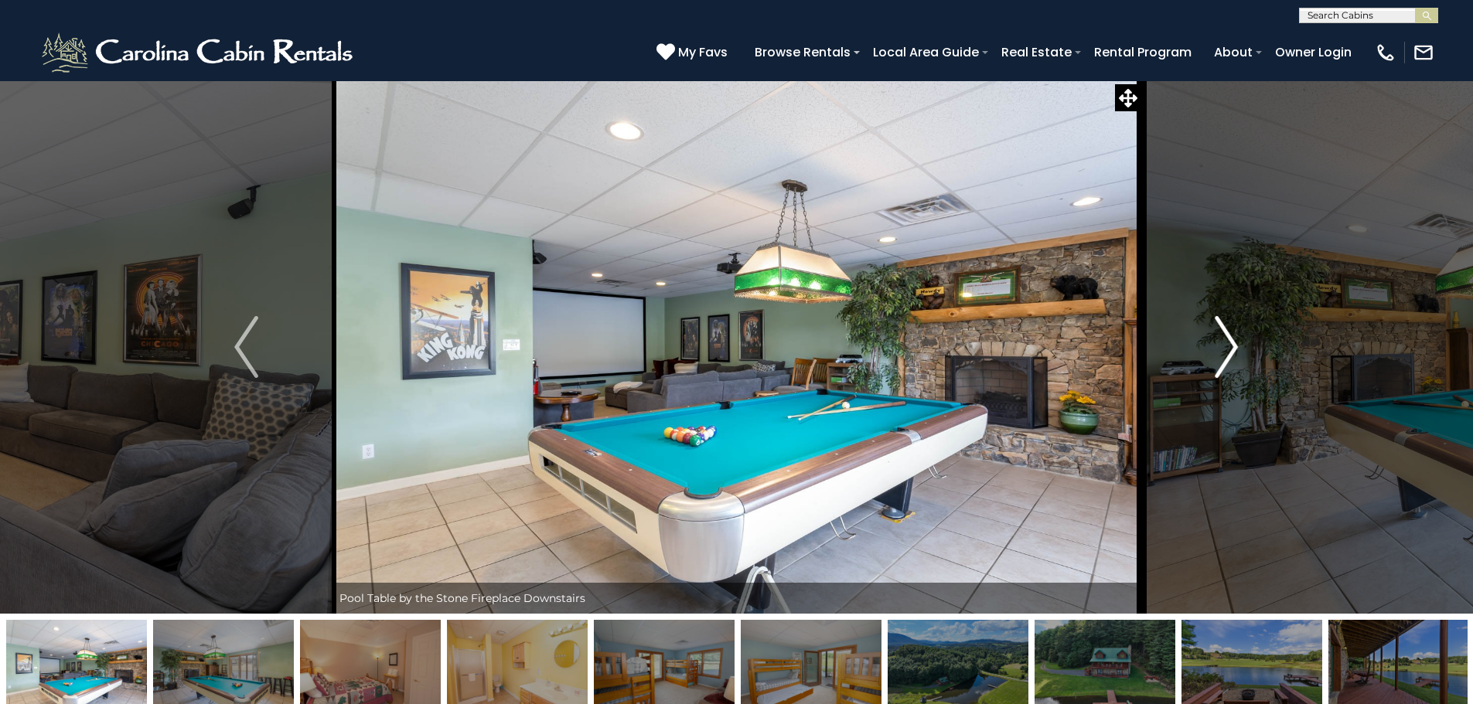
click at [1227, 355] on img "Next" at bounding box center [1225, 347] width 23 height 62
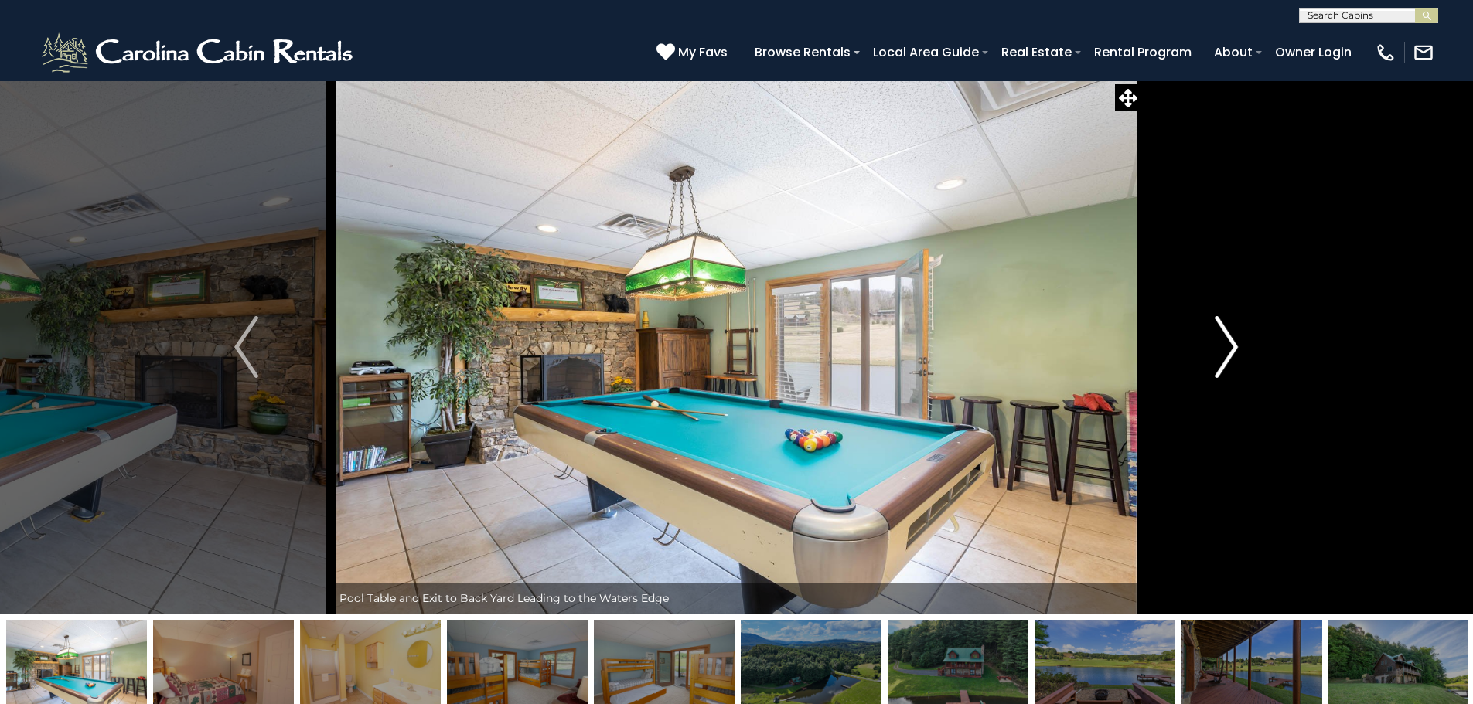
click at [1227, 355] on img "Next" at bounding box center [1225, 347] width 23 height 62
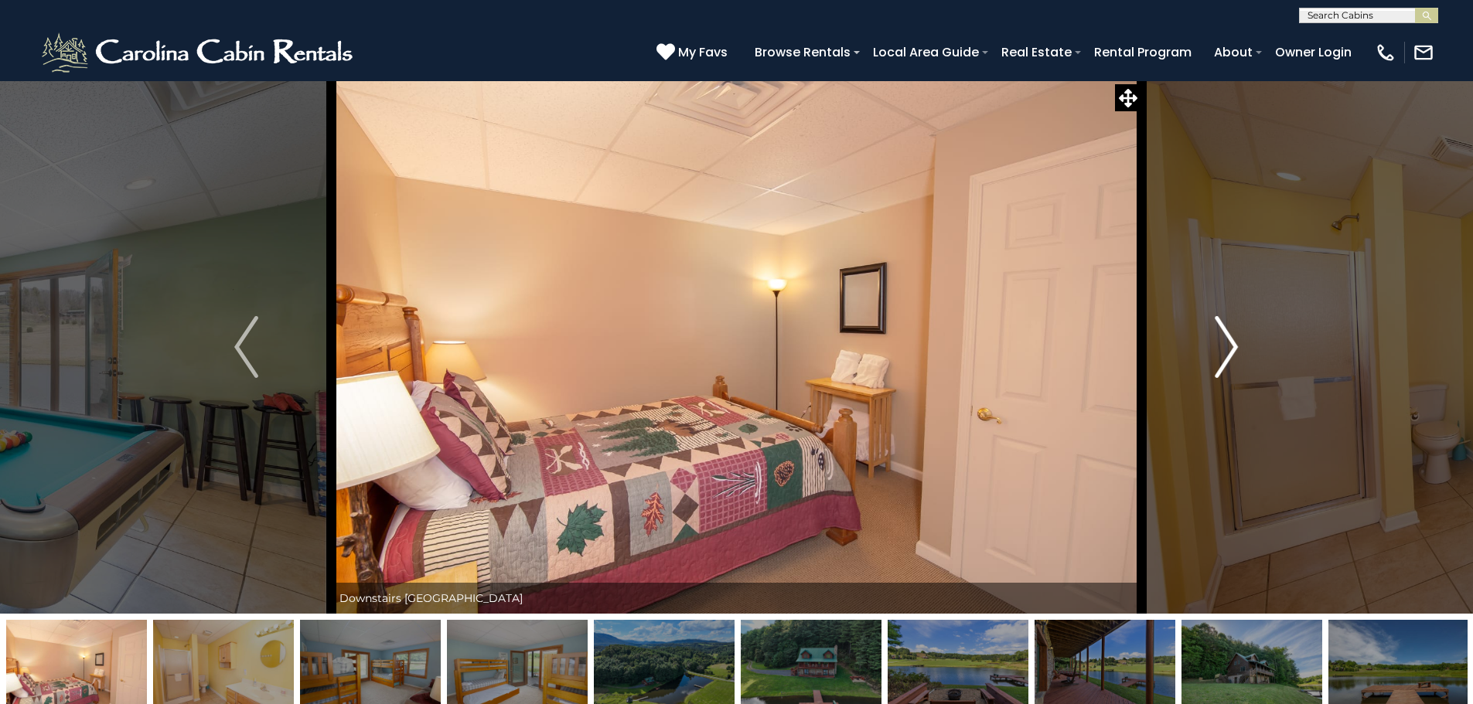
click at [1227, 355] on img "Next" at bounding box center [1225, 347] width 23 height 62
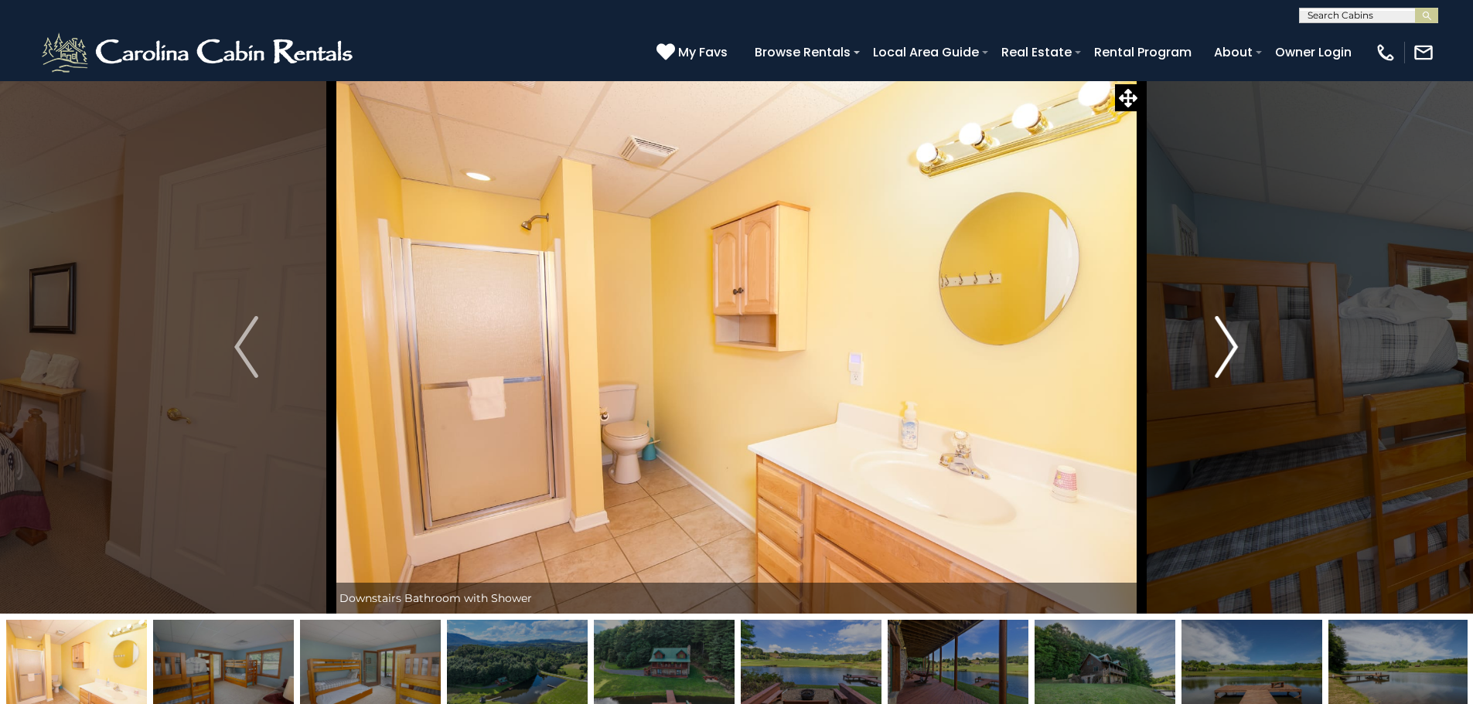
click at [1227, 355] on img "Next" at bounding box center [1225, 347] width 23 height 62
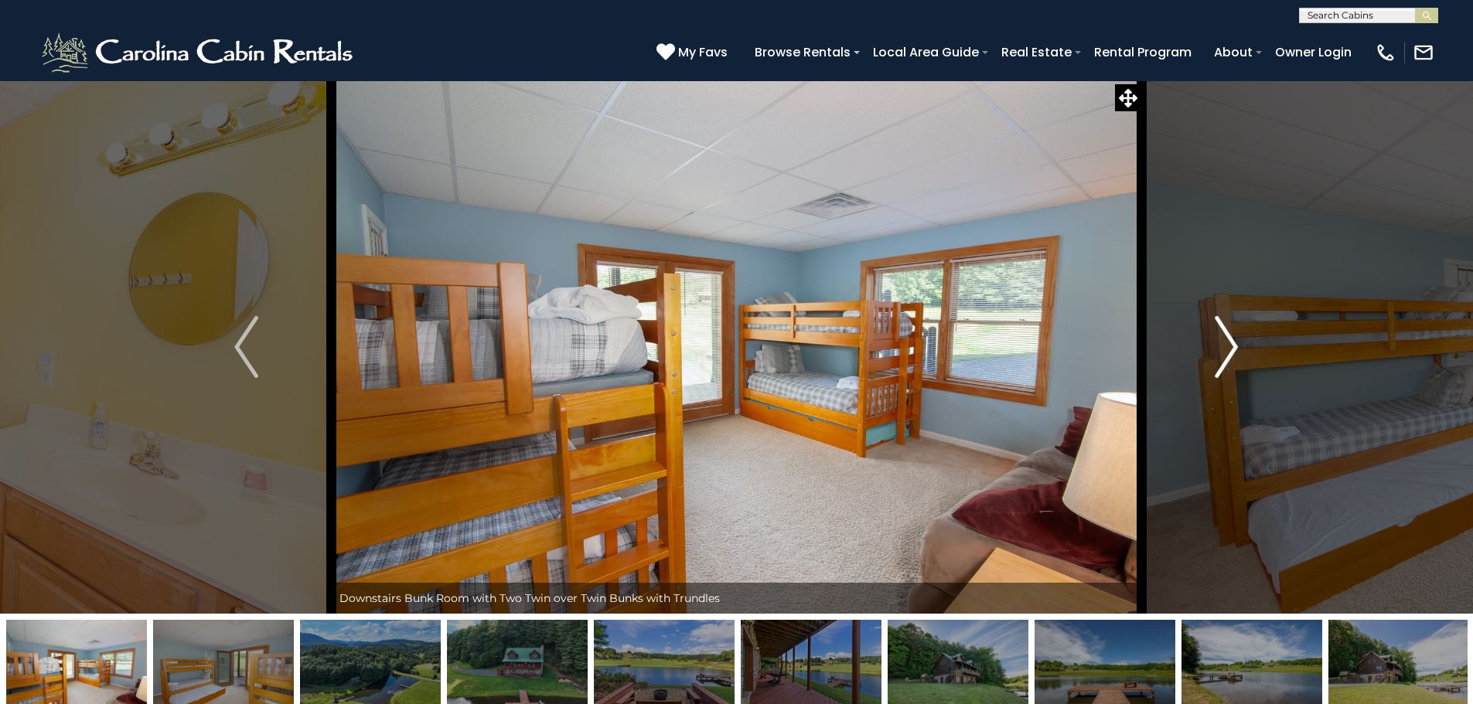
click at [1227, 355] on img "Next" at bounding box center [1225, 347] width 23 height 62
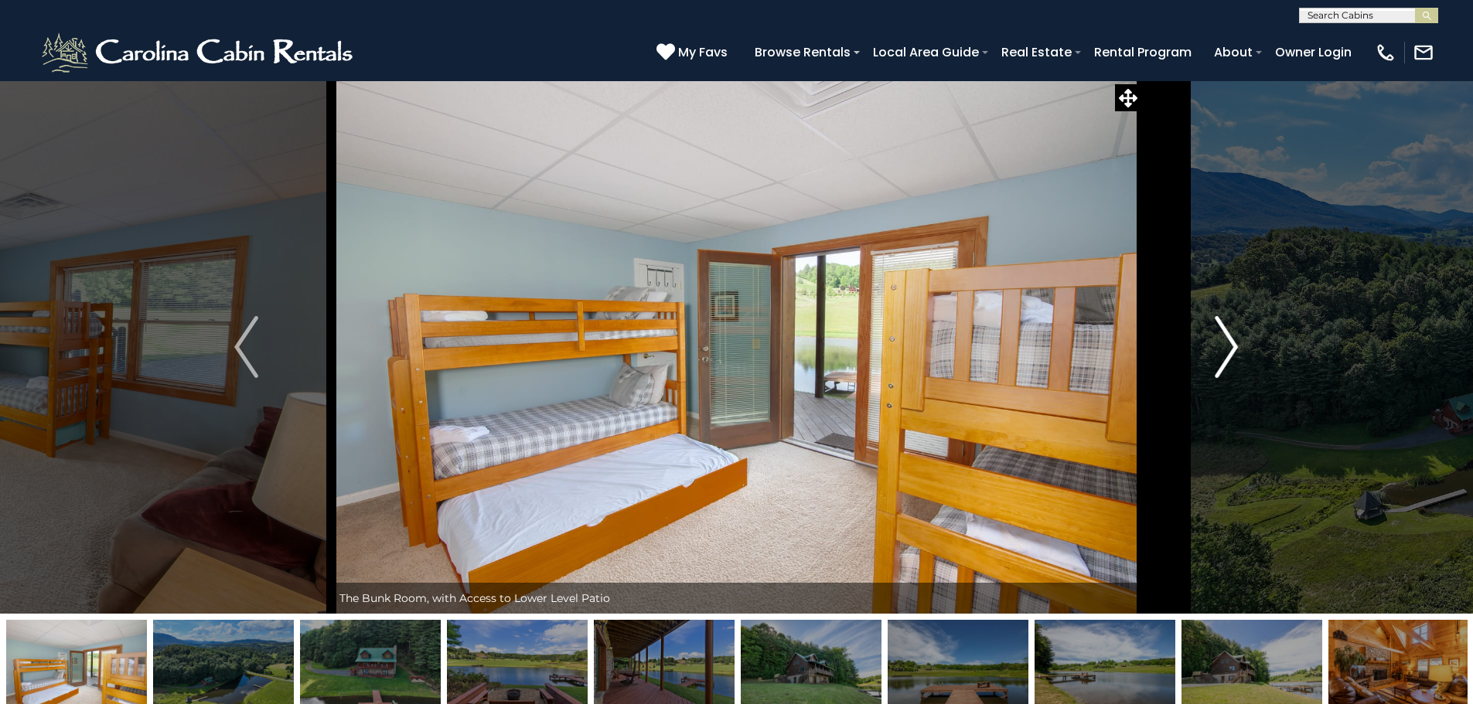
click at [1227, 355] on img "Next" at bounding box center [1225, 347] width 23 height 62
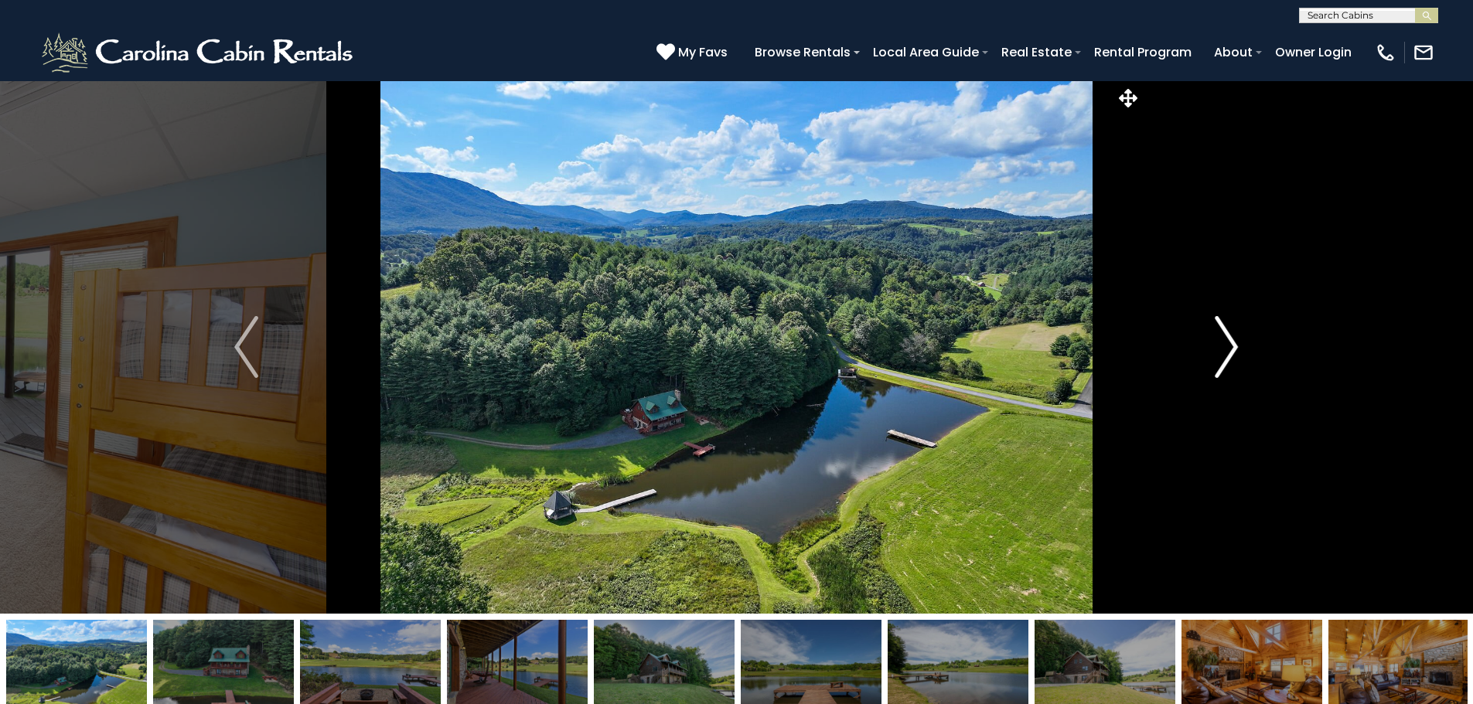
click at [1227, 355] on img "Next" at bounding box center [1225, 347] width 23 height 62
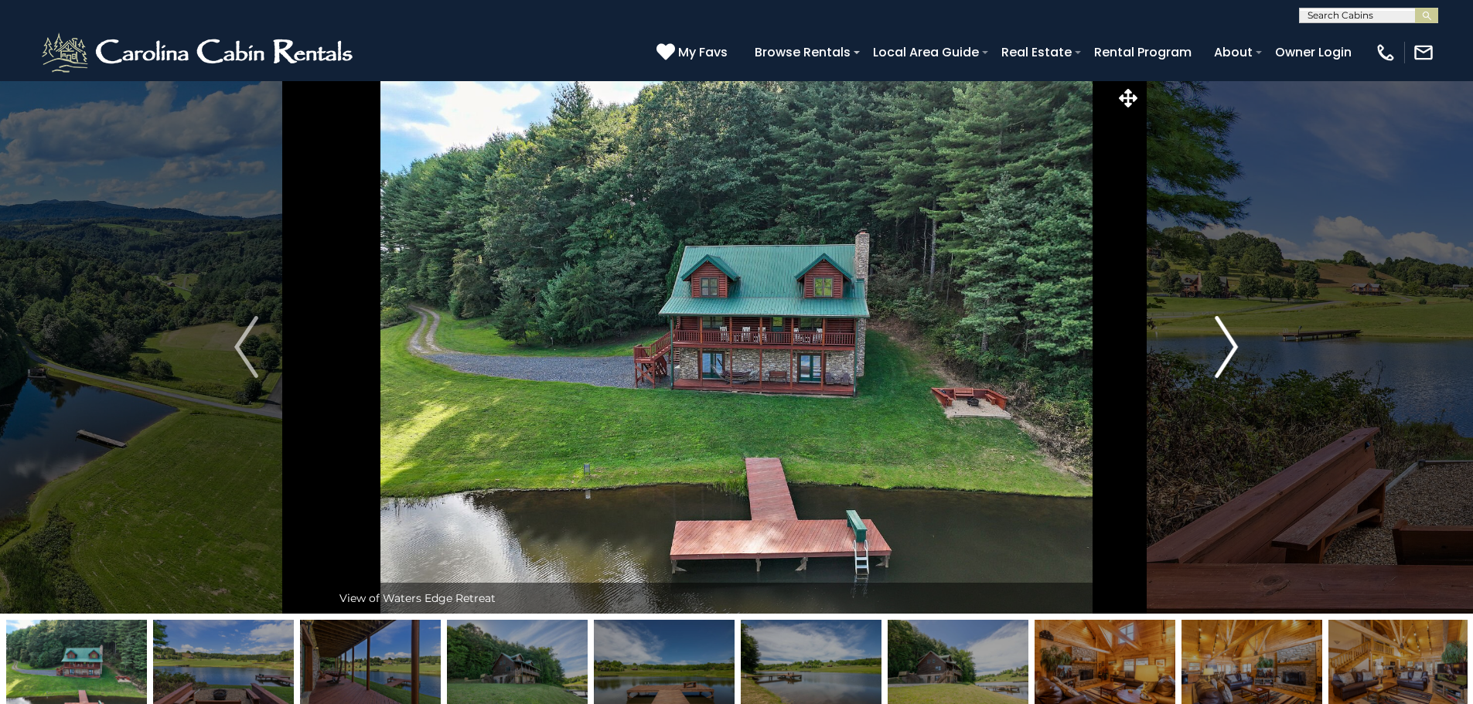
click at [1227, 355] on img "Next" at bounding box center [1225, 347] width 23 height 62
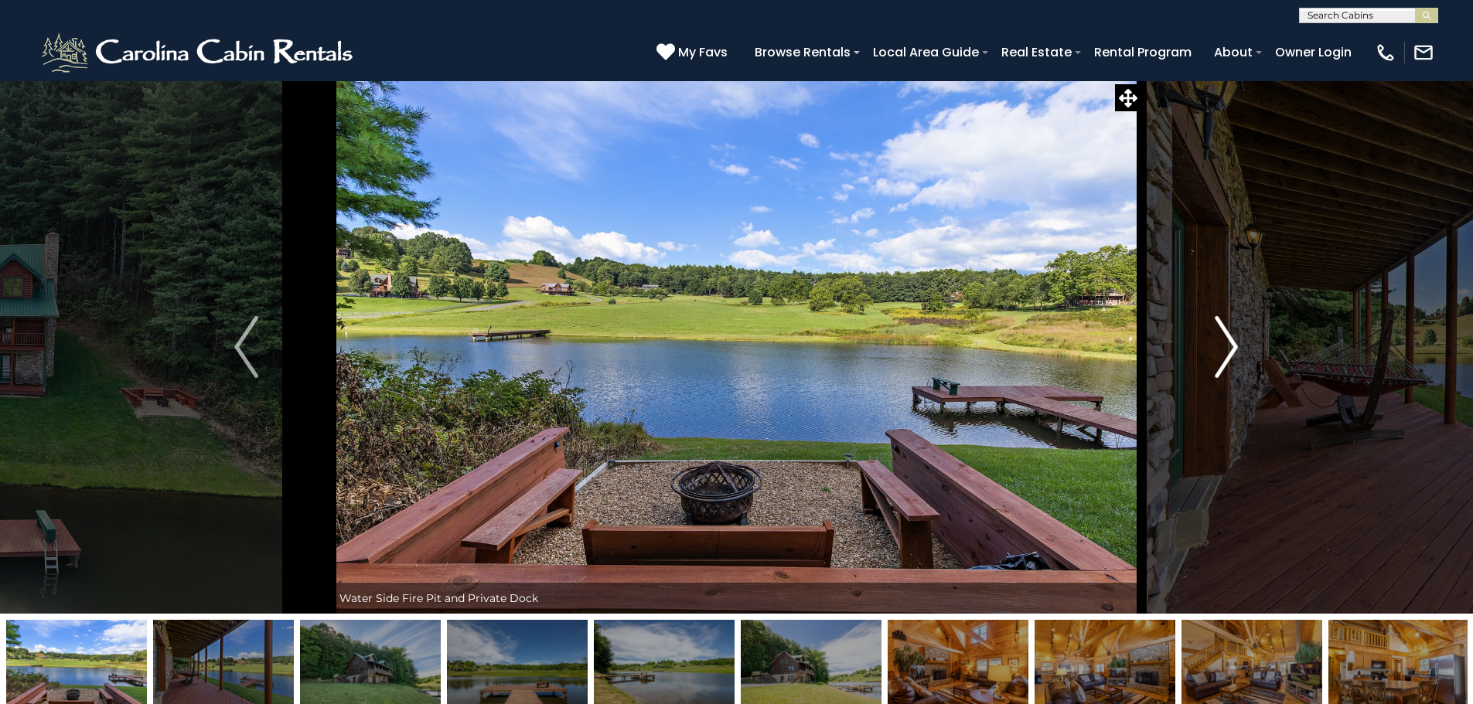
click at [1227, 355] on img "Next" at bounding box center [1225, 347] width 23 height 62
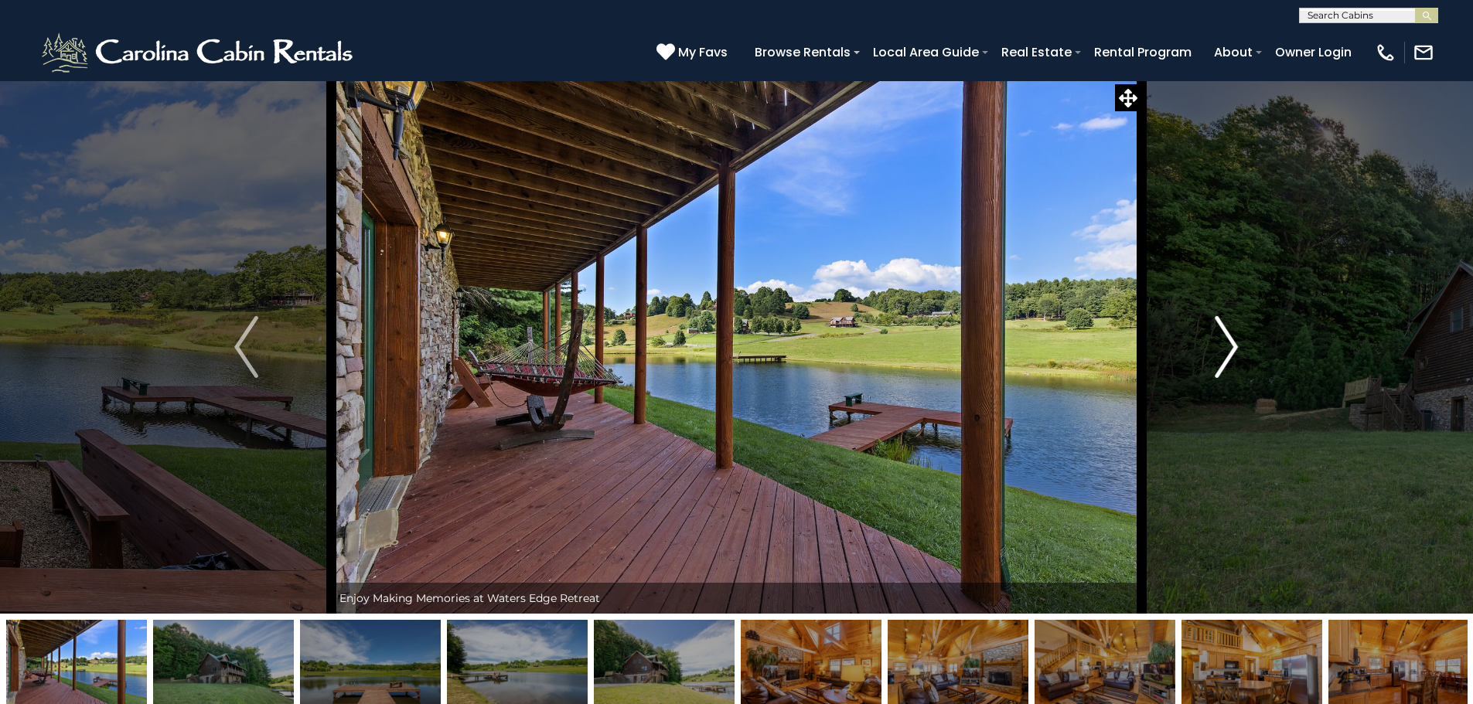
click at [1227, 355] on img "Next" at bounding box center [1225, 347] width 23 height 62
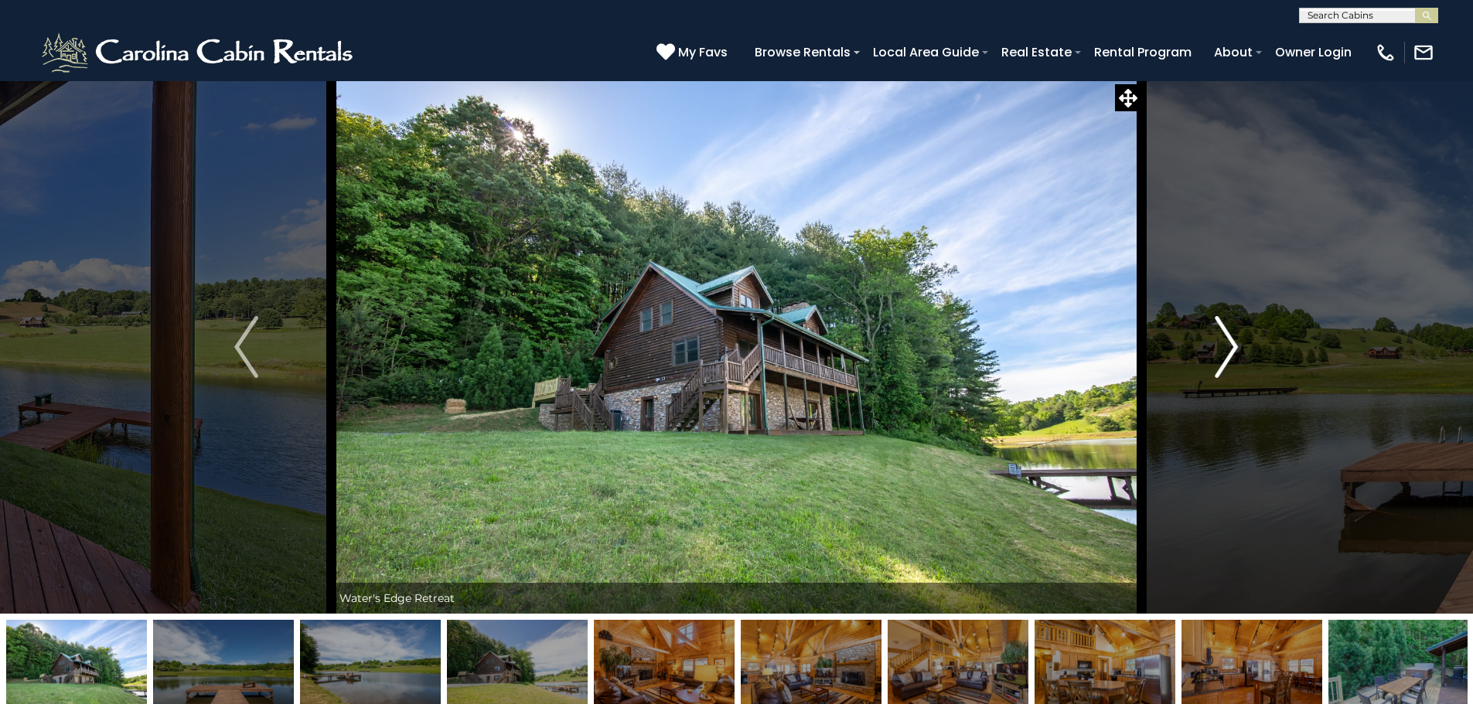
click at [1227, 355] on img "Next" at bounding box center [1225, 347] width 23 height 62
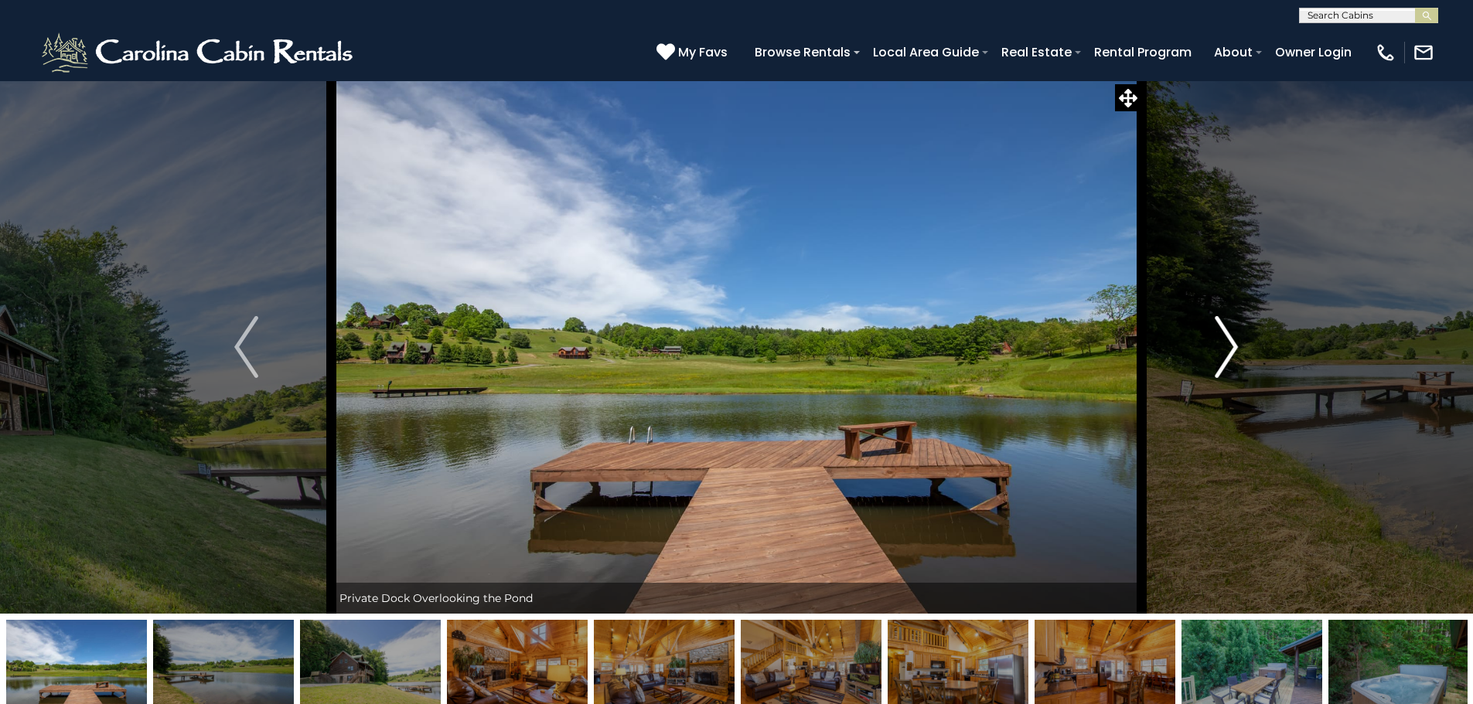
click at [1227, 355] on img "Next" at bounding box center [1225, 347] width 23 height 62
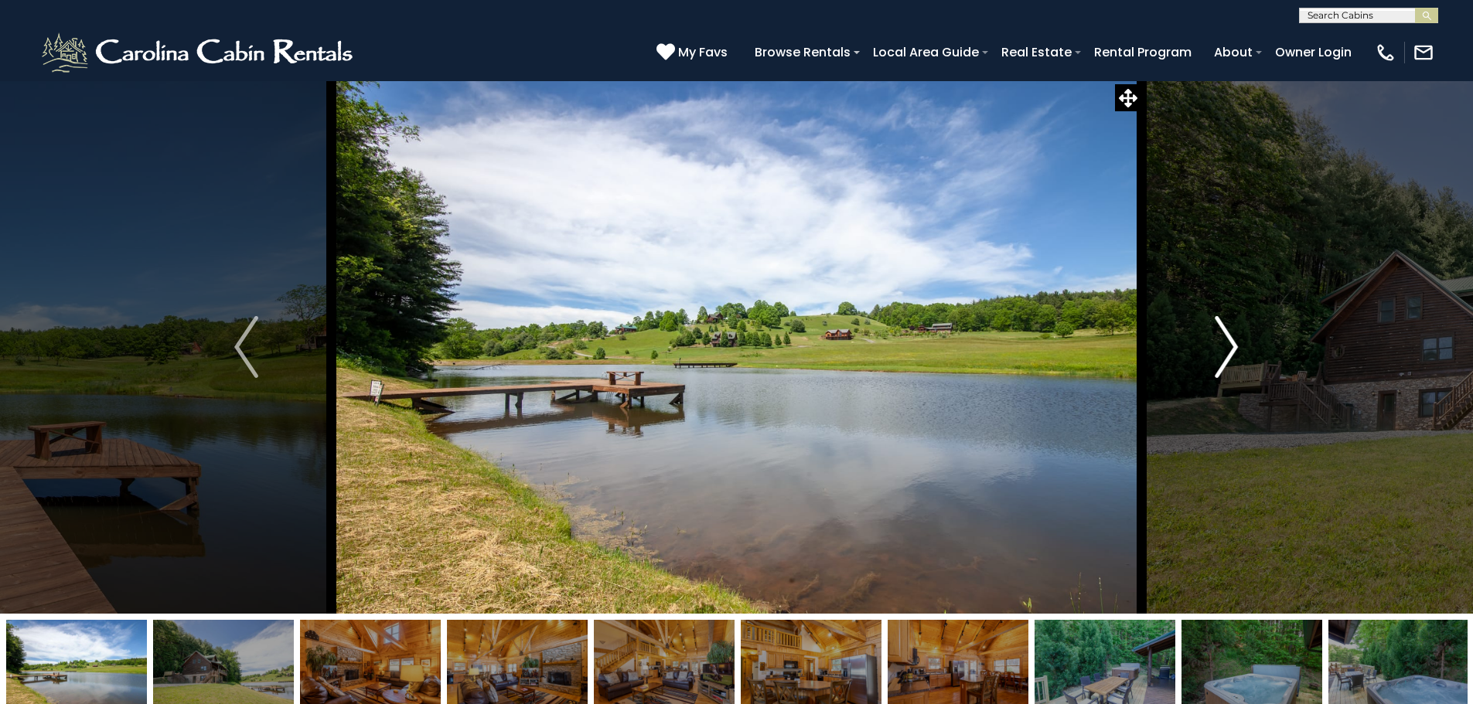
click at [1227, 355] on img "Next" at bounding box center [1225, 347] width 23 height 62
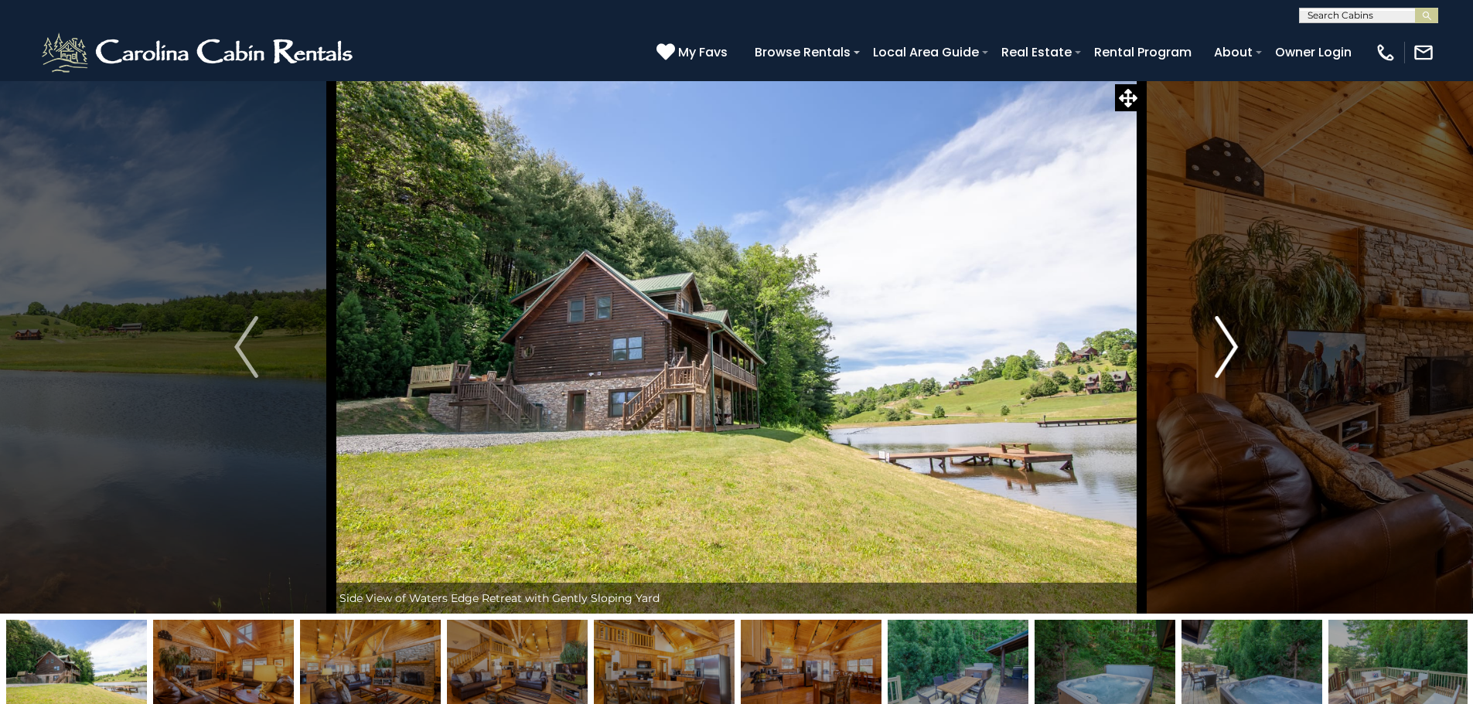
click at [1227, 355] on img "Next" at bounding box center [1225, 347] width 23 height 62
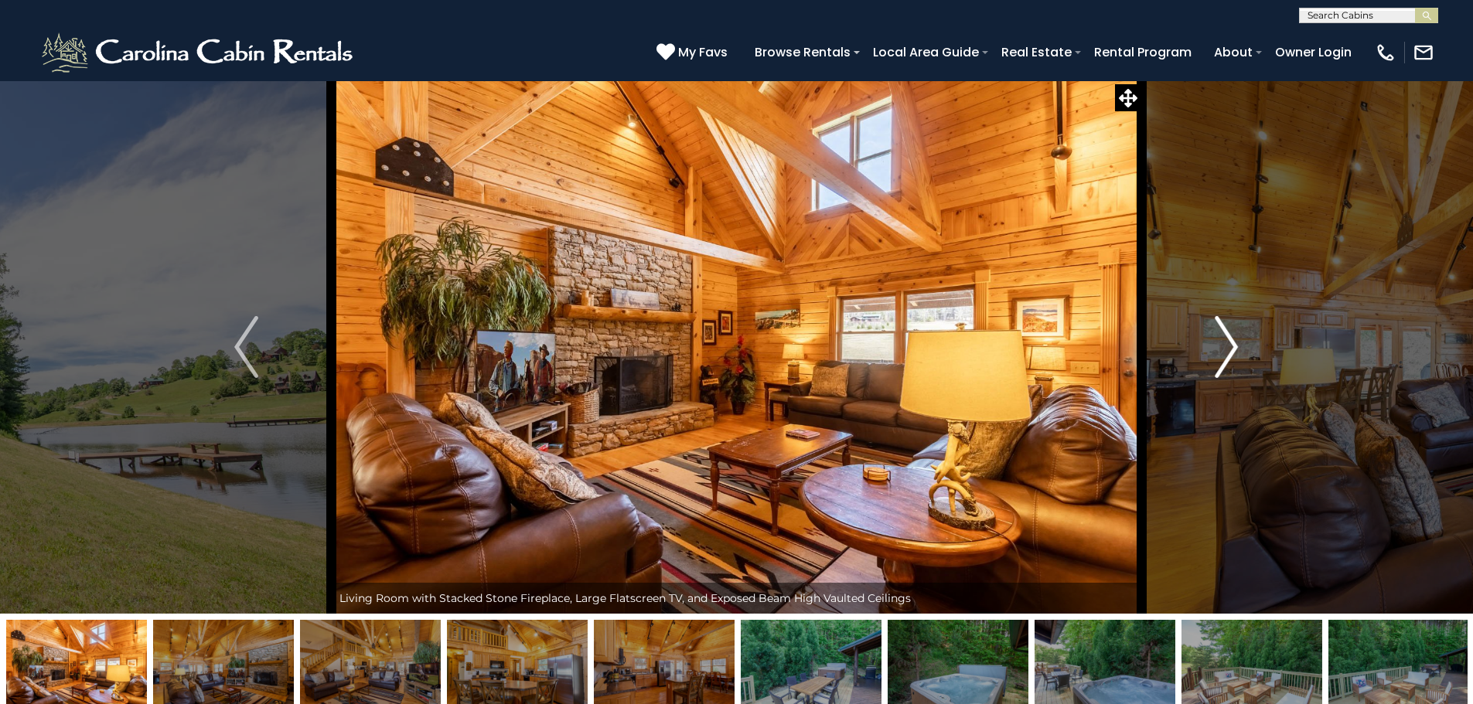
click at [1227, 355] on img "Next" at bounding box center [1225, 347] width 23 height 62
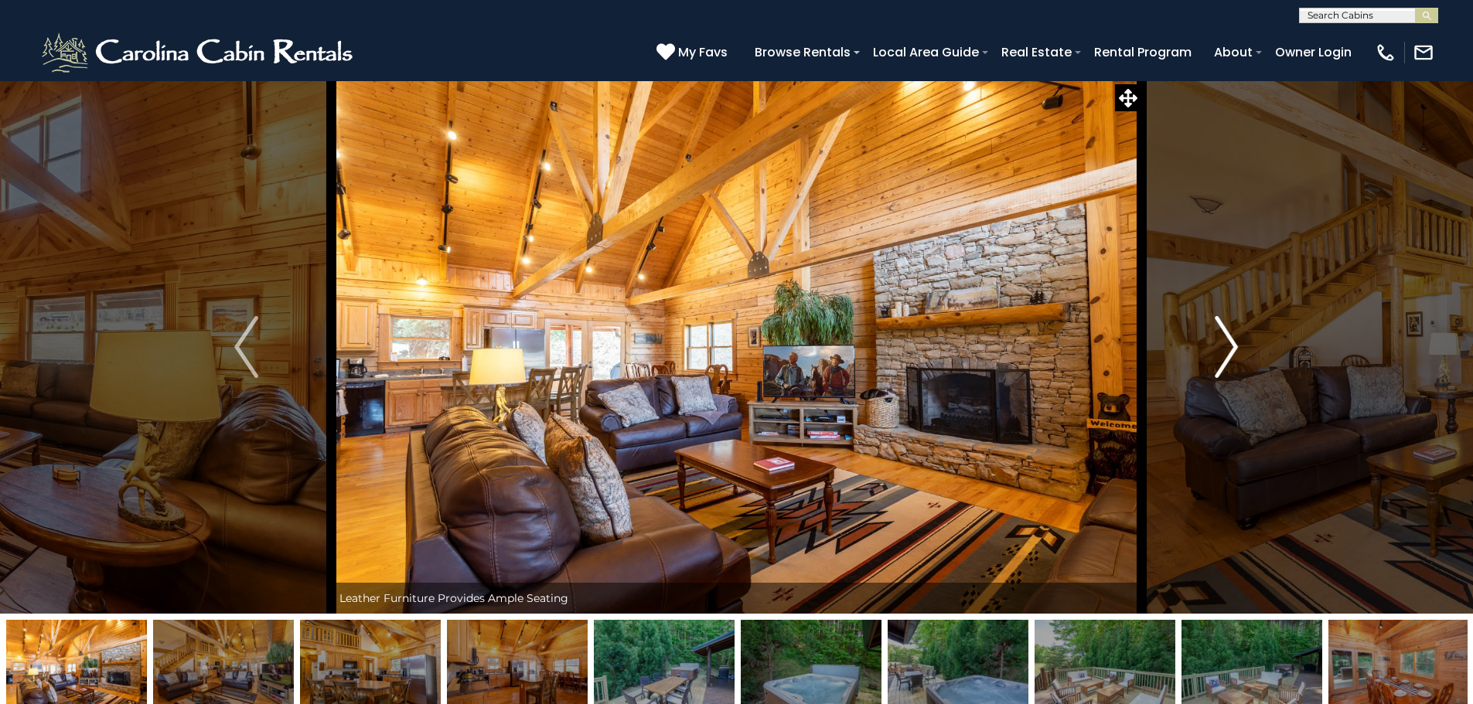
click at [1227, 355] on img "Next" at bounding box center [1225, 347] width 23 height 62
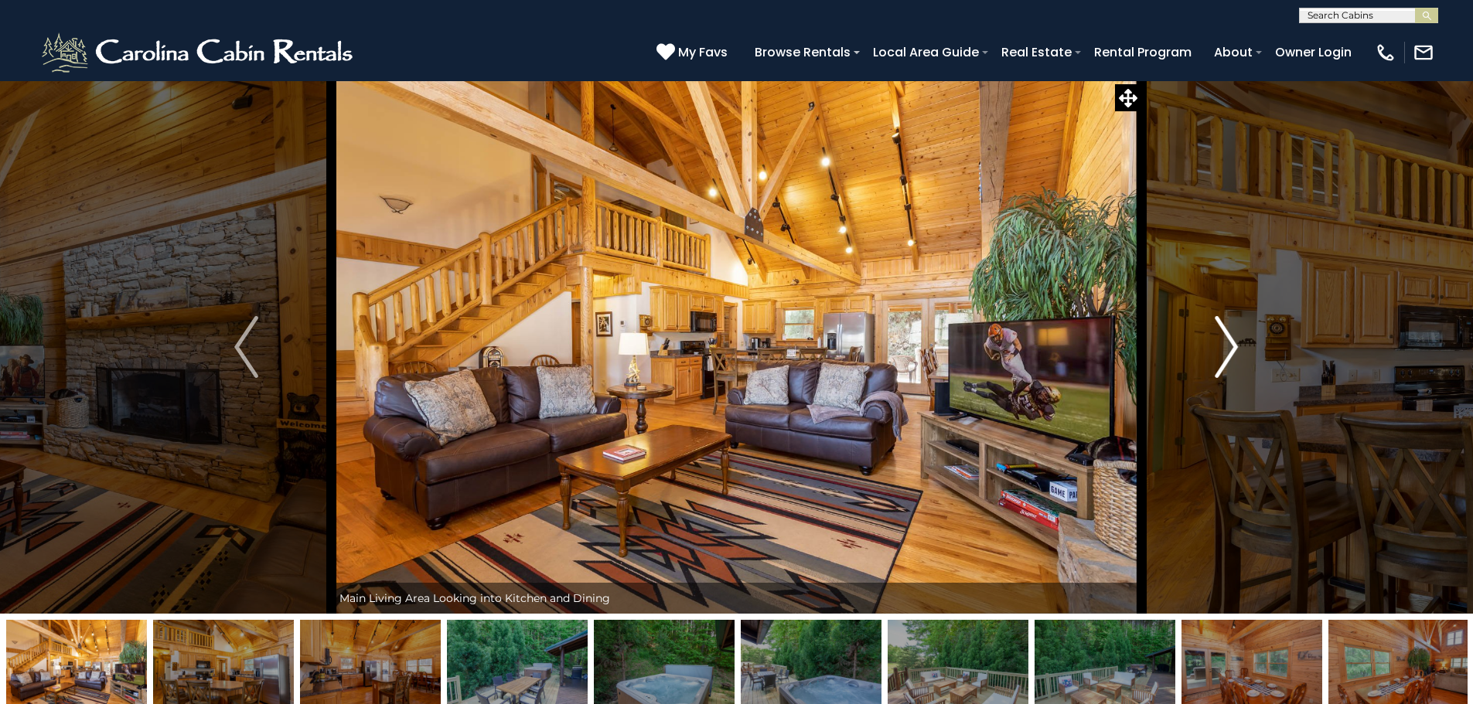
click at [1227, 355] on img "Next" at bounding box center [1225, 347] width 23 height 62
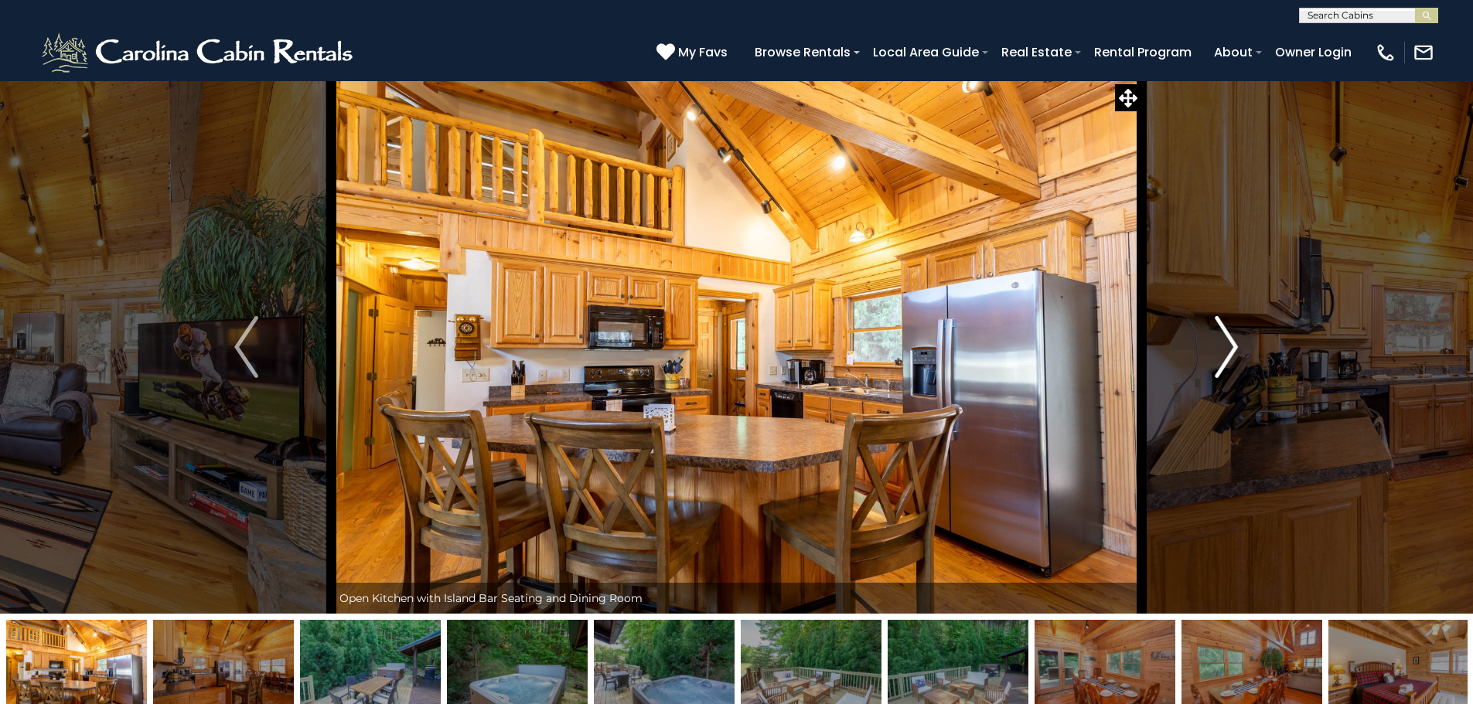
click at [1227, 355] on img "Next" at bounding box center [1225, 347] width 23 height 62
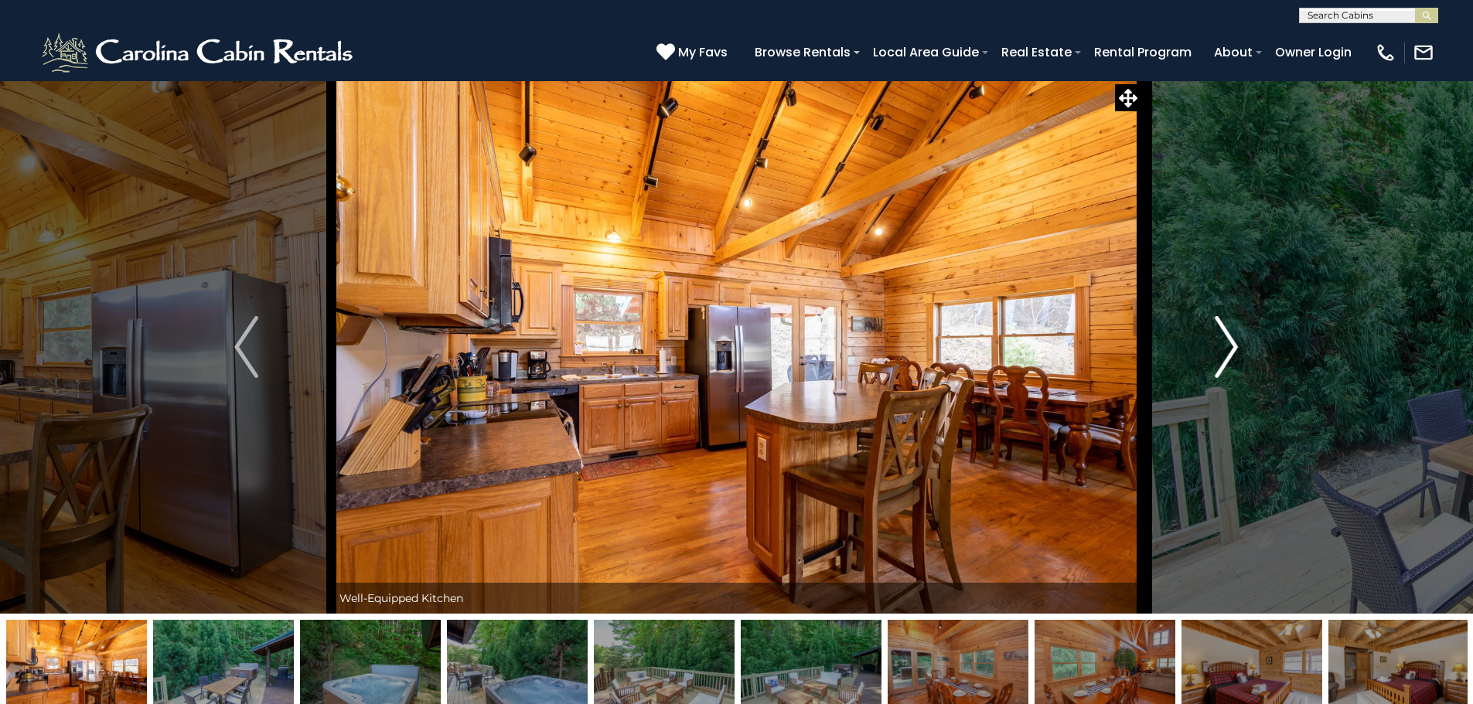
click at [1224, 350] on img "Next" at bounding box center [1225, 347] width 23 height 62
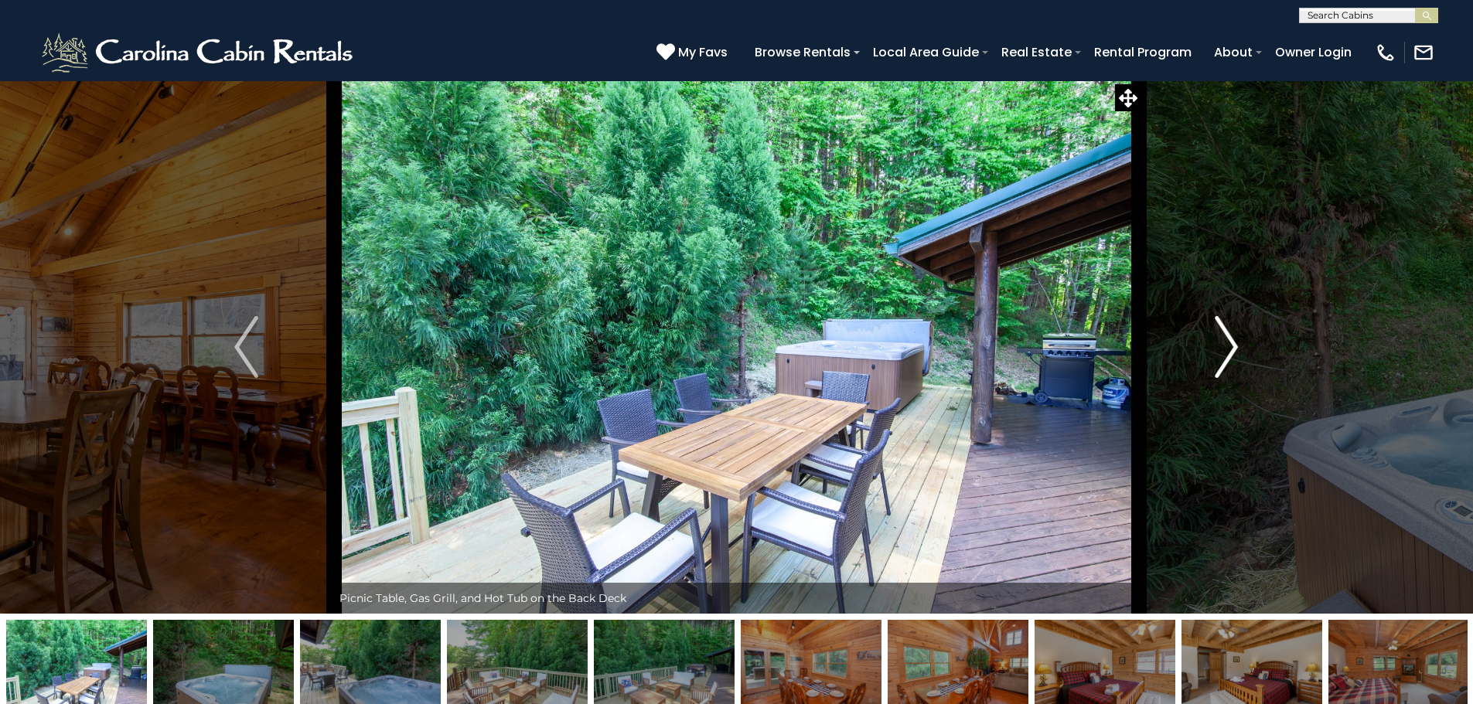
click at [1224, 353] on img "Next" at bounding box center [1225, 347] width 23 height 62
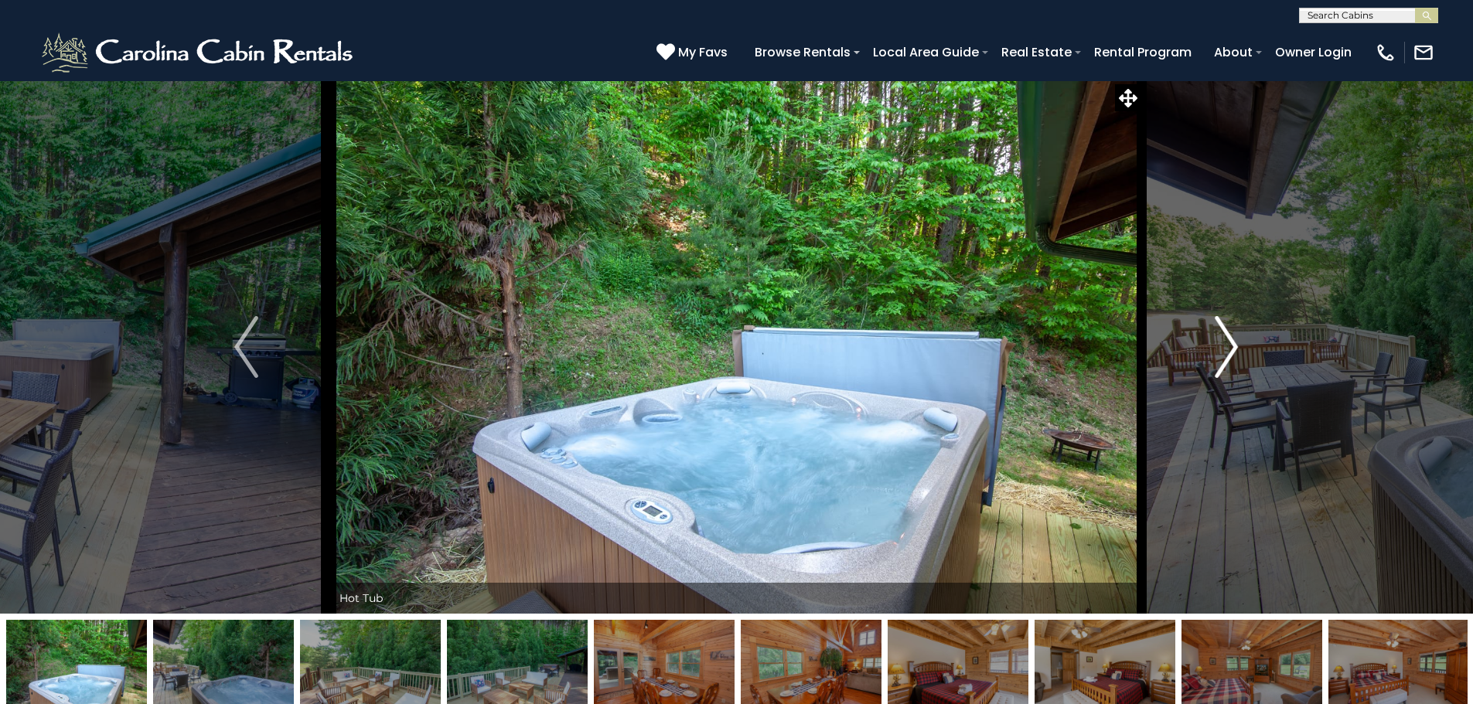
click at [1224, 353] on img "Next" at bounding box center [1225, 347] width 23 height 62
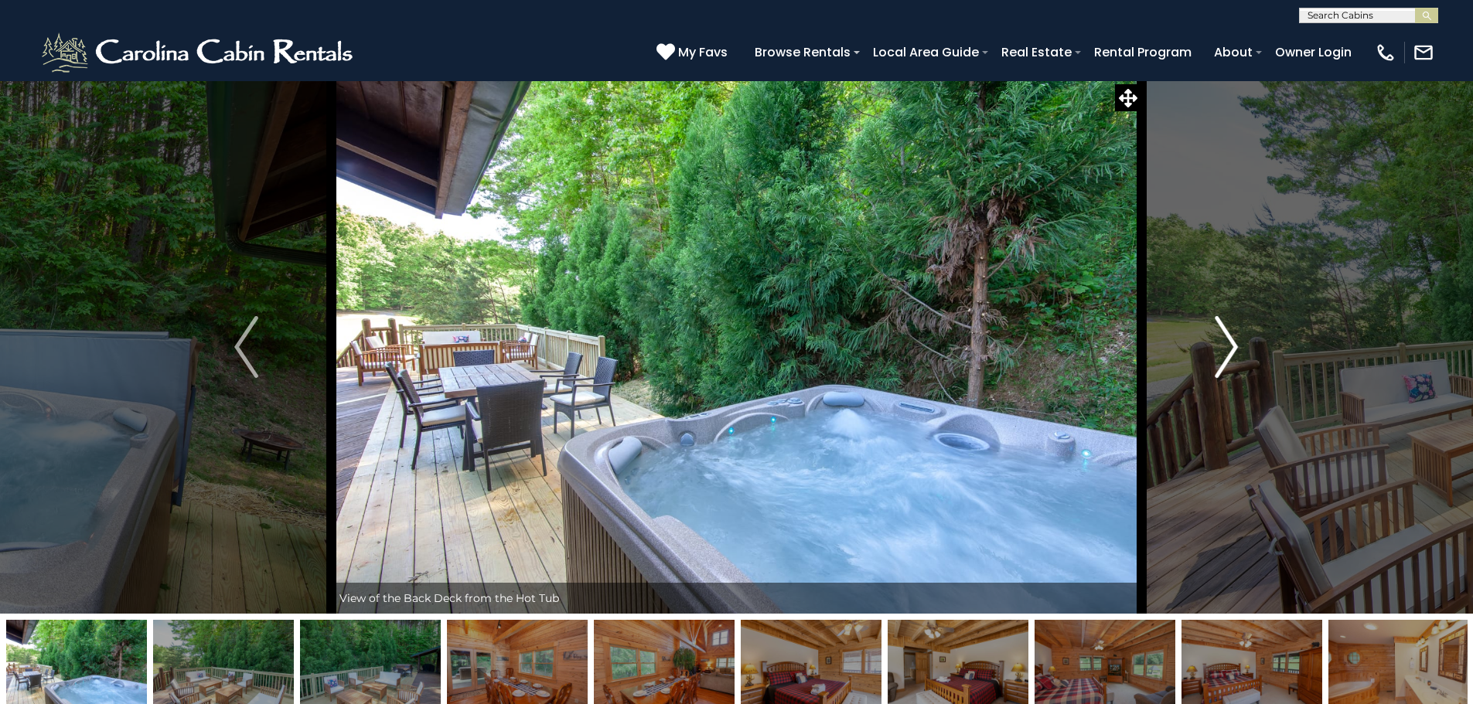
click at [1224, 353] on img "Next" at bounding box center [1225, 347] width 23 height 62
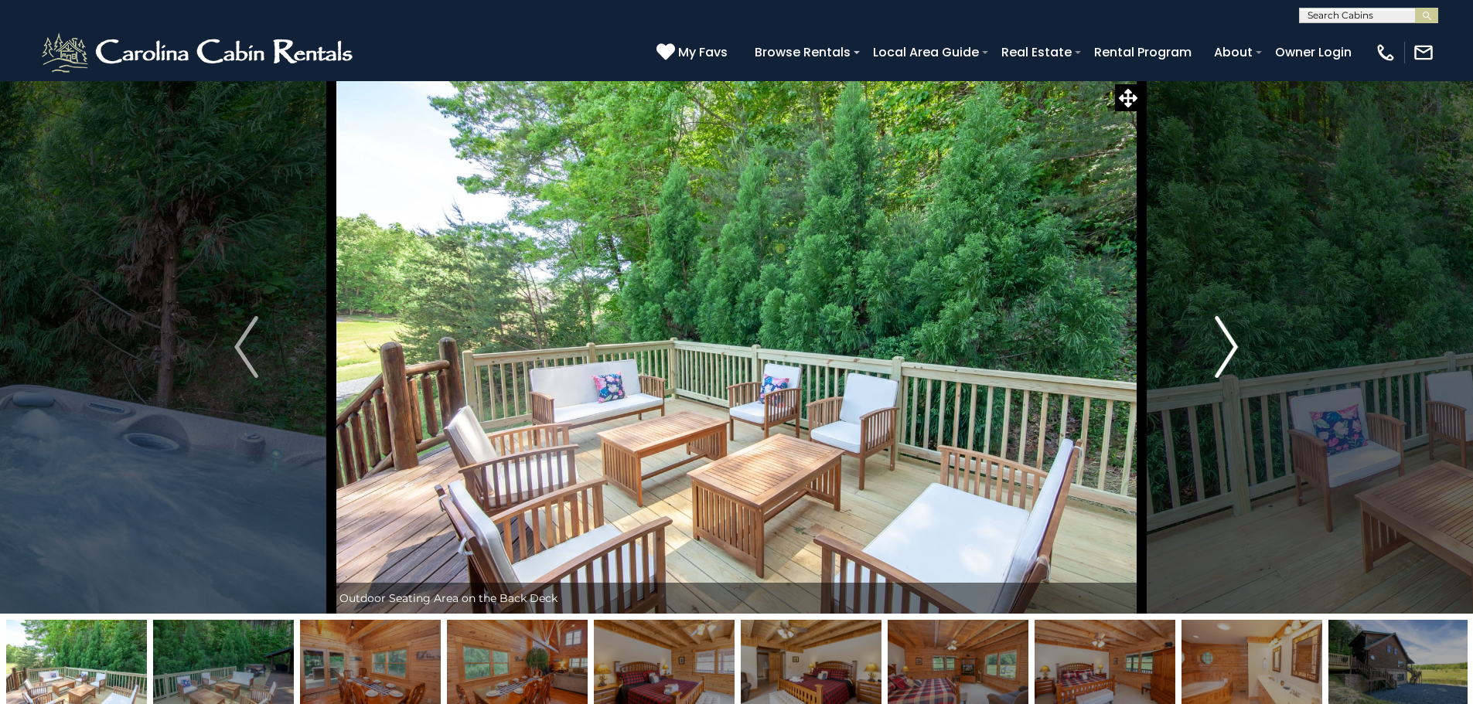
click at [1224, 353] on img "Next" at bounding box center [1225, 347] width 23 height 62
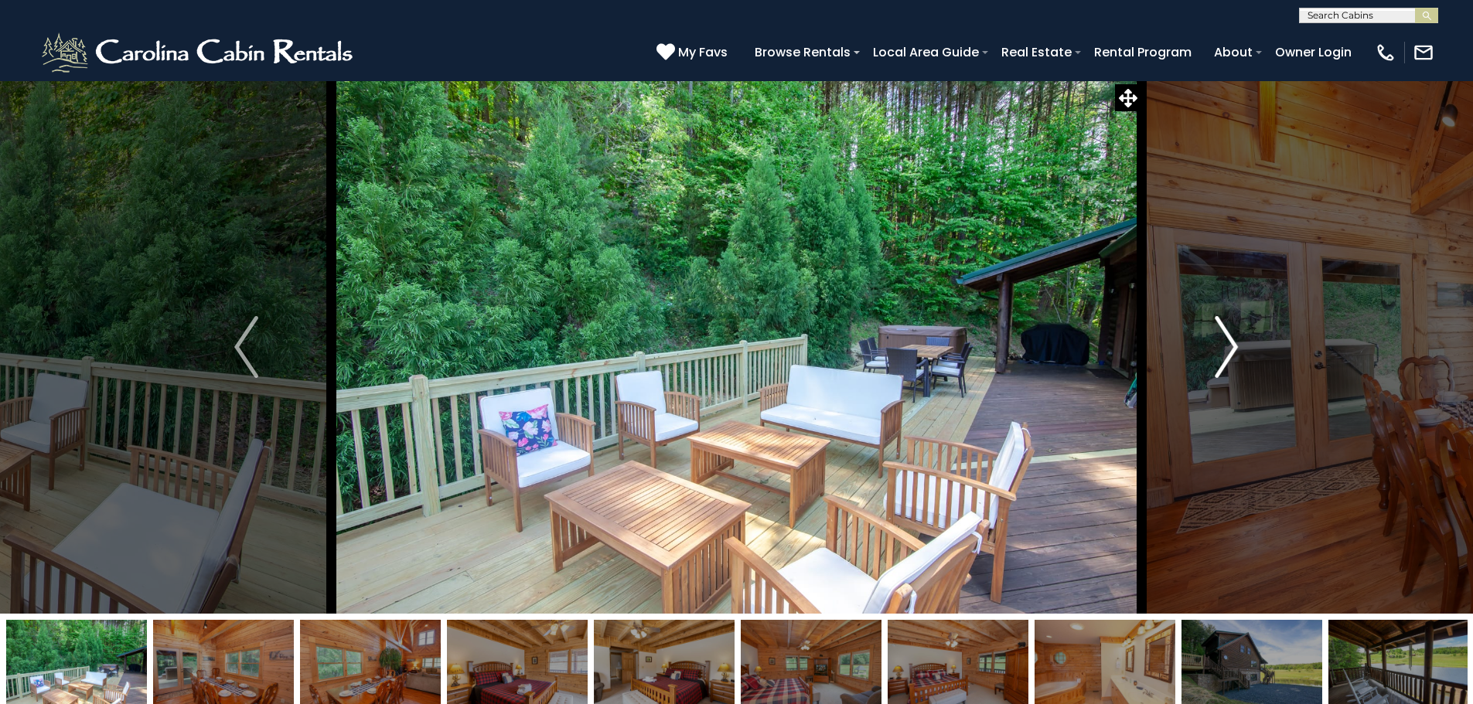
click at [1224, 353] on img "Next" at bounding box center [1225, 347] width 23 height 62
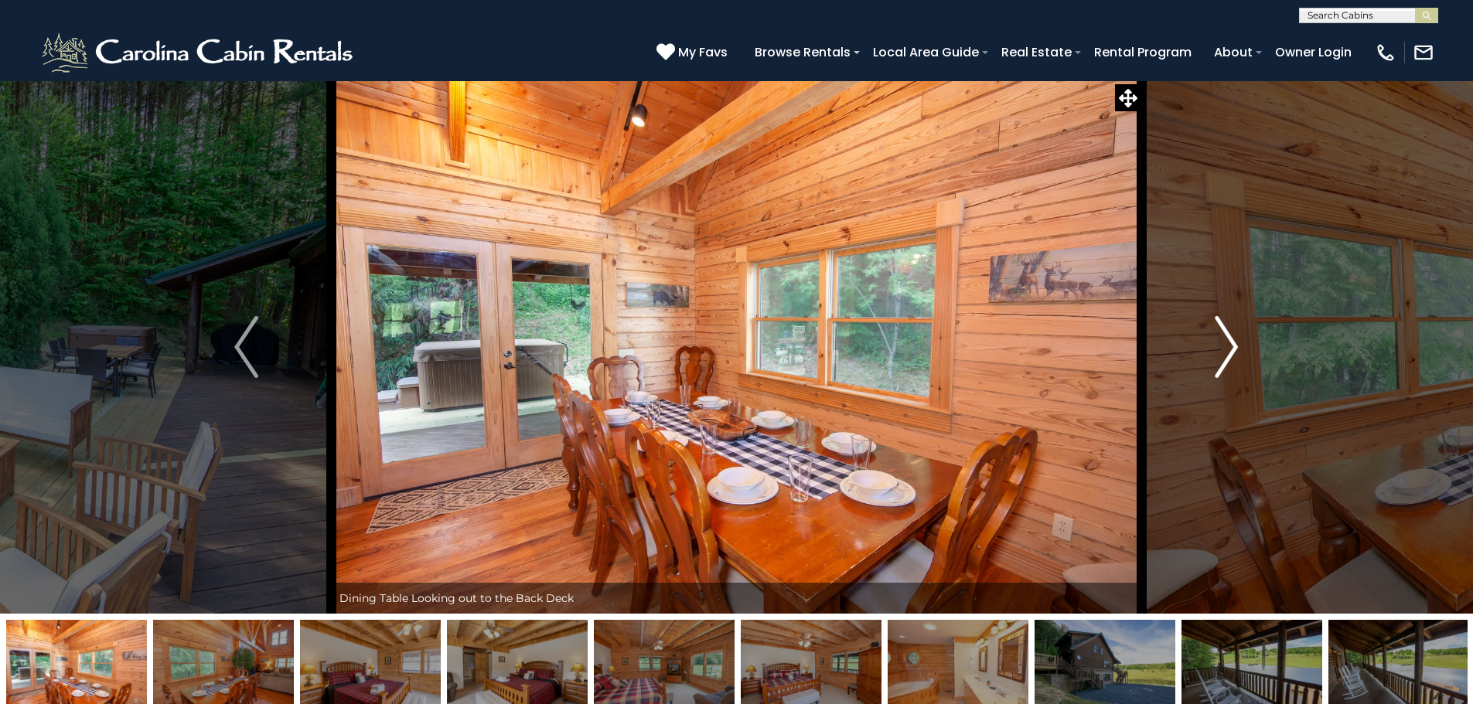
click at [1224, 353] on img "Next" at bounding box center [1225, 347] width 23 height 62
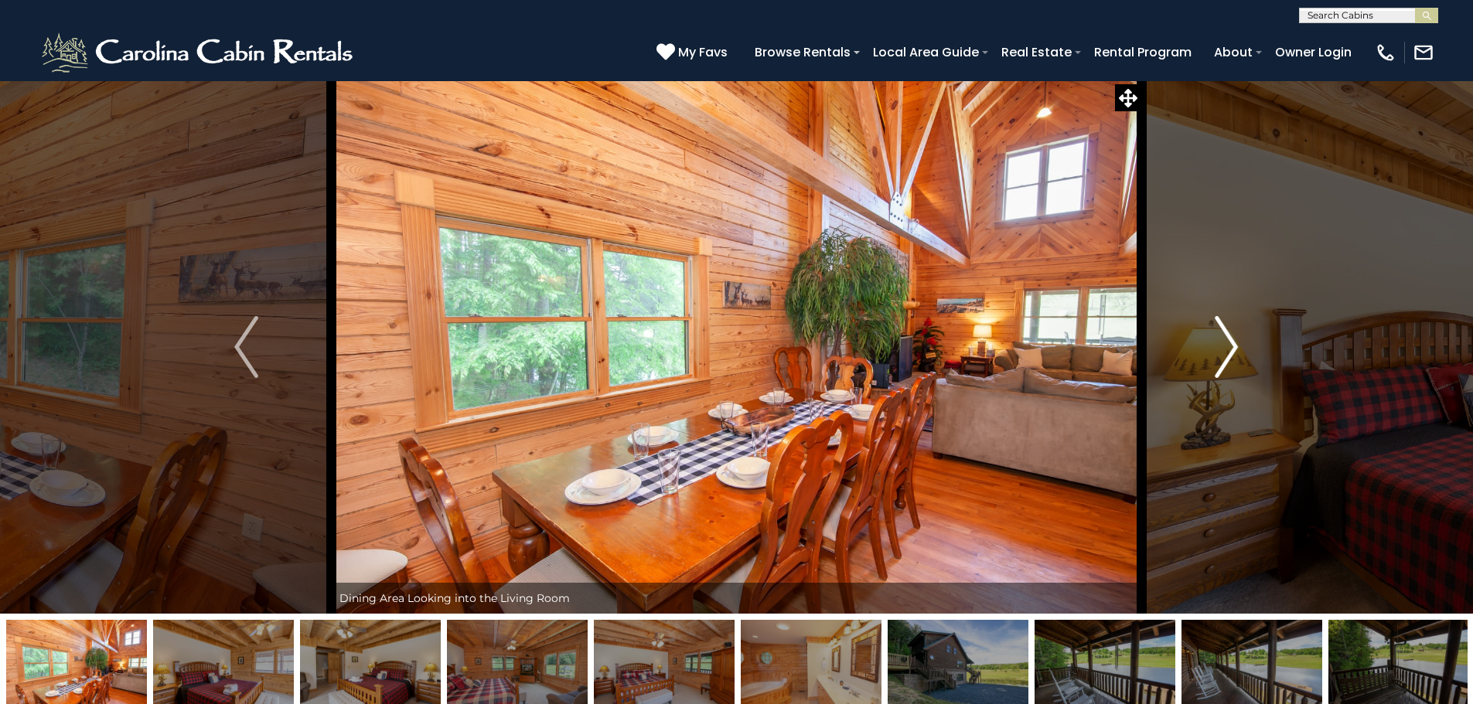
click at [1224, 353] on img "Next" at bounding box center [1225, 347] width 23 height 62
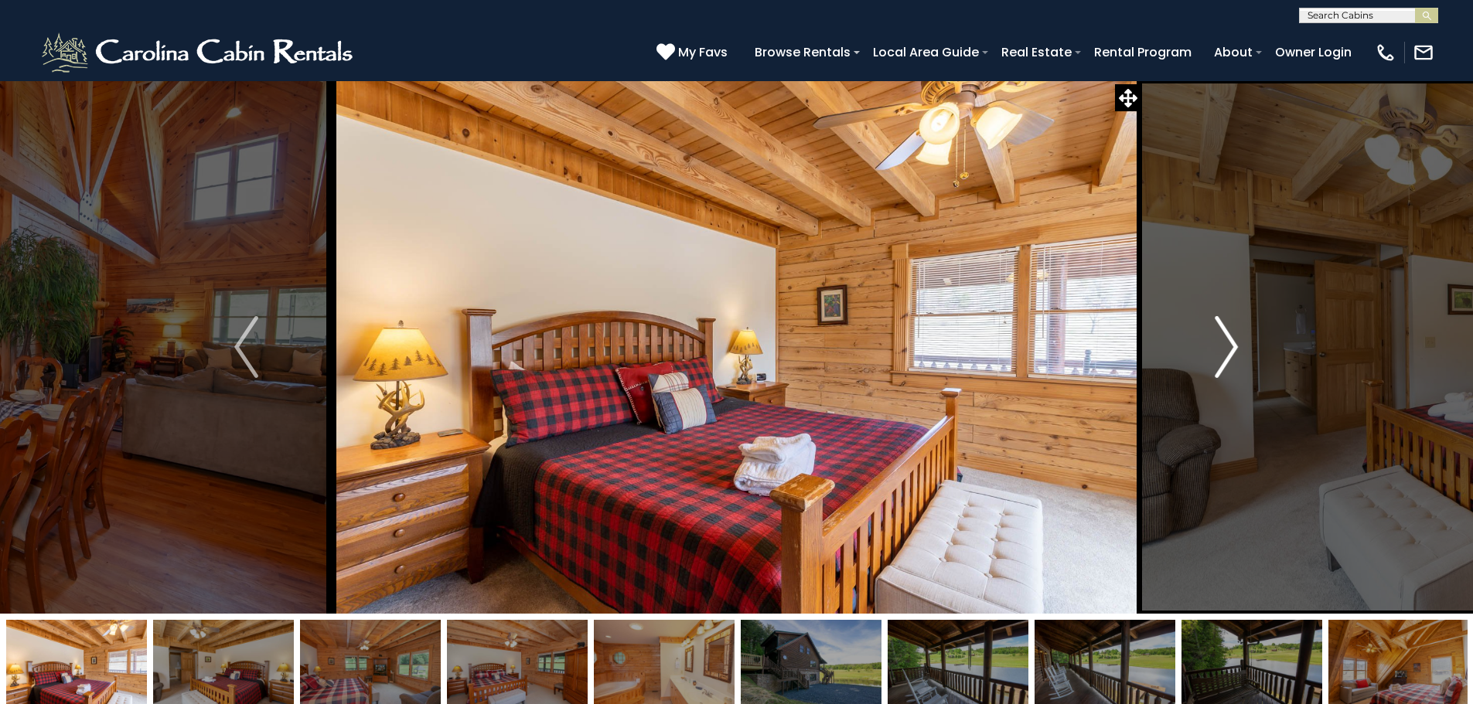
click at [1224, 353] on img "Next" at bounding box center [1225, 347] width 23 height 62
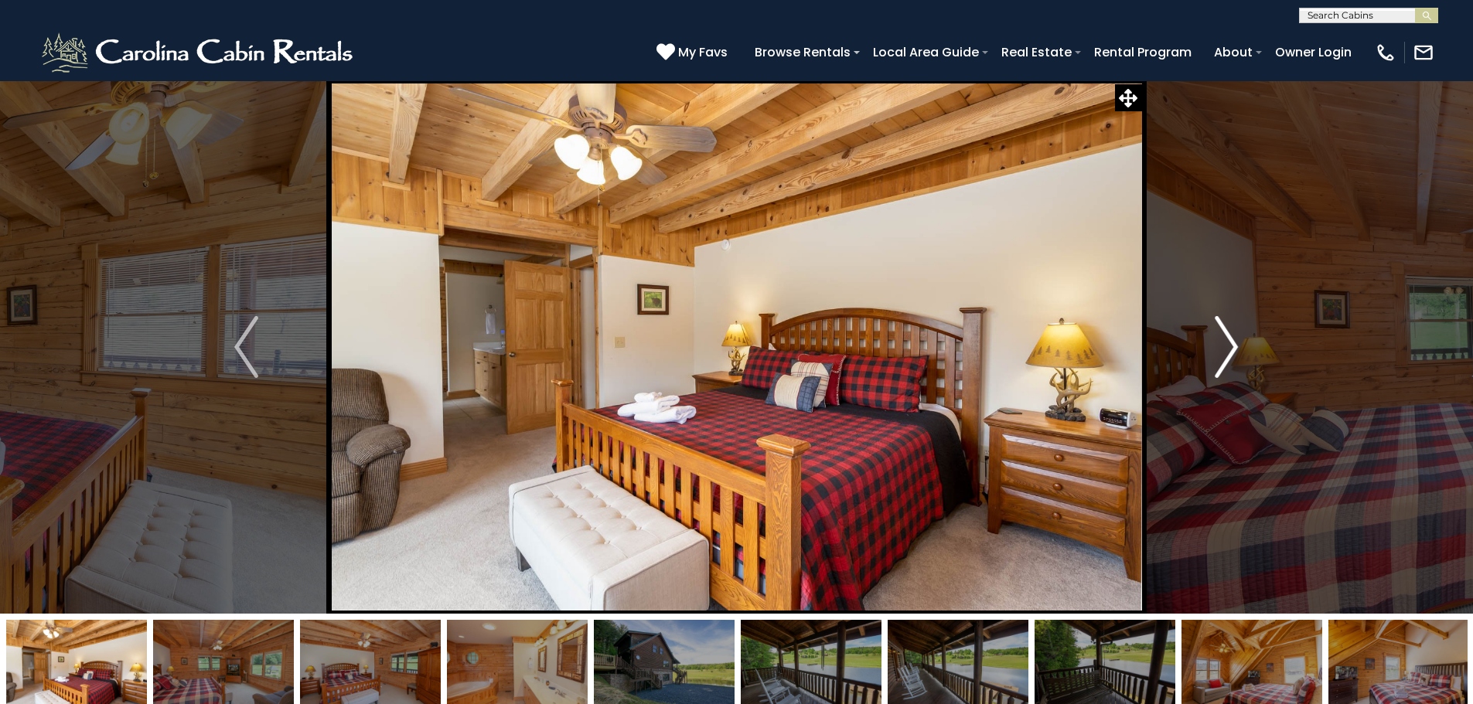
click at [1224, 353] on img "Next" at bounding box center [1225, 347] width 23 height 62
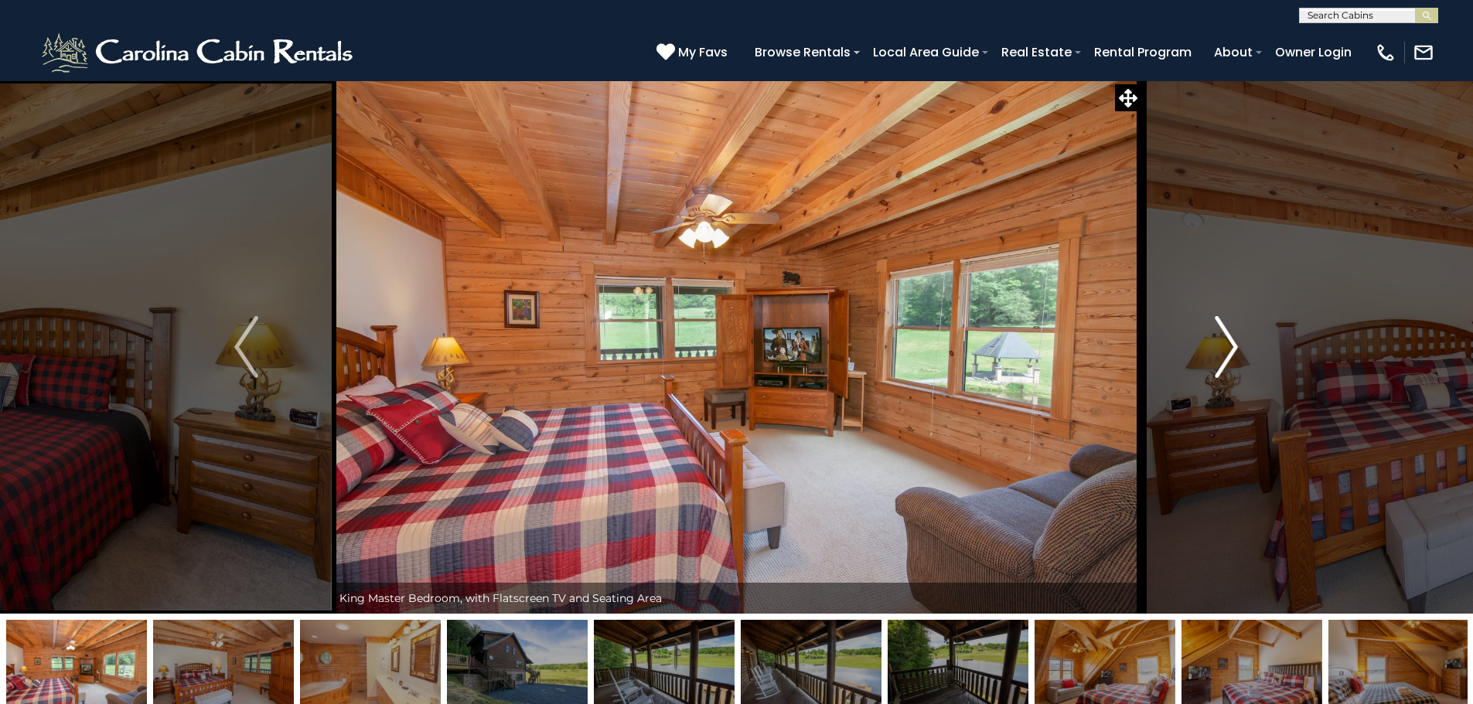
click at [1224, 353] on img "Next" at bounding box center [1225, 347] width 23 height 62
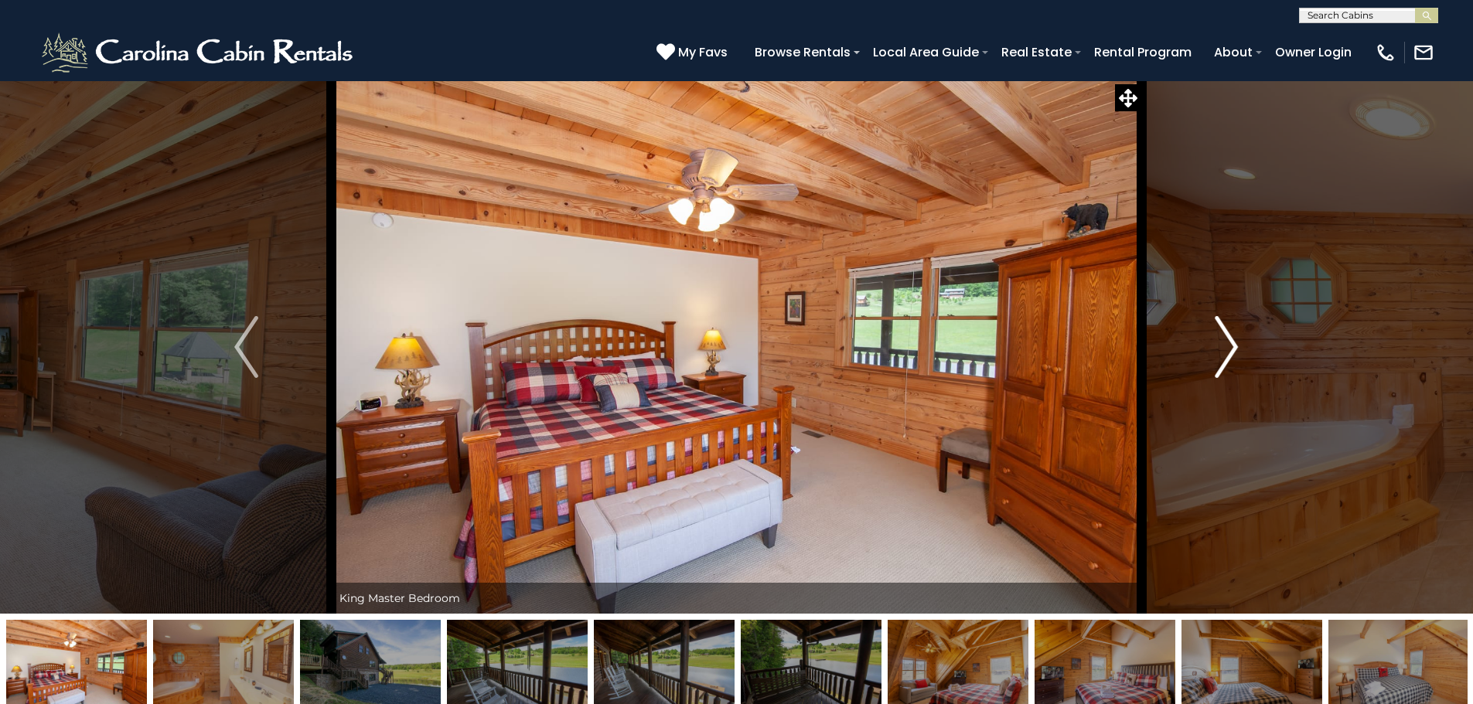
click at [1225, 354] on img "Next" at bounding box center [1225, 347] width 23 height 62
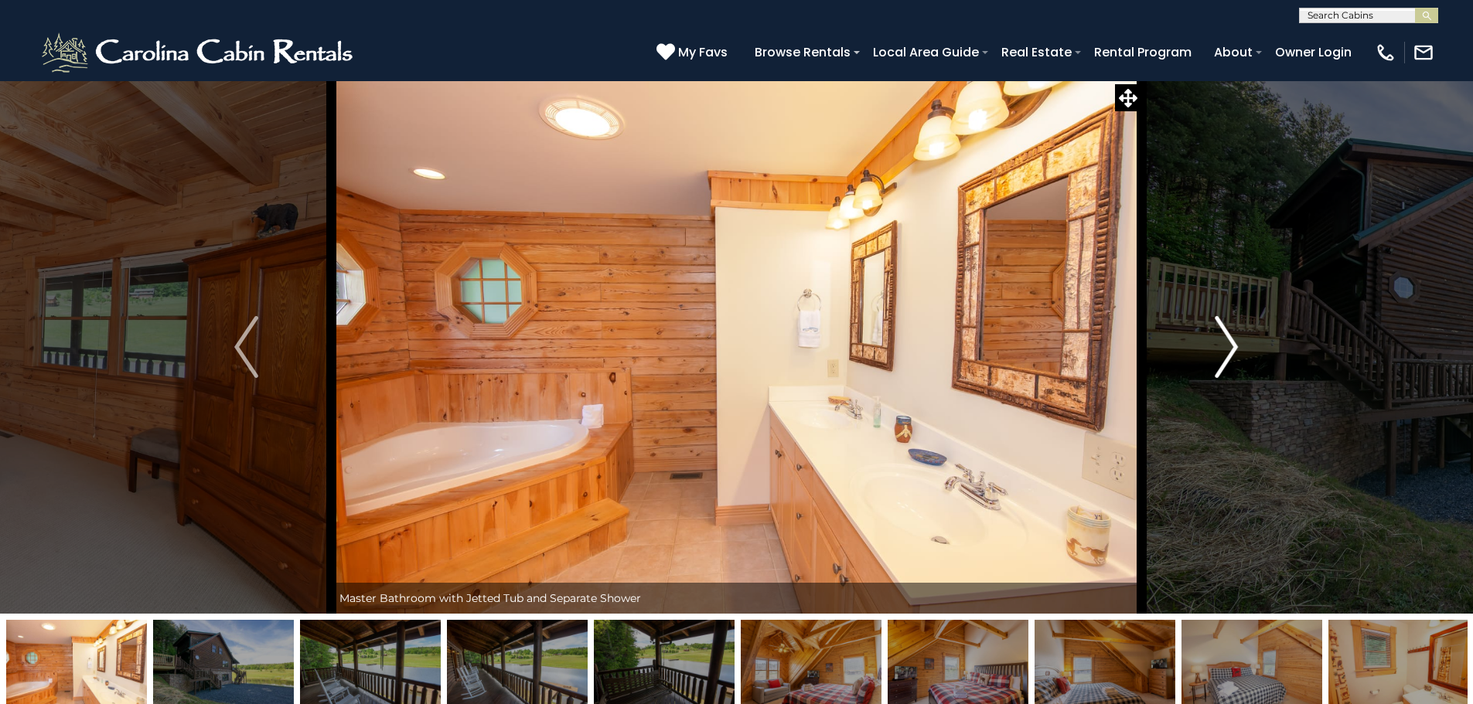
click at [1226, 355] on img "Next" at bounding box center [1225, 347] width 23 height 62
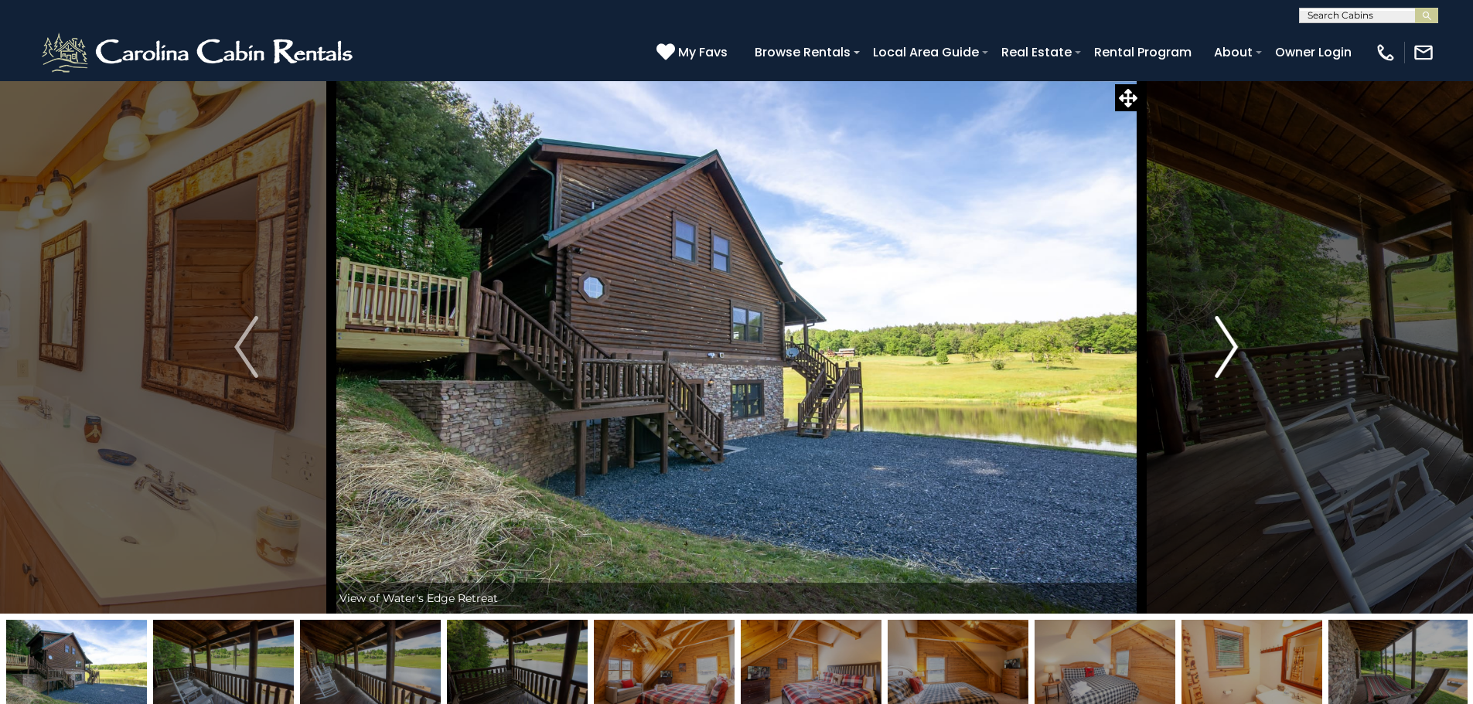
click at [1226, 355] on img "Next" at bounding box center [1225, 347] width 23 height 62
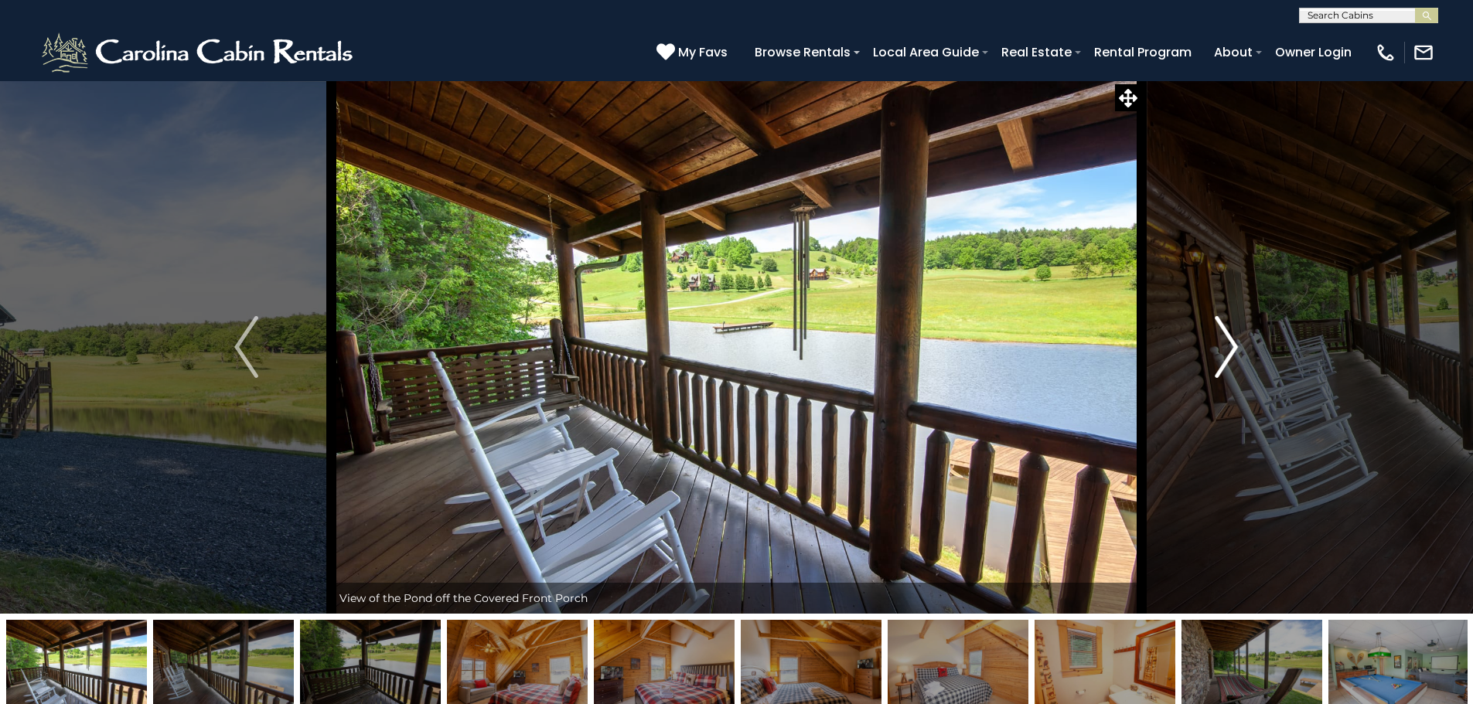
click at [1226, 356] on img "Next" at bounding box center [1225, 347] width 23 height 62
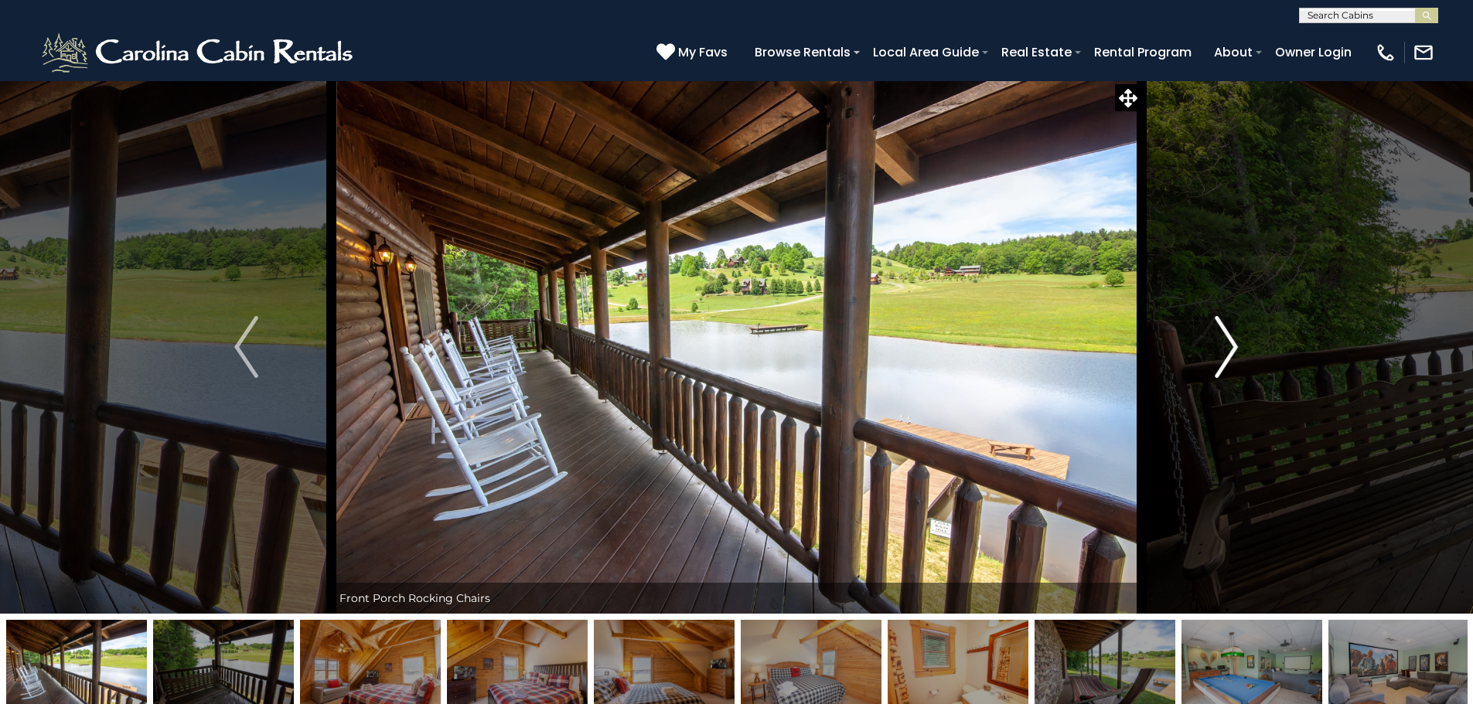
click at [1226, 356] on img "Next" at bounding box center [1225, 347] width 23 height 62
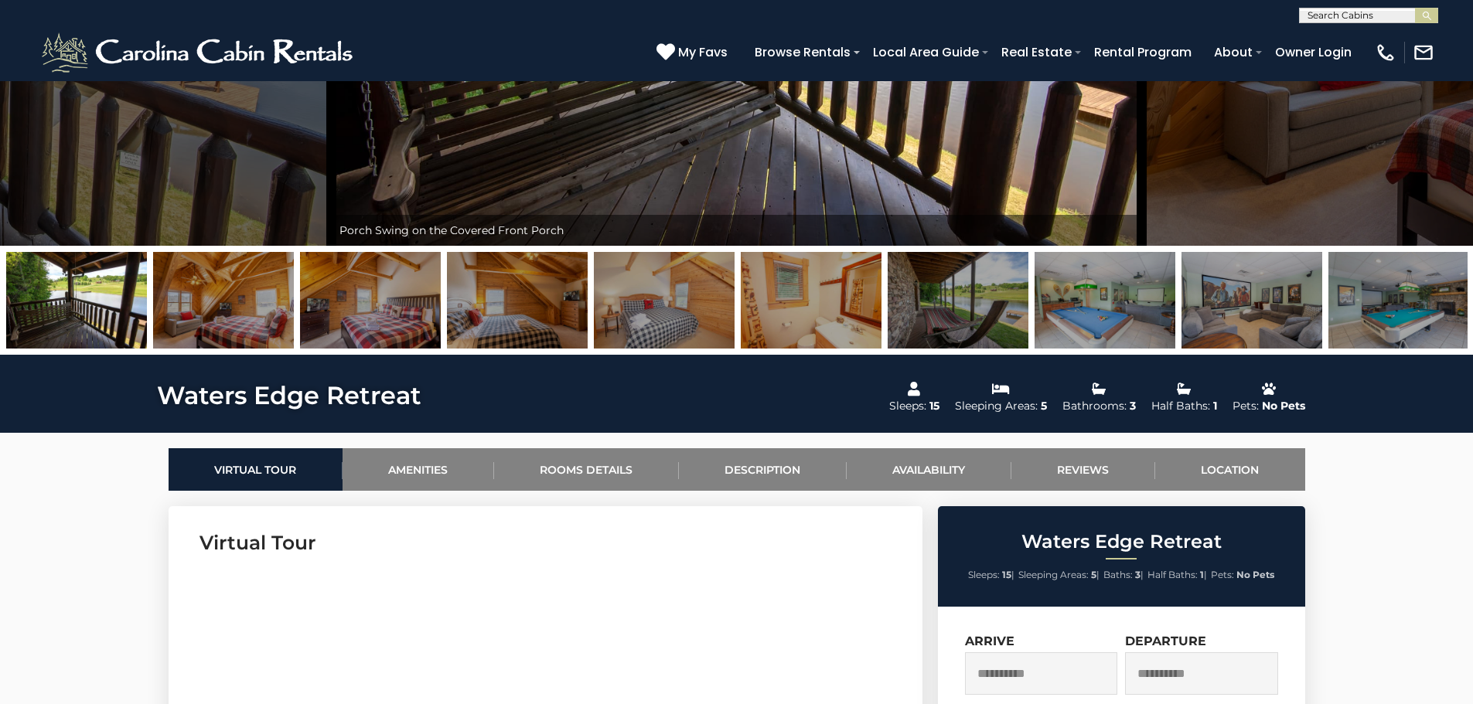
scroll to position [387, 0]
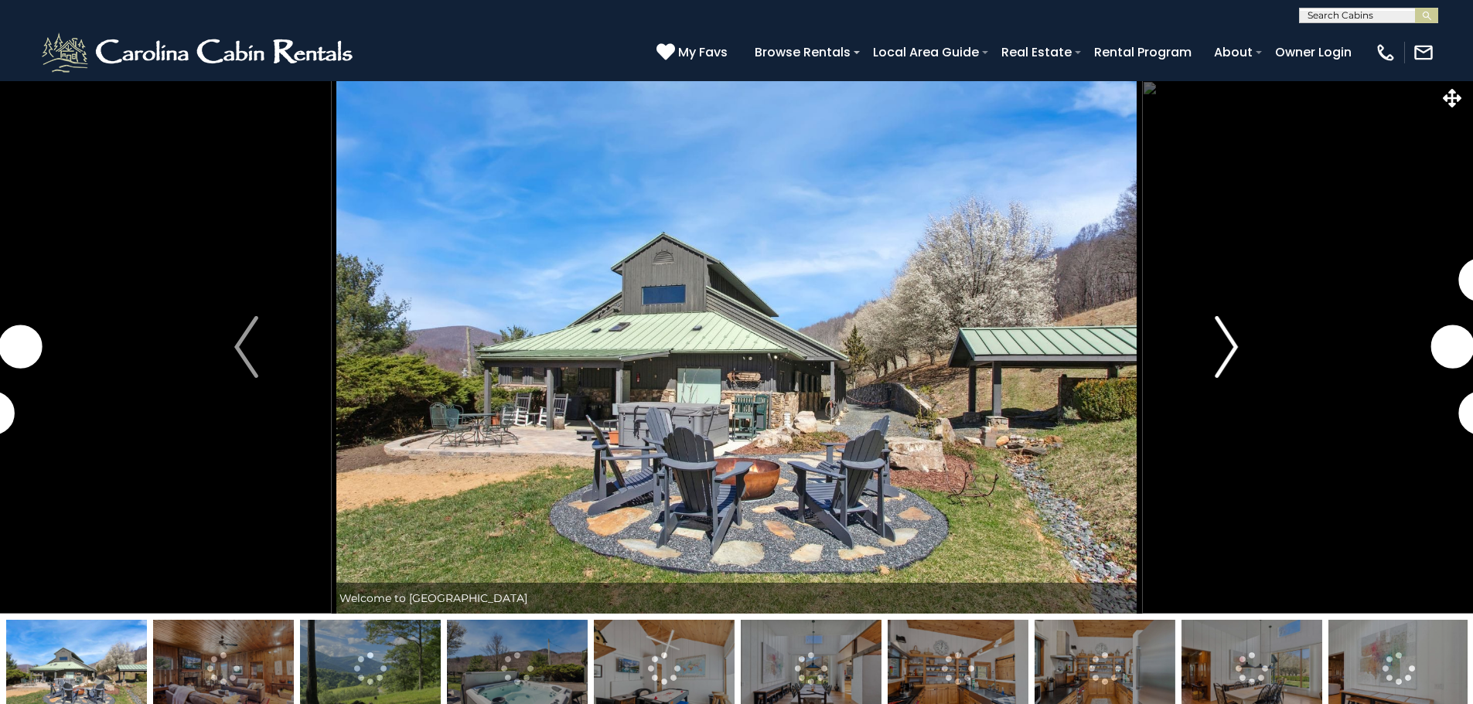
click at [1230, 360] on img "Next" at bounding box center [1225, 347] width 23 height 62
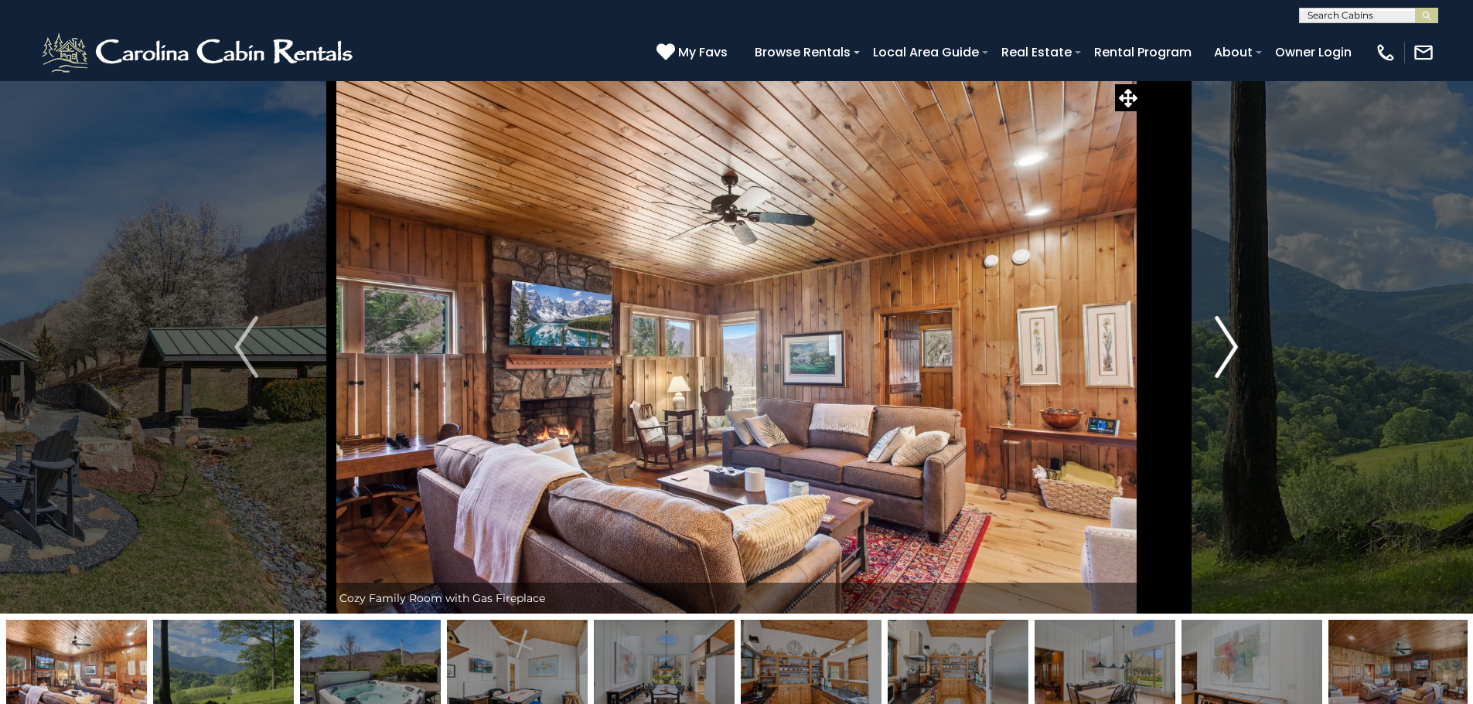
click at [1235, 363] on img "Next" at bounding box center [1225, 347] width 23 height 62
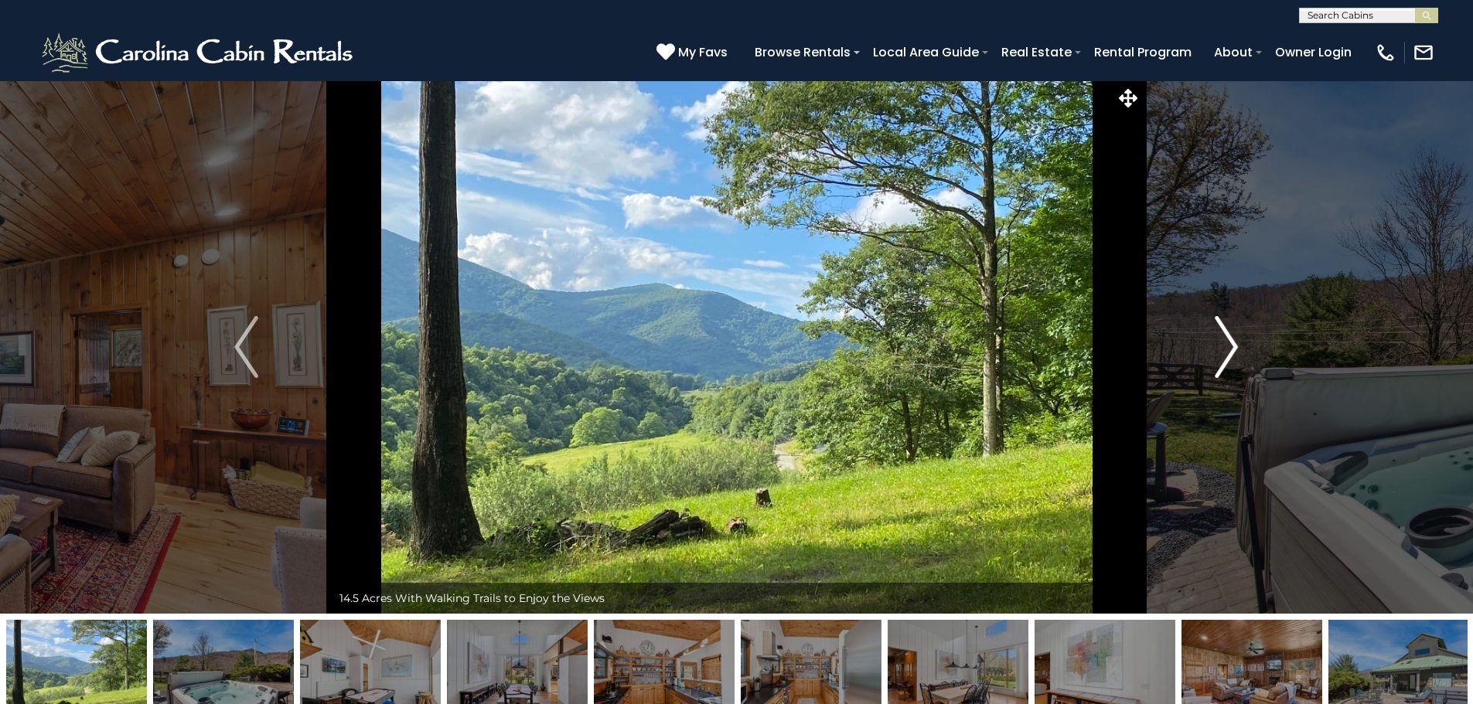
click at [1233, 363] on img "Next" at bounding box center [1225, 347] width 23 height 62
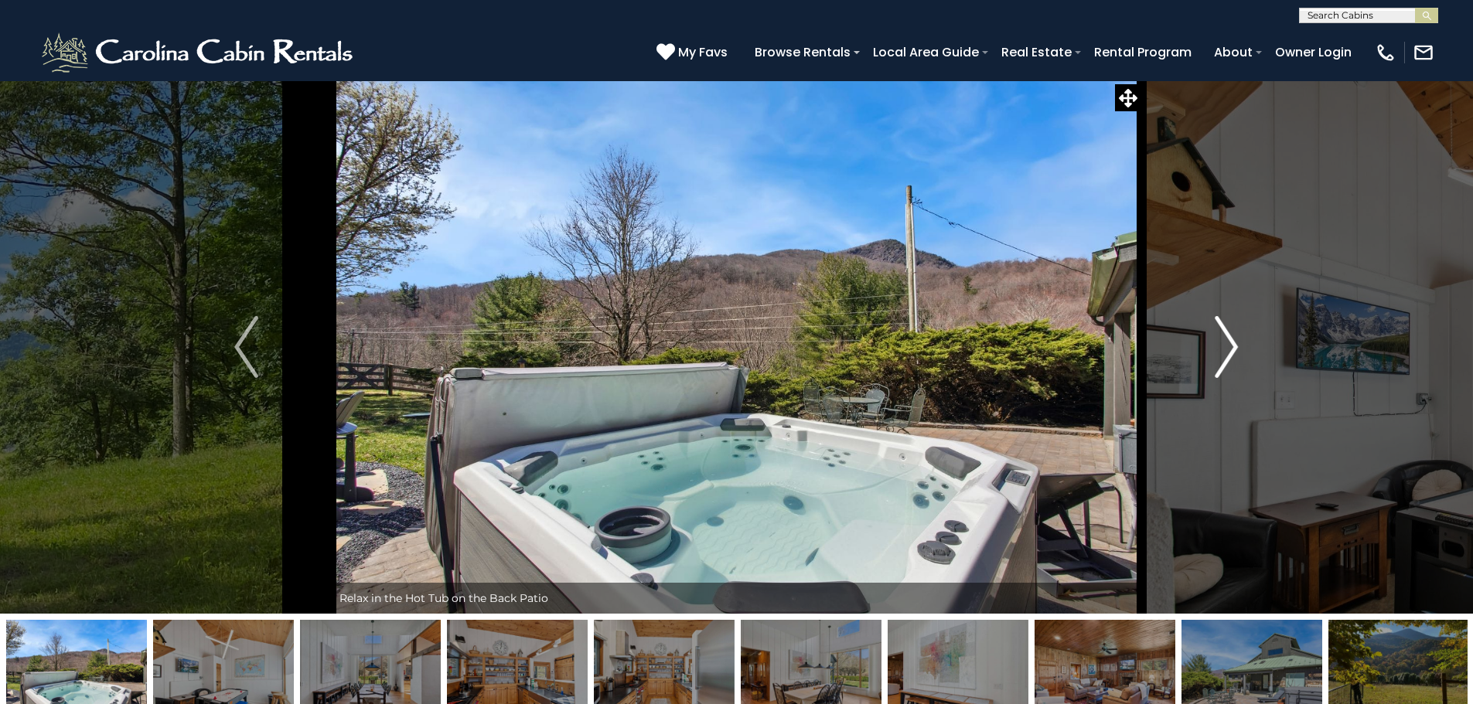
click at [1212, 358] on button "Next" at bounding box center [1226, 346] width 170 height 533
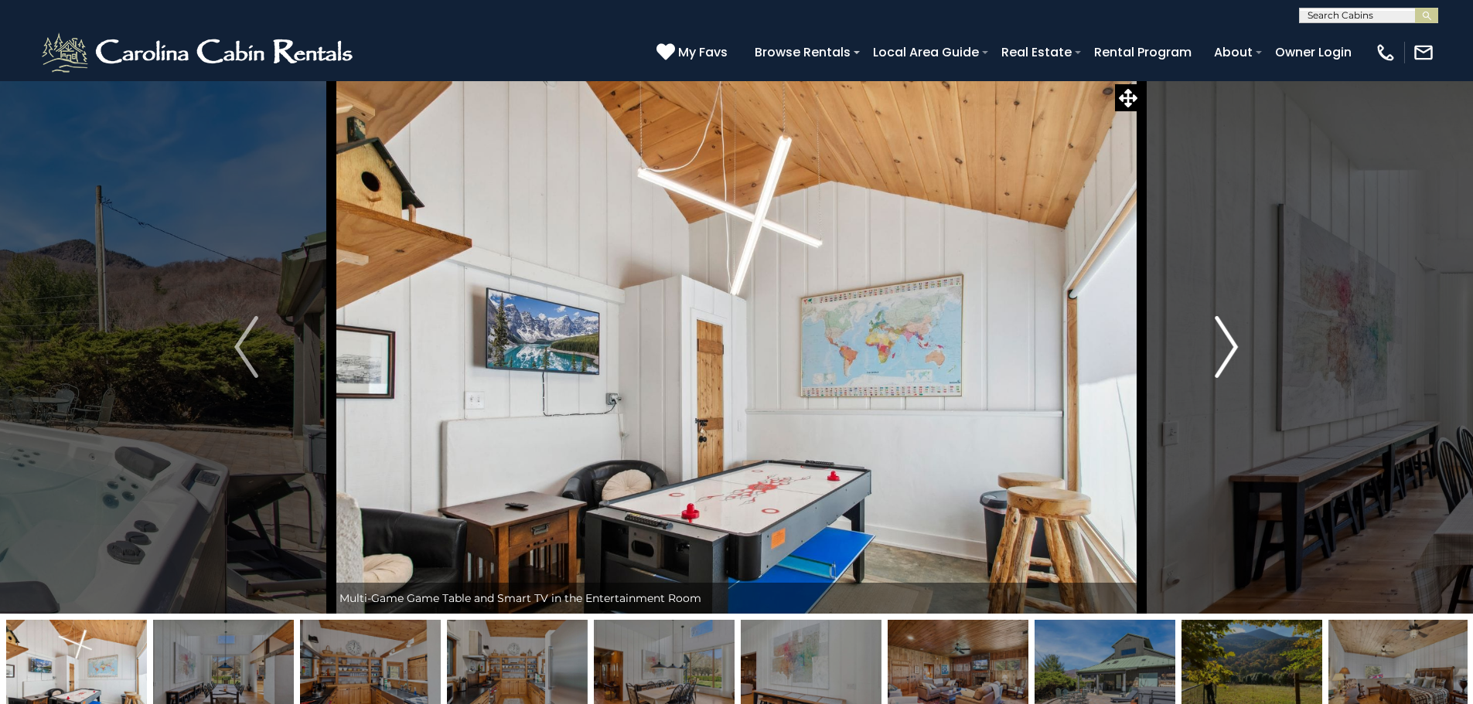
click at [1215, 363] on img "Next" at bounding box center [1225, 347] width 23 height 62
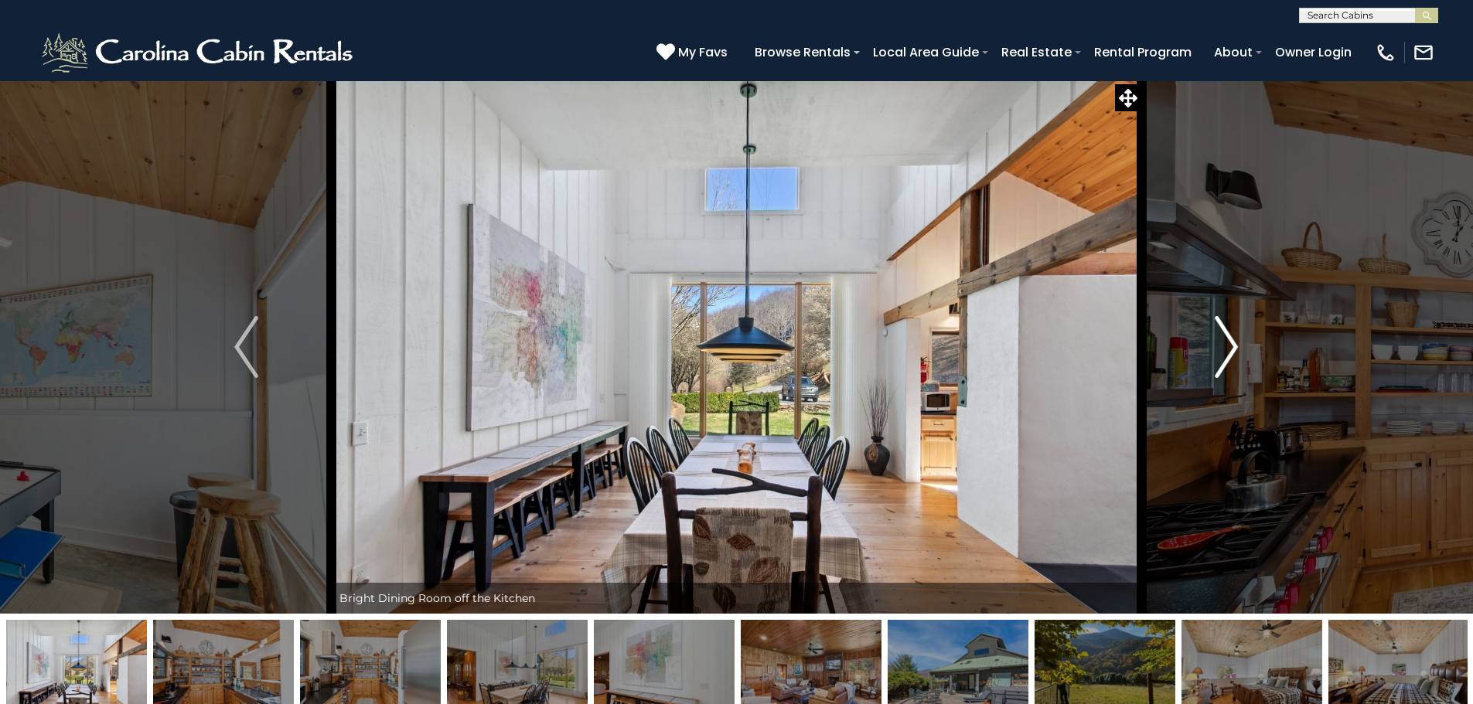
click at [1215, 363] on img "Next" at bounding box center [1225, 347] width 23 height 62
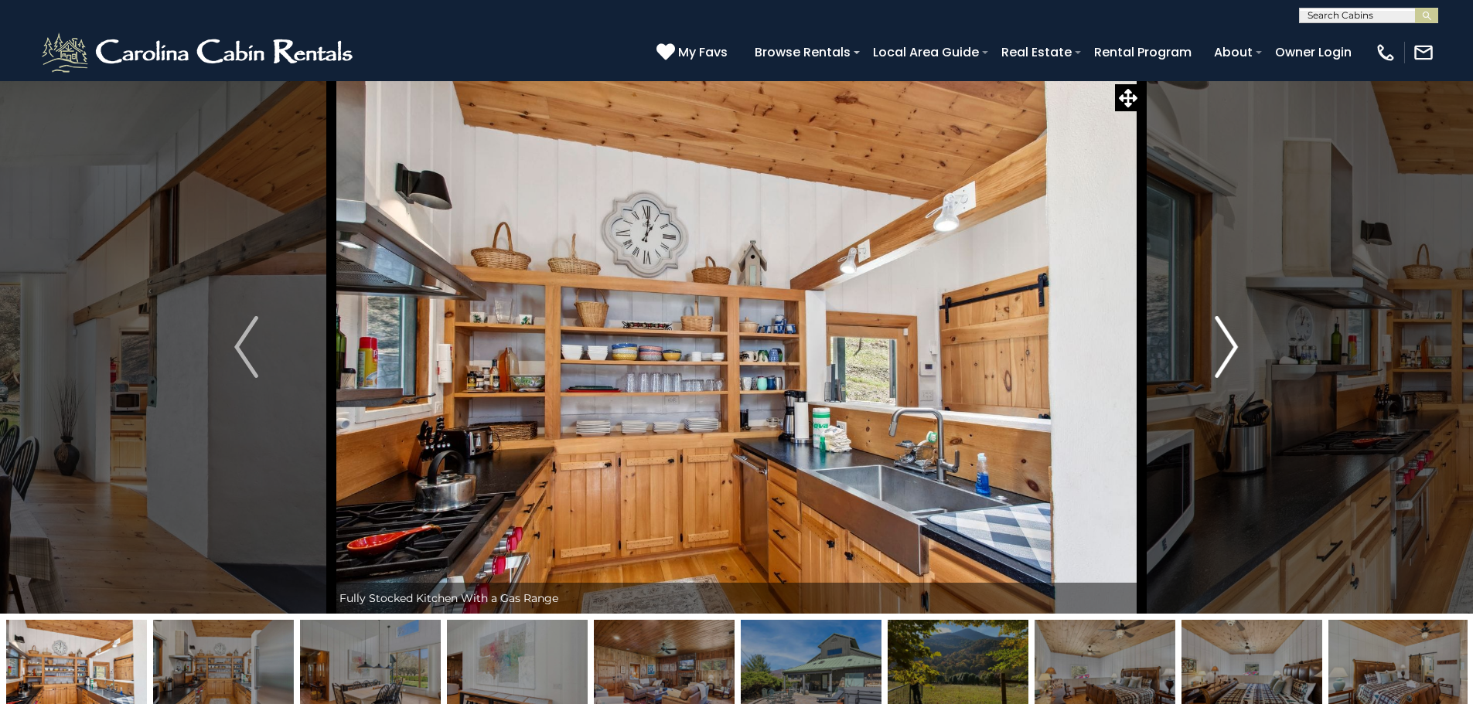
click at [1215, 363] on img "Next" at bounding box center [1225, 347] width 23 height 62
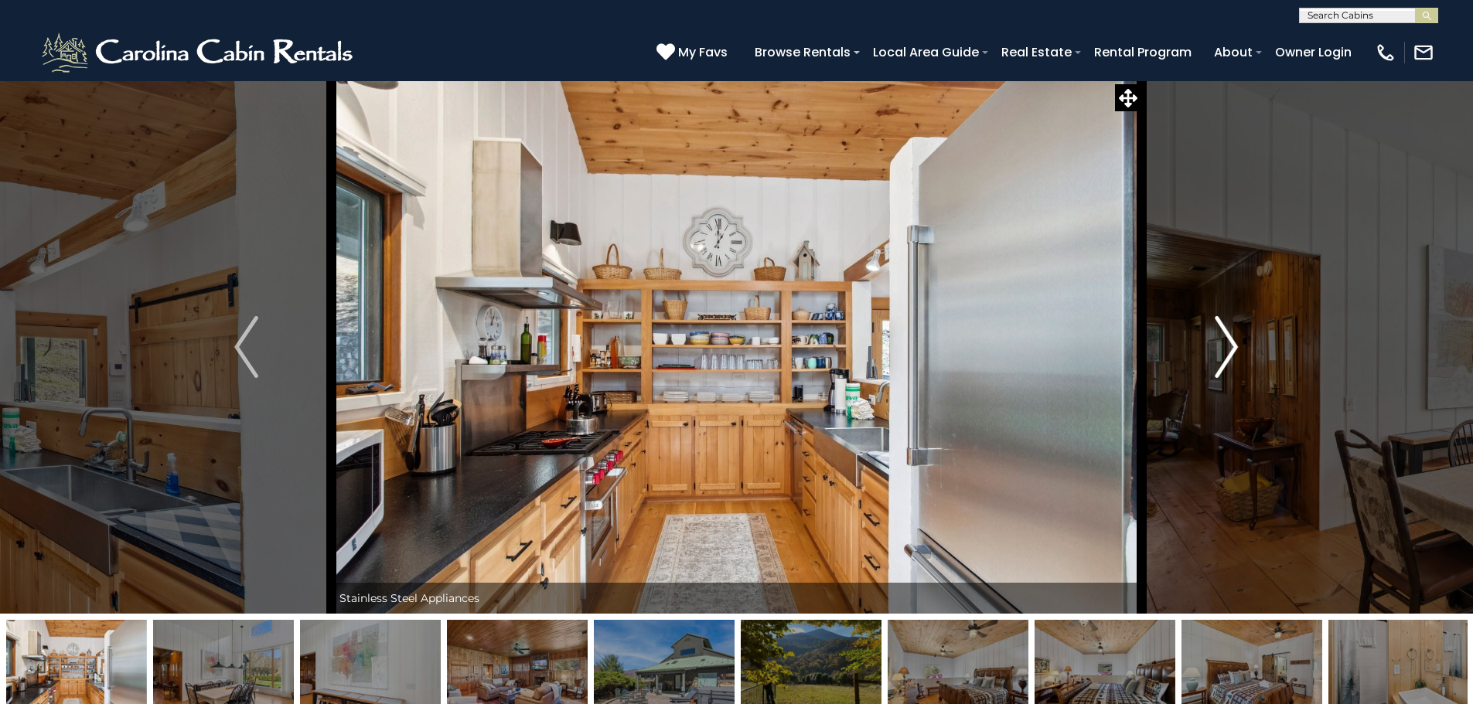
click at [1215, 363] on img "Next" at bounding box center [1225, 347] width 23 height 62
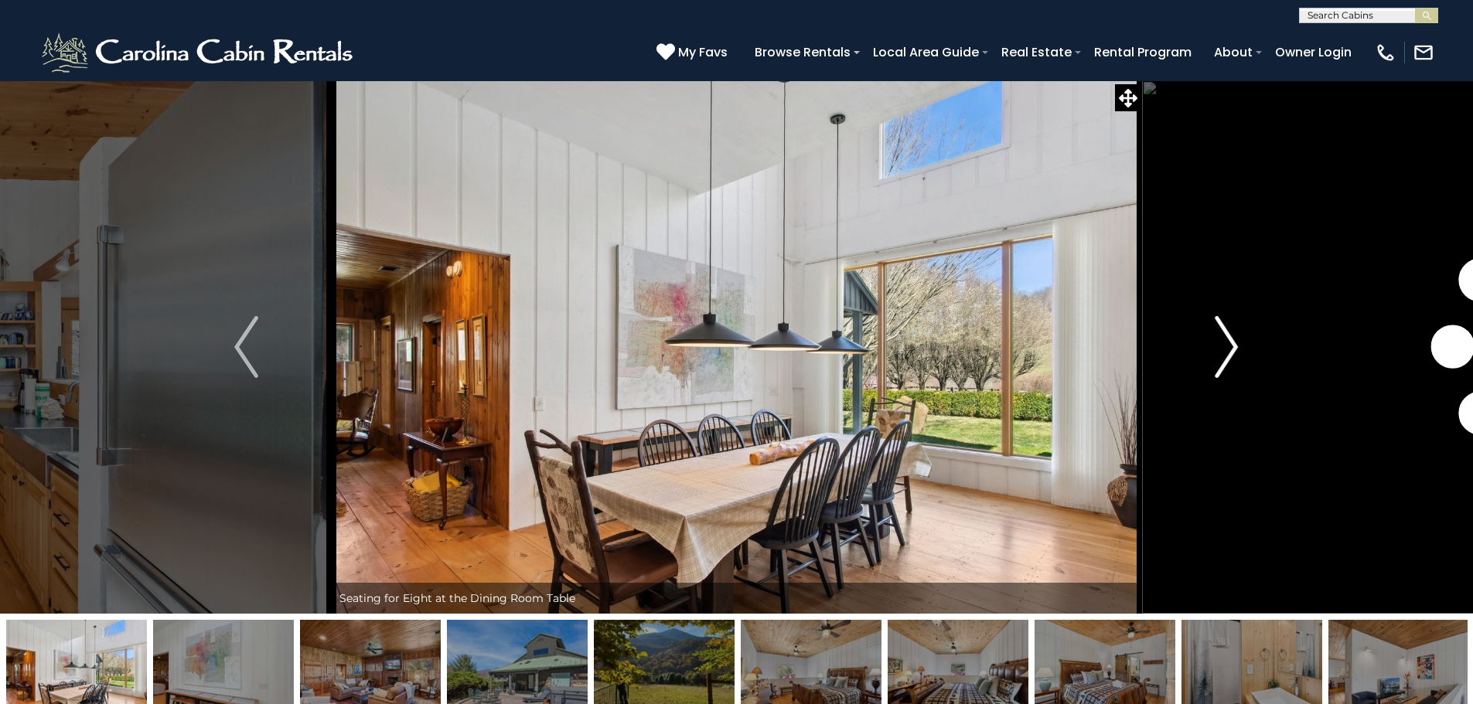
click at [1215, 363] on img "Next" at bounding box center [1225, 347] width 23 height 62
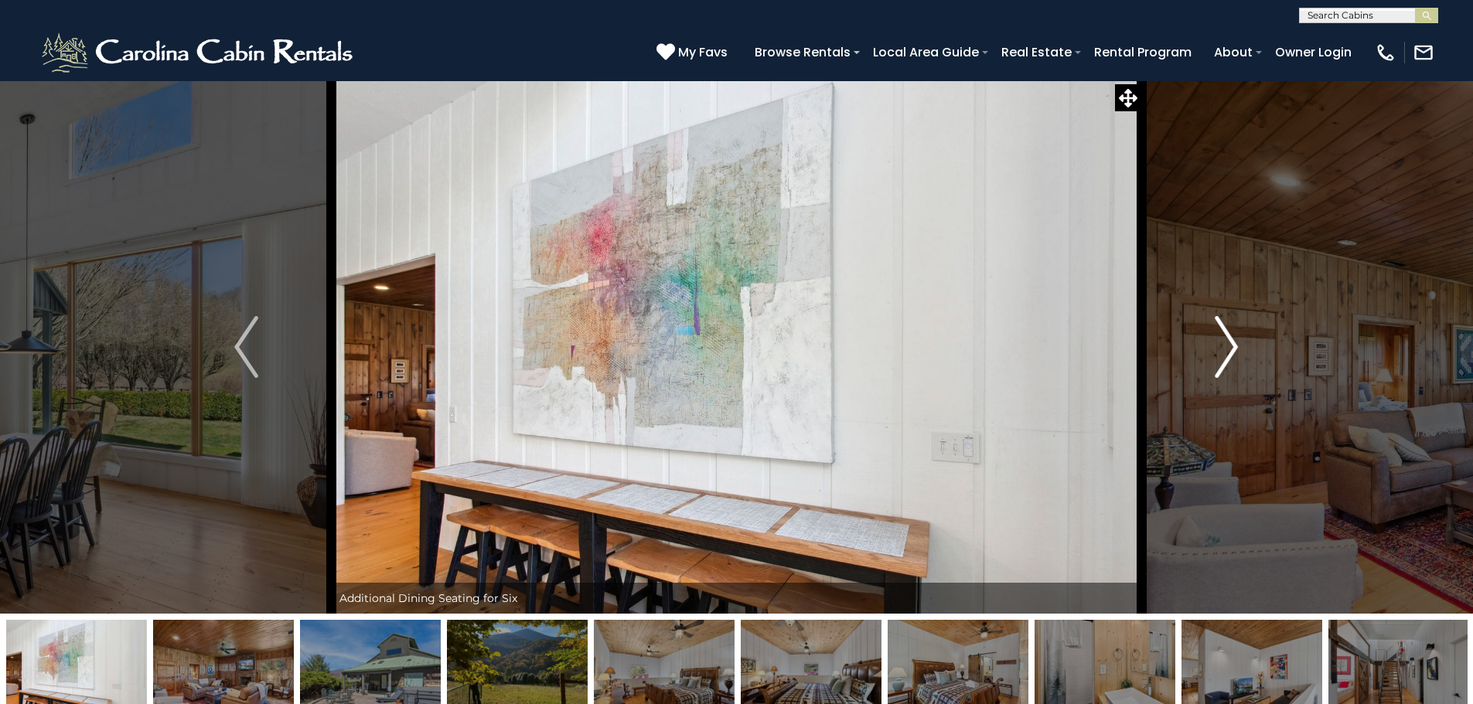
click at [1215, 363] on img "Next" at bounding box center [1225, 347] width 23 height 62
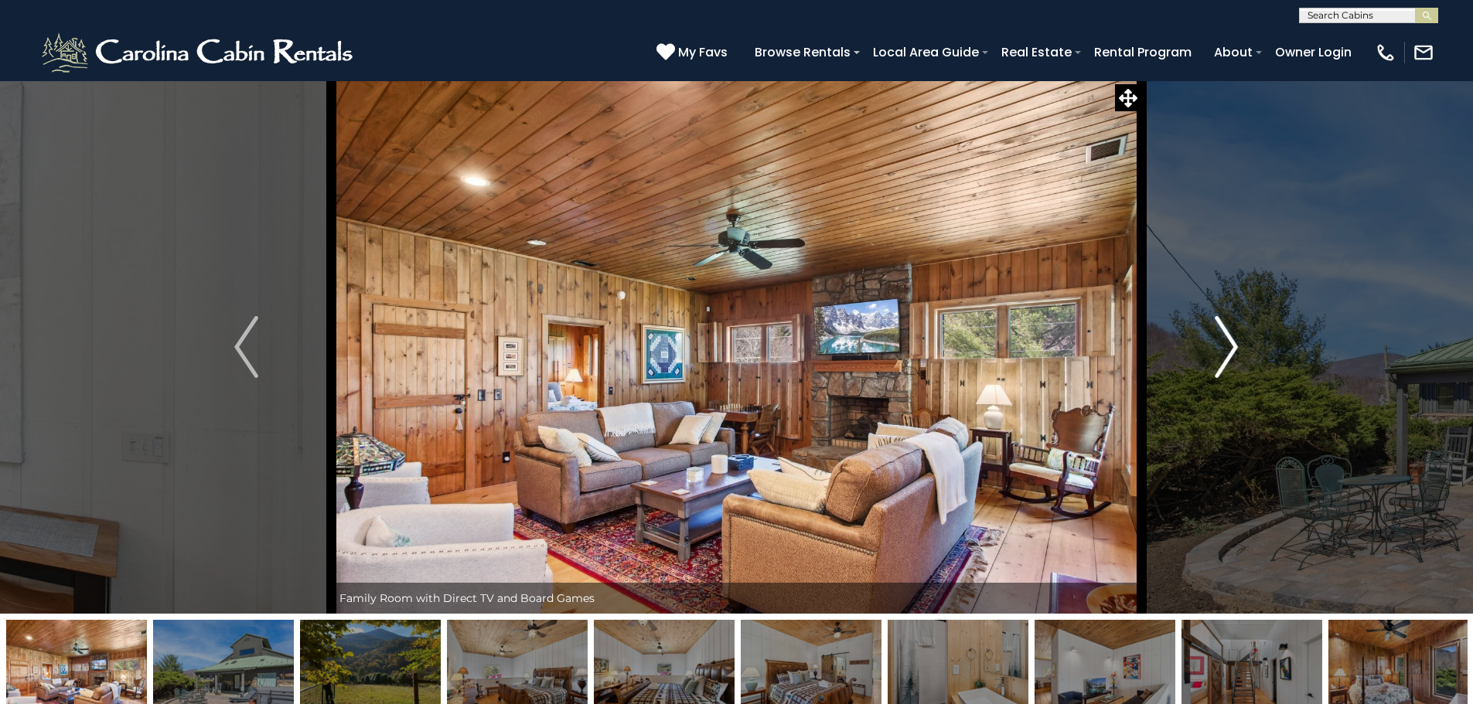
click at [1215, 363] on img "Next" at bounding box center [1225, 347] width 23 height 62
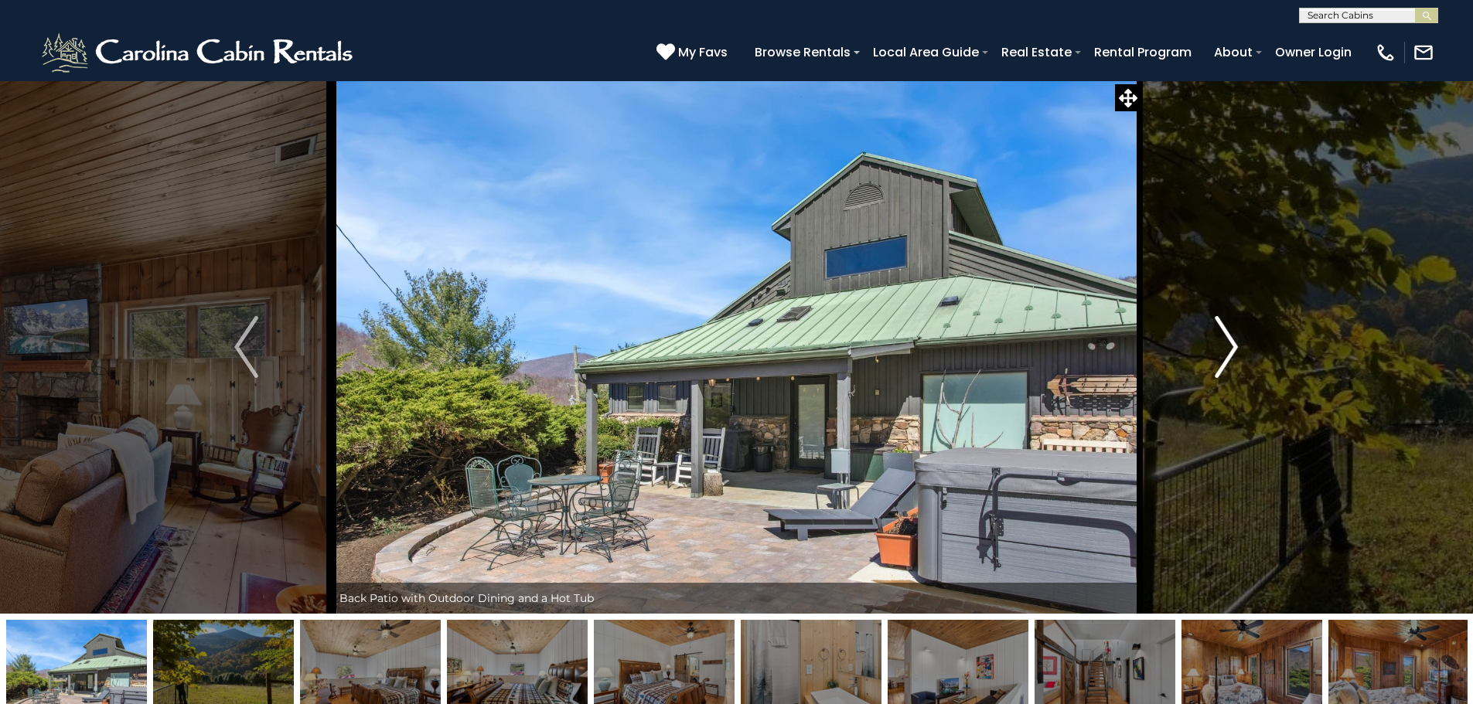
click at [1215, 363] on img "Next" at bounding box center [1225, 347] width 23 height 62
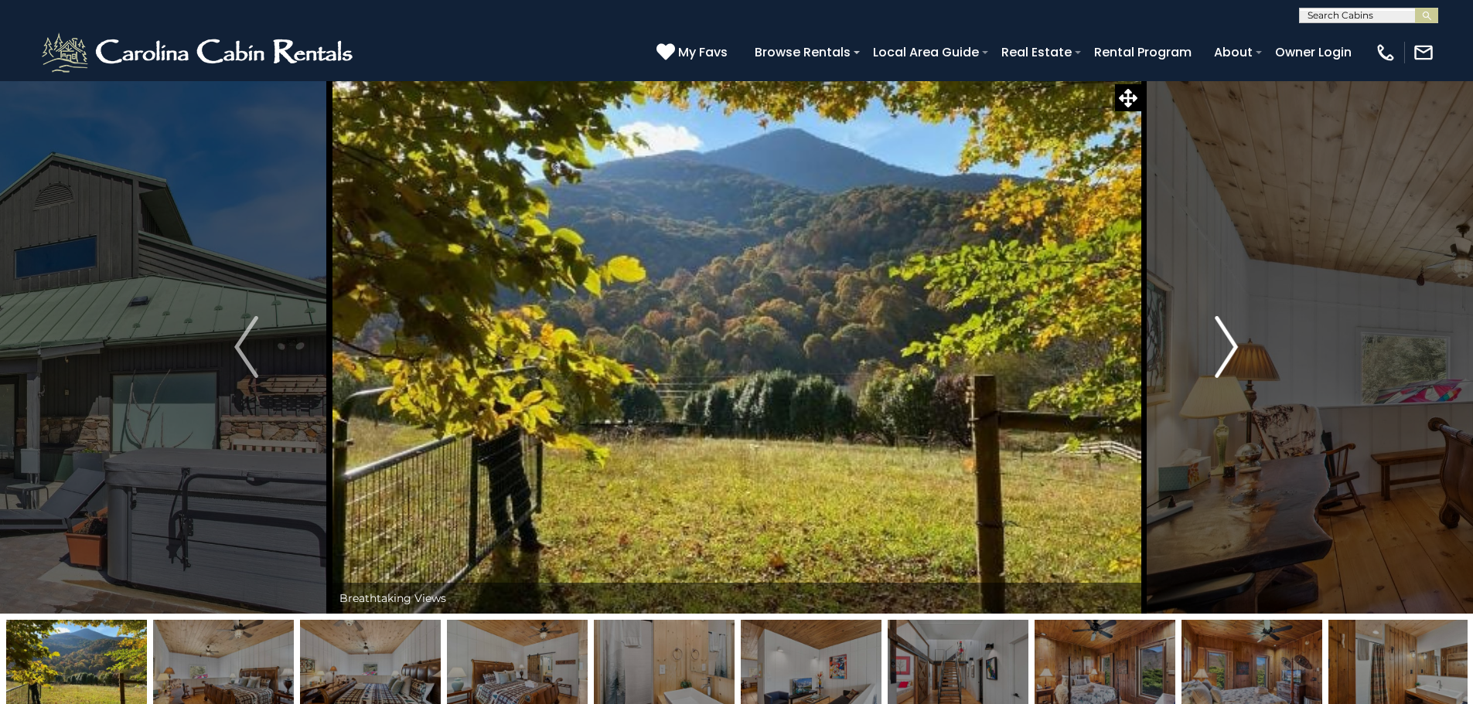
click at [1215, 363] on img "Next" at bounding box center [1225, 347] width 23 height 62
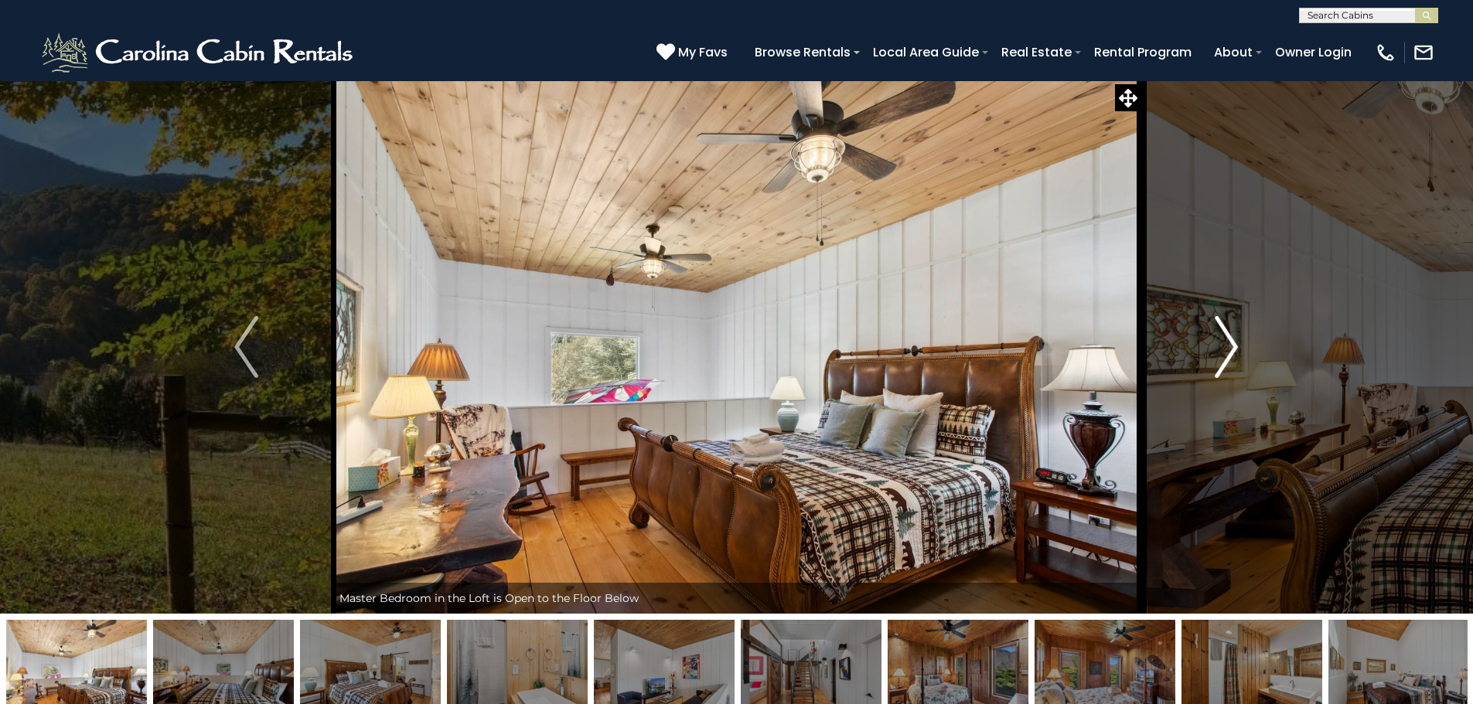
click at [1215, 363] on img "Next" at bounding box center [1225, 347] width 23 height 62
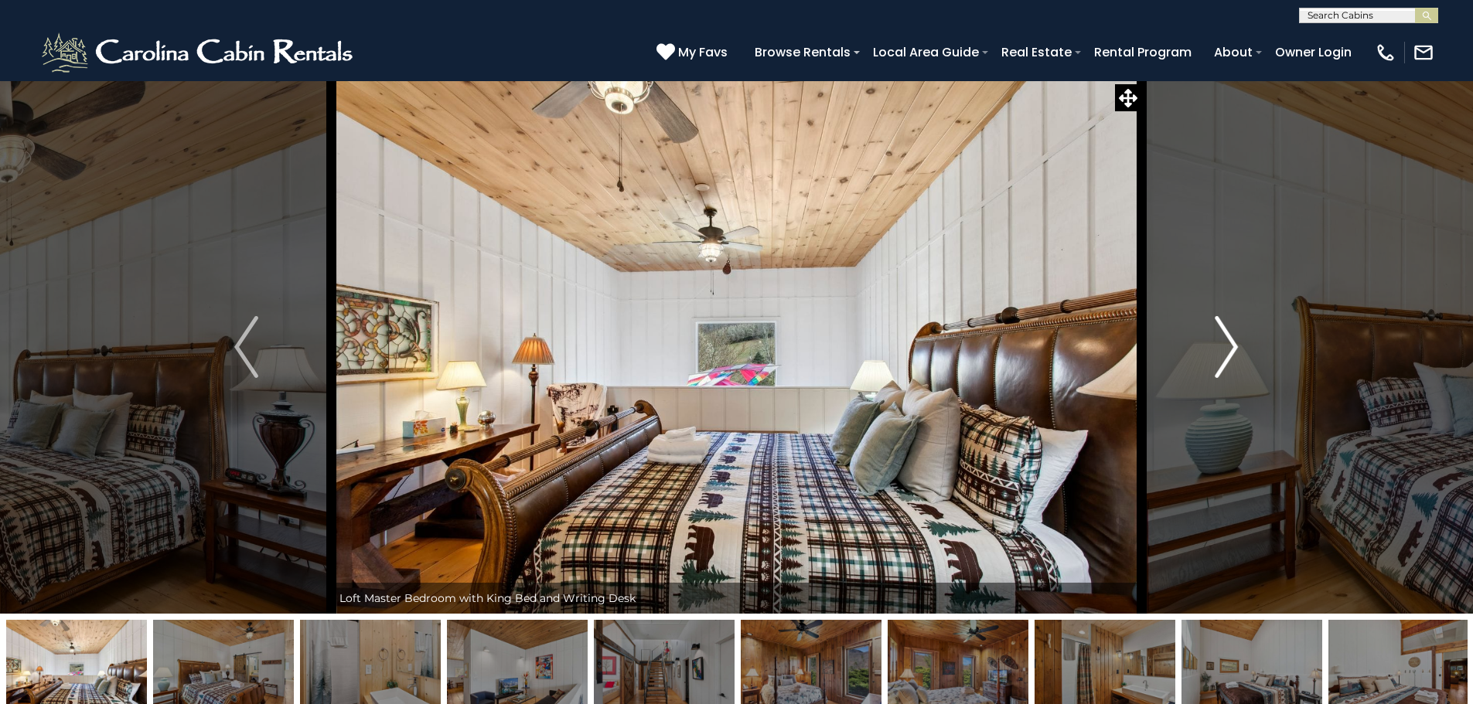
click at [1215, 363] on img "Next" at bounding box center [1225, 347] width 23 height 62
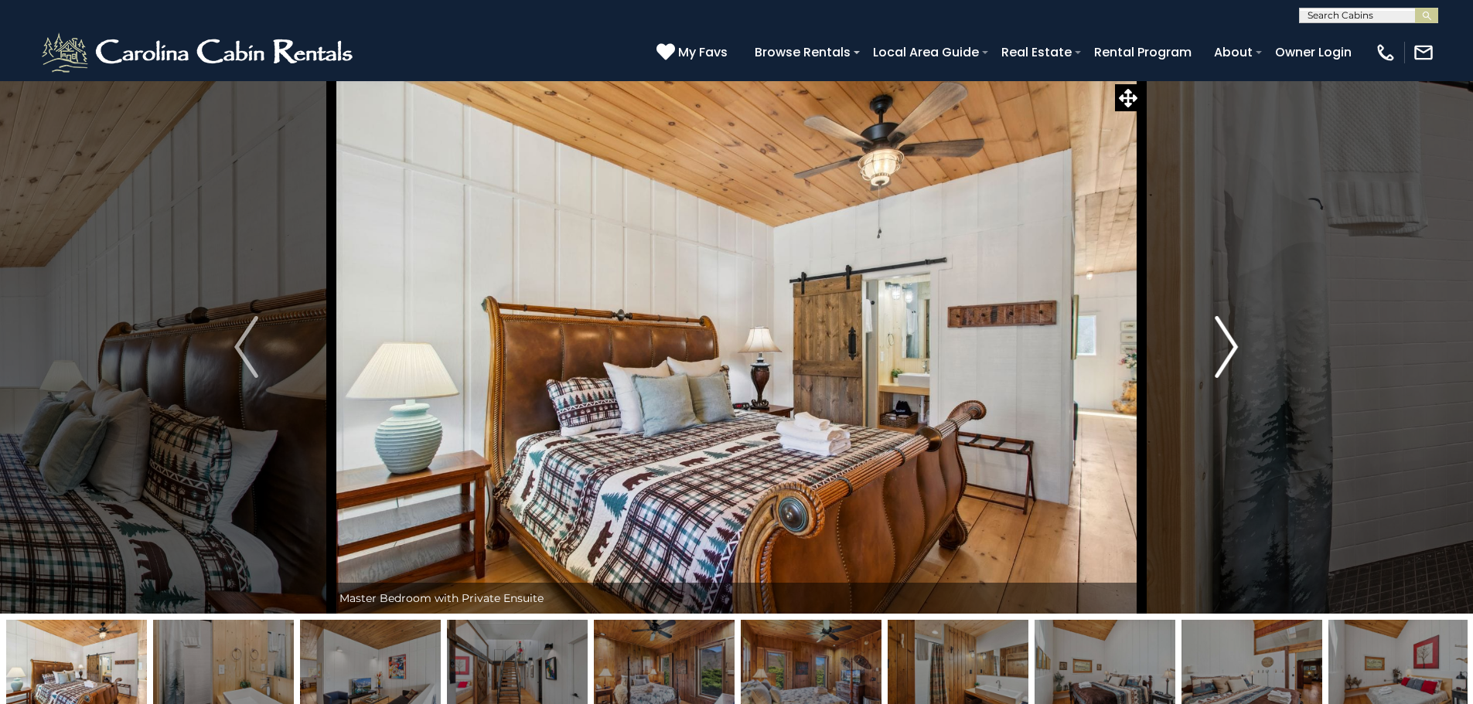
click at [1215, 363] on img "Next" at bounding box center [1225, 347] width 23 height 62
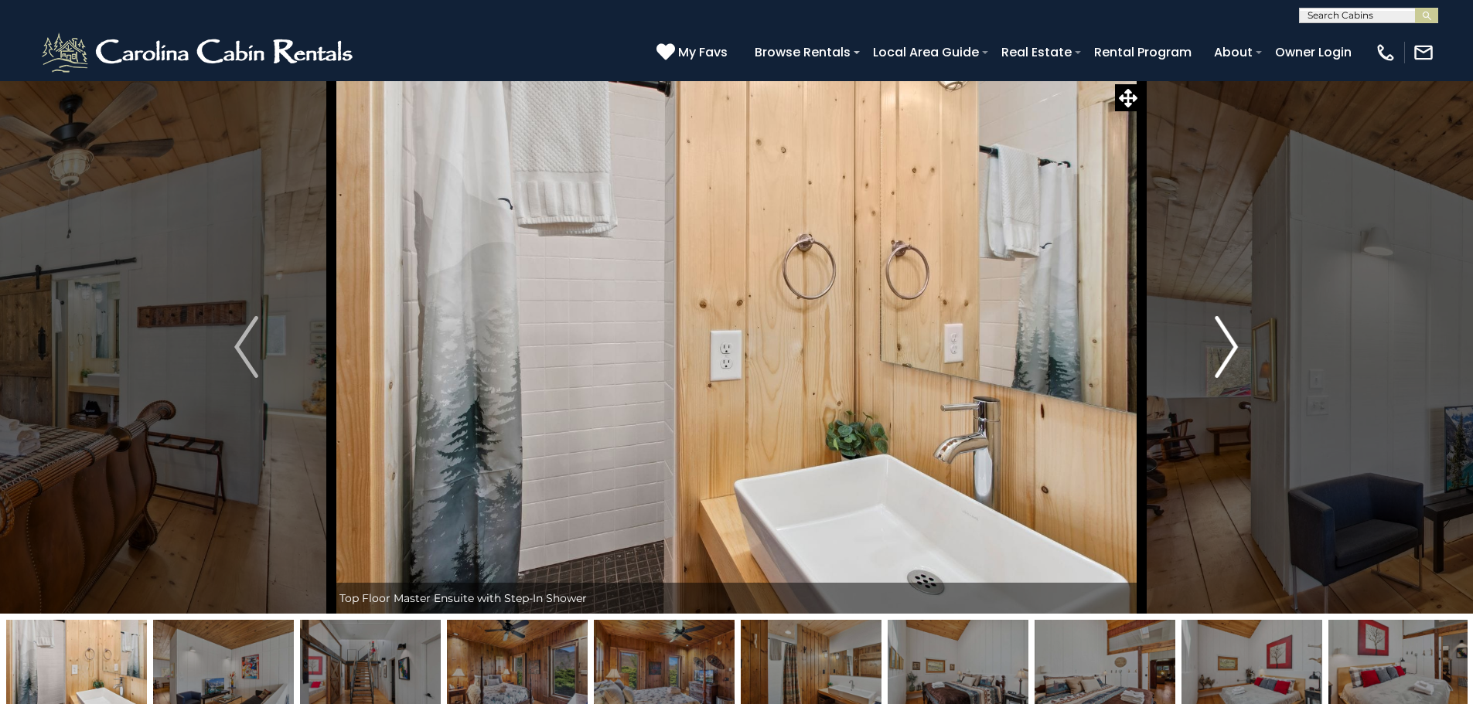
click at [1215, 363] on img "Next" at bounding box center [1225, 347] width 23 height 62
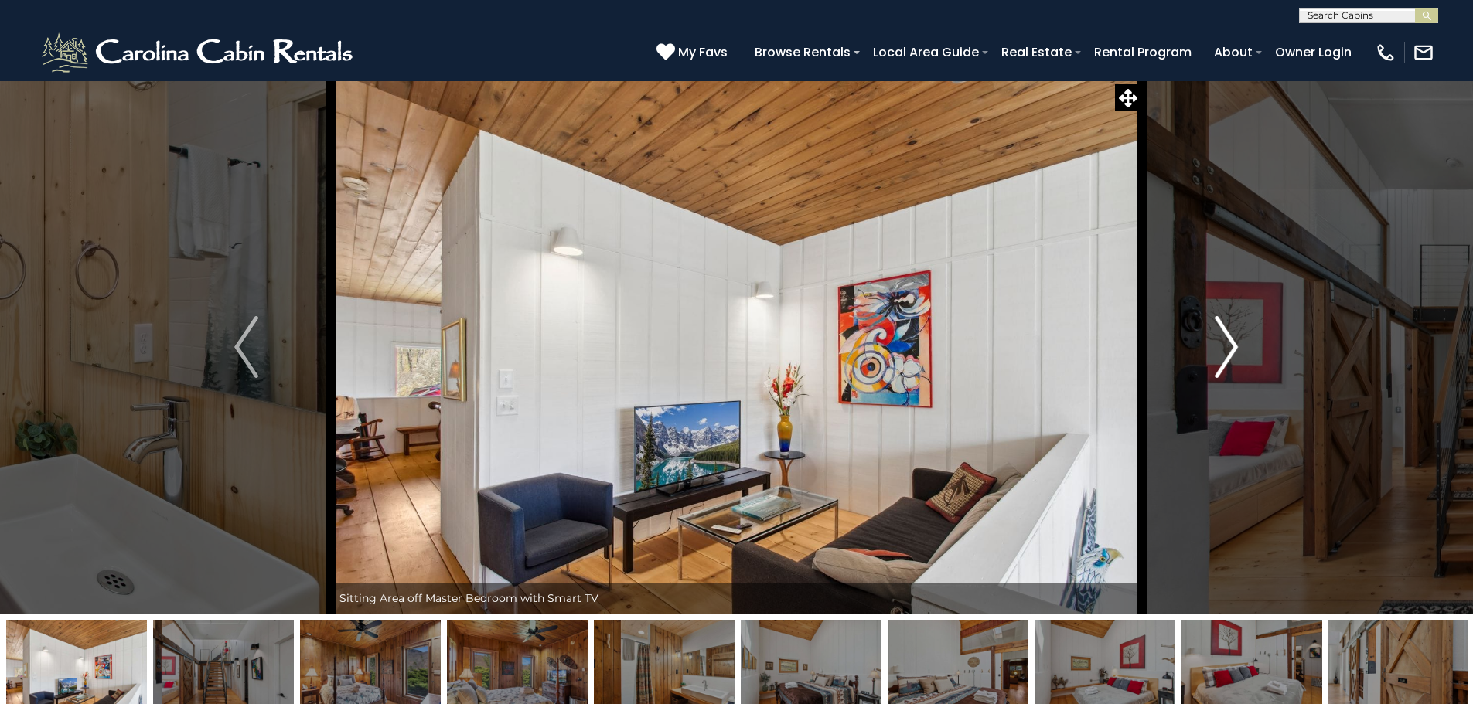
click at [1215, 363] on img "Next" at bounding box center [1225, 347] width 23 height 62
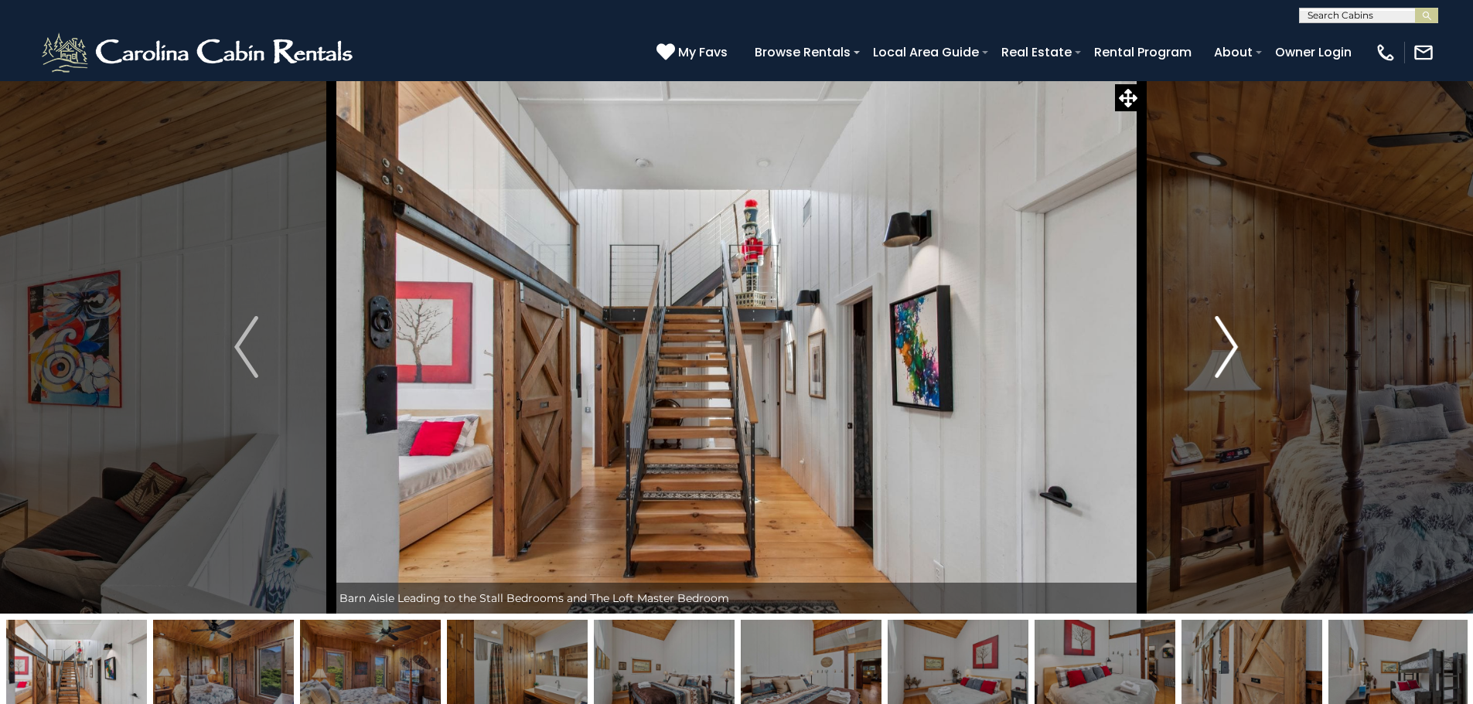
click at [1215, 363] on img "Next" at bounding box center [1225, 347] width 23 height 62
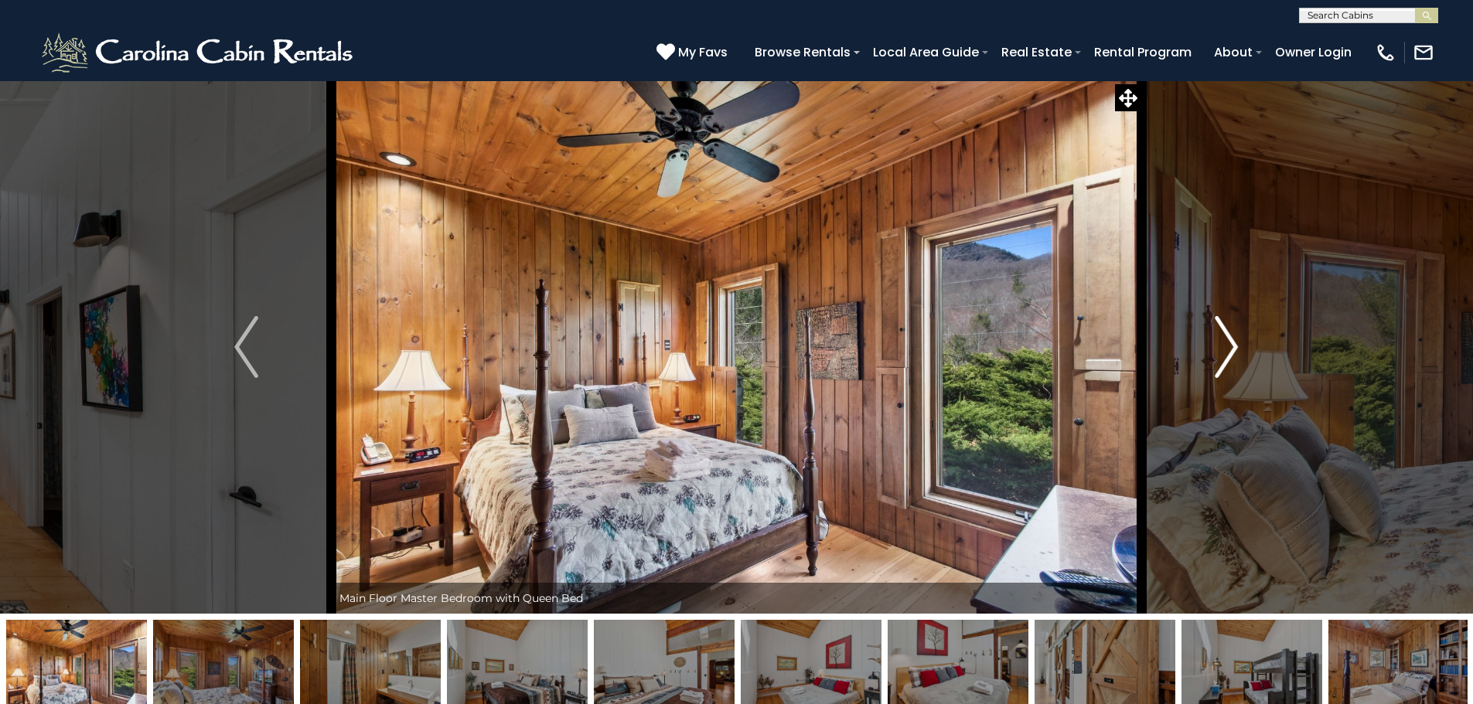
click at [1215, 363] on img "Next" at bounding box center [1225, 347] width 23 height 62
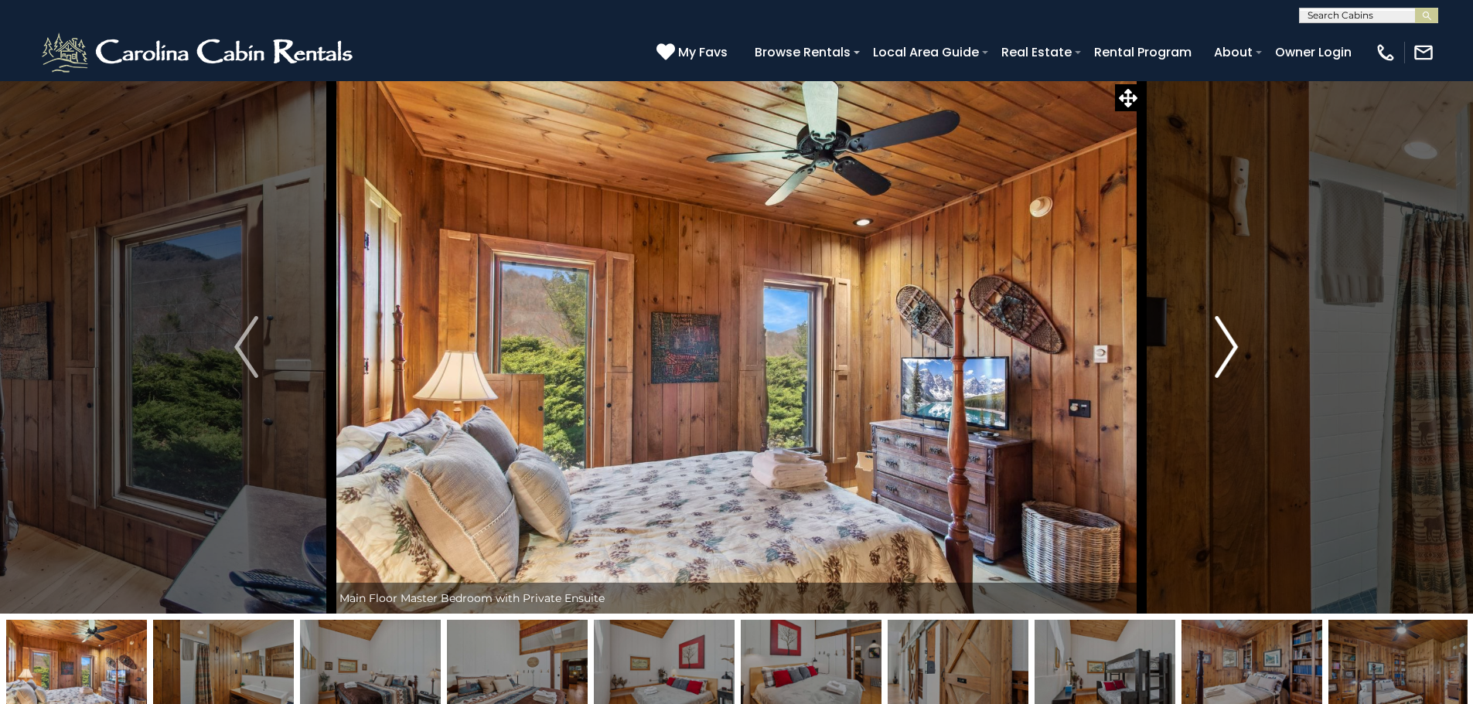
click at [1215, 363] on img "Next" at bounding box center [1225, 347] width 23 height 62
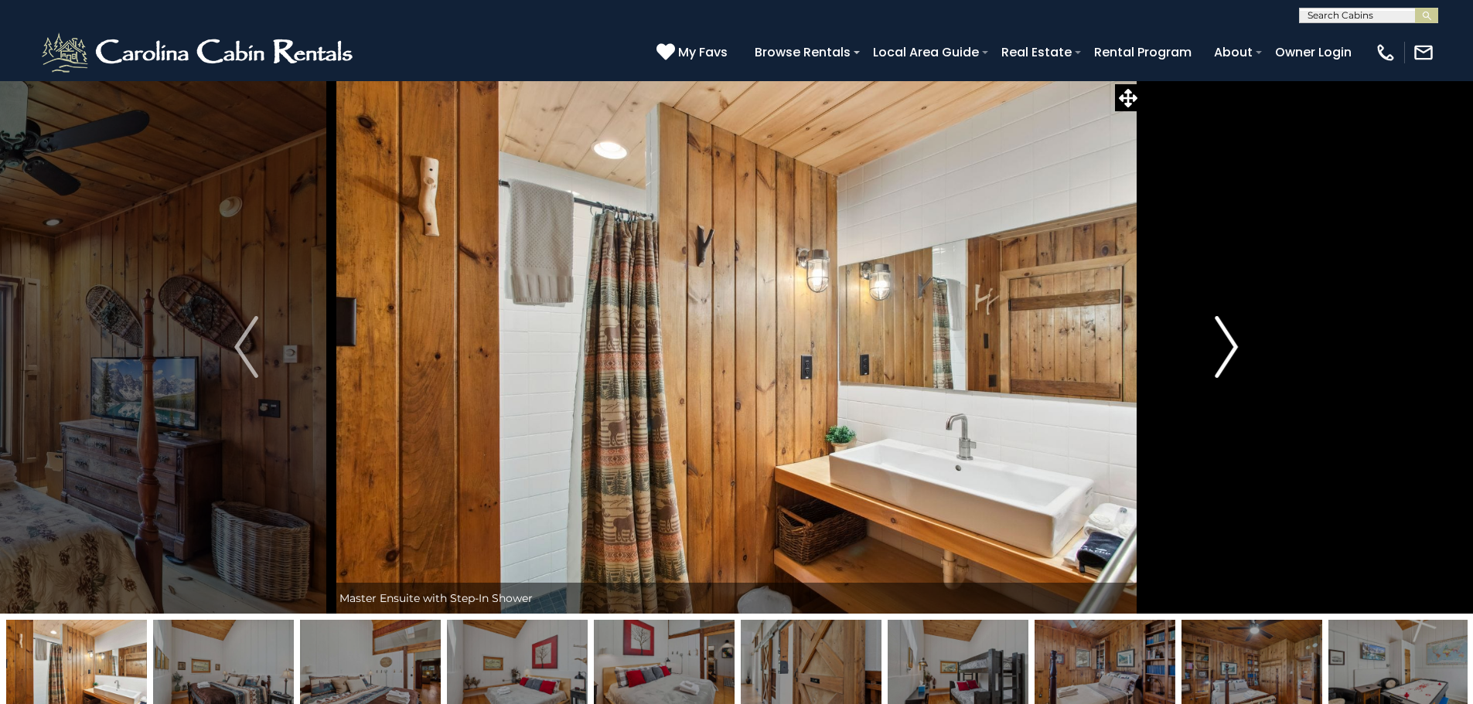
click at [1215, 363] on img "Next" at bounding box center [1225, 347] width 23 height 62
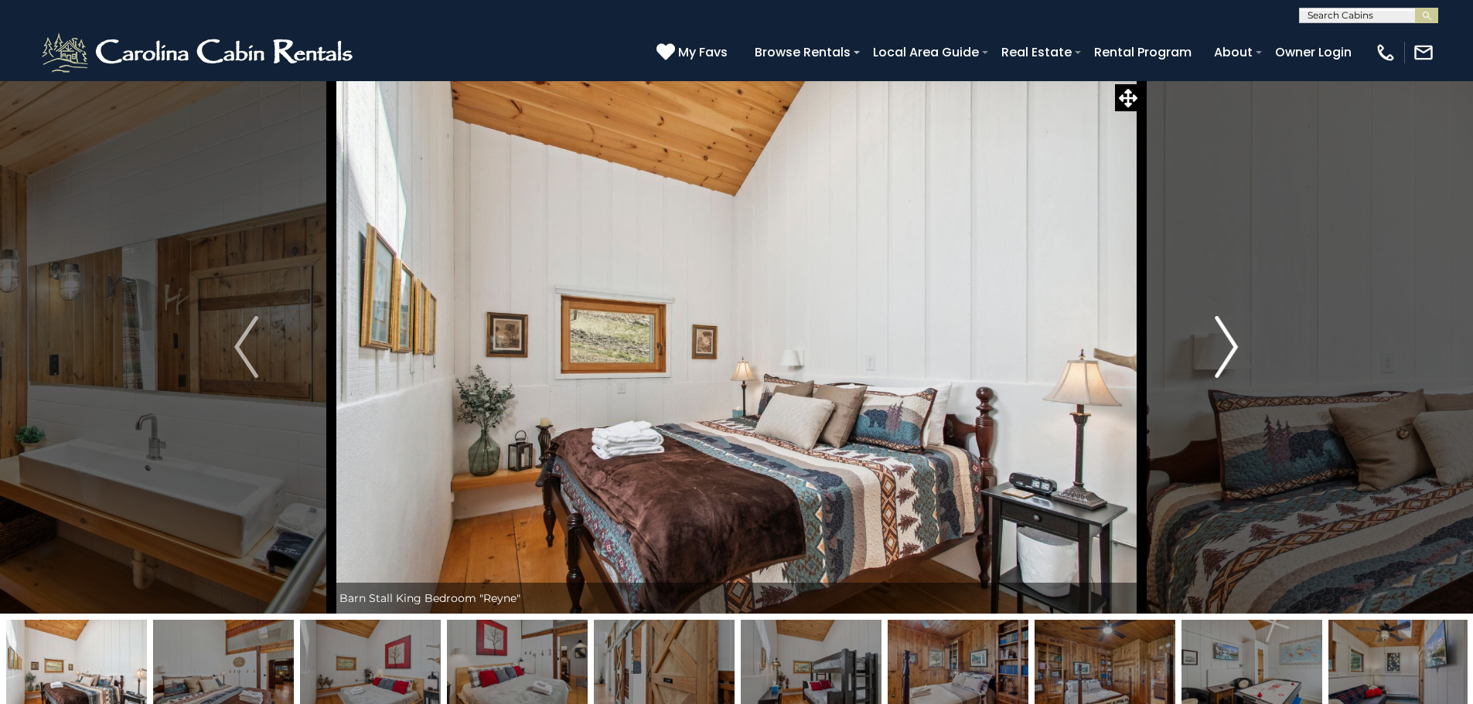
click at [1216, 363] on img "Next" at bounding box center [1225, 347] width 23 height 62
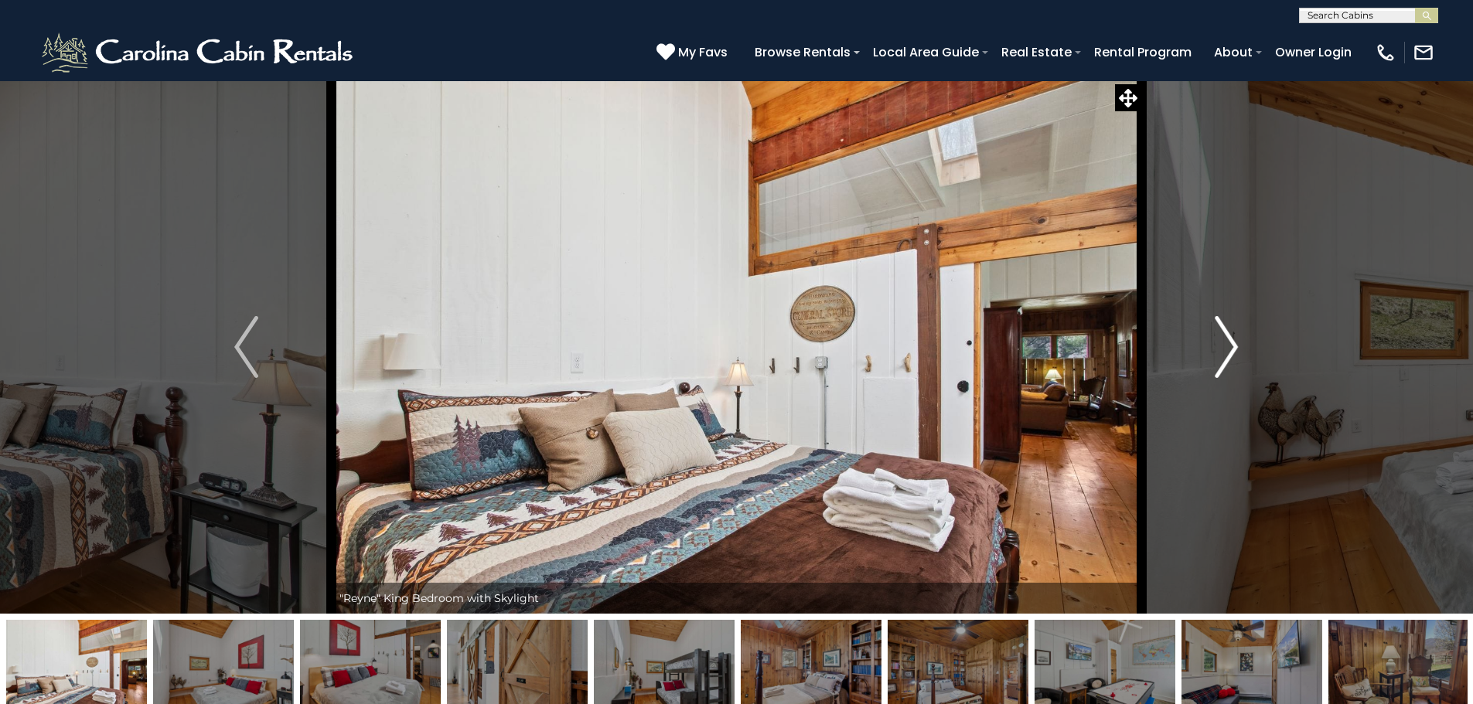
click at [1216, 364] on img "Next" at bounding box center [1225, 347] width 23 height 62
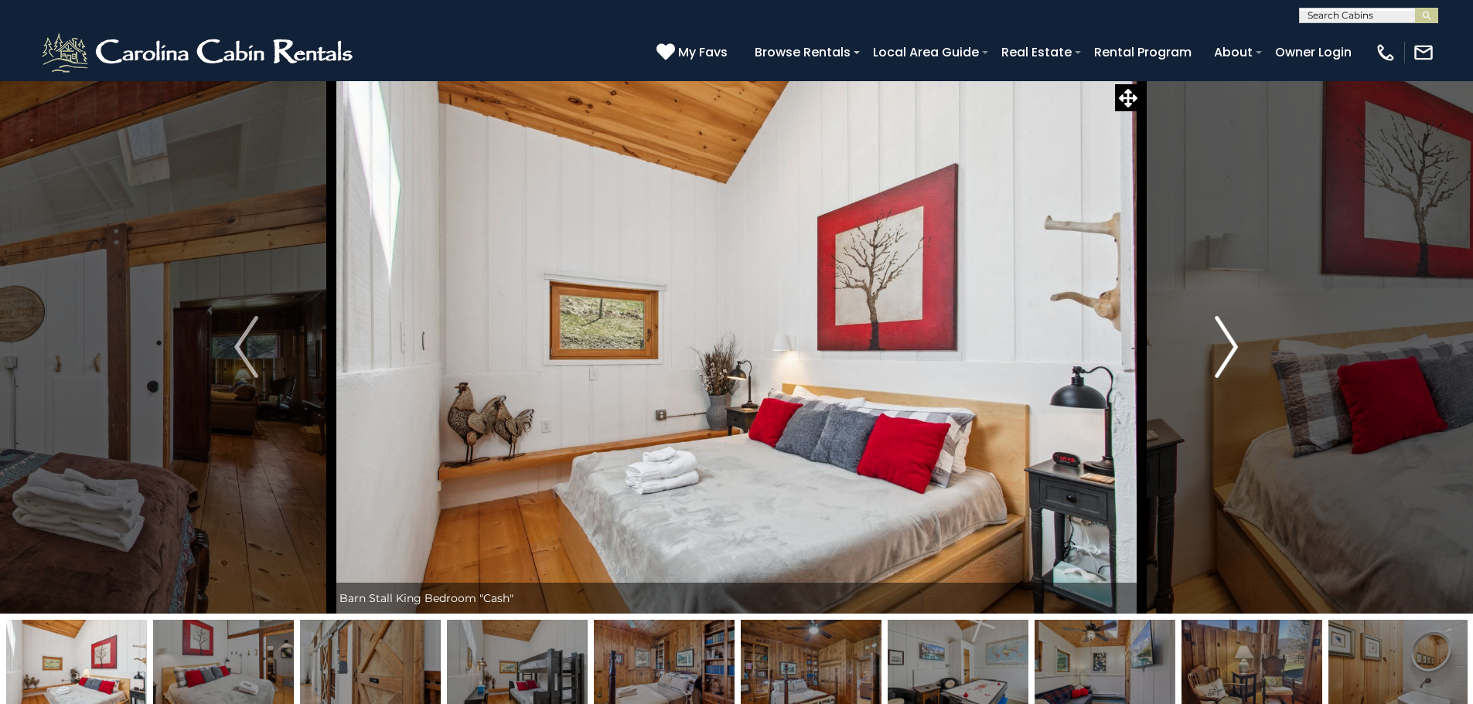
click at [1217, 365] on img "Next" at bounding box center [1225, 347] width 23 height 62
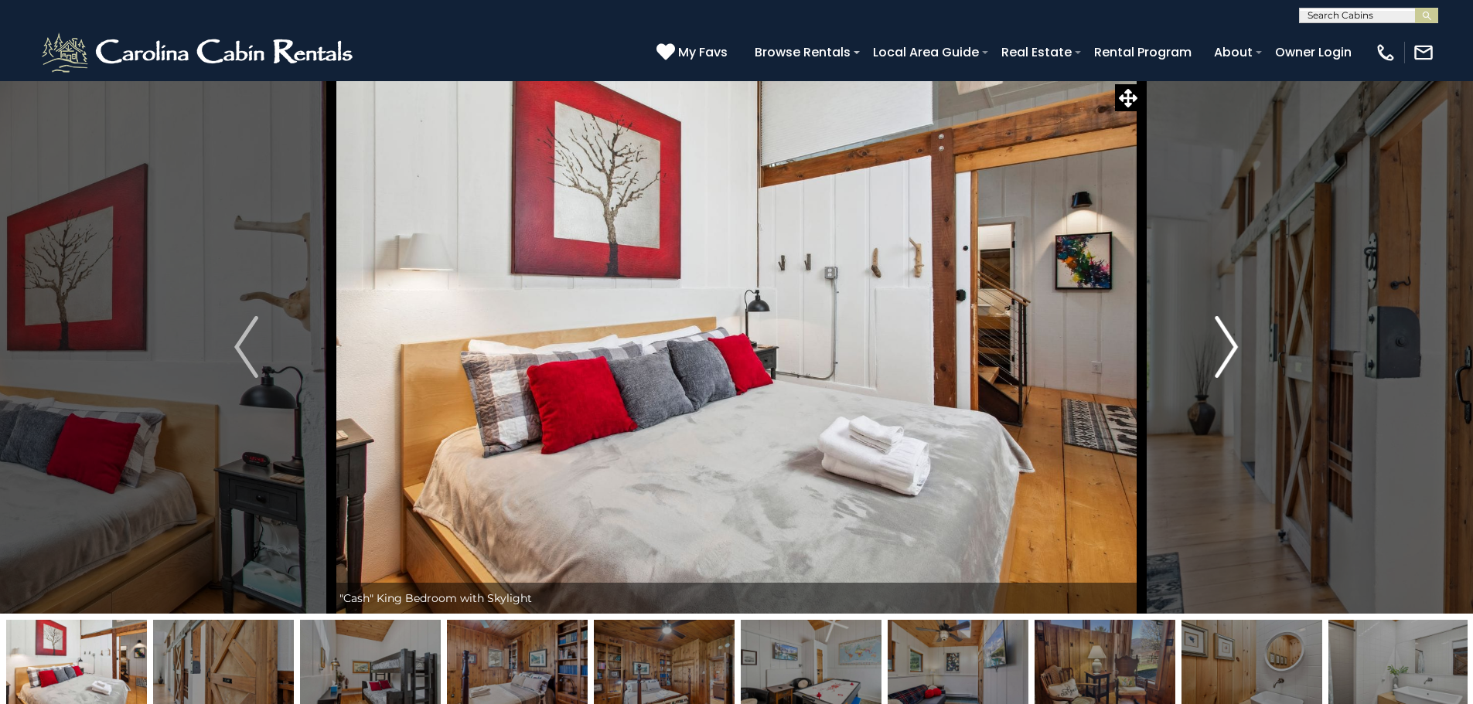
click at [1217, 365] on img "Next" at bounding box center [1225, 347] width 23 height 62
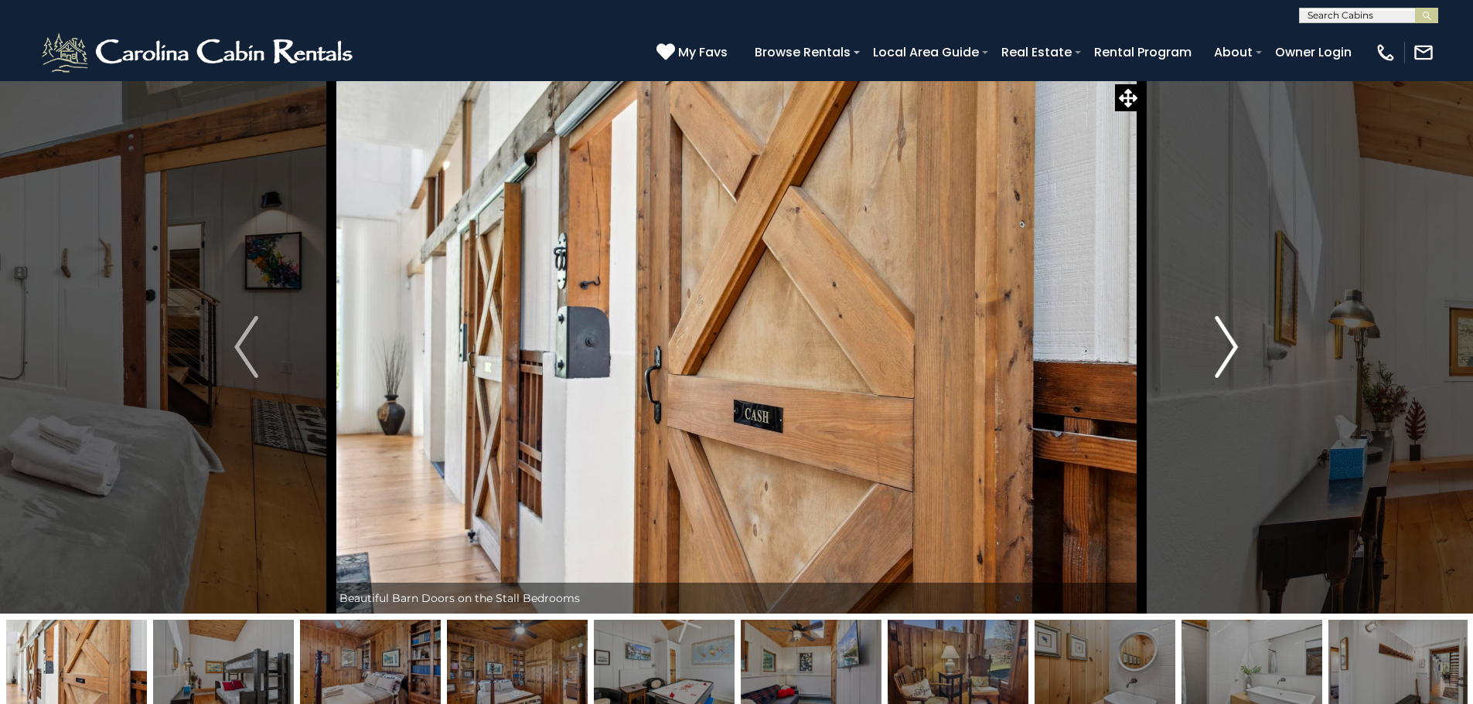
click at [1217, 365] on img "Next" at bounding box center [1225, 347] width 23 height 62
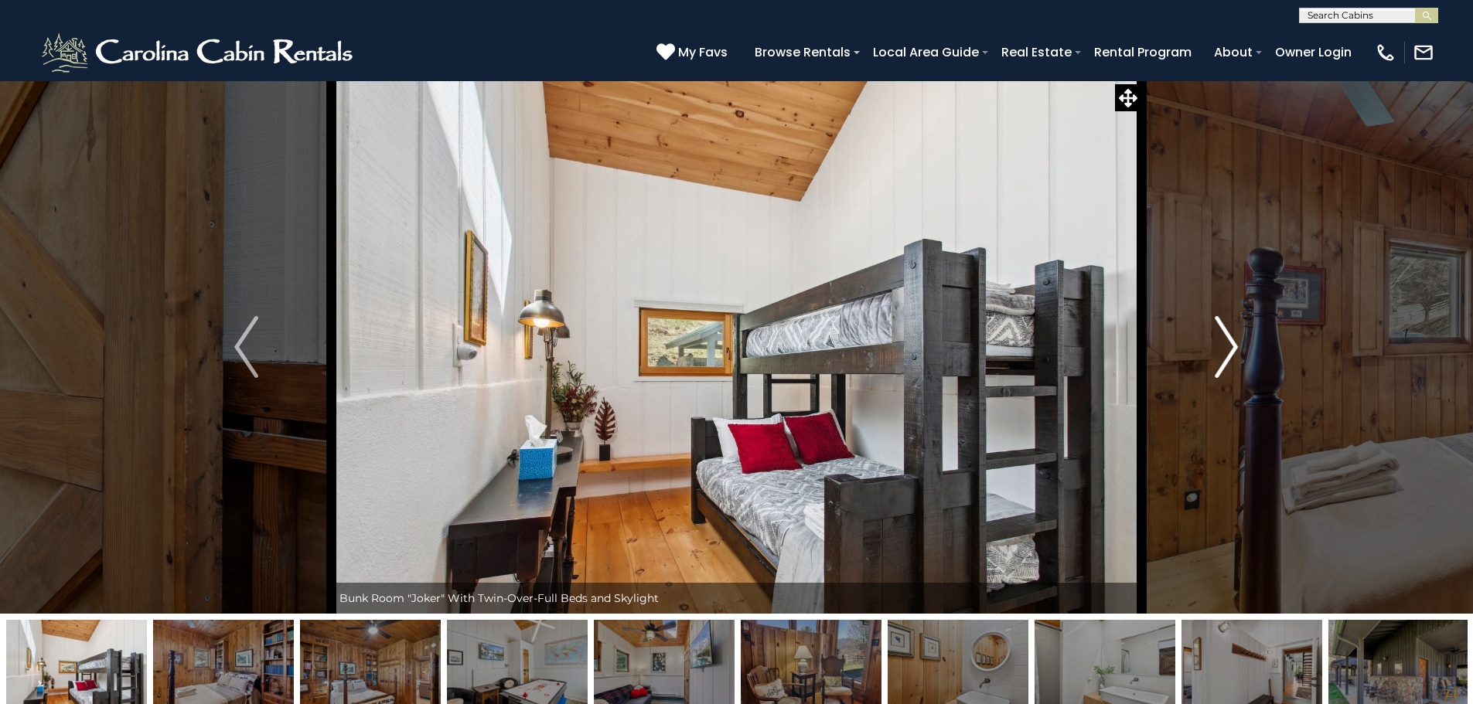
click at [1217, 365] on img "Next" at bounding box center [1225, 347] width 23 height 62
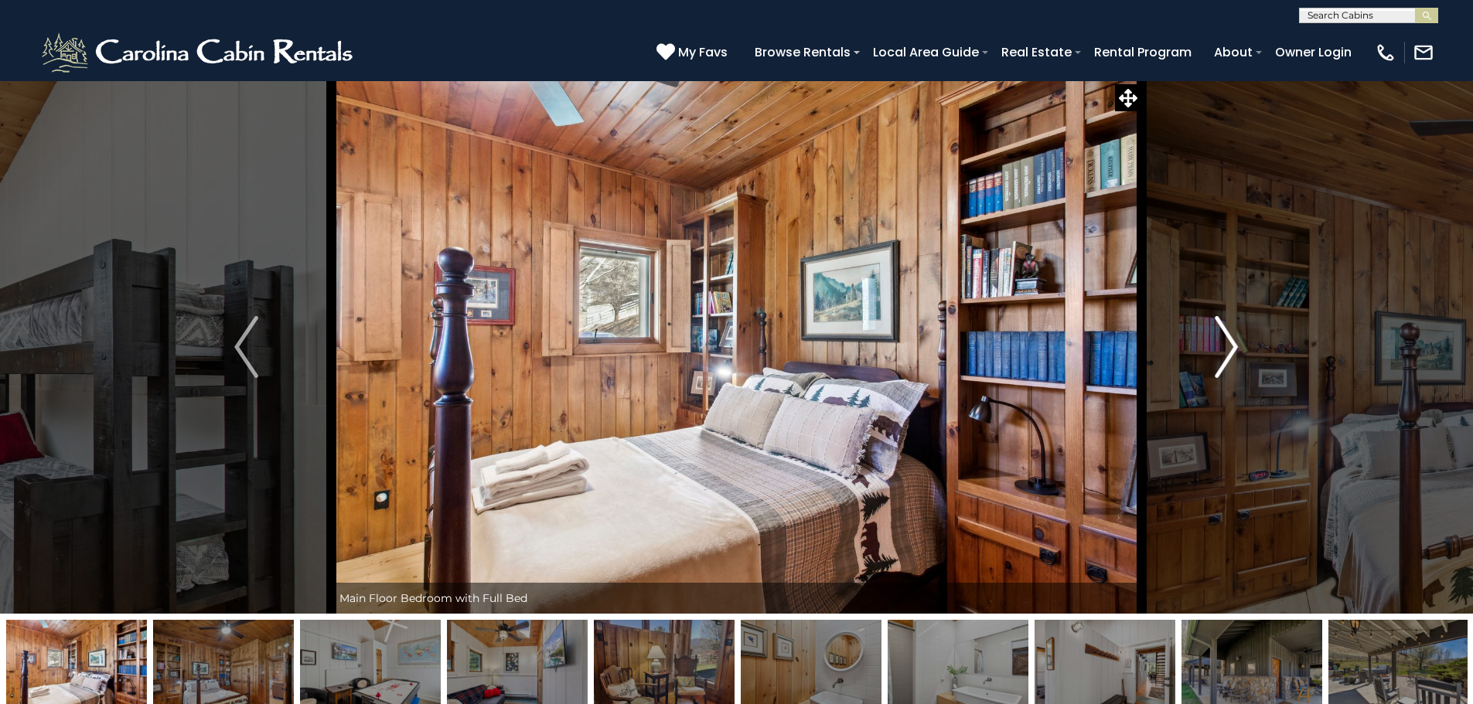
click at [1217, 365] on img "Next" at bounding box center [1225, 347] width 23 height 62
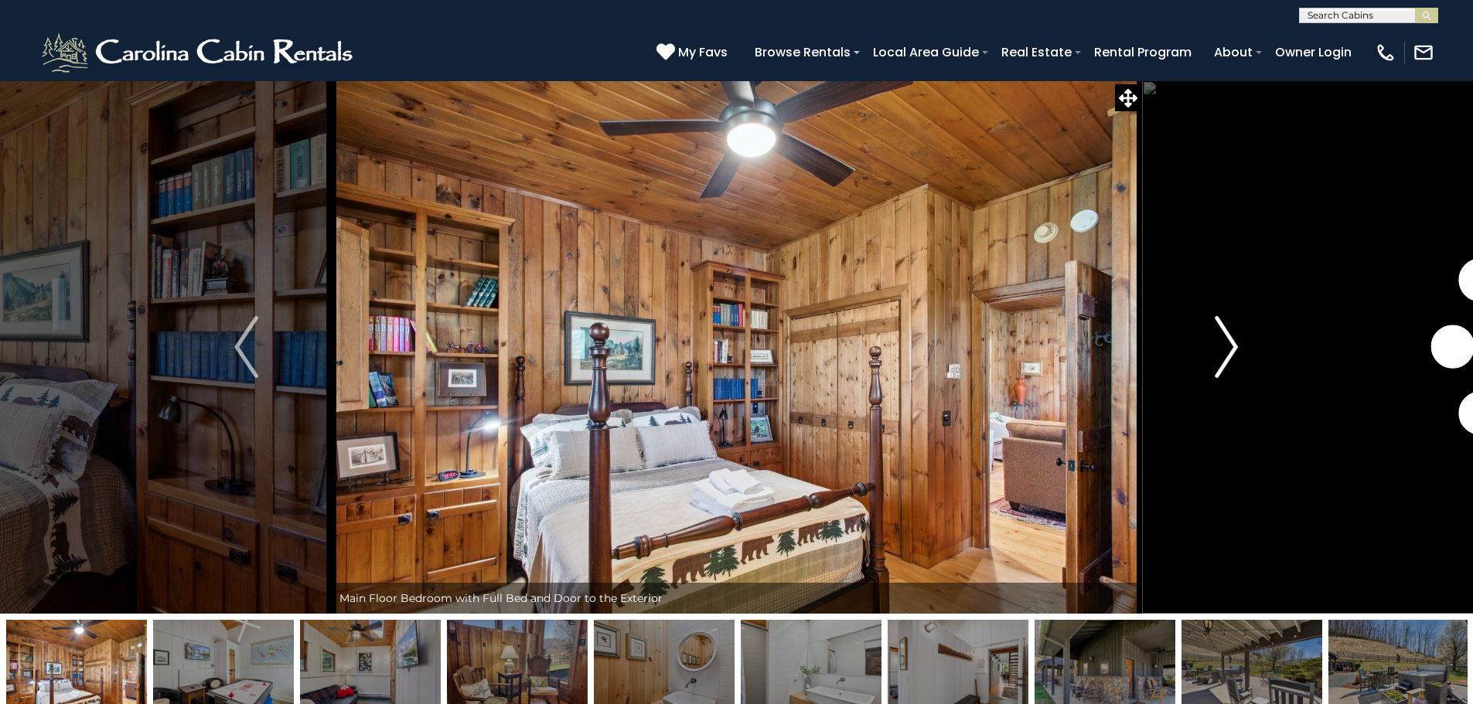
click at [1217, 365] on img "Next" at bounding box center [1225, 347] width 23 height 62
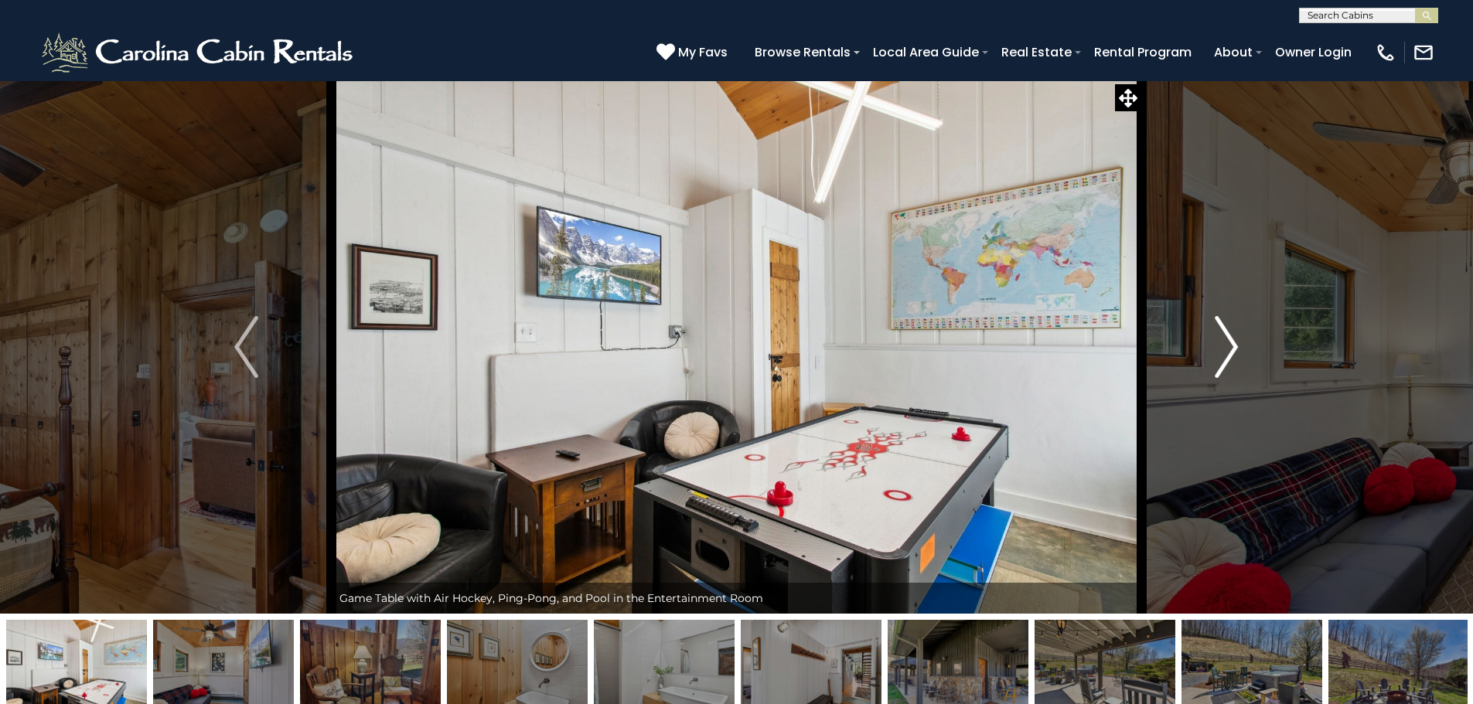
click at [1217, 365] on img "Next" at bounding box center [1225, 347] width 23 height 62
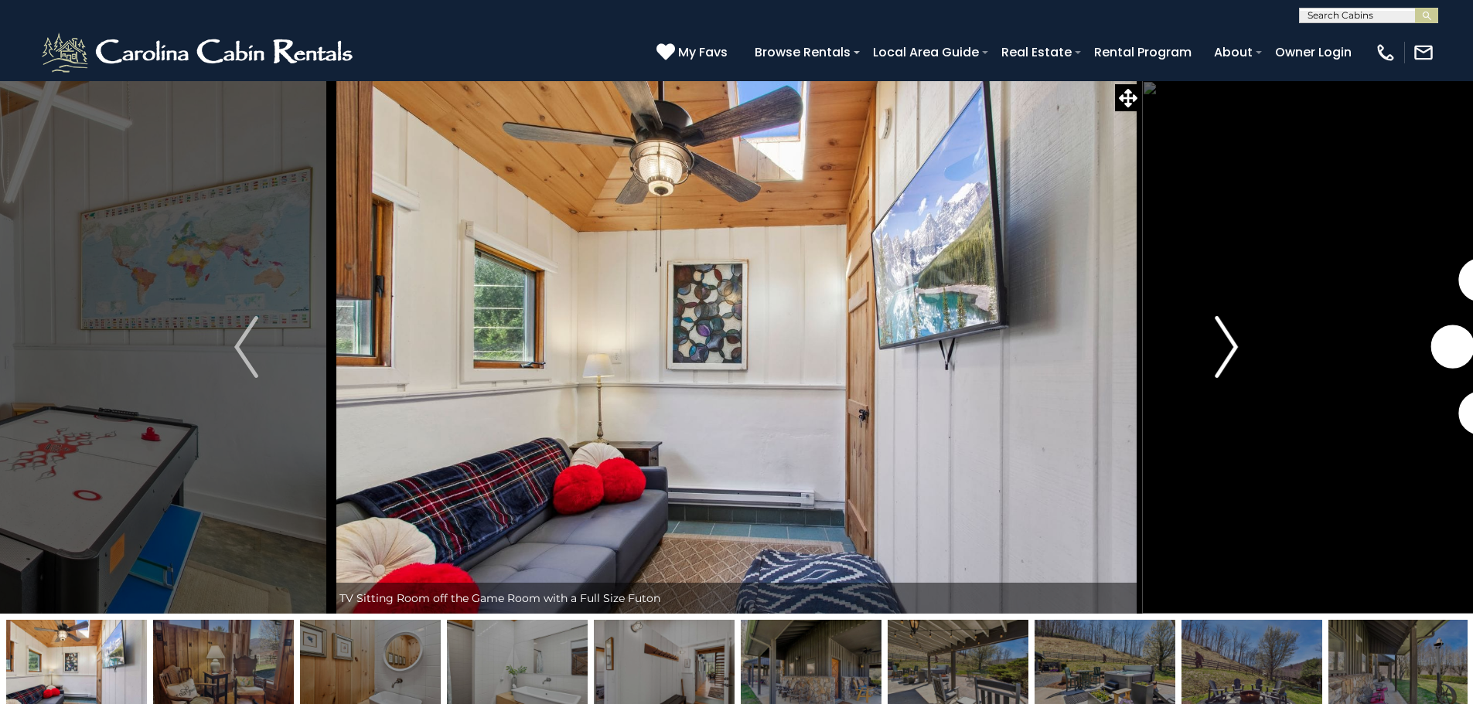
click at [1210, 365] on button "Next" at bounding box center [1226, 346] width 170 height 533
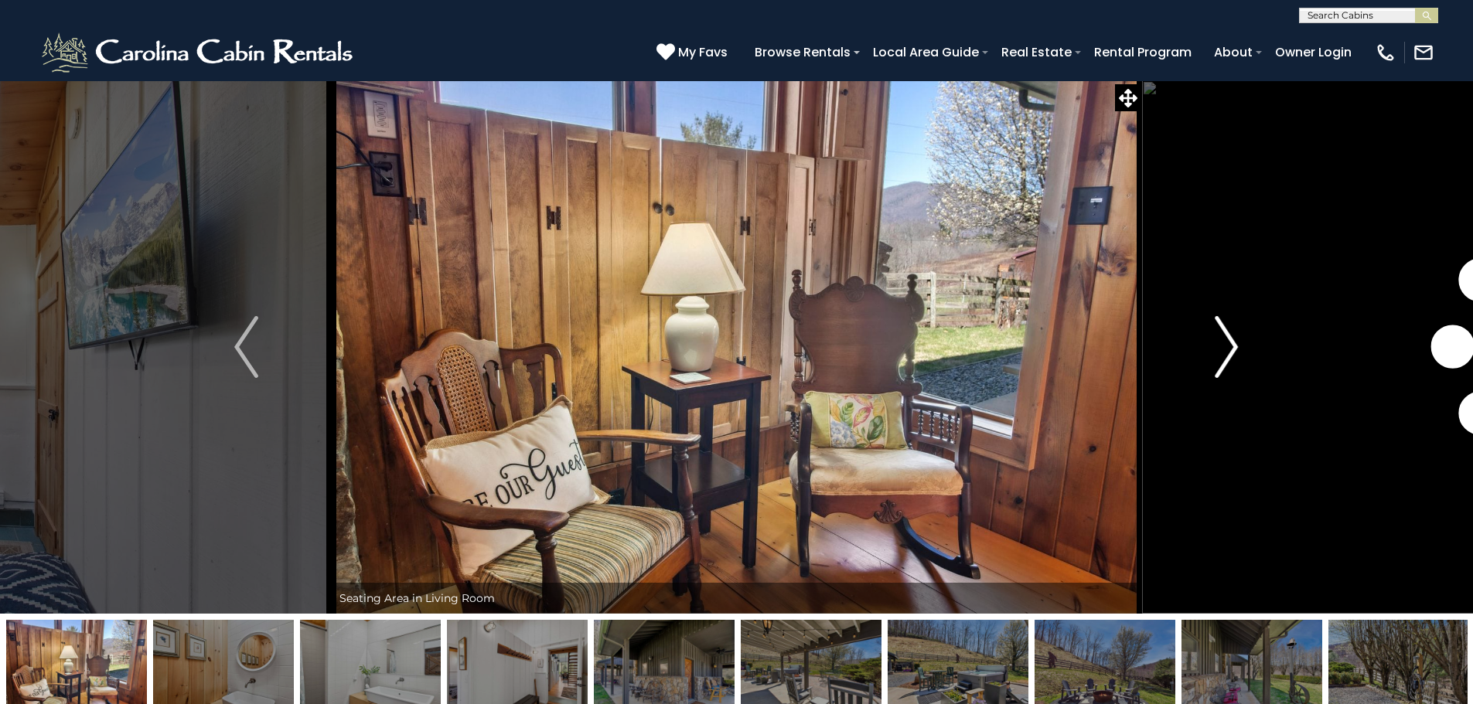
click at [1209, 365] on button "Next" at bounding box center [1226, 346] width 170 height 533
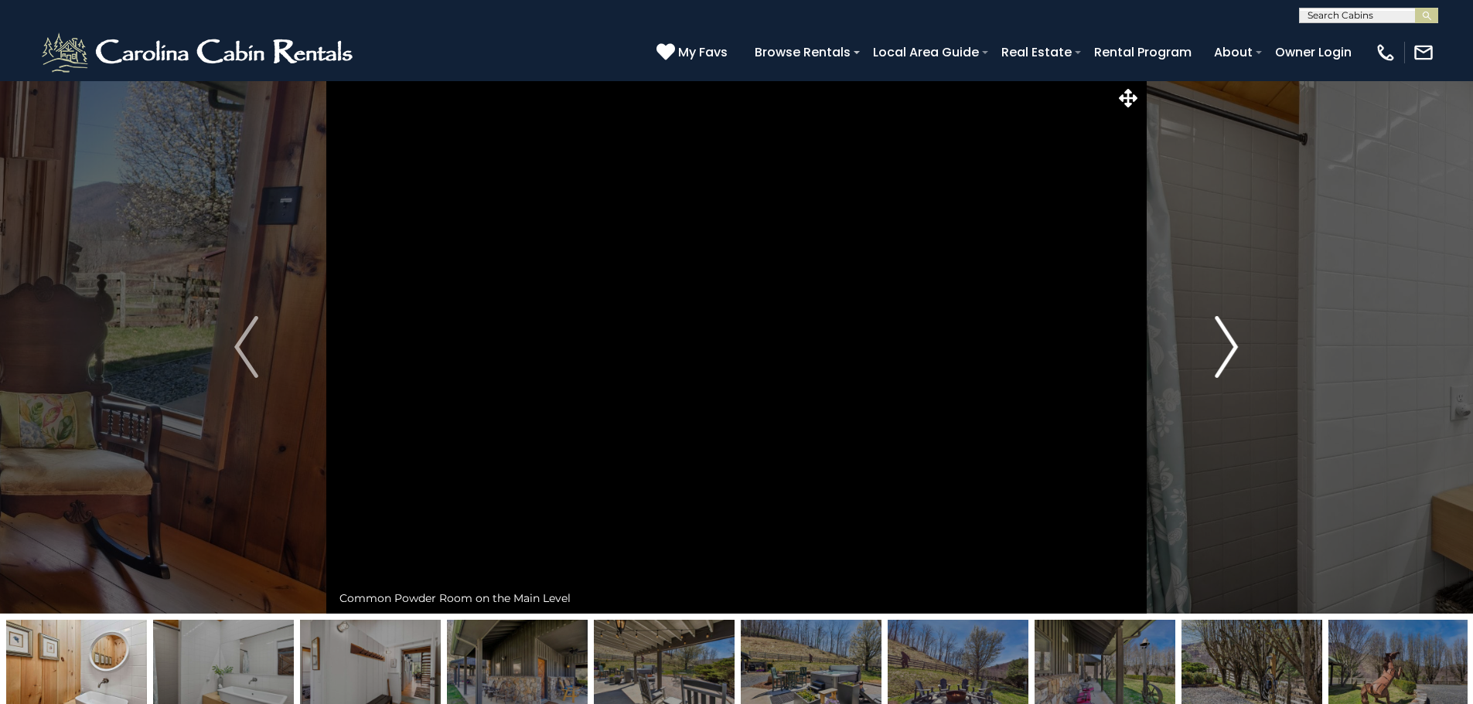
click at [1209, 366] on button "Next" at bounding box center [1226, 346] width 170 height 533
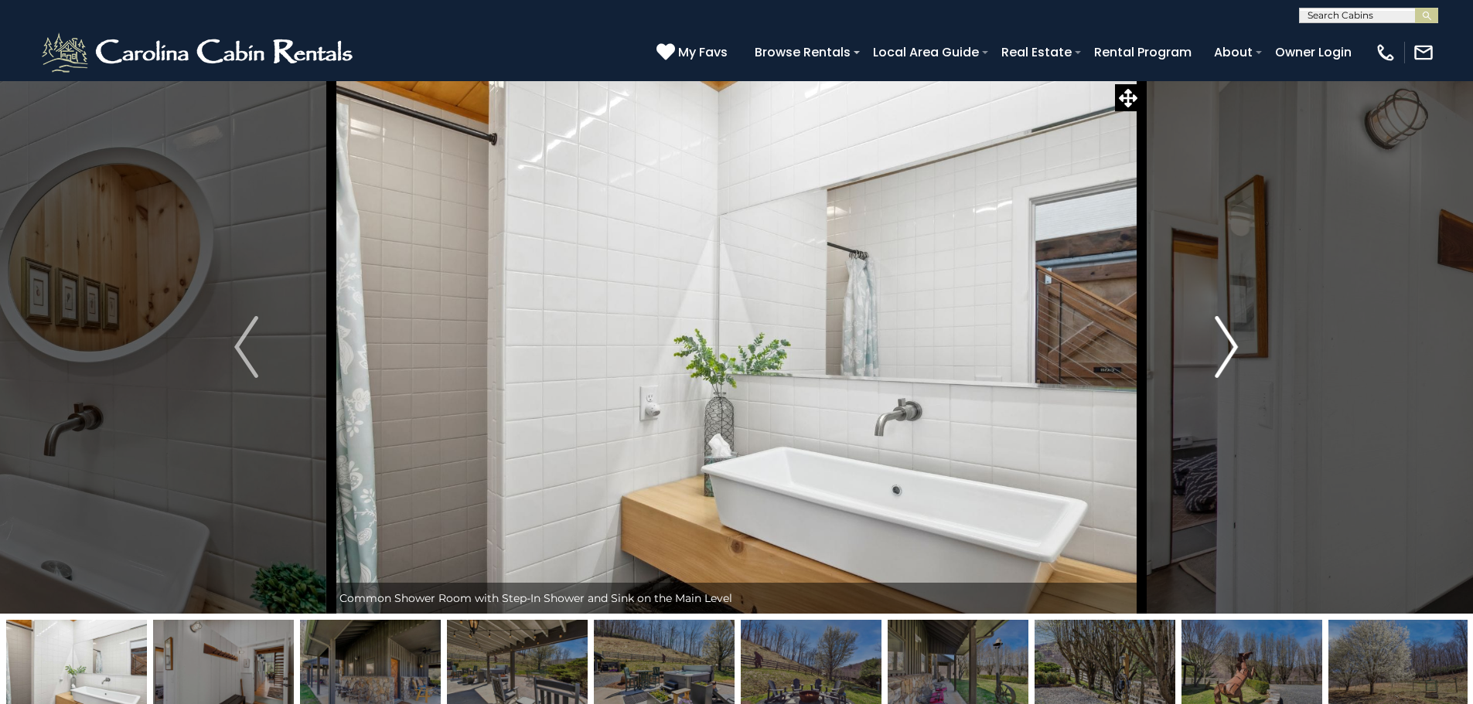
click at [1209, 366] on button "Next" at bounding box center [1226, 346] width 170 height 533
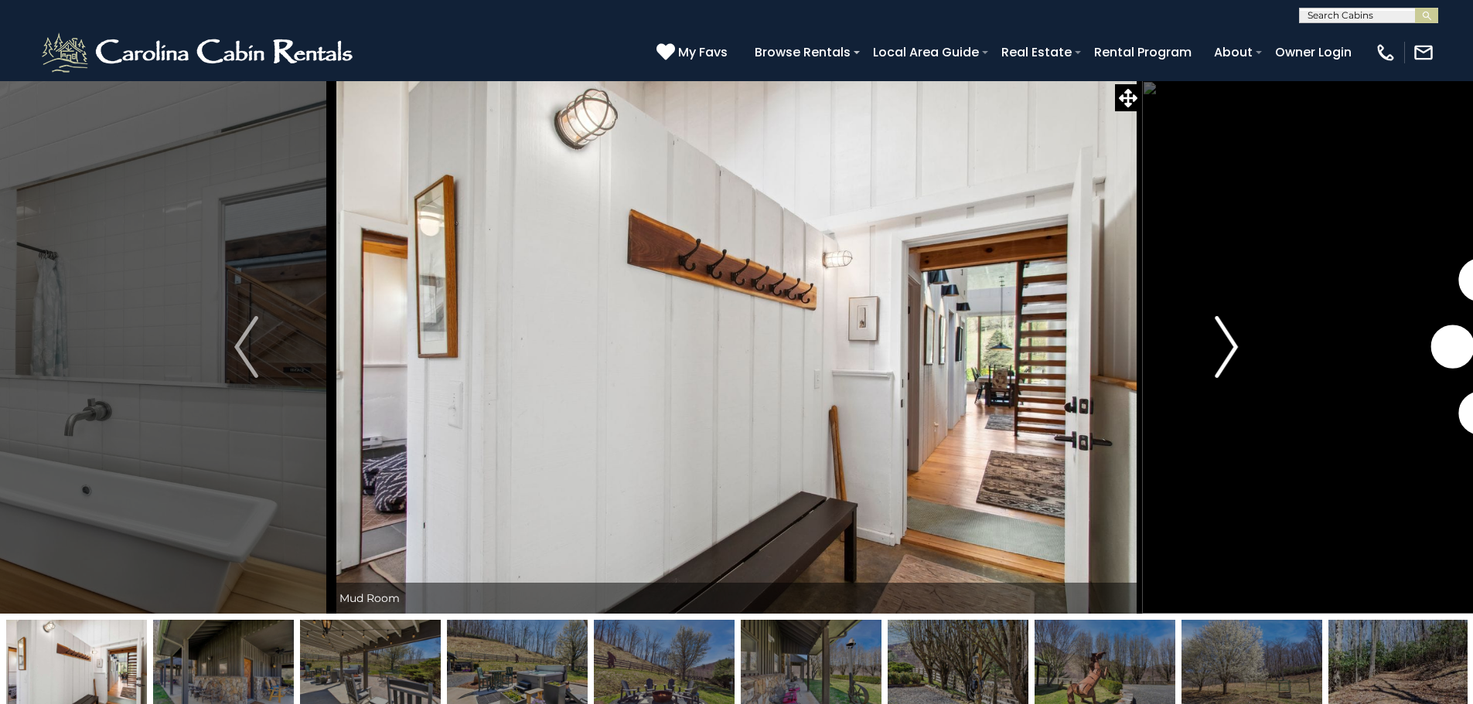
click at [1209, 366] on button "Next" at bounding box center [1226, 346] width 170 height 533
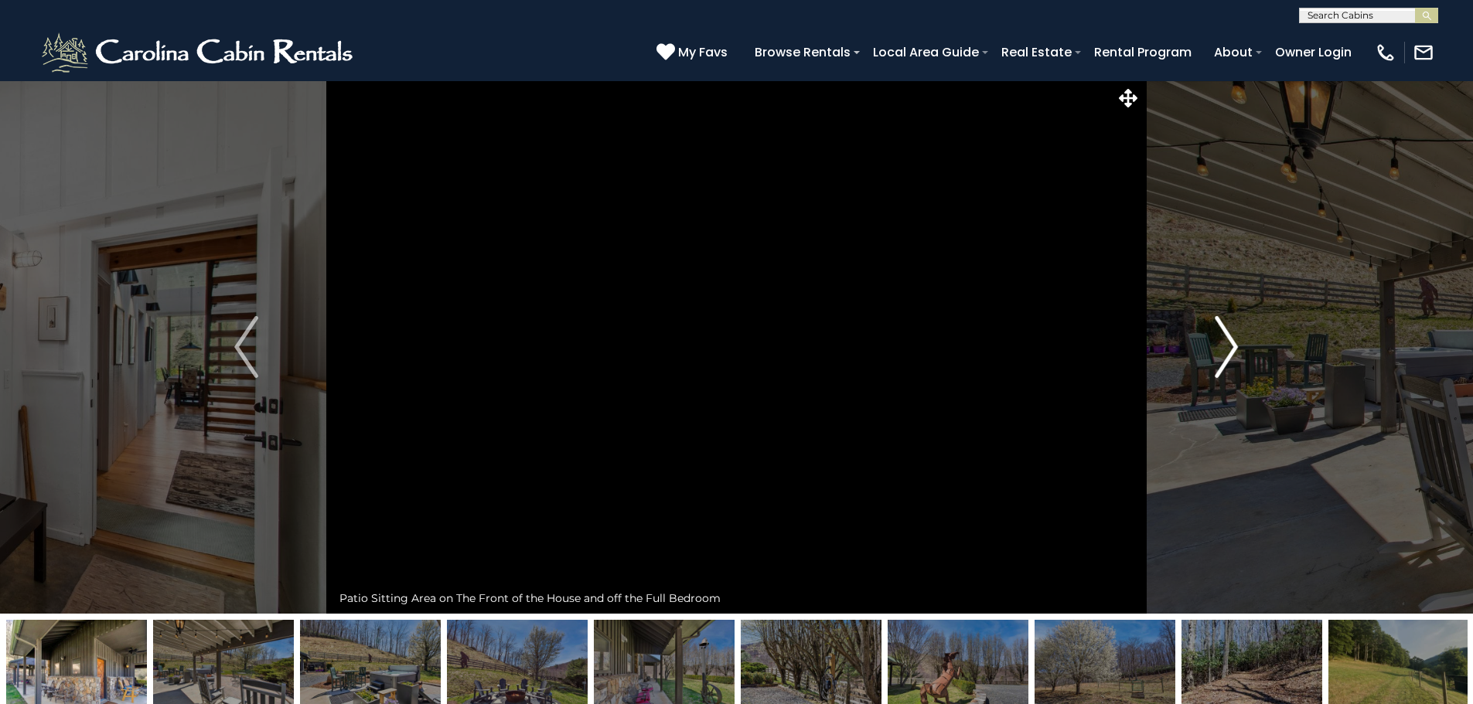
click at [1209, 366] on button "Next" at bounding box center [1226, 346] width 170 height 533
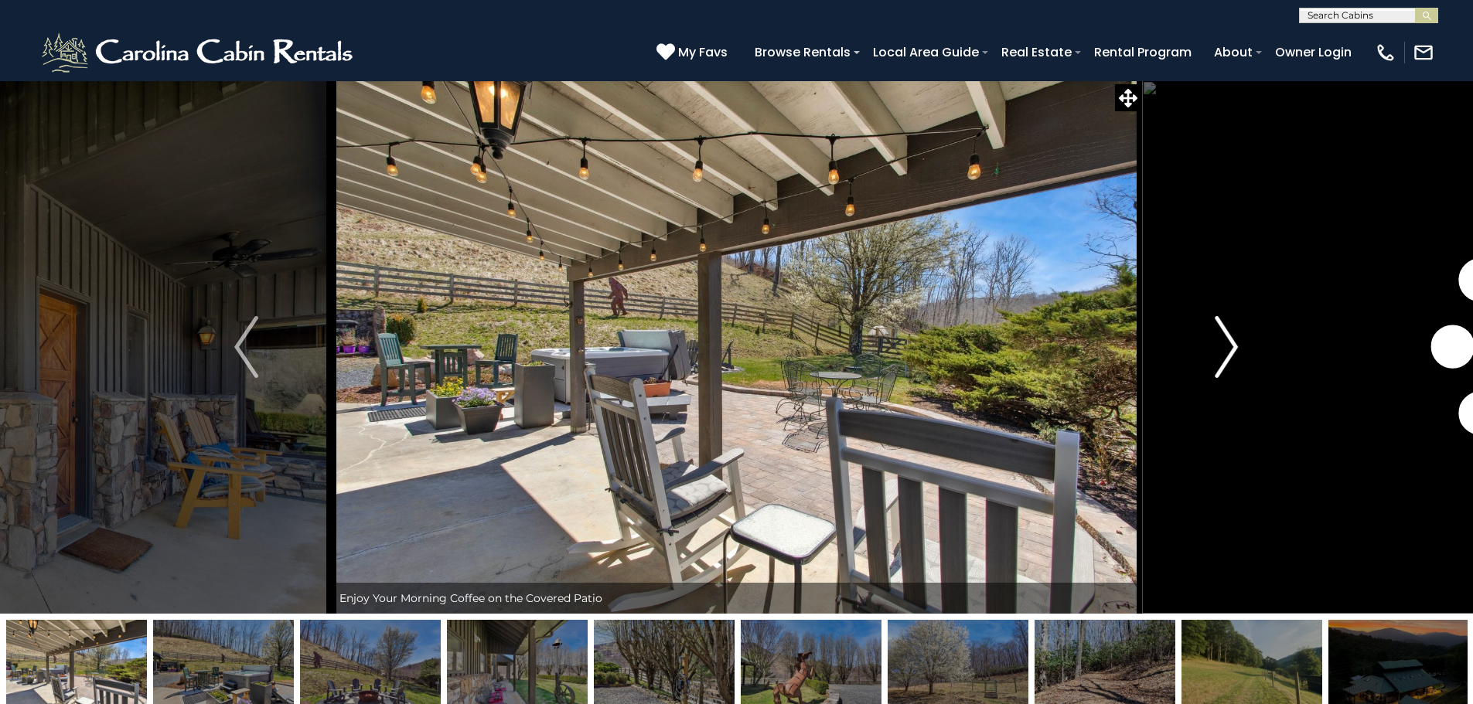
click at [1209, 366] on button "Next" at bounding box center [1226, 346] width 170 height 533
